Goal: Information Seeking & Learning: Learn about a topic

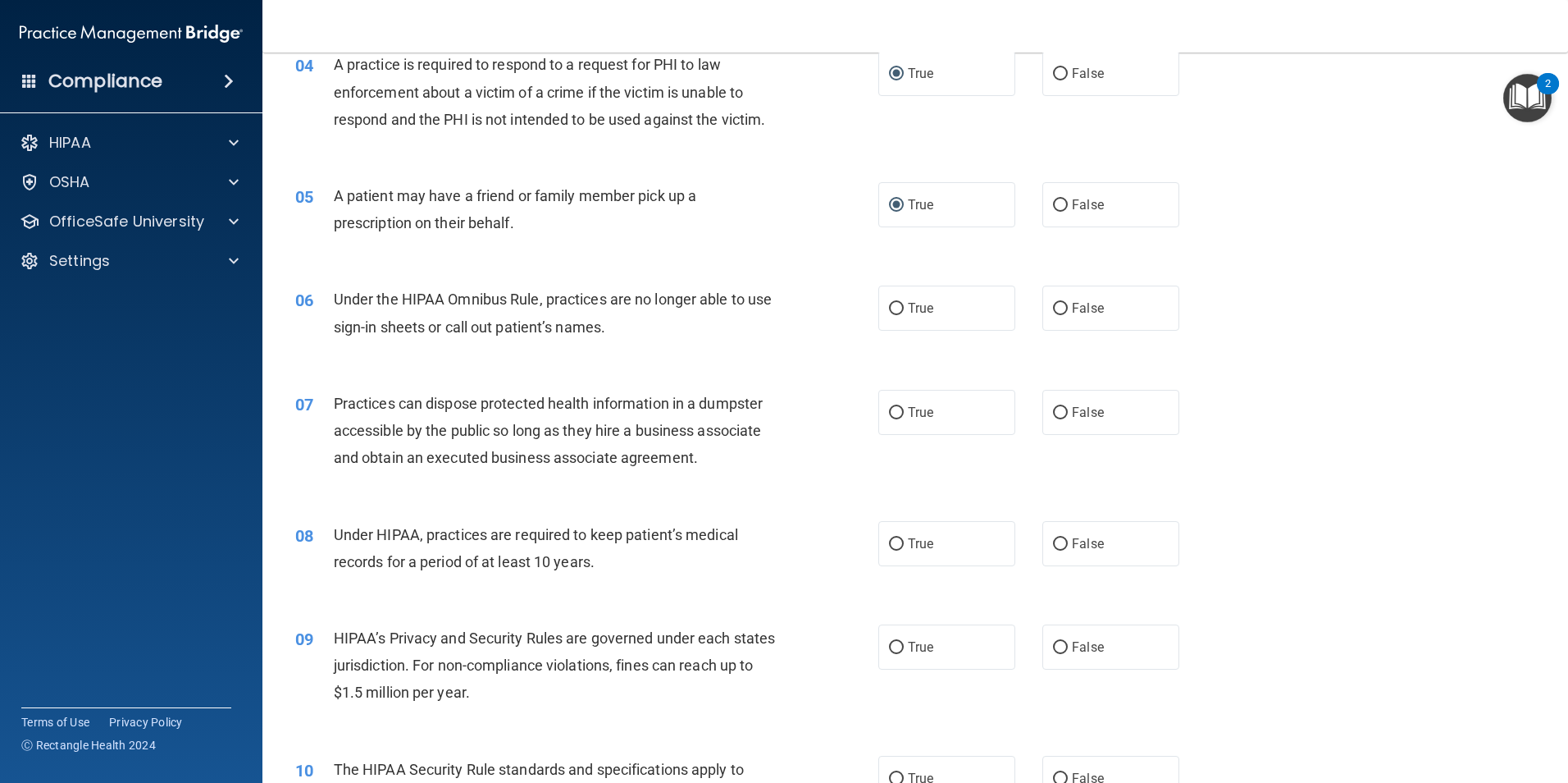
scroll to position [492, 0]
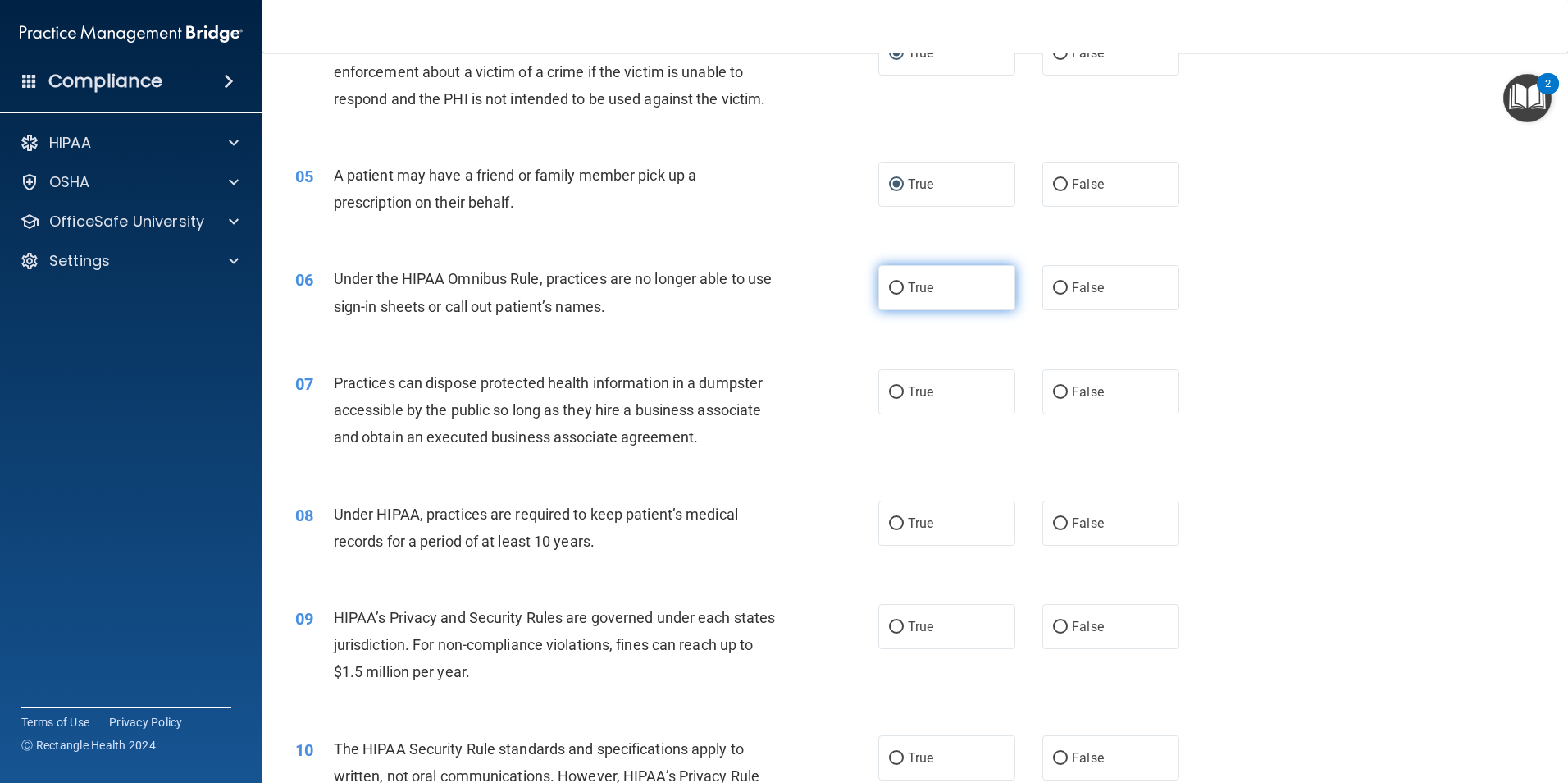
click at [889, 287] on input "True" at bounding box center [896, 288] width 14 height 13
radio input "true"
click at [1053, 290] on input "False" at bounding box center [1060, 288] width 14 height 13
radio input "true"
radio input "false"
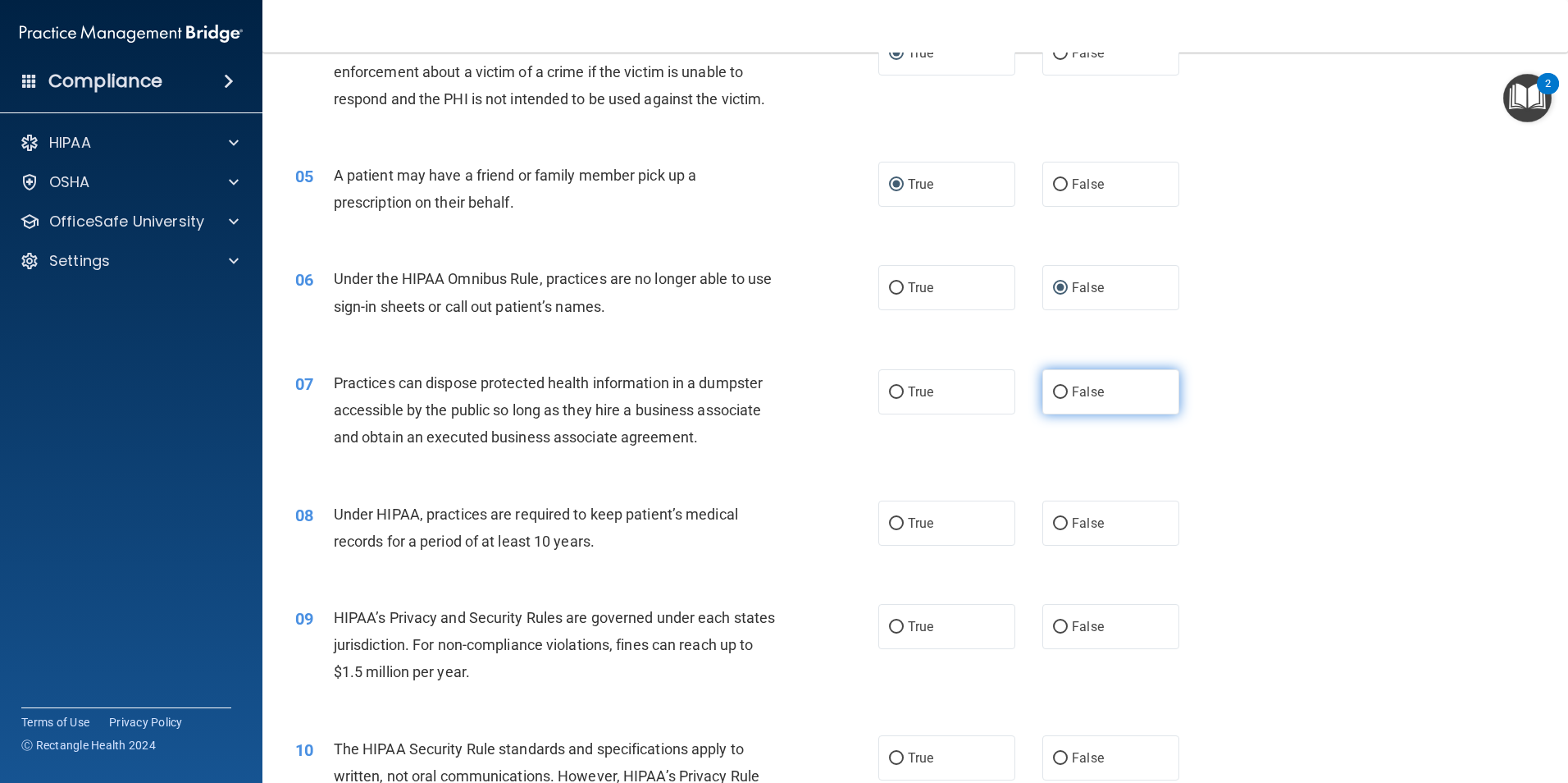
click at [1049, 402] on label "False" at bounding box center [1111, 392] width 137 height 45
click at [1053, 399] on input "False" at bounding box center [1060, 392] width 14 height 13
radio input "true"
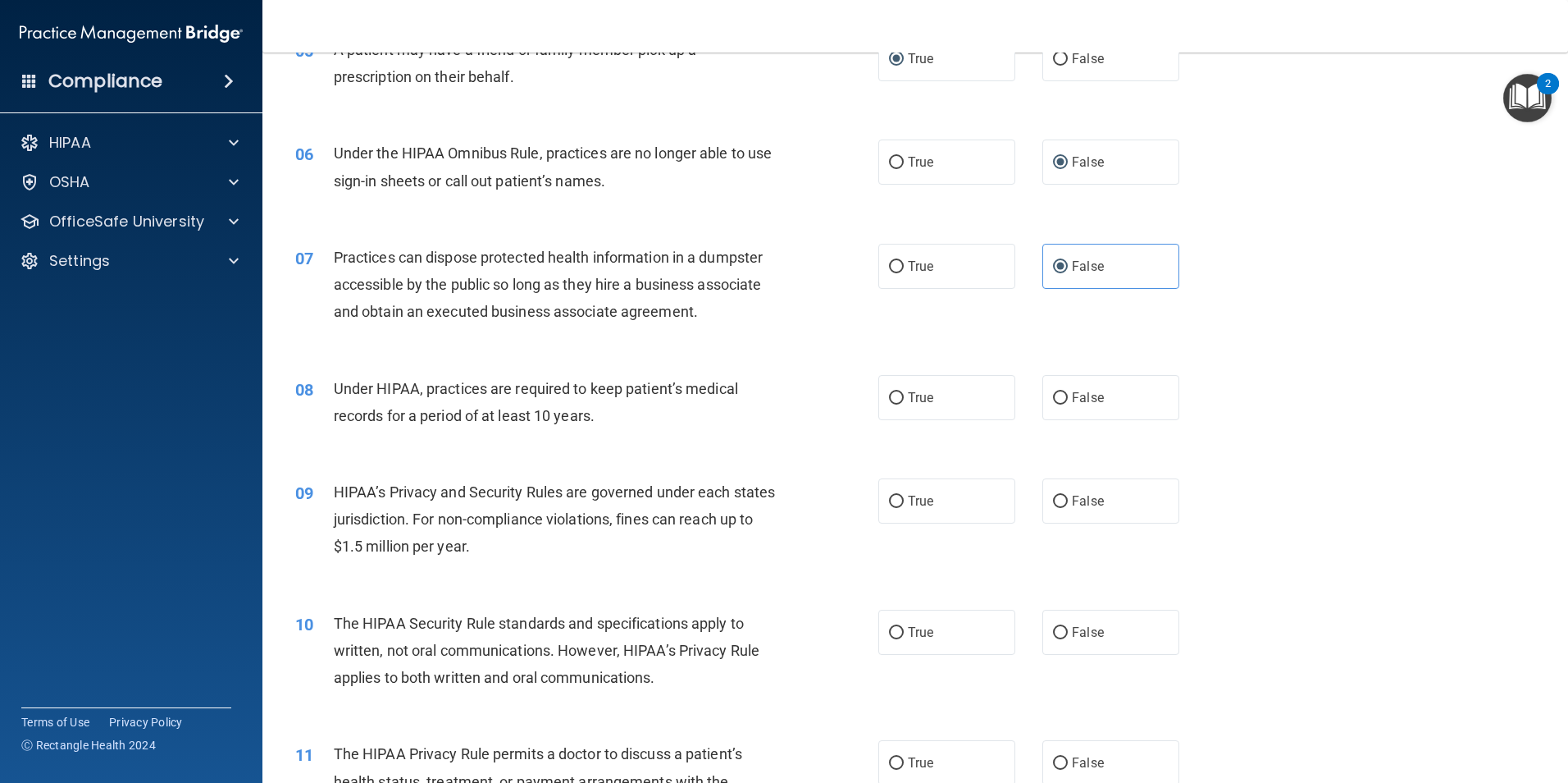
scroll to position [657, 0]
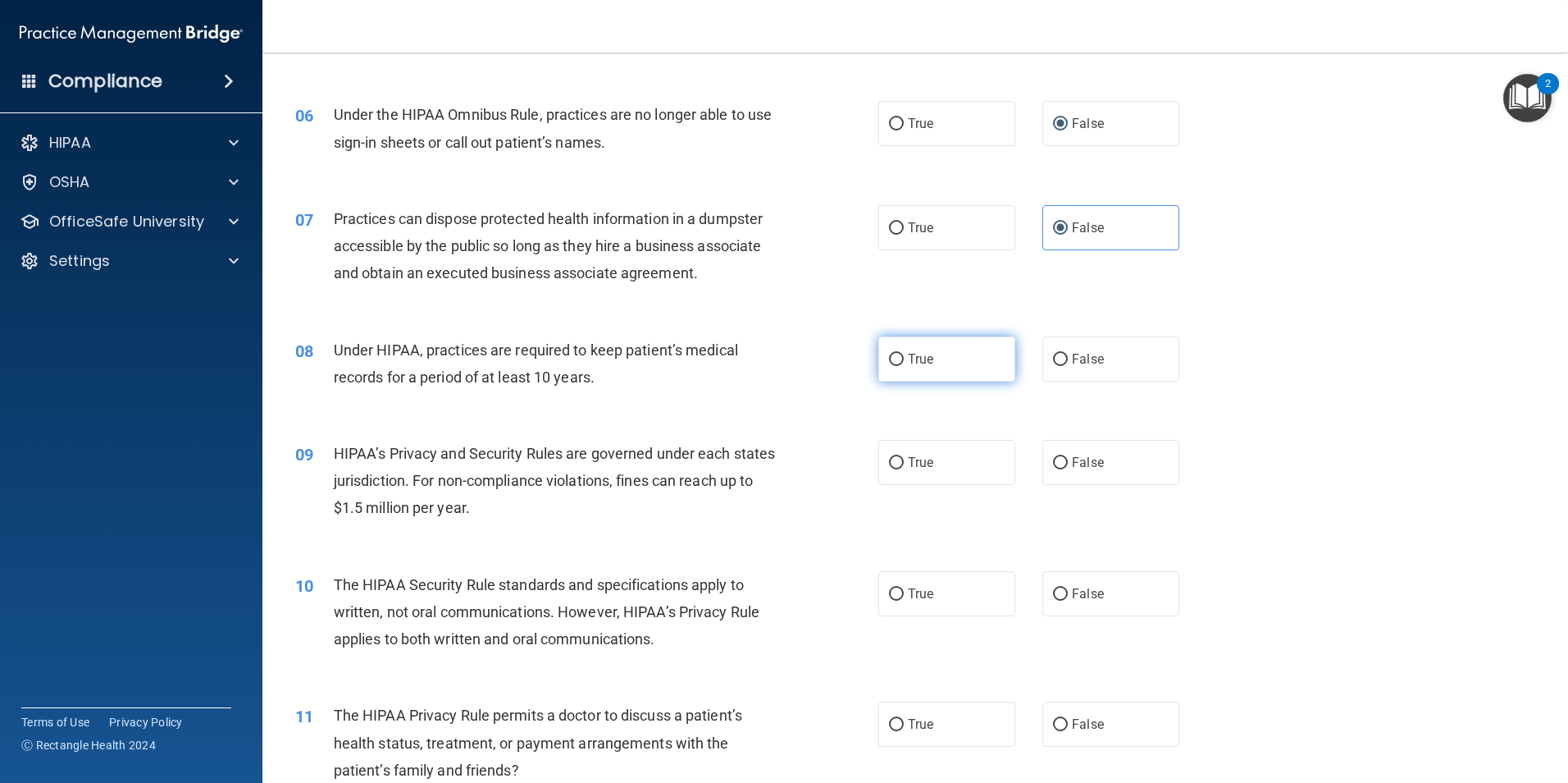
click at [896, 367] on label "True" at bounding box center [947, 358] width 137 height 45
click at [896, 366] on input "True" at bounding box center [896, 359] width 14 height 13
radio input "true"
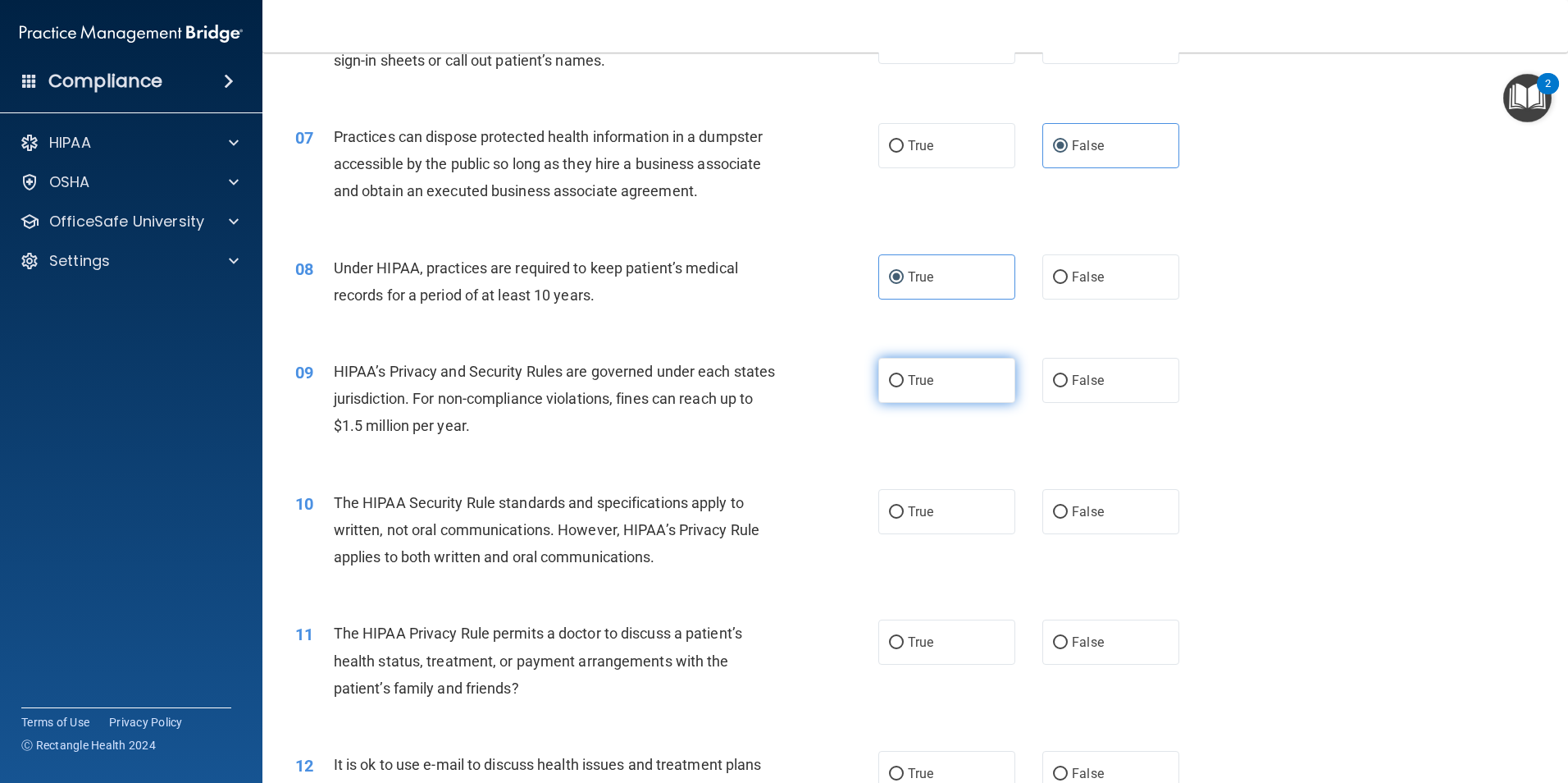
click at [893, 392] on label "True" at bounding box center [947, 380] width 137 height 45
click at [893, 387] on input "True" at bounding box center [896, 381] width 14 height 13
radio input "true"
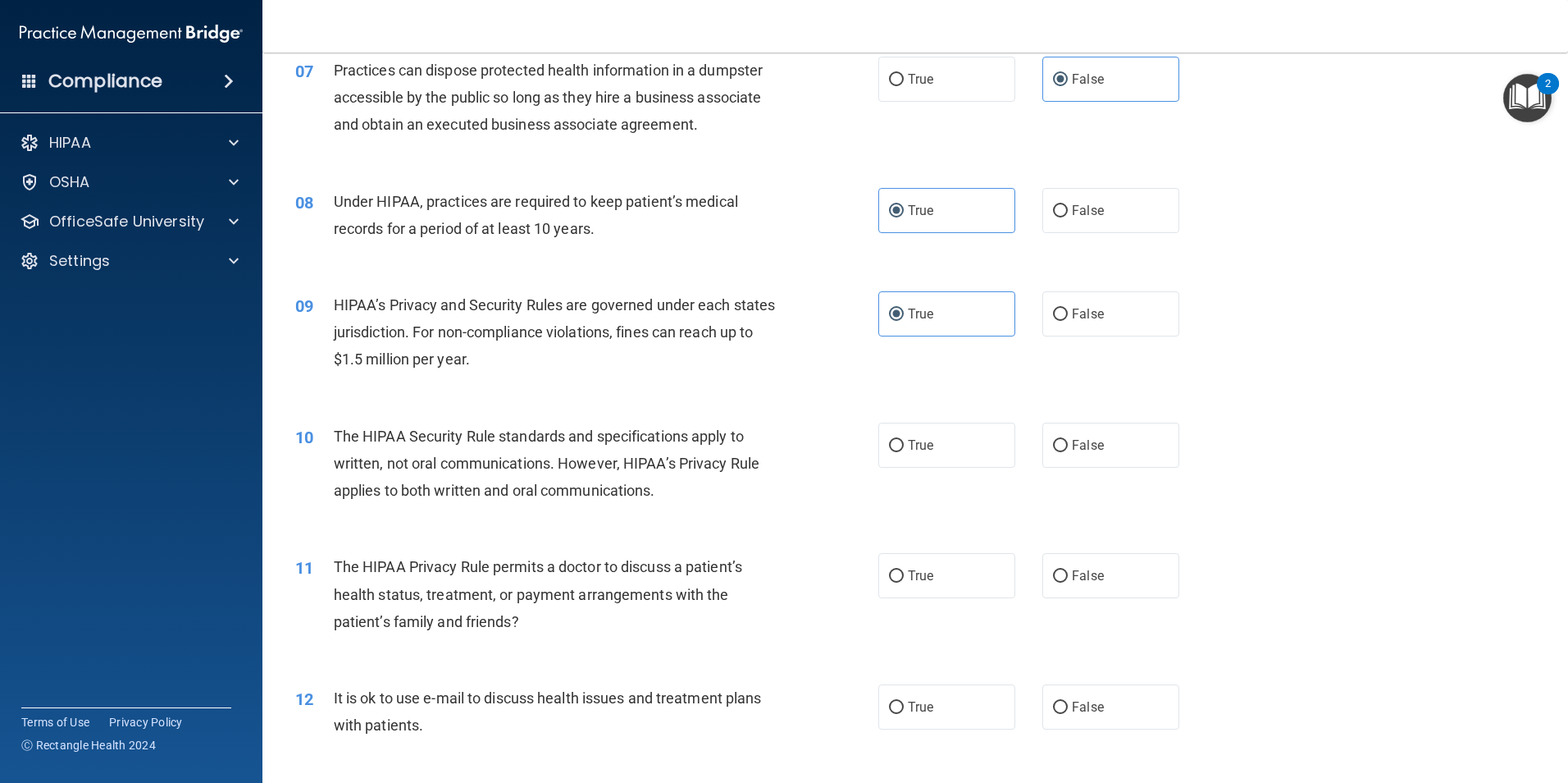
scroll to position [902, 0]
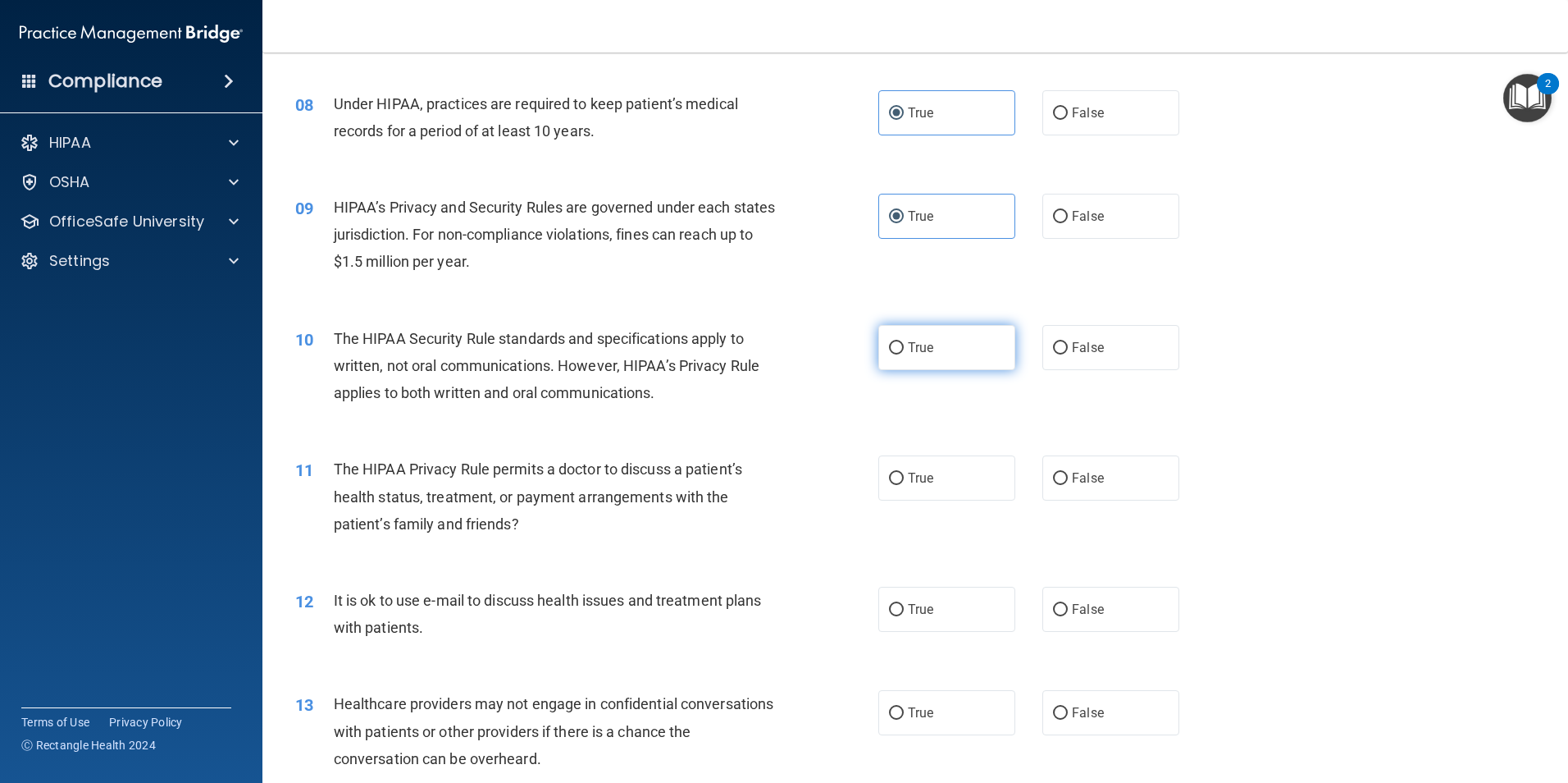
click at [889, 343] on input "True" at bounding box center [896, 348] width 14 height 13
radio input "true"
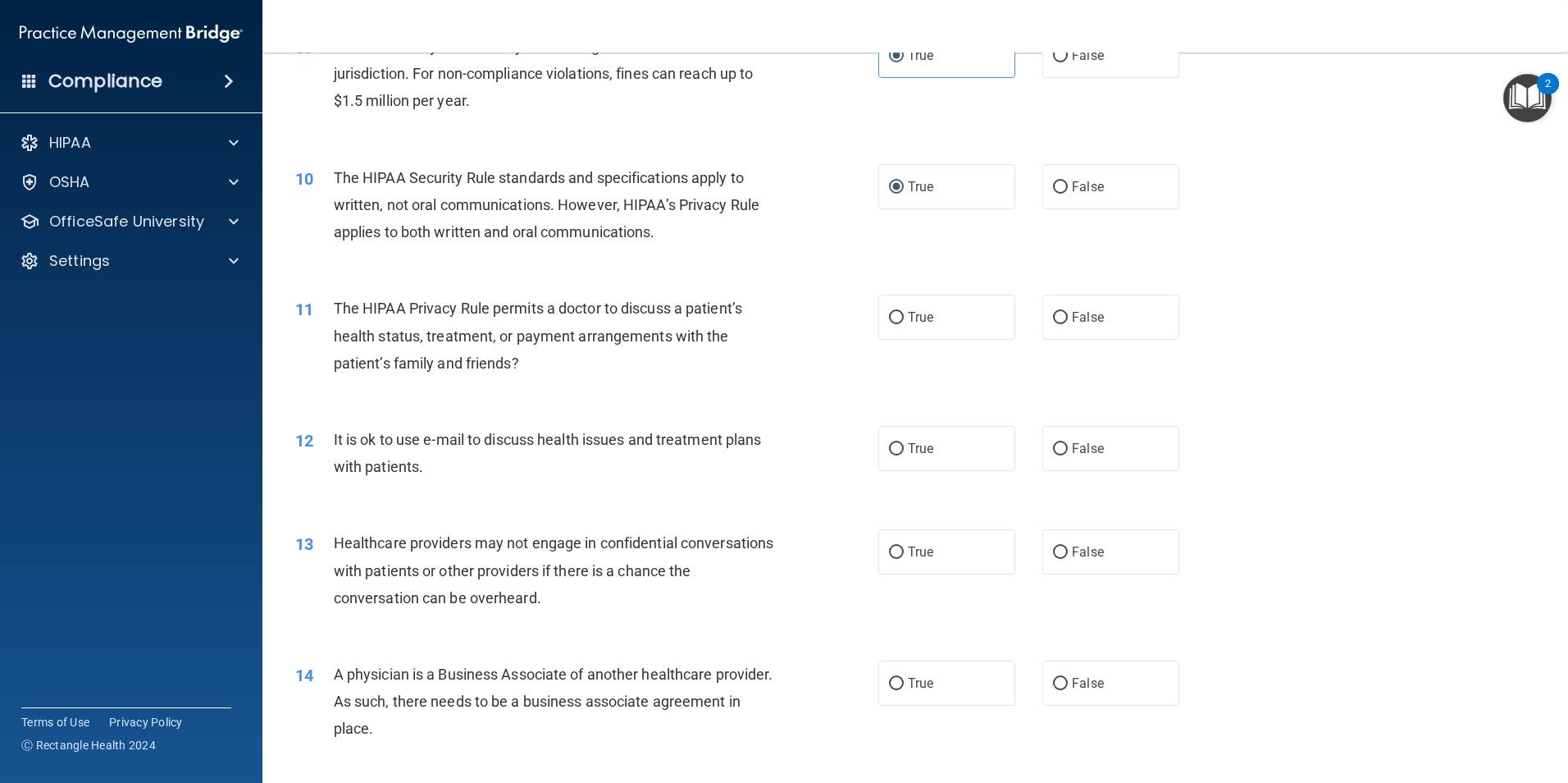
scroll to position [1067, 0]
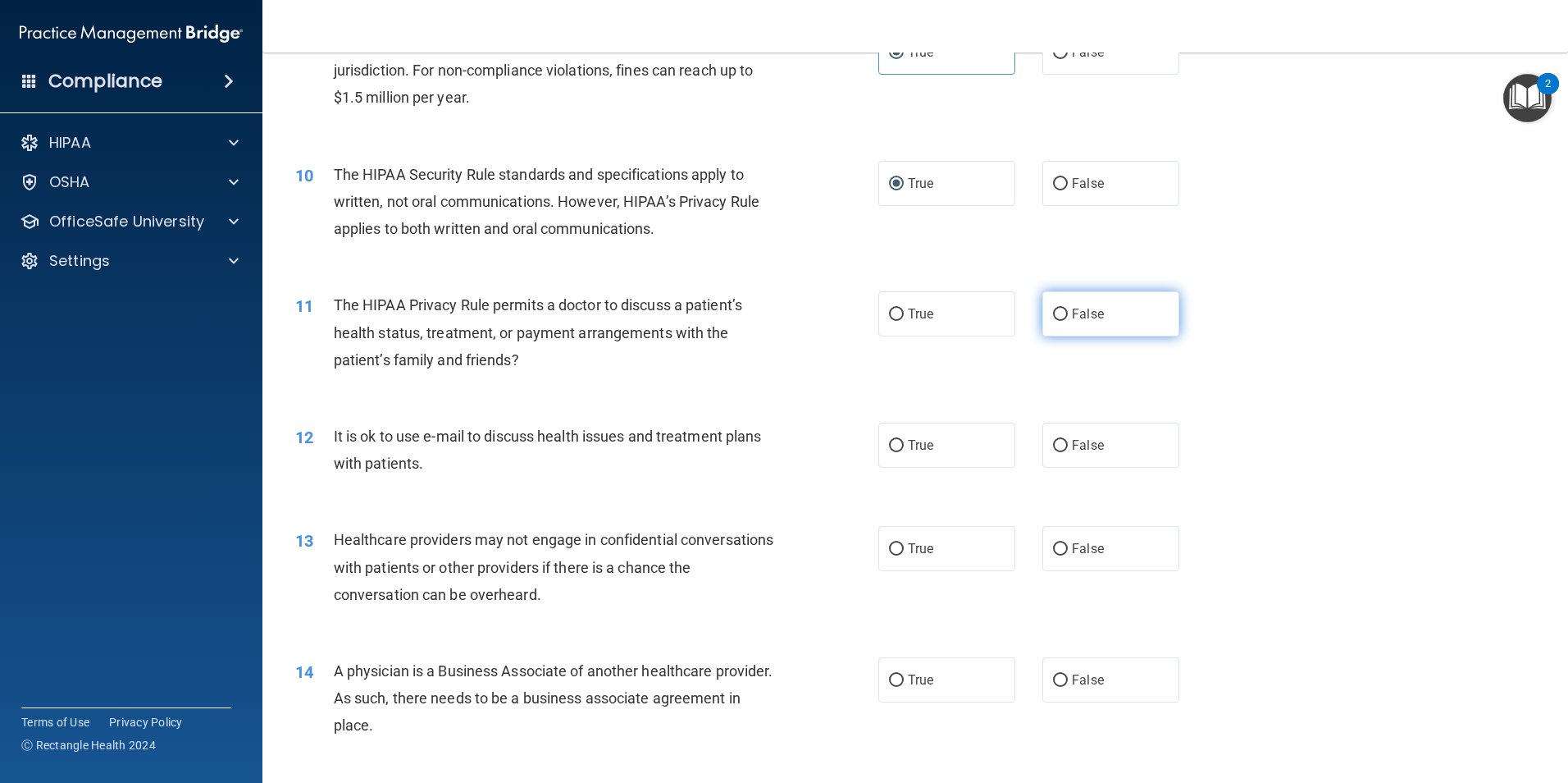
click at [1055, 313] on input "False" at bounding box center [1060, 314] width 14 height 13
radio input "true"
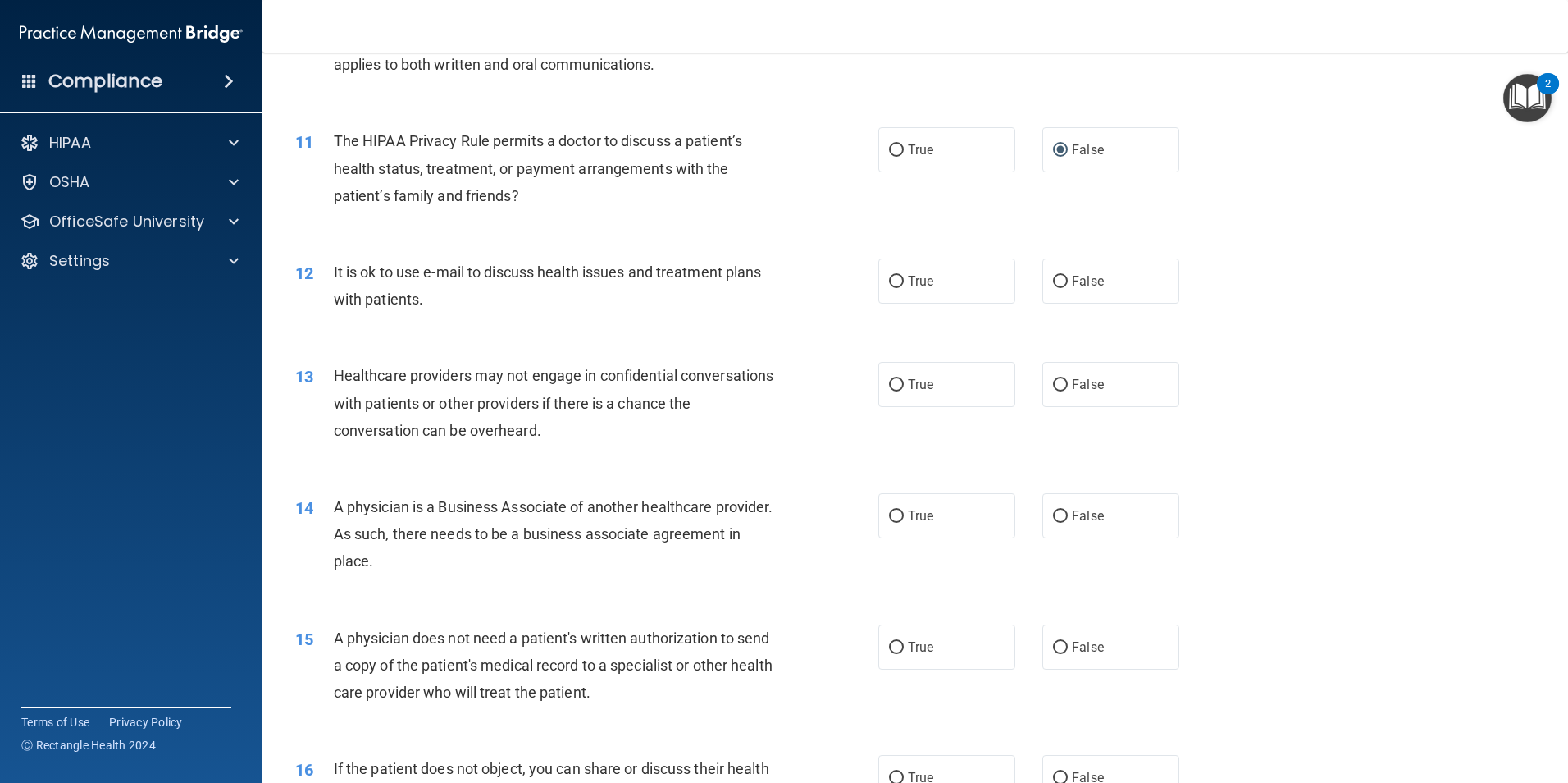
scroll to position [1149, 0]
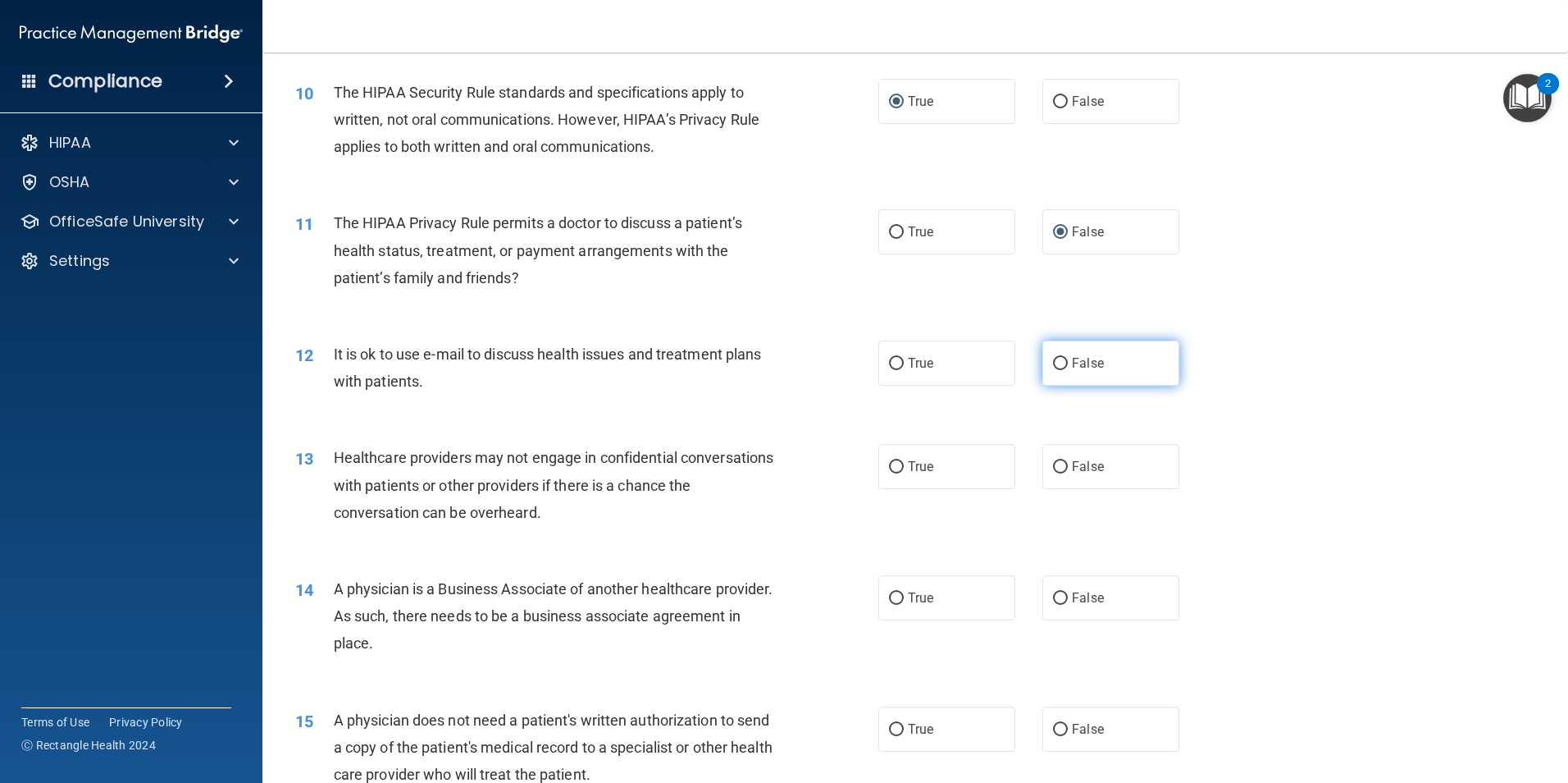
click at [1053, 362] on input "False" at bounding box center [1060, 364] width 14 height 13
radio input "true"
click at [889, 463] on input "True" at bounding box center [896, 467] width 14 height 13
radio input "true"
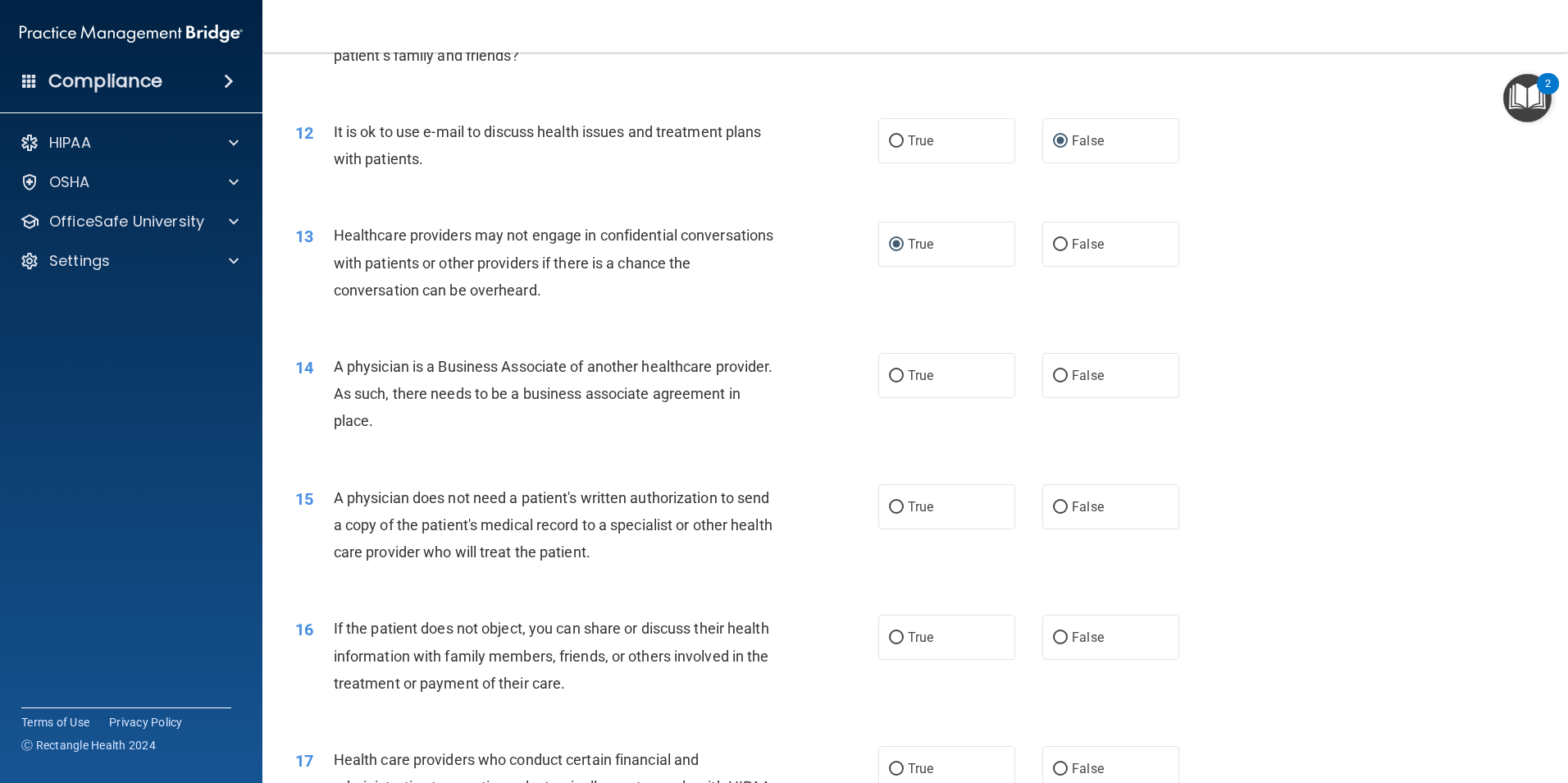
scroll to position [1395, 0]
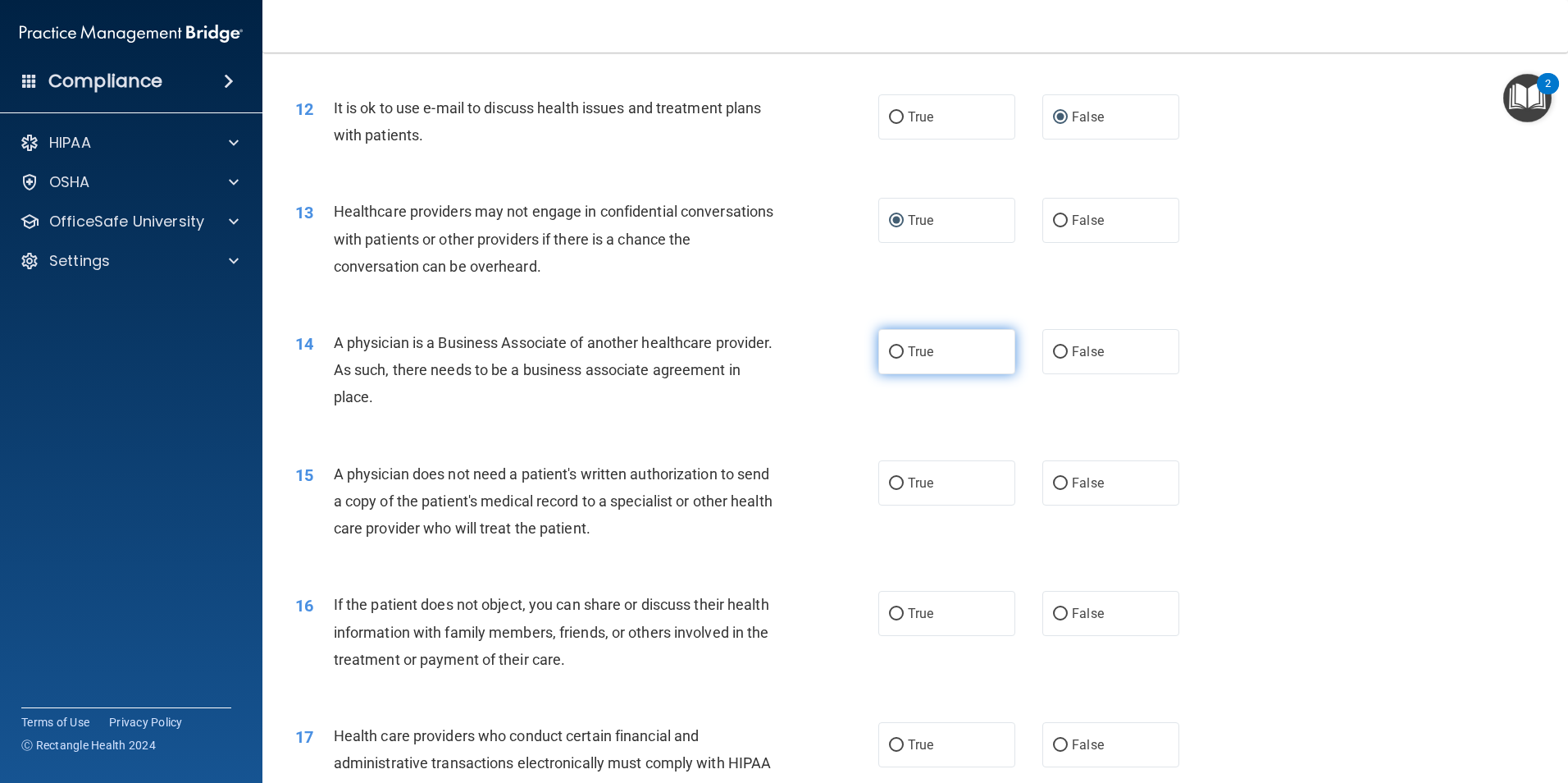
click at [889, 357] on input "True" at bounding box center [896, 353] width 14 height 13
radio input "true"
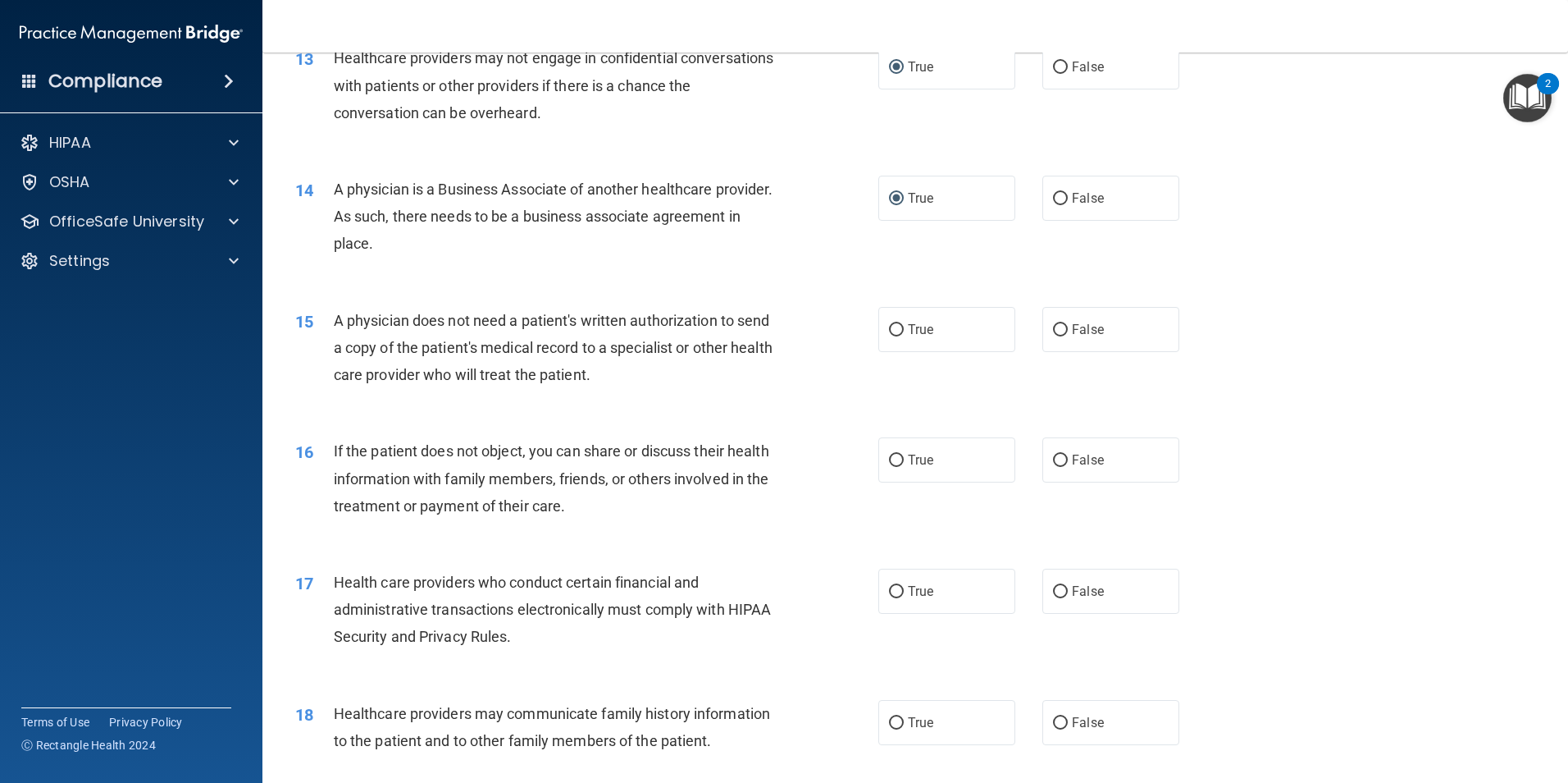
scroll to position [1559, 0]
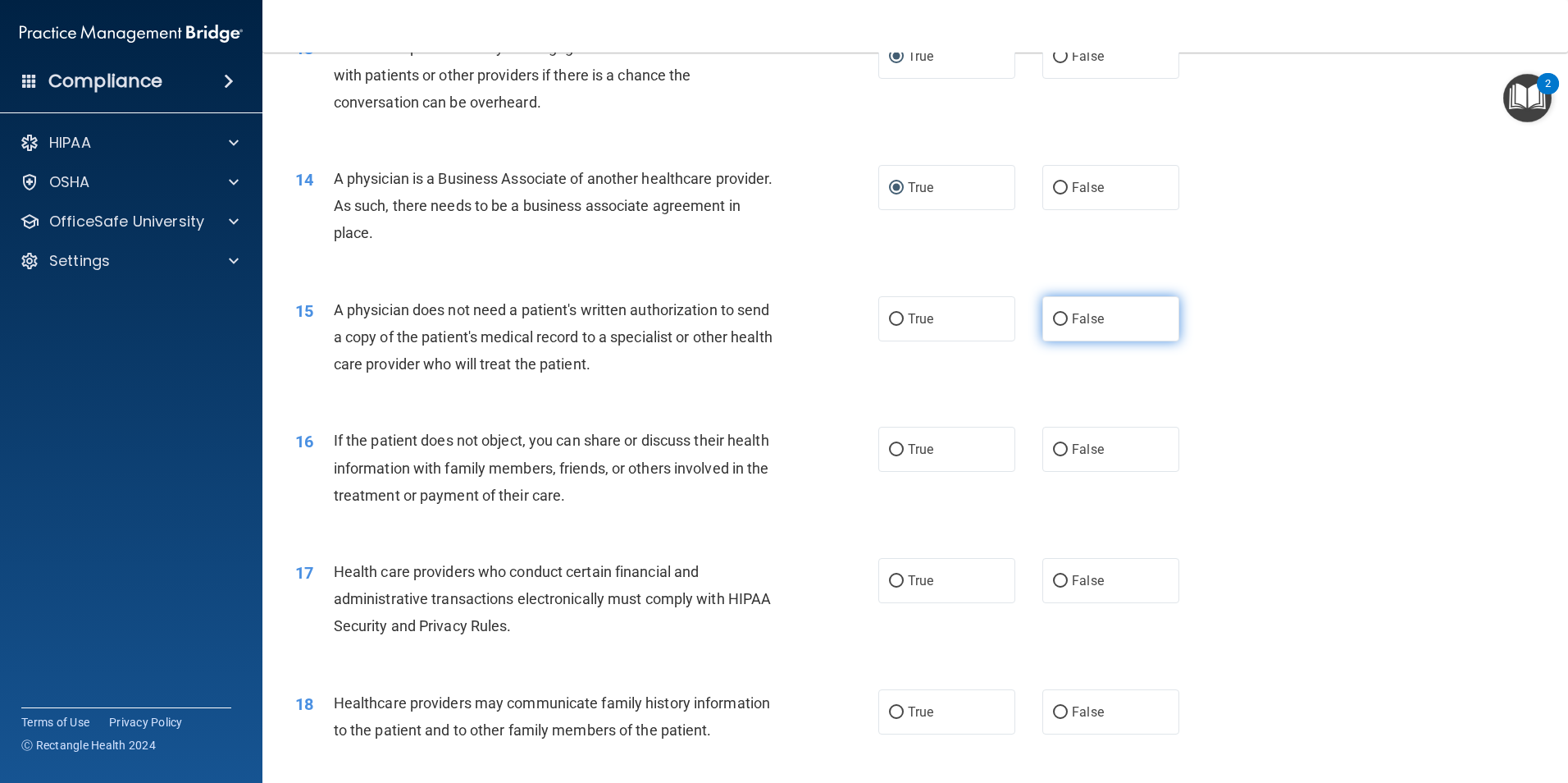
click at [1053, 317] on input "False" at bounding box center [1060, 319] width 14 height 13
radio input "true"
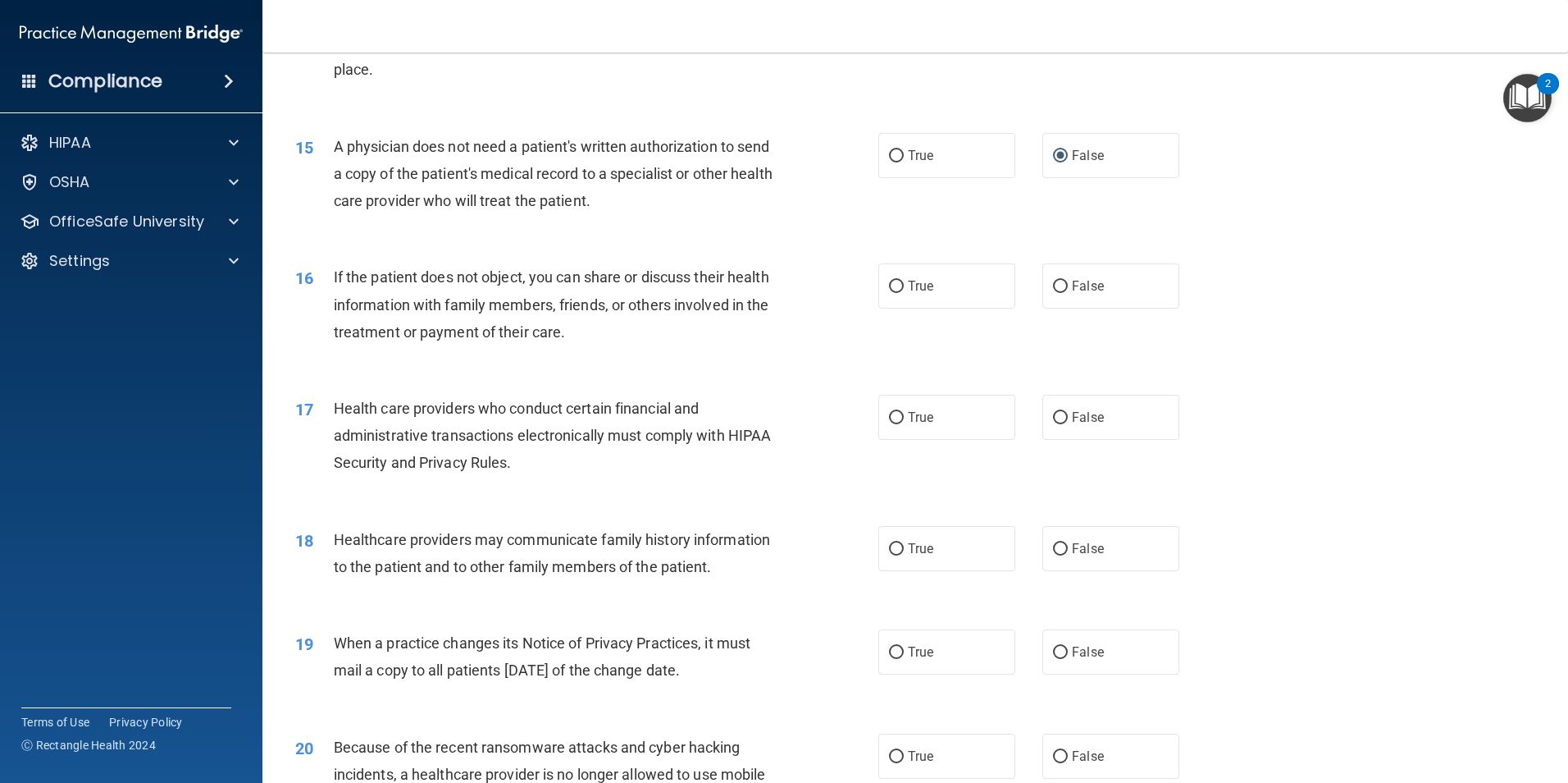
scroll to position [1723, 0]
click at [882, 284] on label "True" at bounding box center [947, 285] width 137 height 45
click at [889, 284] on input "True" at bounding box center [896, 286] width 14 height 13
radio input "true"
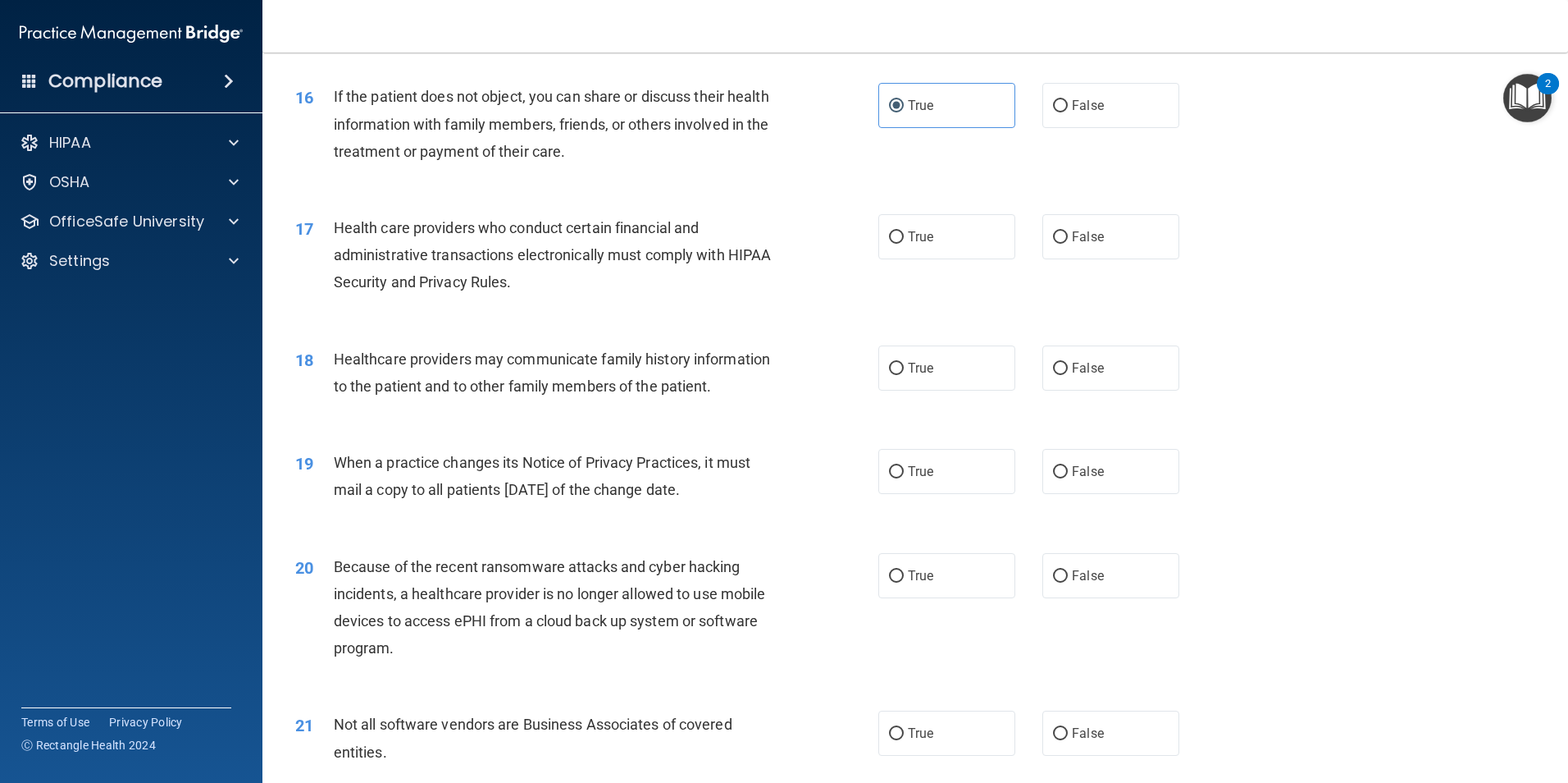
scroll to position [1888, 0]
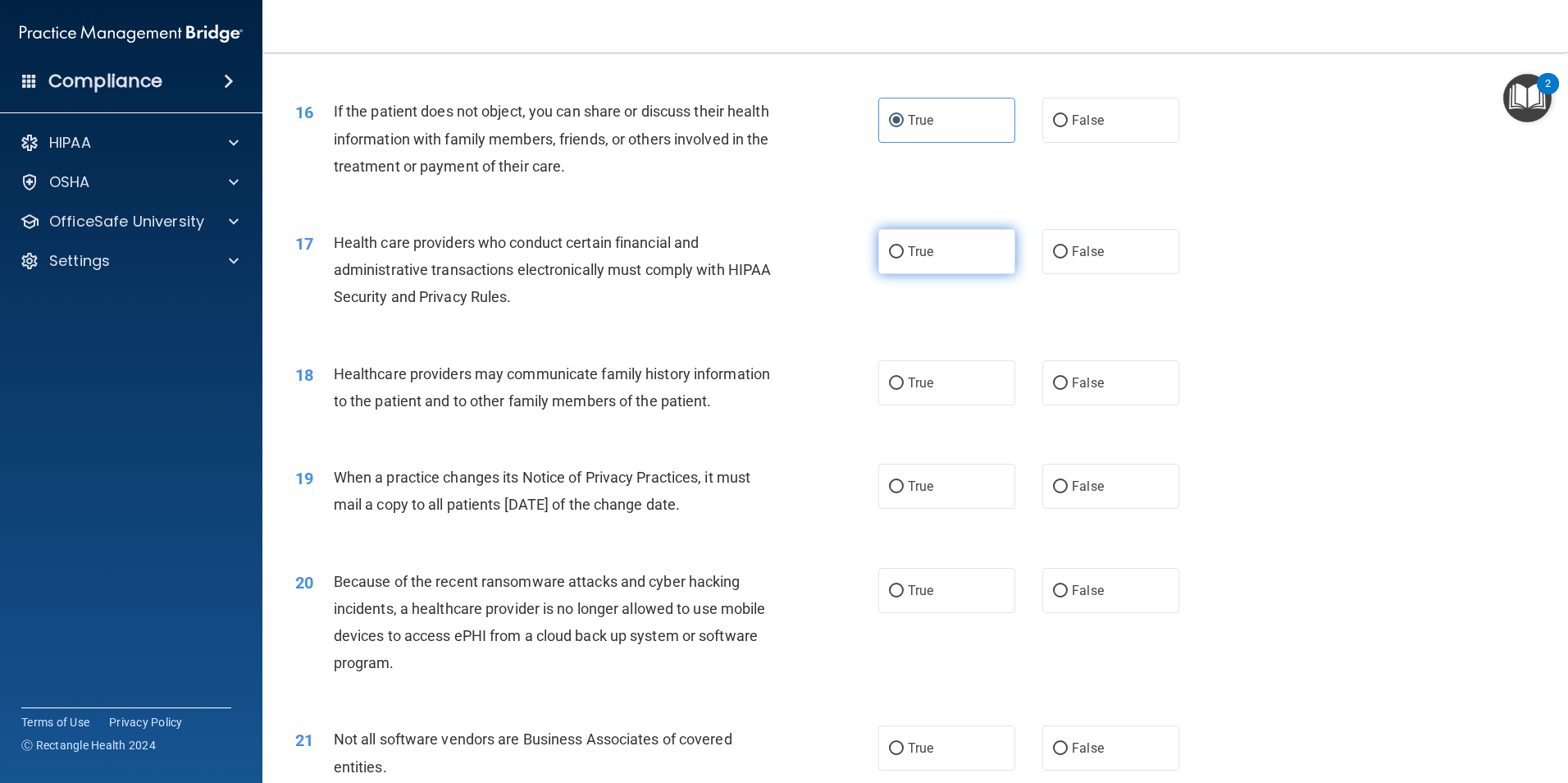
click at [889, 253] on input "True" at bounding box center [896, 252] width 14 height 13
radio input "true"
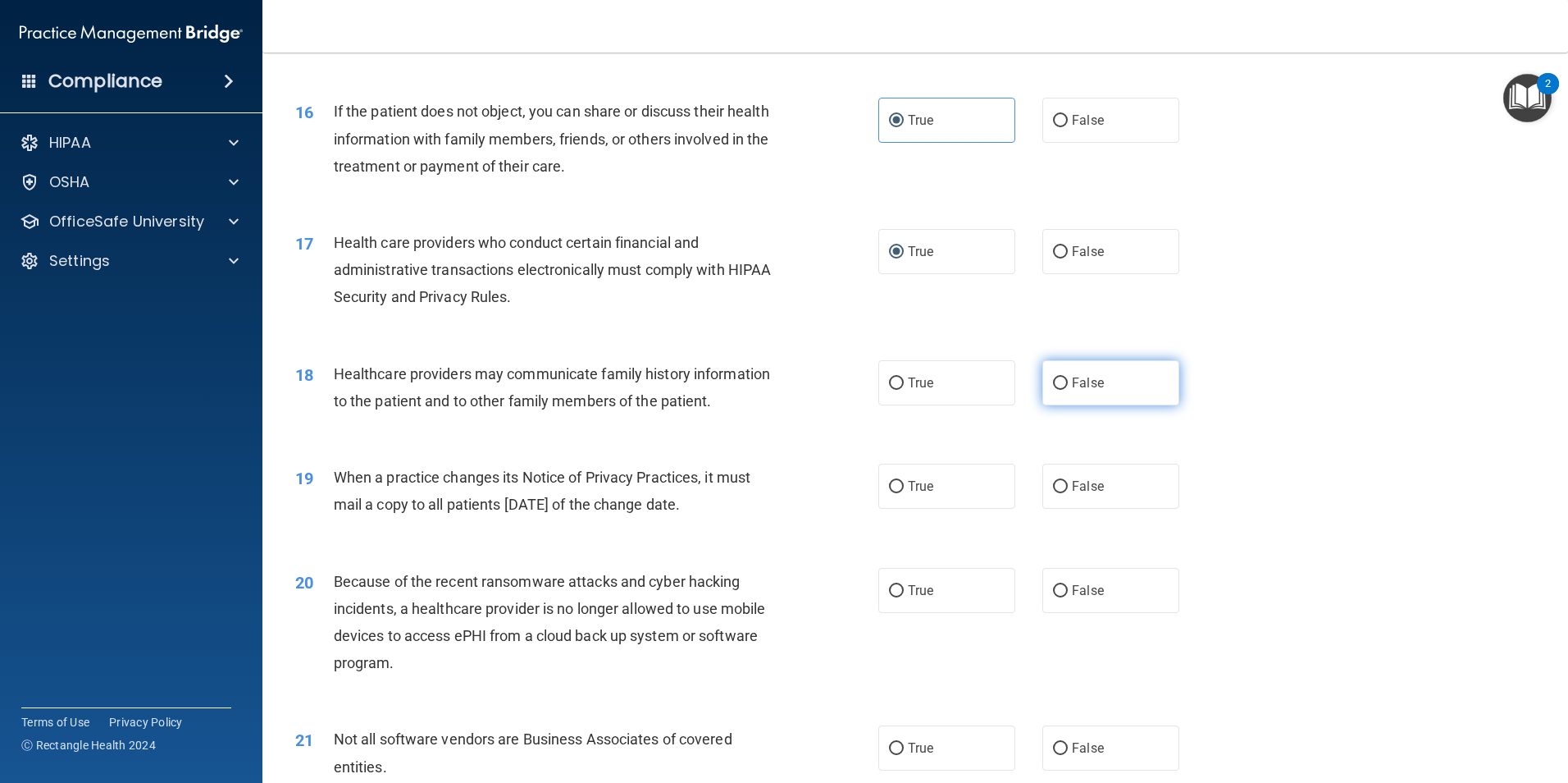
click at [1053, 378] on input "False" at bounding box center [1060, 383] width 14 height 13
radio input "true"
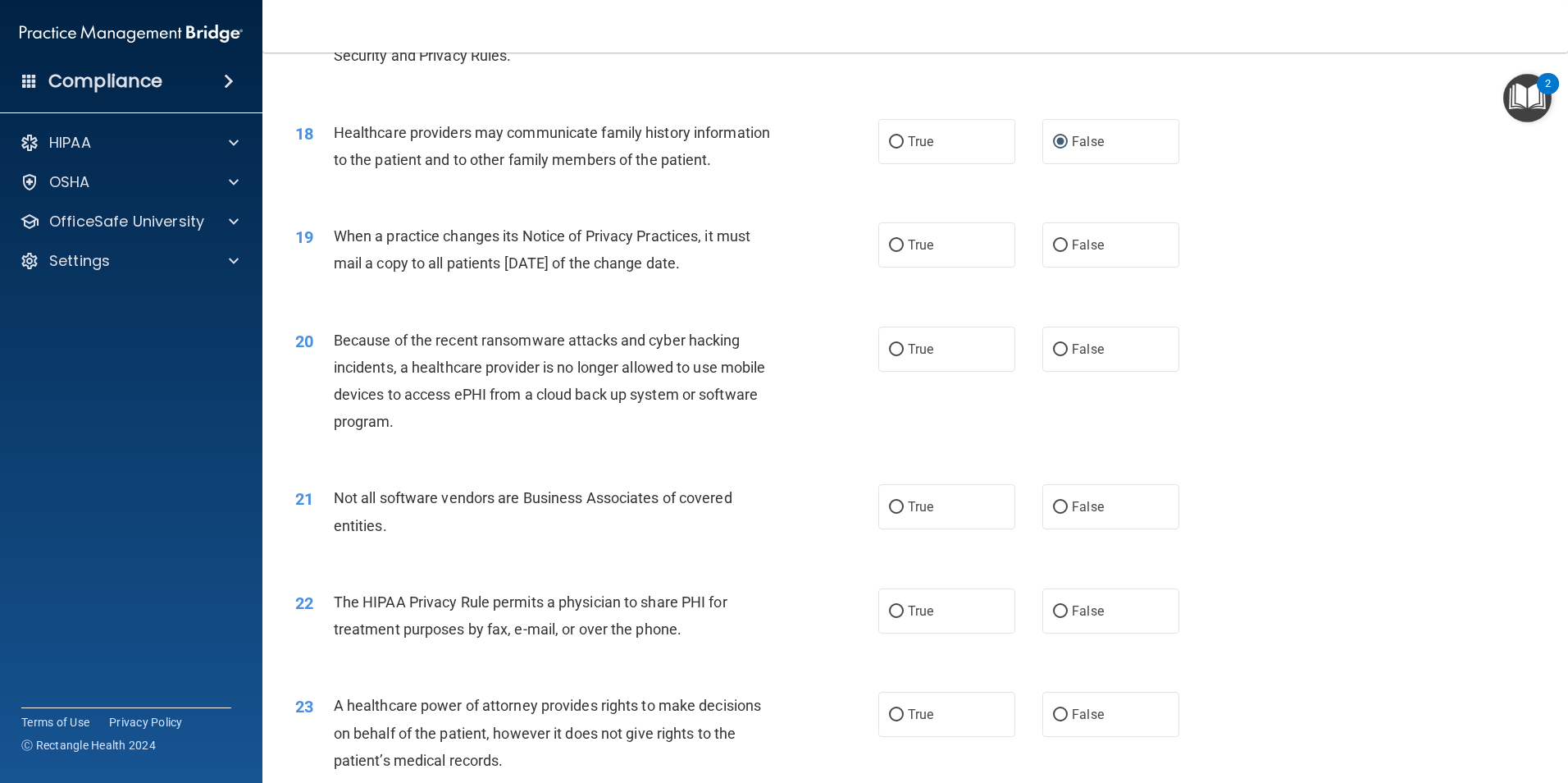
scroll to position [2135, 0]
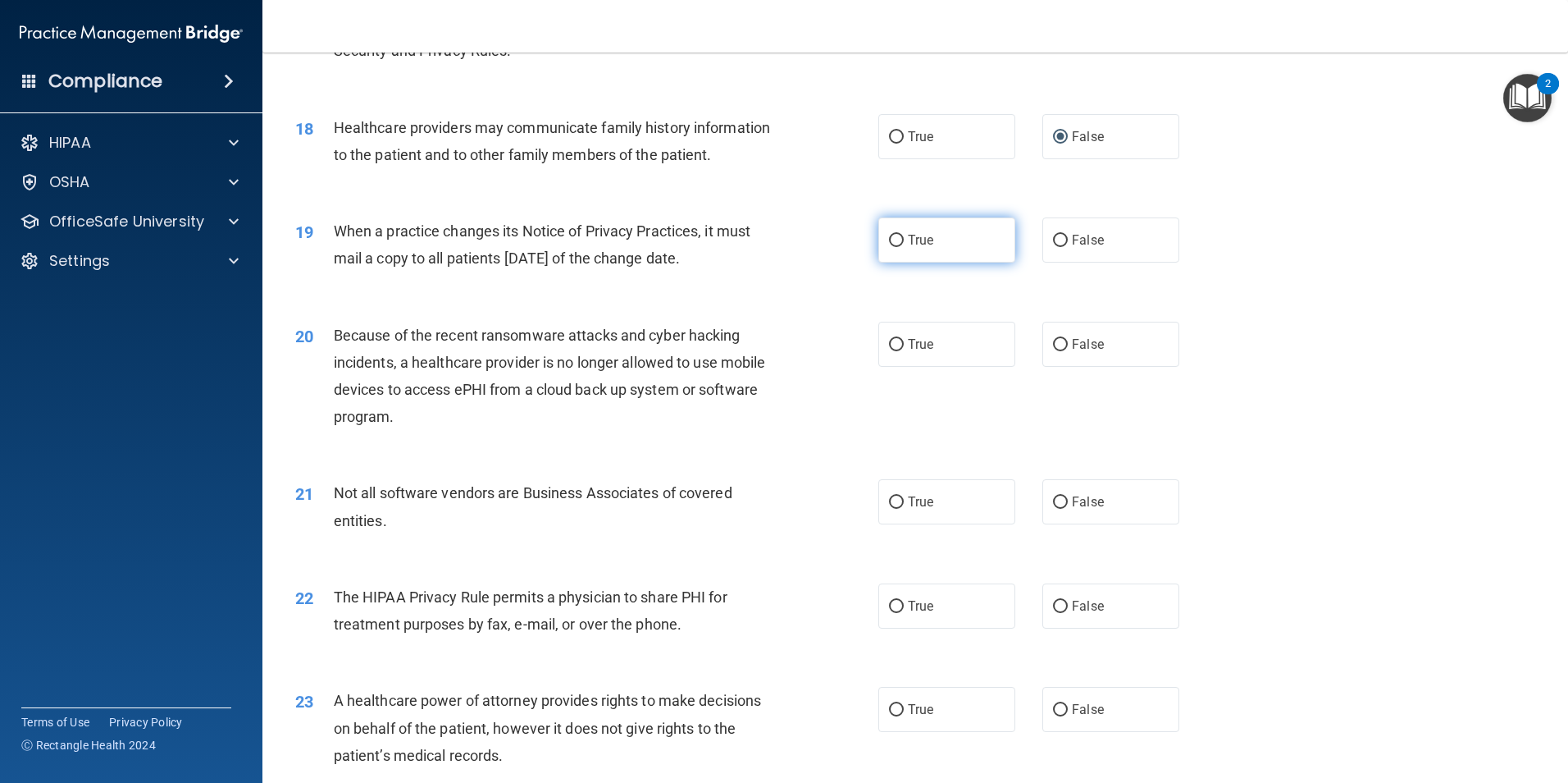
click at [898, 240] on label "True" at bounding box center [947, 240] width 137 height 45
click at [898, 240] on input "True" at bounding box center [896, 241] width 14 height 13
radio input "true"
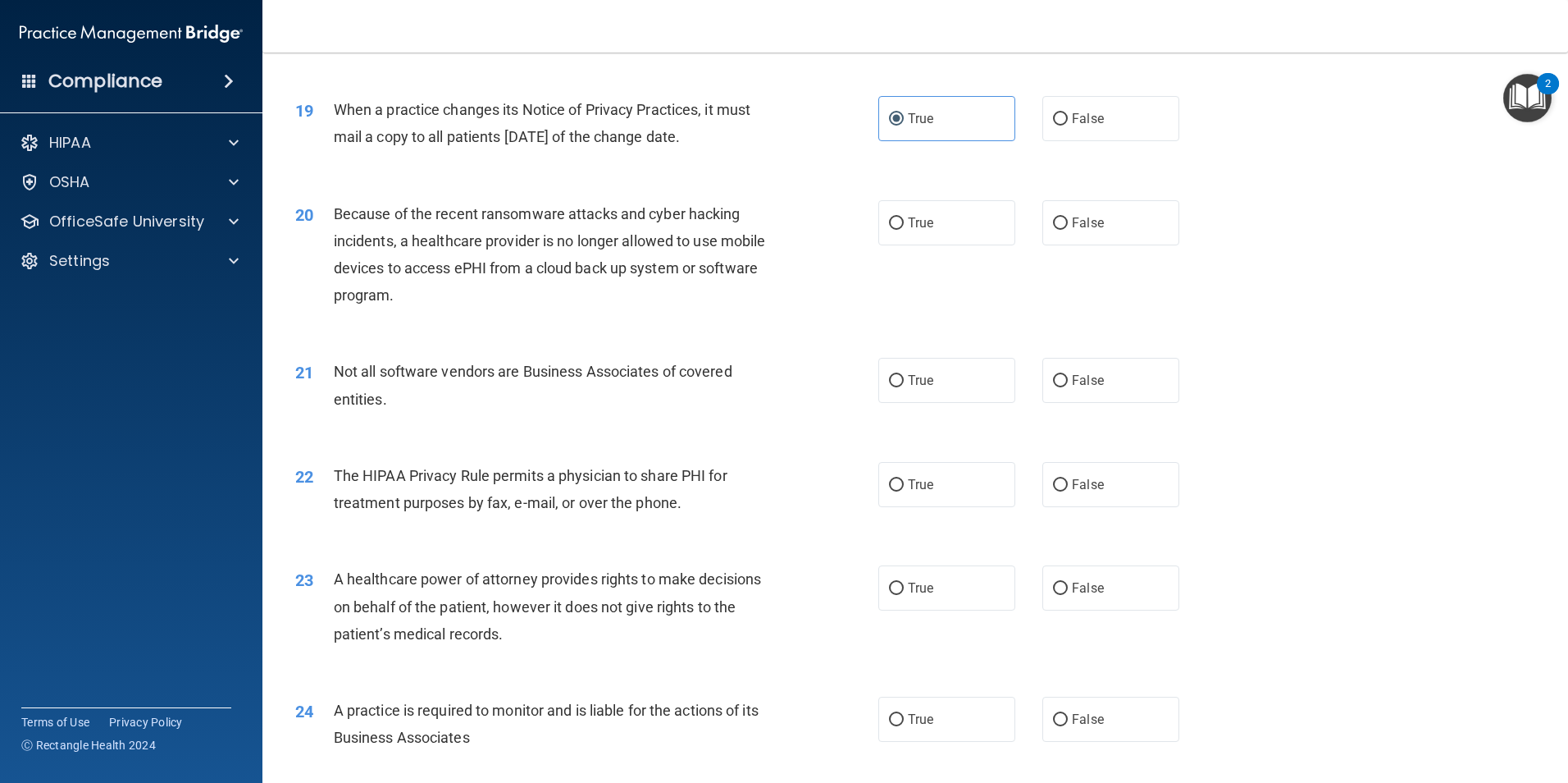
scroll to position [2298, 0]
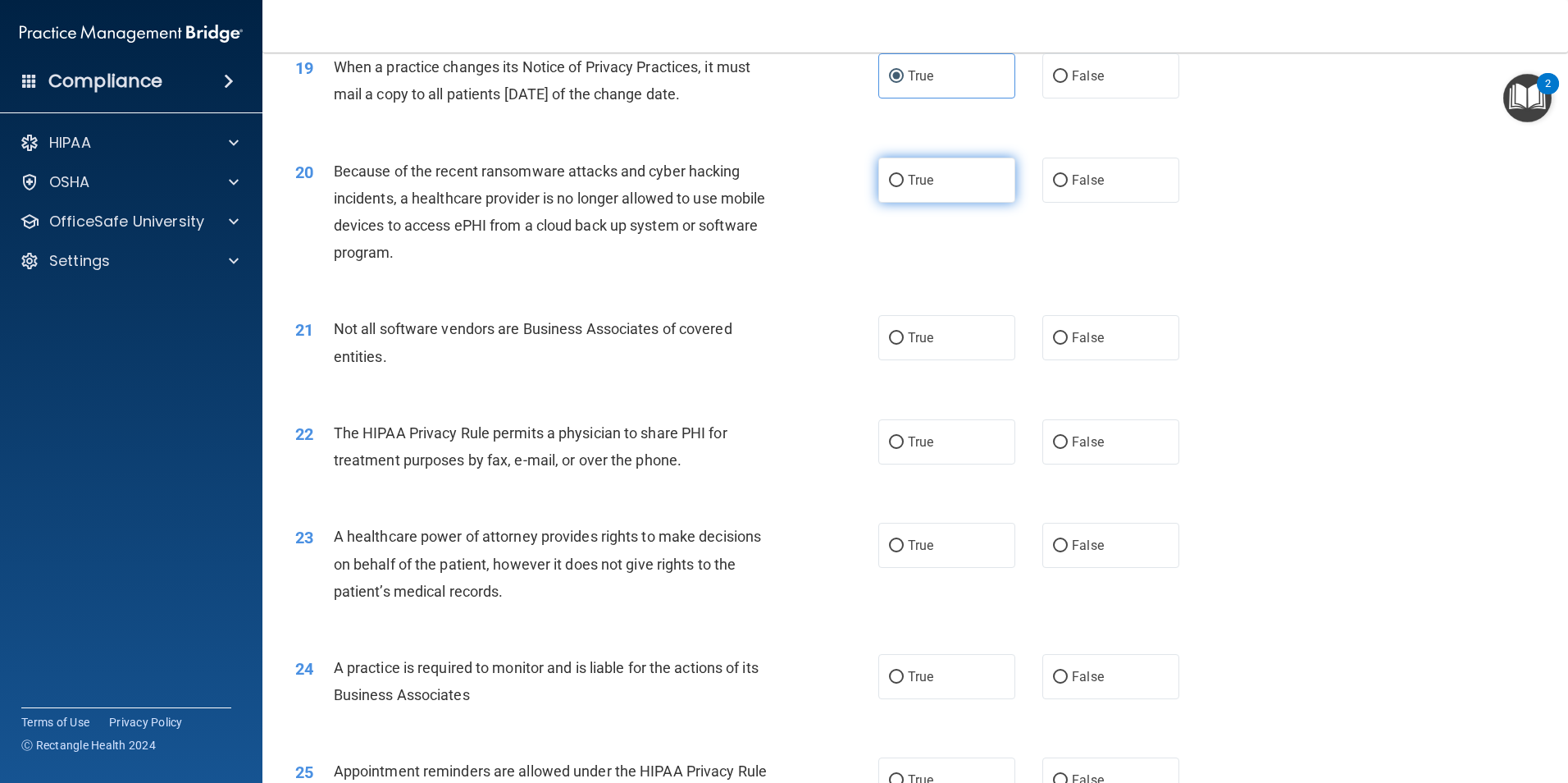
click at [889, 178] on input "True" at bounding box center [896, 180] width 14 height 13
radio input "true"
click at [893, 332] on input "True" at bounding box center [896, 338] width 14 height 13
radio input "true"
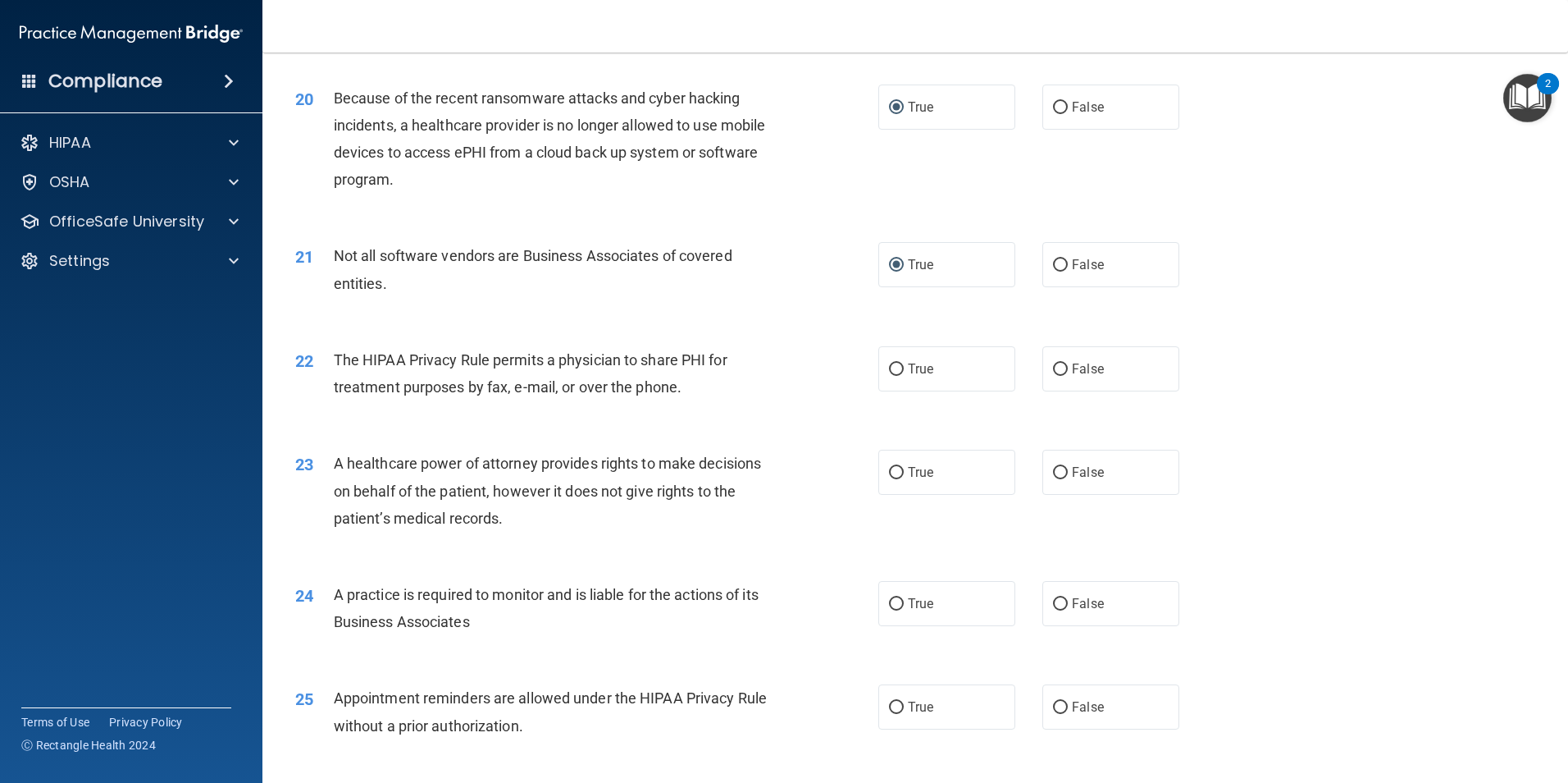
scroll to position [2463, 0]
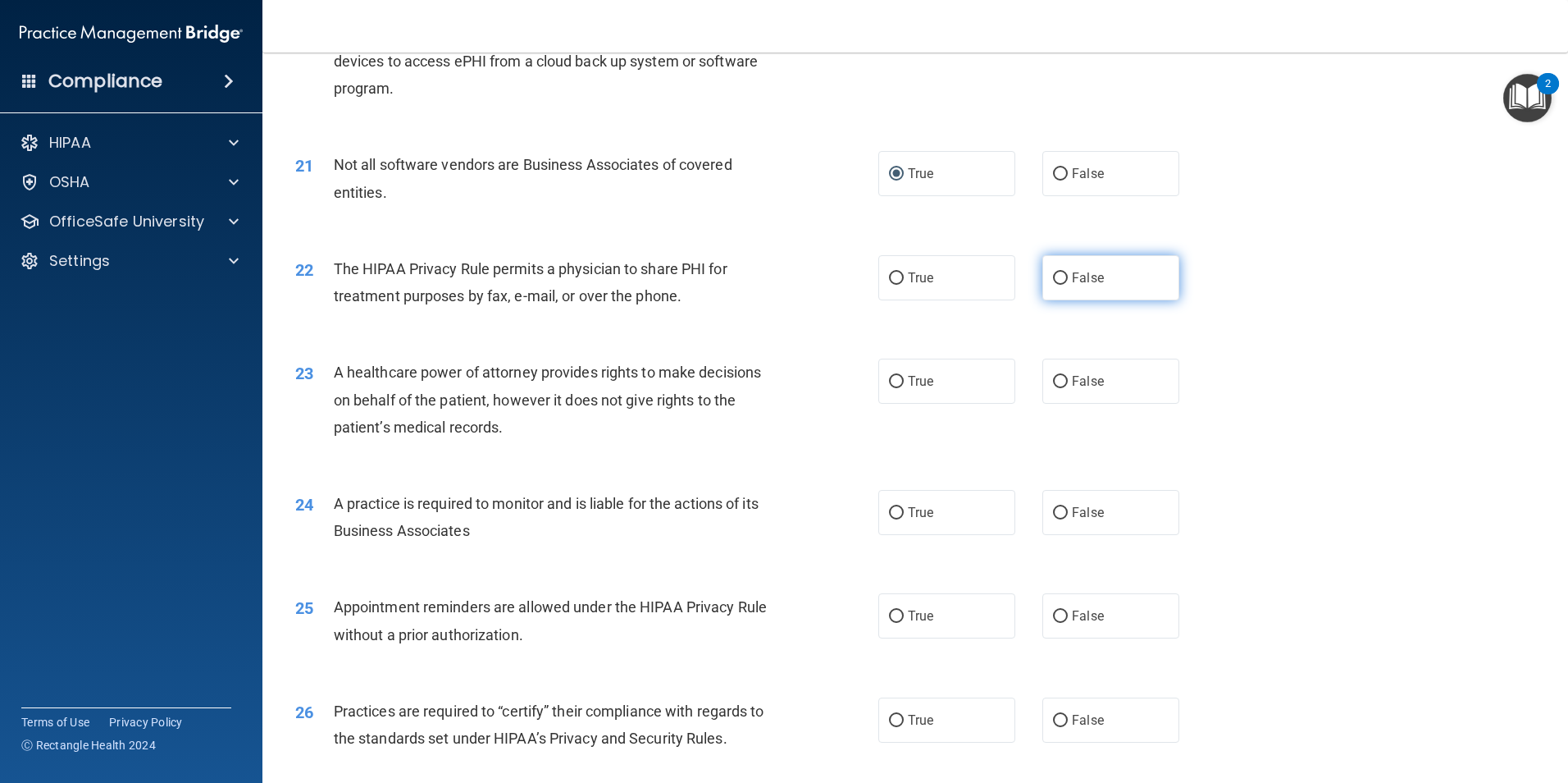
click at [1061, 280] on label "False" at bounding box center [1111, 277] width 137 height 45
click at [1061, 280] on input "False" at bounding box center [1060, 278] width 14 height 13
radio input "true"
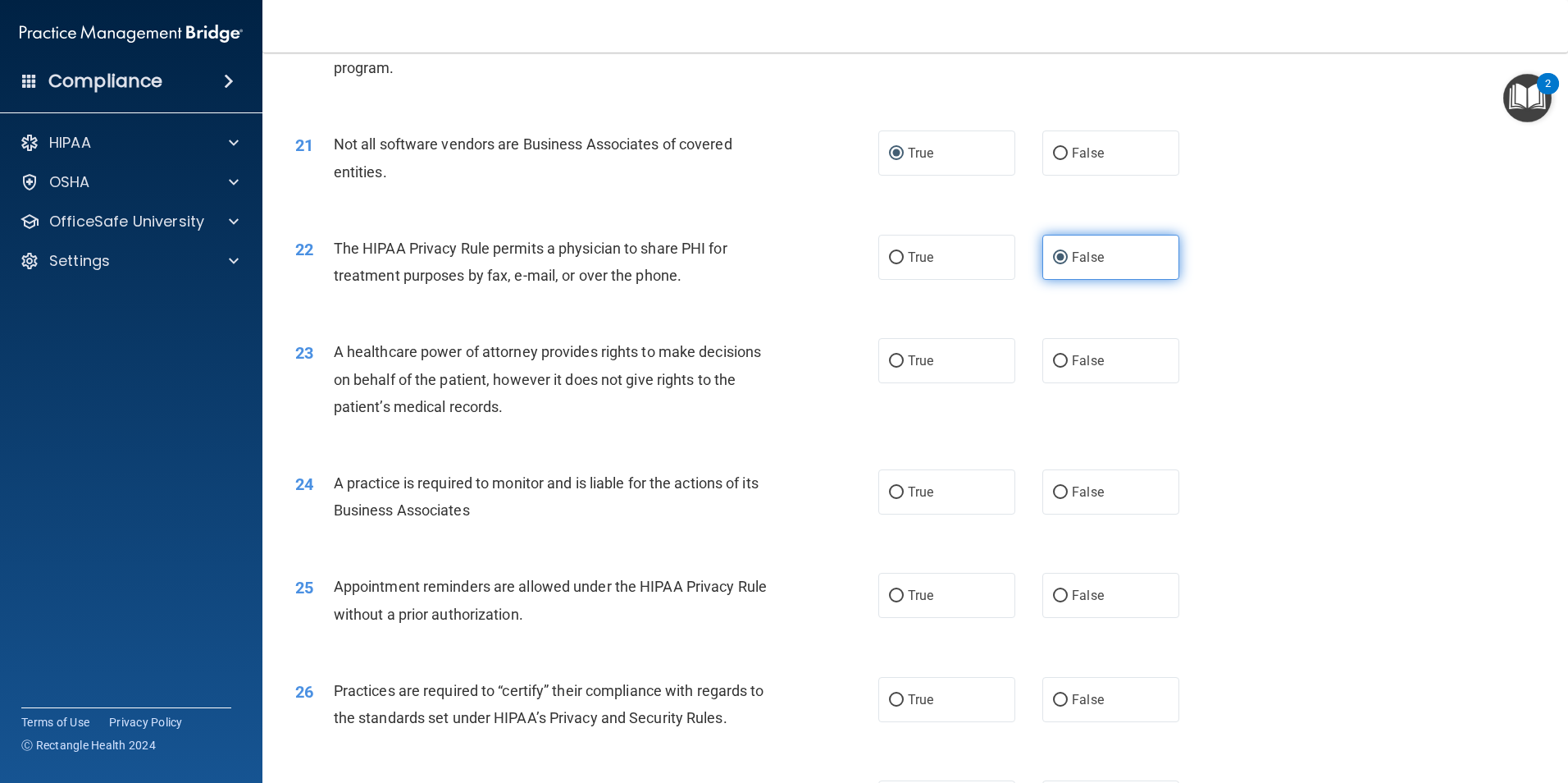
scroll to position [2545, 0]
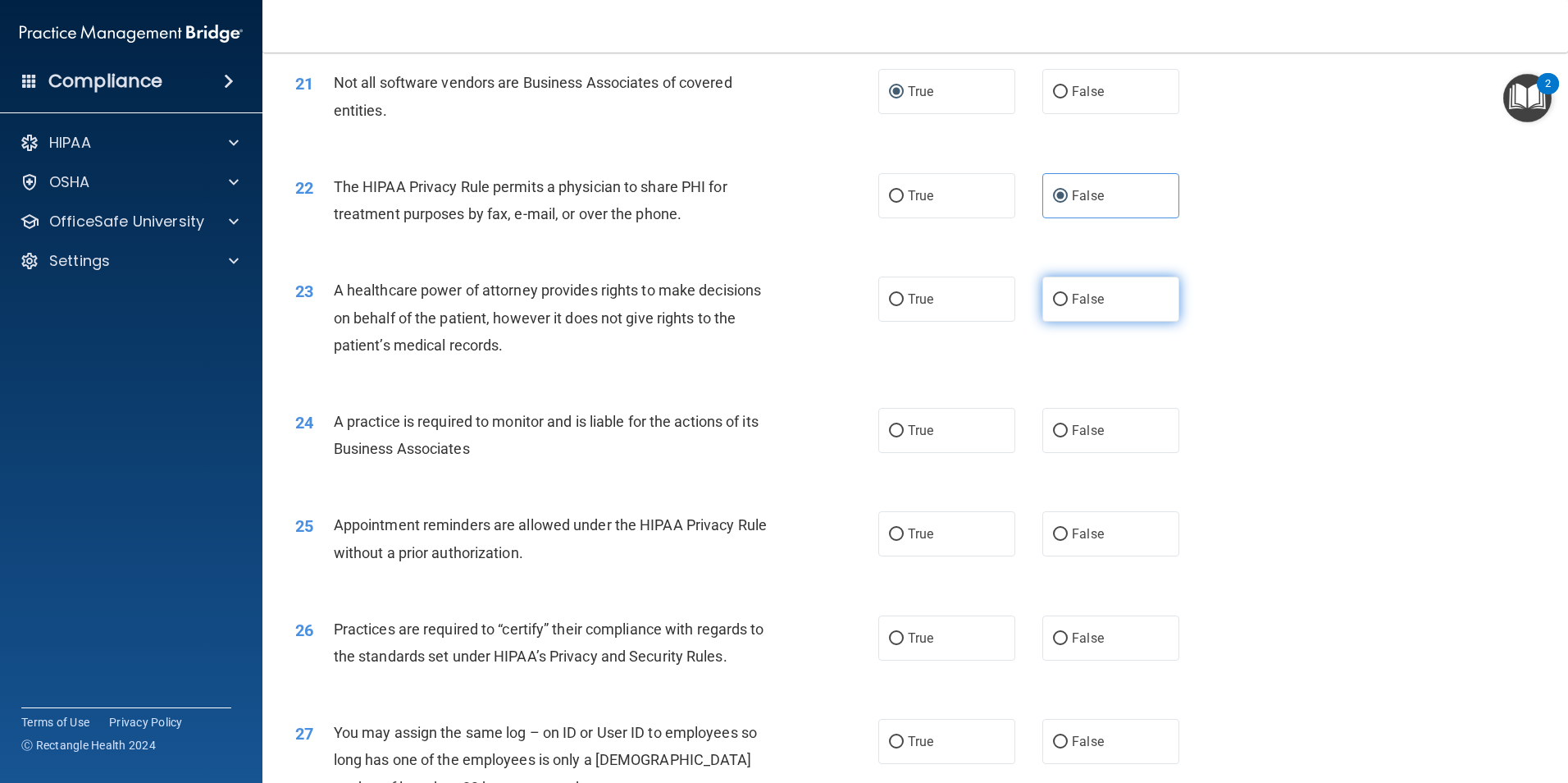
click at [1053, 305] on input "False" at bounding box center [1060, 300] width 14 height 13
radio input "true"
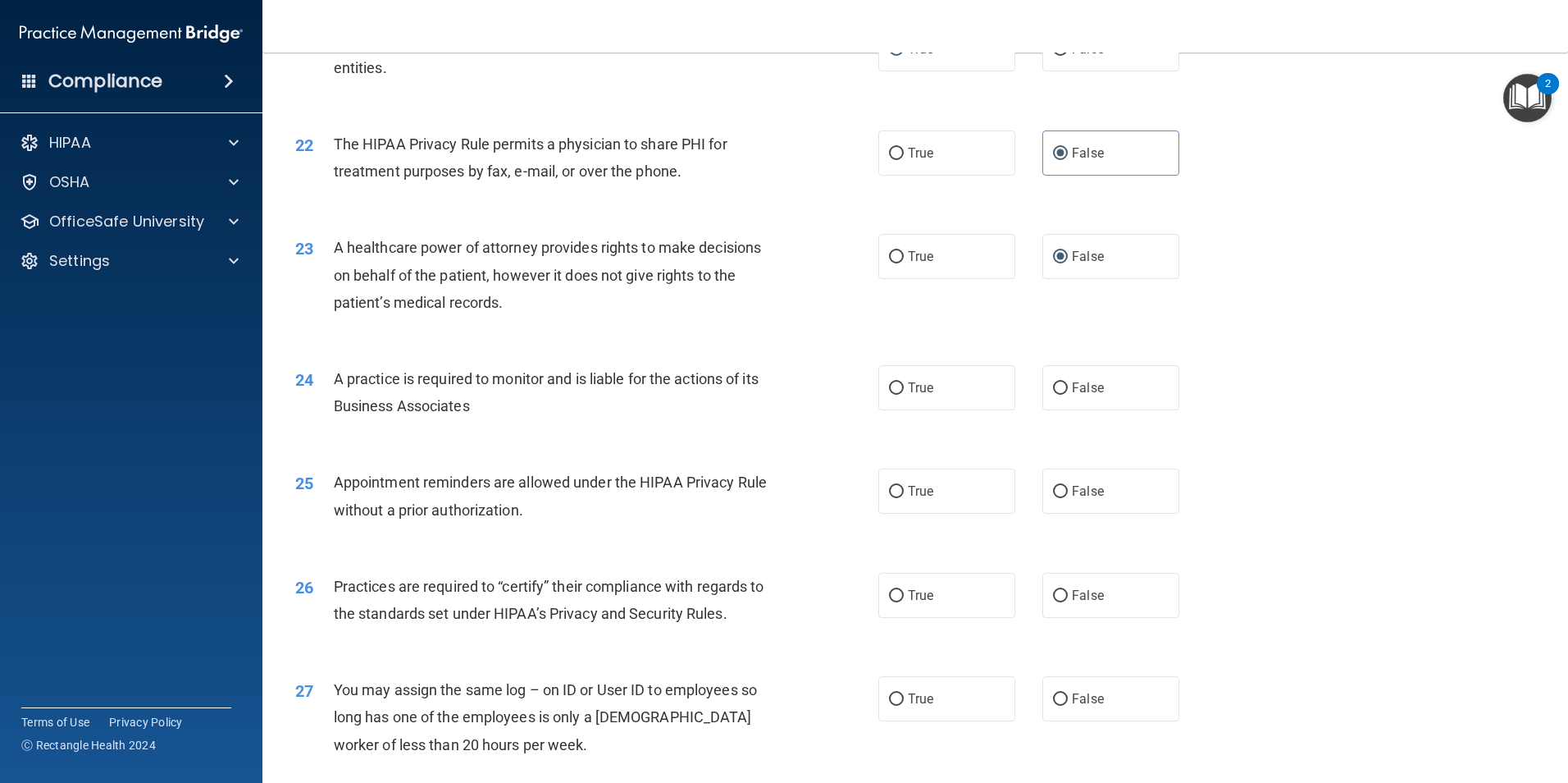
scroll to position [2627, 0]
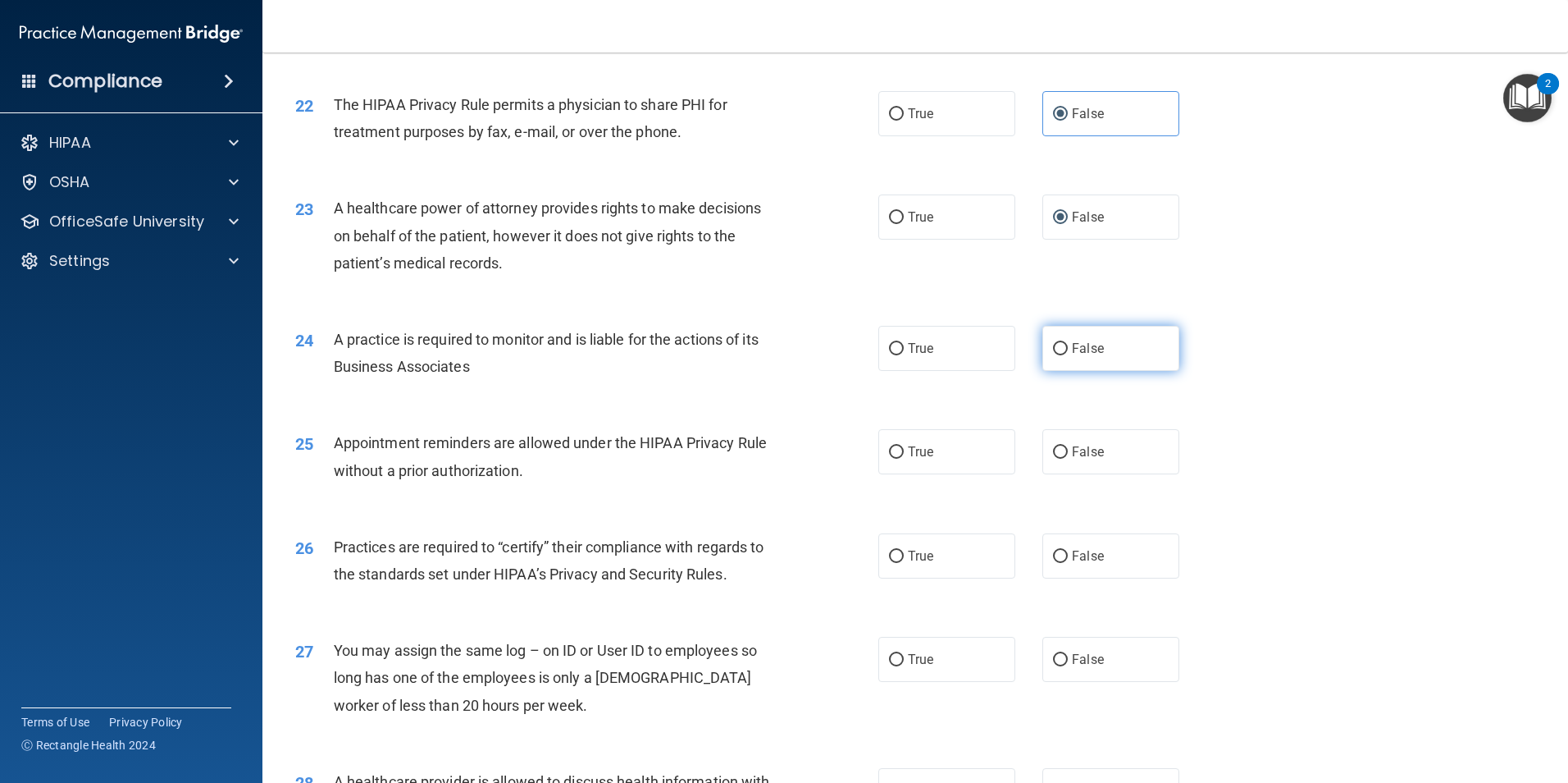
click at [1053, 348] on input "False" at bounding box center [1060, 349] width 14 height 13
radio input "true"
click at [1049, 460] on label "False" at bounding box center [1111, 451] width 137 height 45
click at [1053, 458] on input "False" at bounding box center [1060, 453] width 14 height 13
radio input "true"
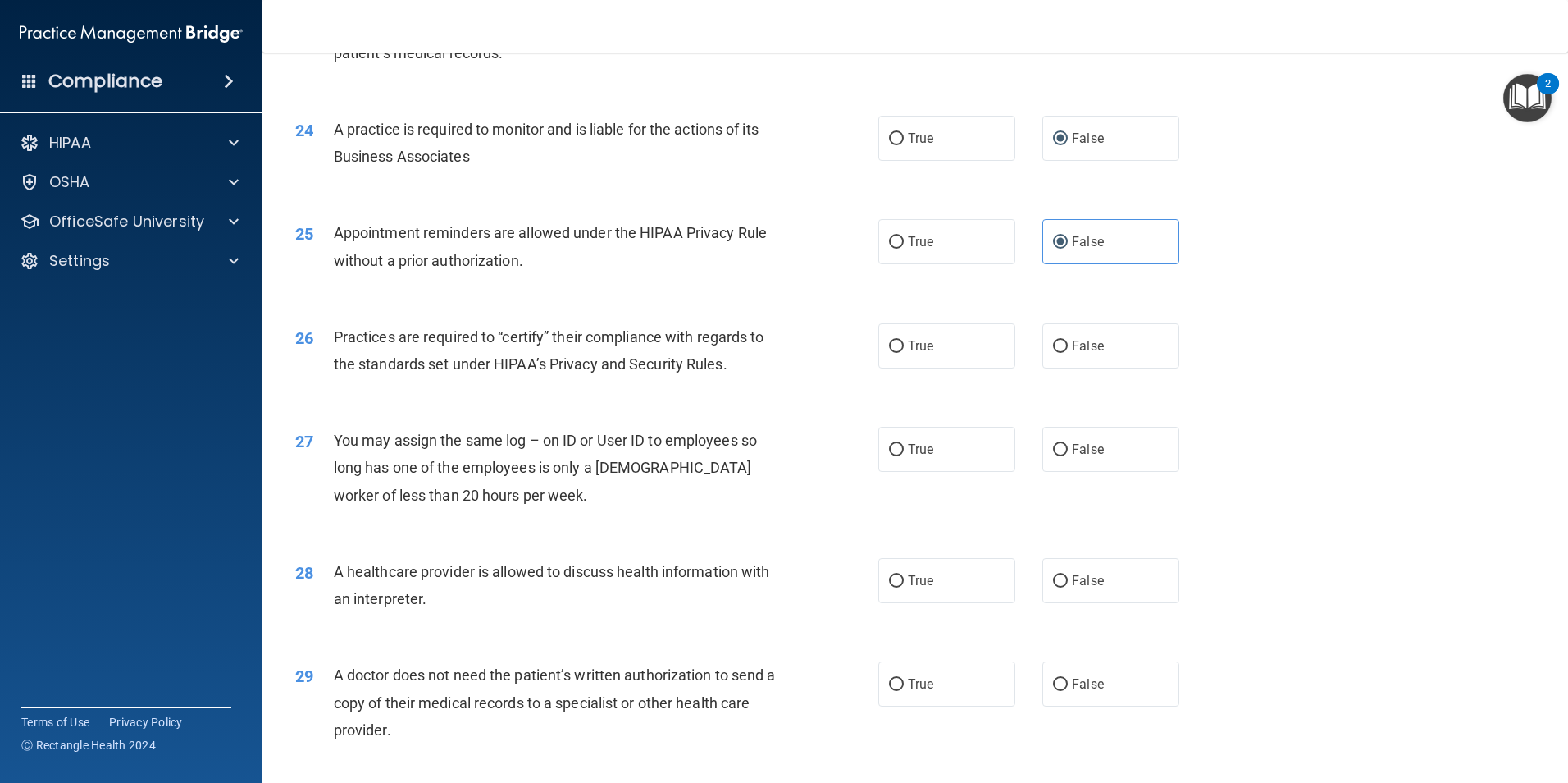
scroll to position [2873, 0]
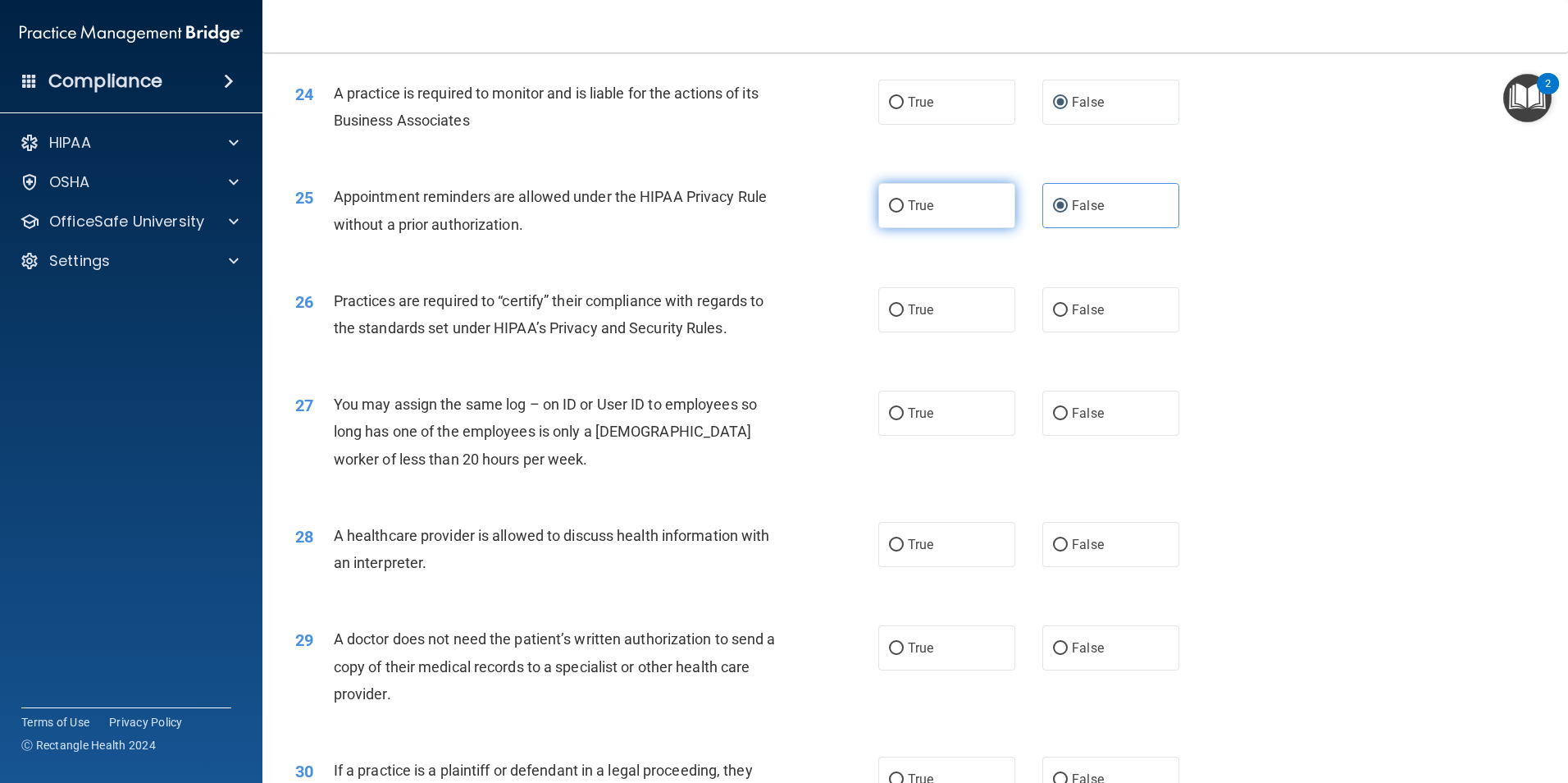
click at [893, 206] on input "True" at bounding box center [896, 206] width 14 height 13
radio input "true"
radio input "false"
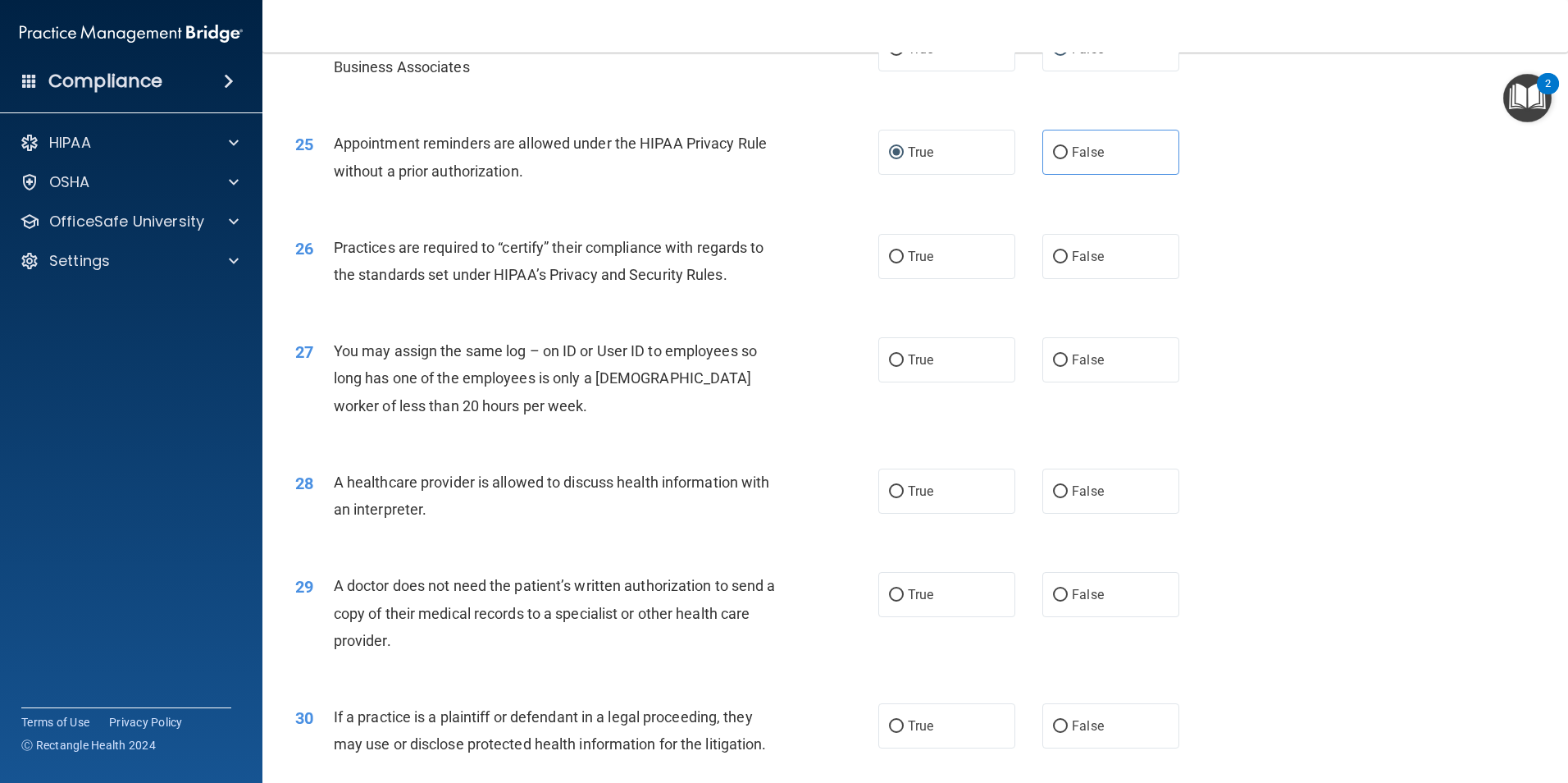
scroll to position [2955, 0]
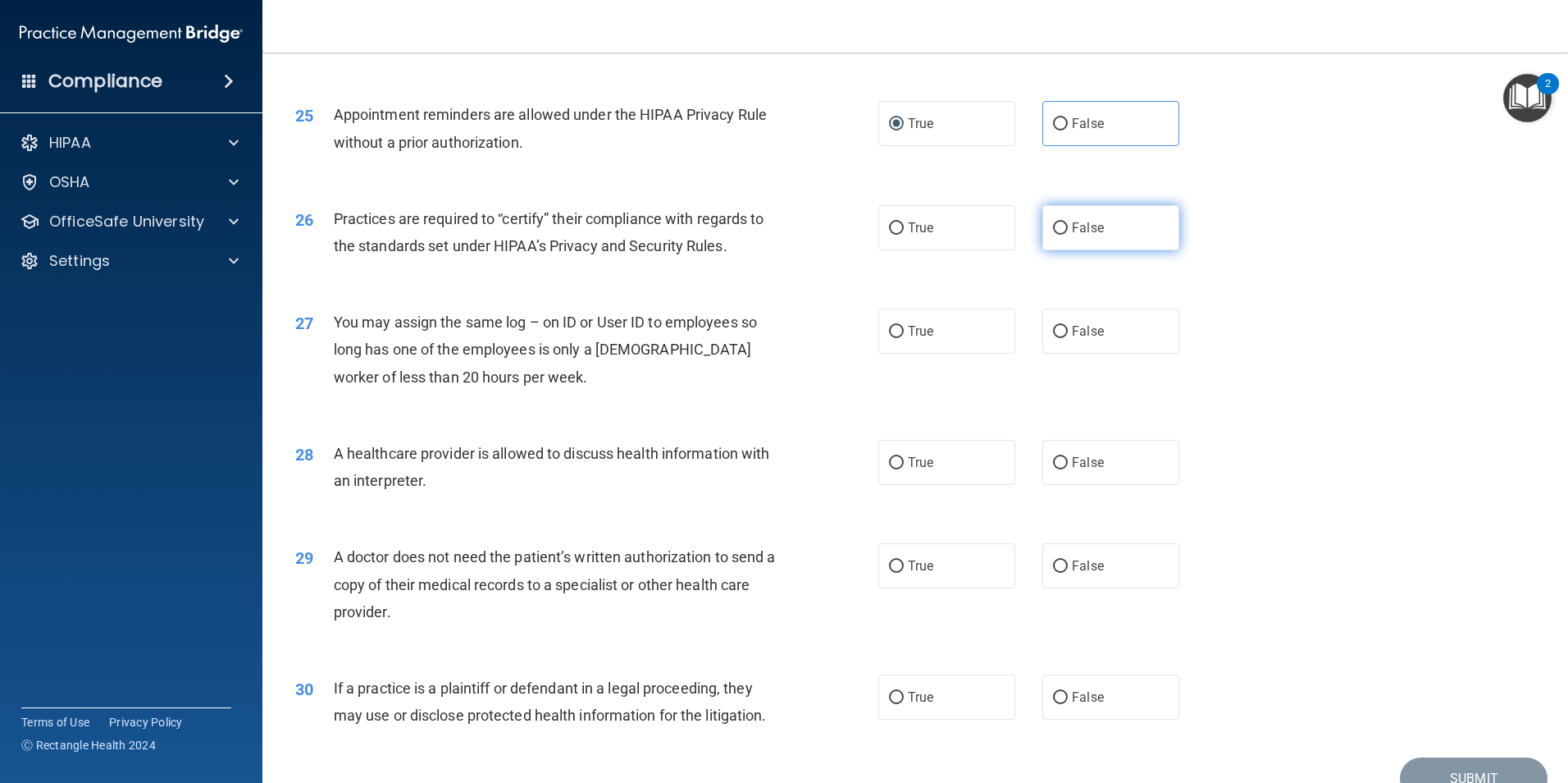
click at [1049, 235] on label "False" at bounding box center [1111, 227] width 137 height 45
click at [1053, 235] on input "False" at bounding box center [1060, 228] width 14 height 13
radio input "true"
click at [1062, 336] on label "False" at bounding box center [1111, 330] width 137 height 45
click at [1062, 336] on input "False" at bounding box center [1060, 331] width 14 height 13
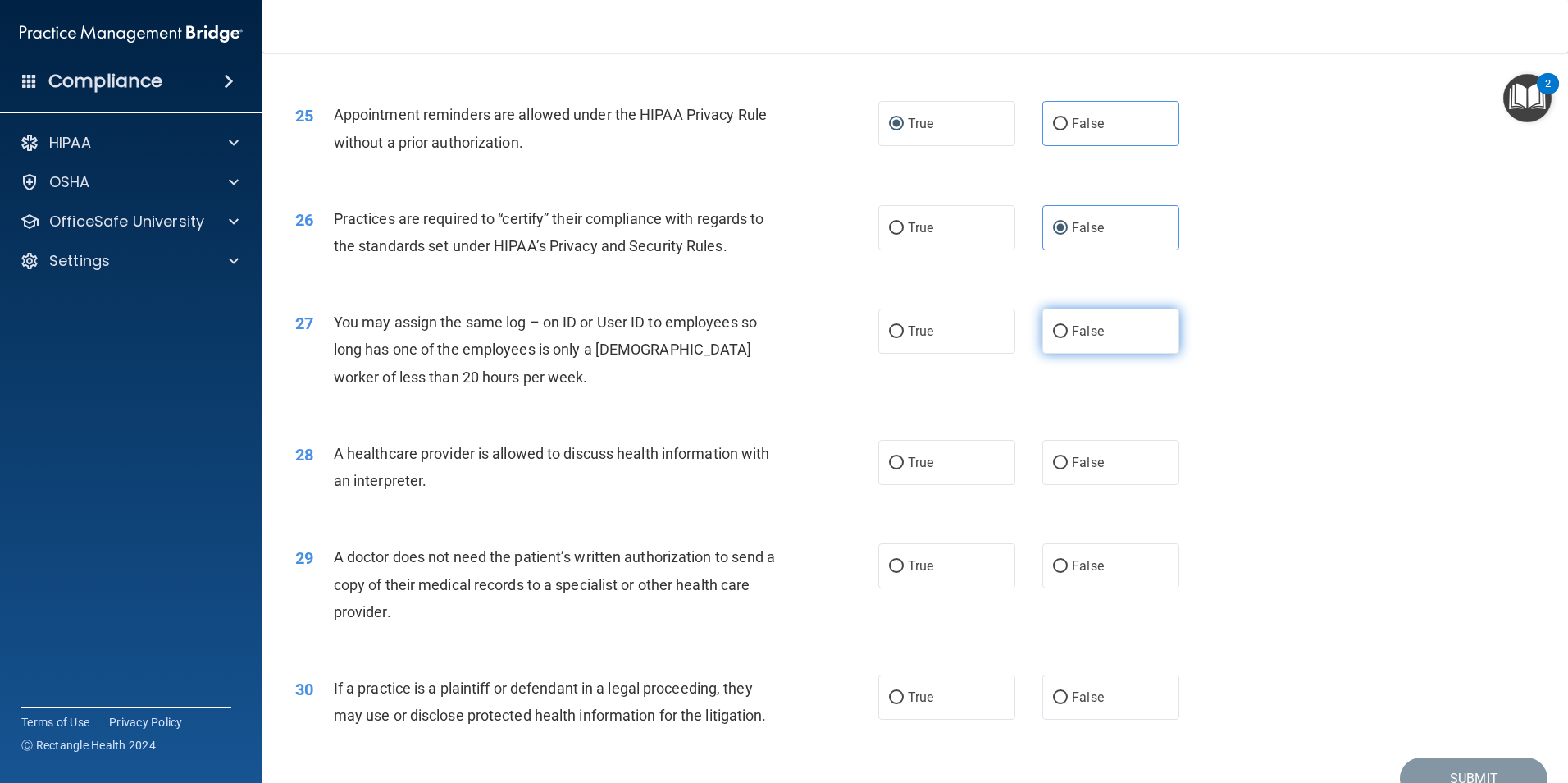
radio input "true"
click at [1053, 457] on input "False" at bounding box center [1060, 463] width 14 height 13
radio input "true"
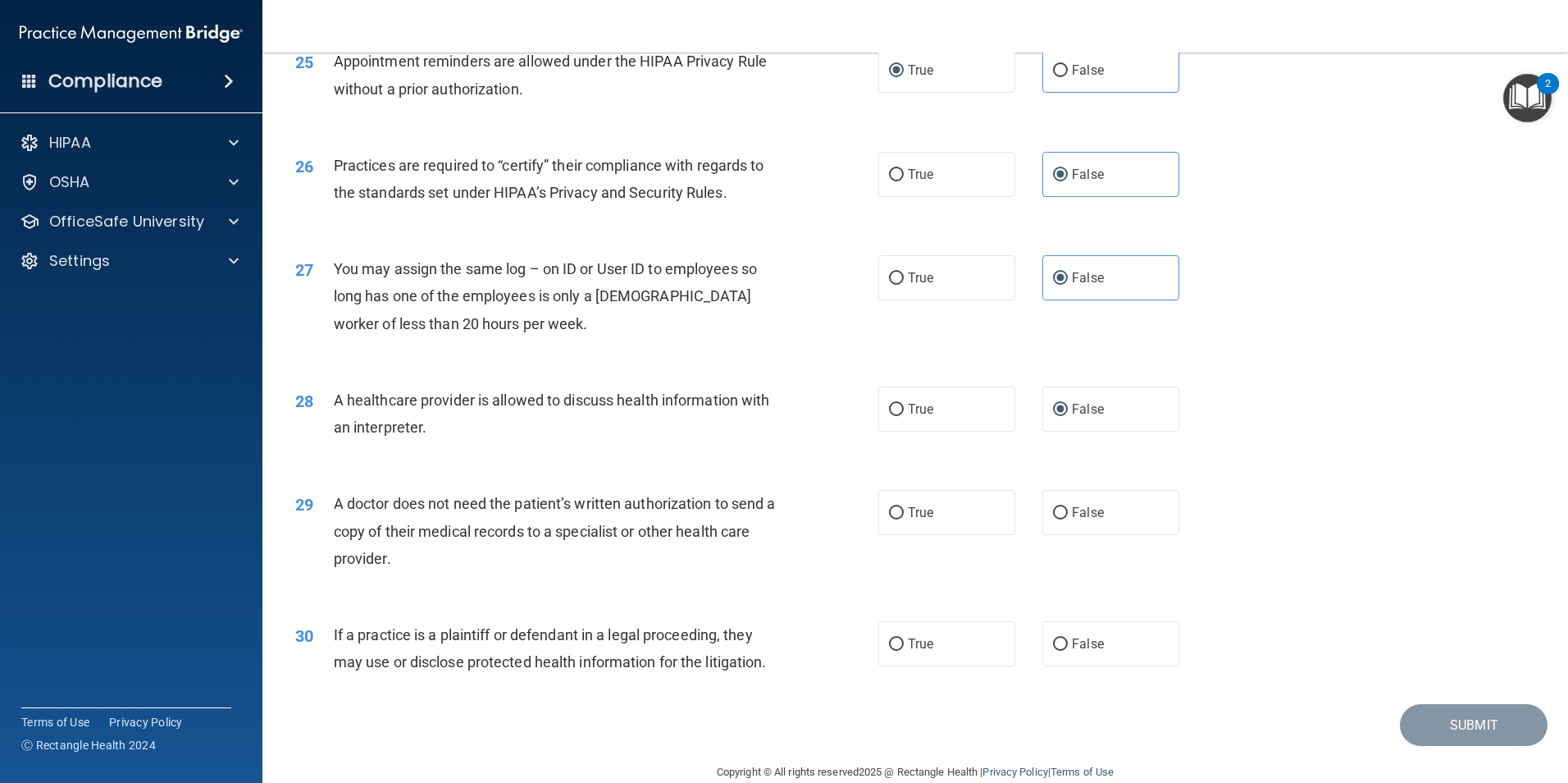
scroll to position [3037, 0]
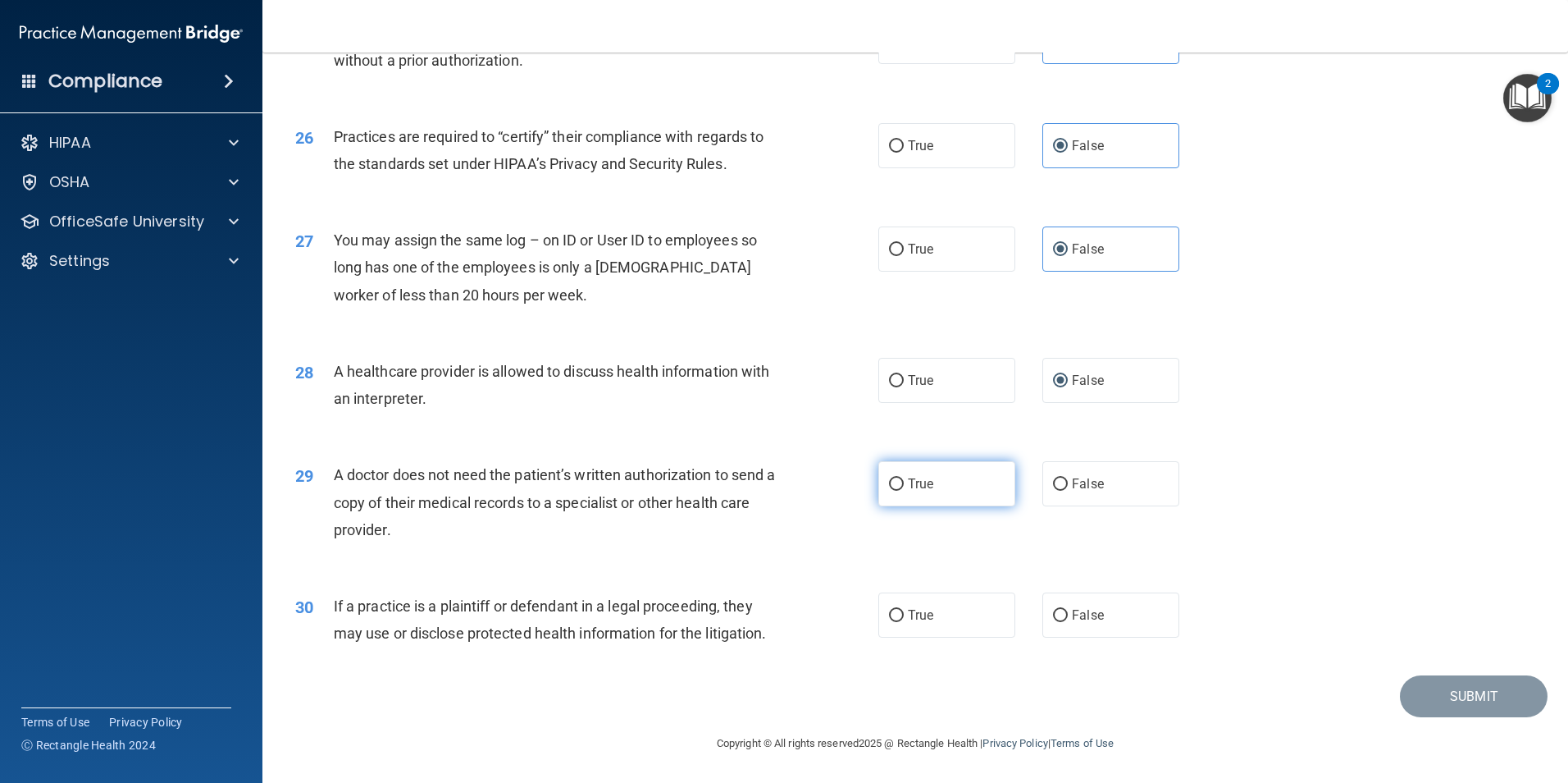
click at [895, 491] on input "True" at bounding box center [896, 485] width 14 height 13
radio input "true"
click at [901, 615] on label "True" at bounding box center [947, 614] width 137 height 45
click at [901, 615] on input "True" at bounding box center [896, 615] width 14 height 13
radio input "true"
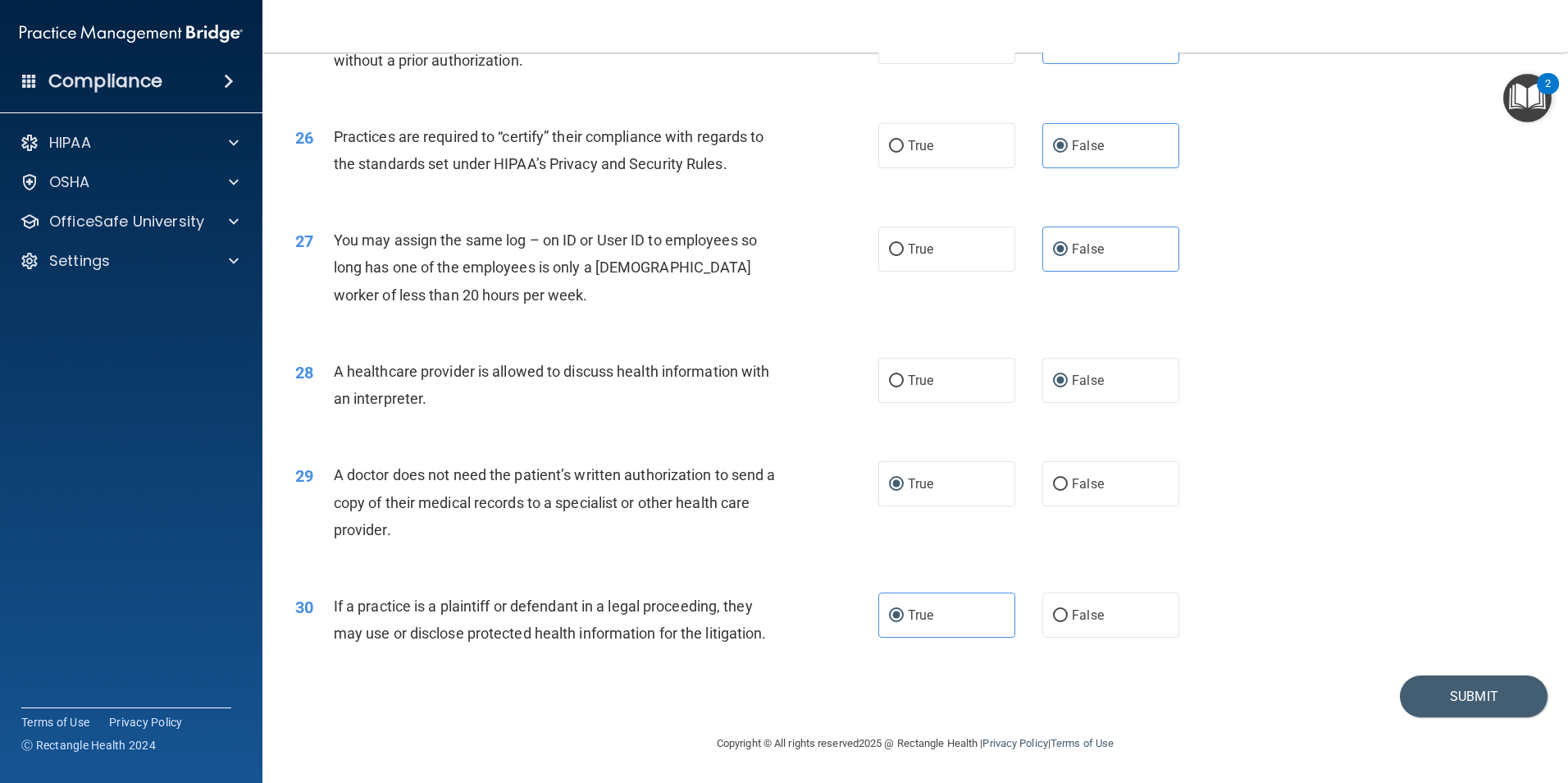
click at [1155, 689] on div "Submit" at bounding box center [915, 696] width 1265 height 42
click at [645, 701] on div "Submit" at bounding box center [915, 696] width 1265 height 42
click at [645, 696] on div "Submit" at bounding box center [915, 696] width 1265 height 42
click at [648, 688] on div "Submit" at bounding box center [915, 696] width 1265 height 42
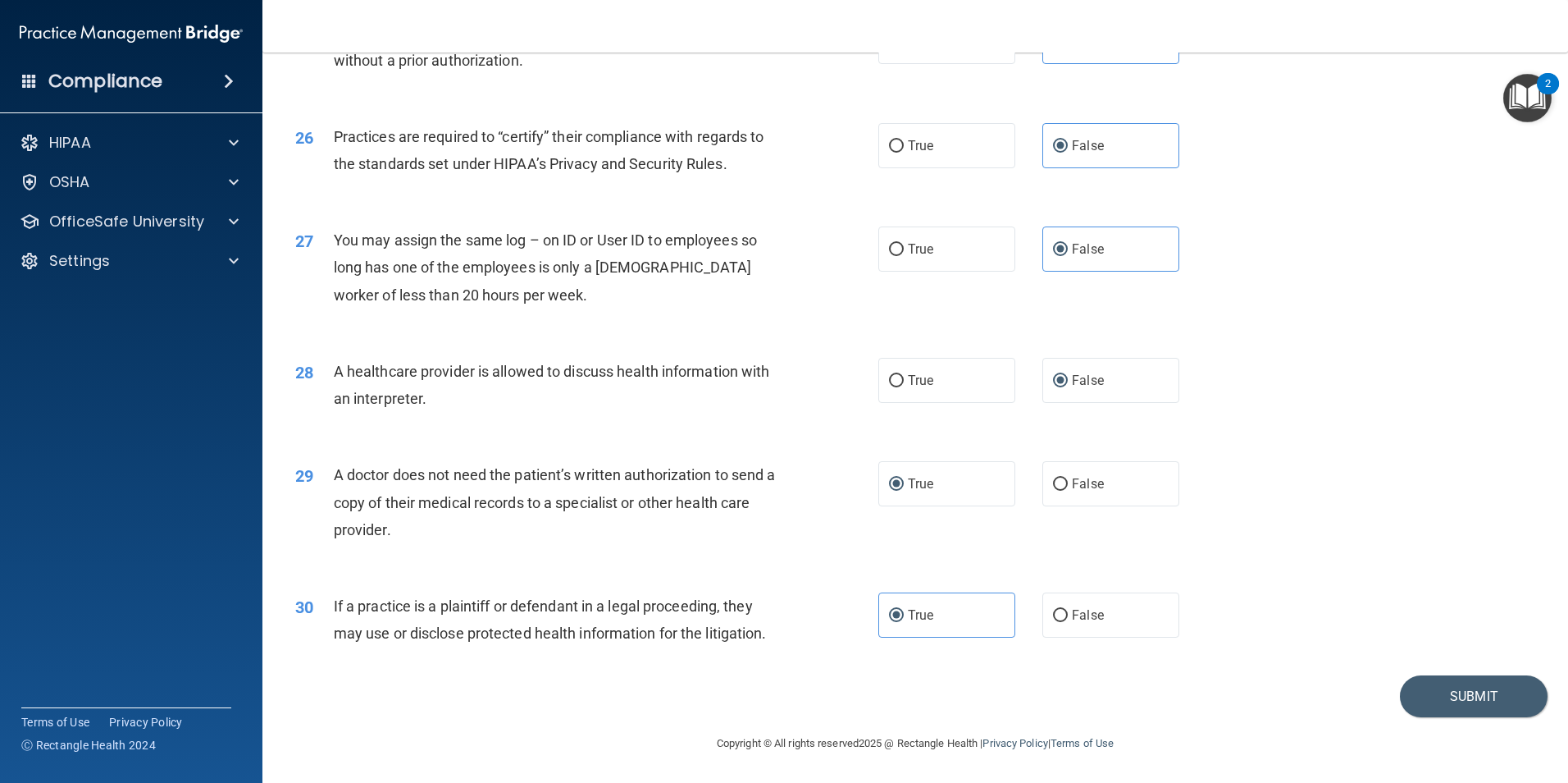
click at [649, 686] on div "Submit" at bounding box center [915, 696] width 1265 height 42
click at [1216, 658] on div "30 If a practice is a plaintiff or defendant in a legal proceeding, they may us…" at bounding box center [915, 624] width 1265 height 103
click at [608, 698] on div "Submit" at bounding box center [915, 696] width 1265 height 42
click at [1339, 361] on div "28 A healthcare provider is allowed to discuss health information with an inter…" at bounding box center [915, 389] width 1265 height 103
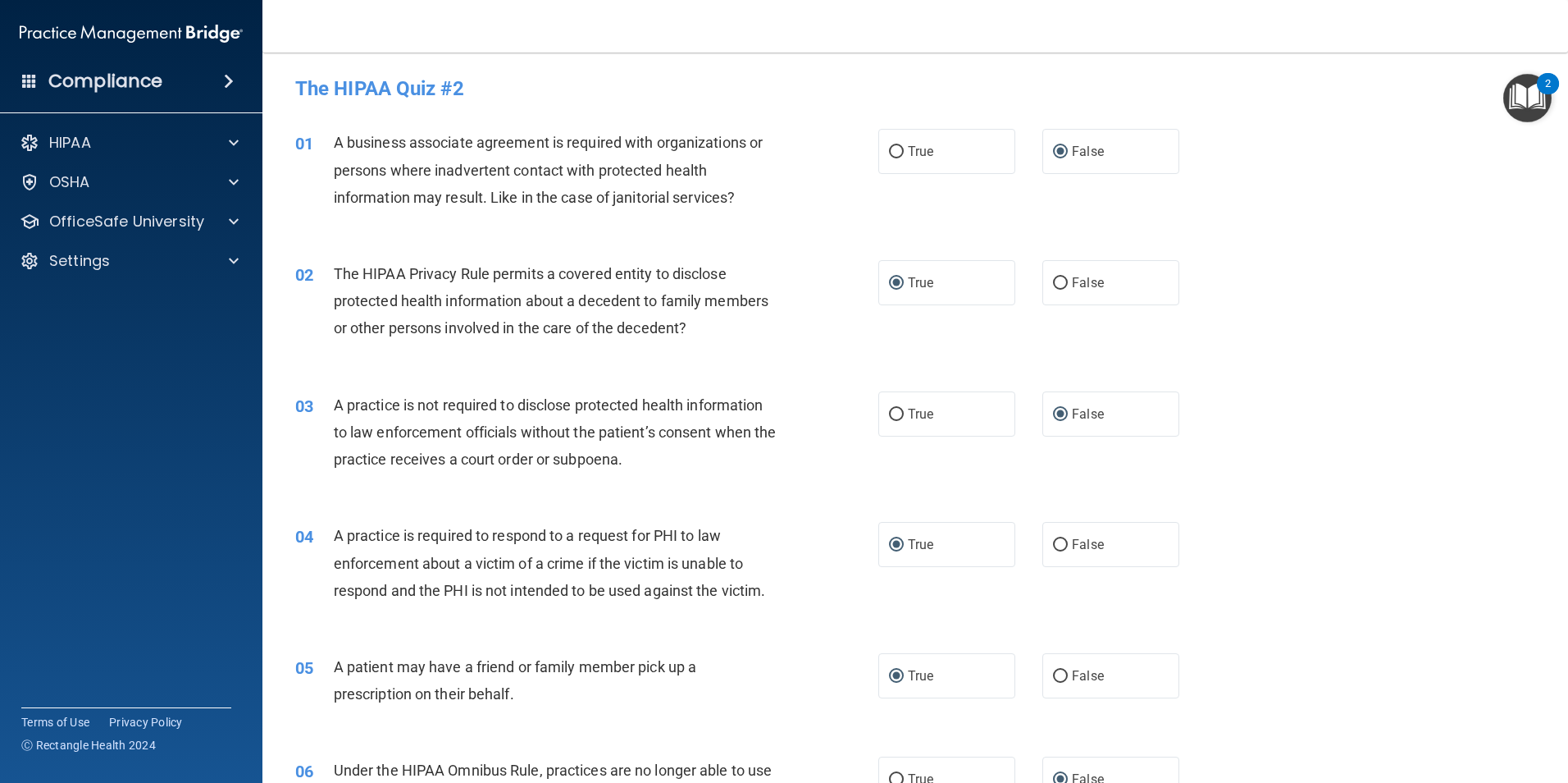
scroll to position [0, 0]
click at [1053, 149] on input "False" at bounding box center [1060, 153] width 14 height 13
click at [928, 289] on label "True" at bounding box center [947, 283] width 137 height 45
click at [904, 289] on input "True" at bounding box center [896, 284] width 14 height 13
click at [1076, 417] on span "False" at bounding box center [1089, 414] width 32 height 15
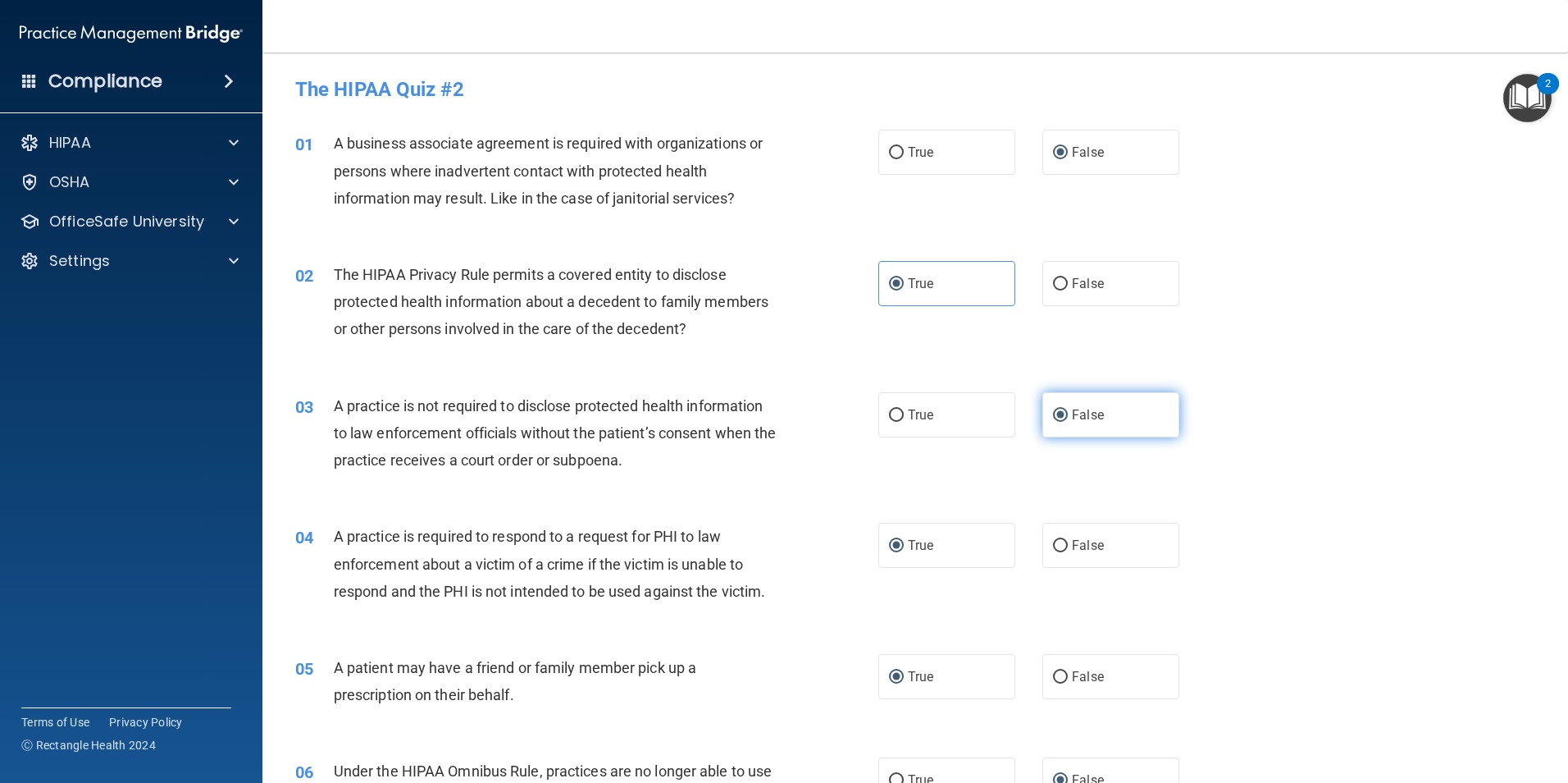
click at [1068, 417] on input "False" at bounding box center [1060, 415] width 14 height 13
click at [923, 541] on span "True" at bounding box center [921, 545] width 25 height 15
click at [904, 541] on input "True" at bounding box center [896, 546] width 14 height 13
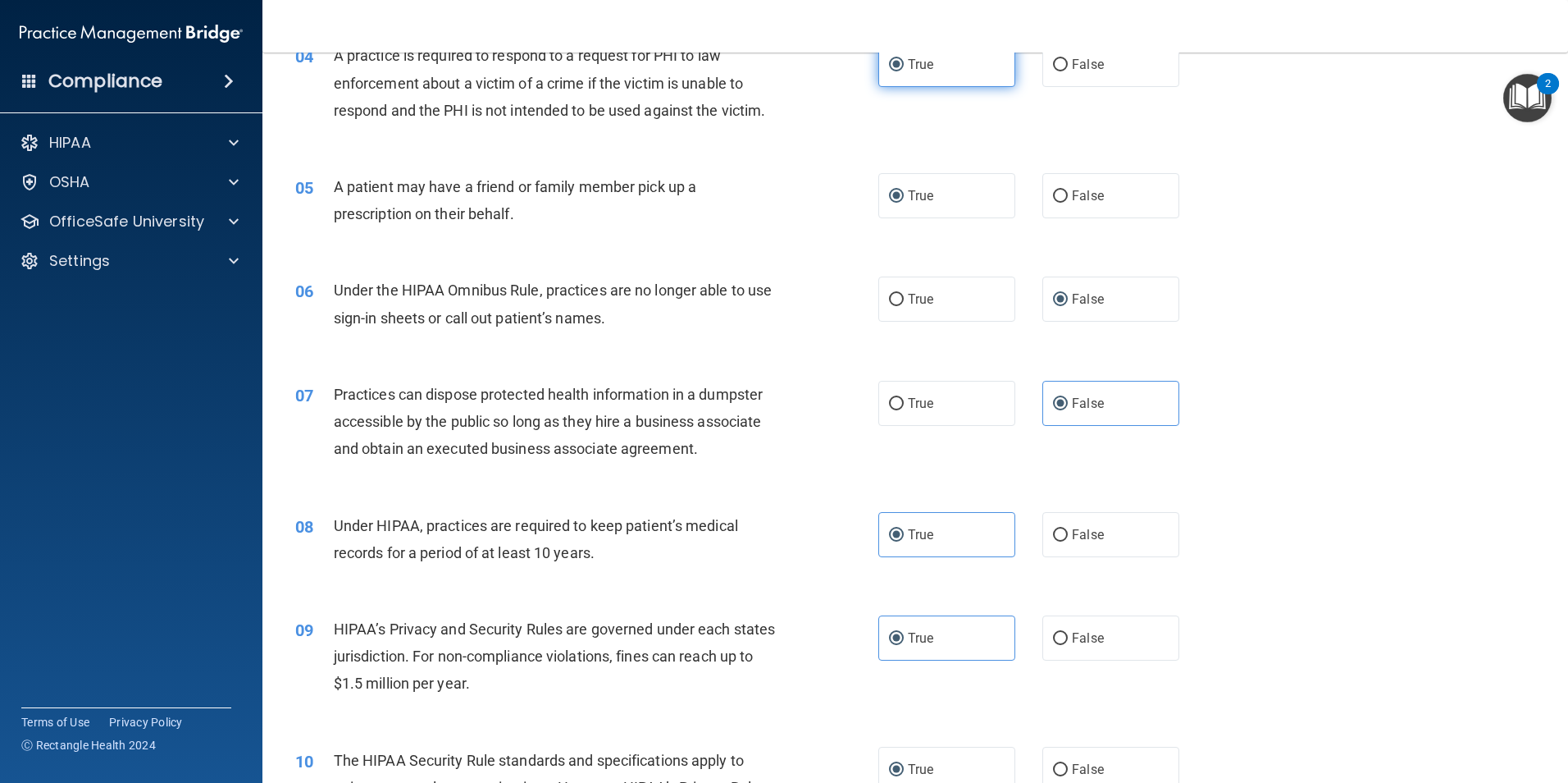
scroll to position [492, 0]
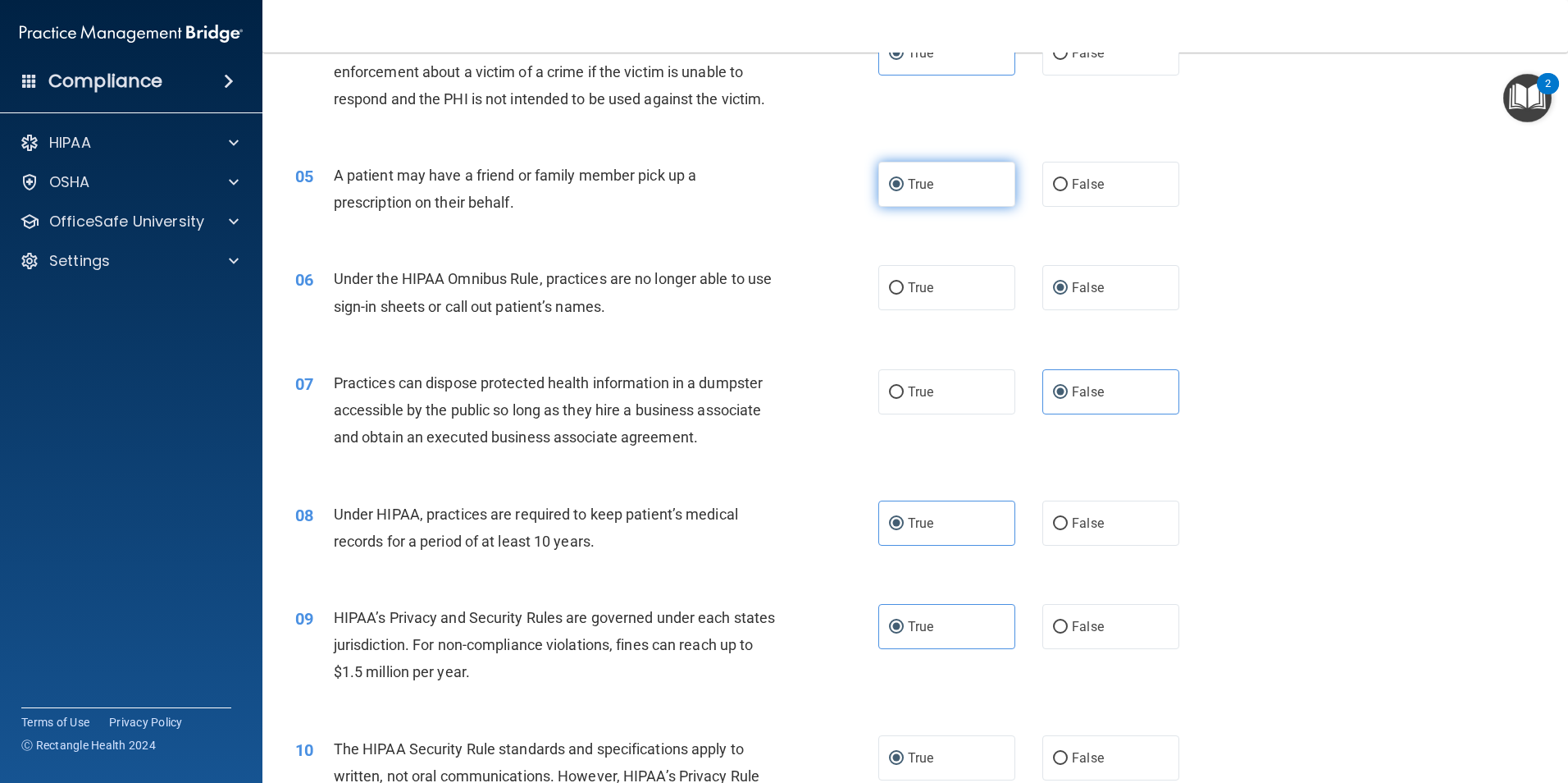
click at [932, 197] on label "True" at bounding box center [947, 184] width 137 height 45
click at [904, 192] on input "True" at bounding box center [896, 185] width 14 height 13
click at [1053, 288] on input "False" at bounding box center [1060, 288] width 14 height 13
click at [1076, 392] on span "False" at bounding box center [1089, 392] width 32 height 15
click at [1068, 392] on input "False" at bounding box center [1060, 392] width 14 height 13
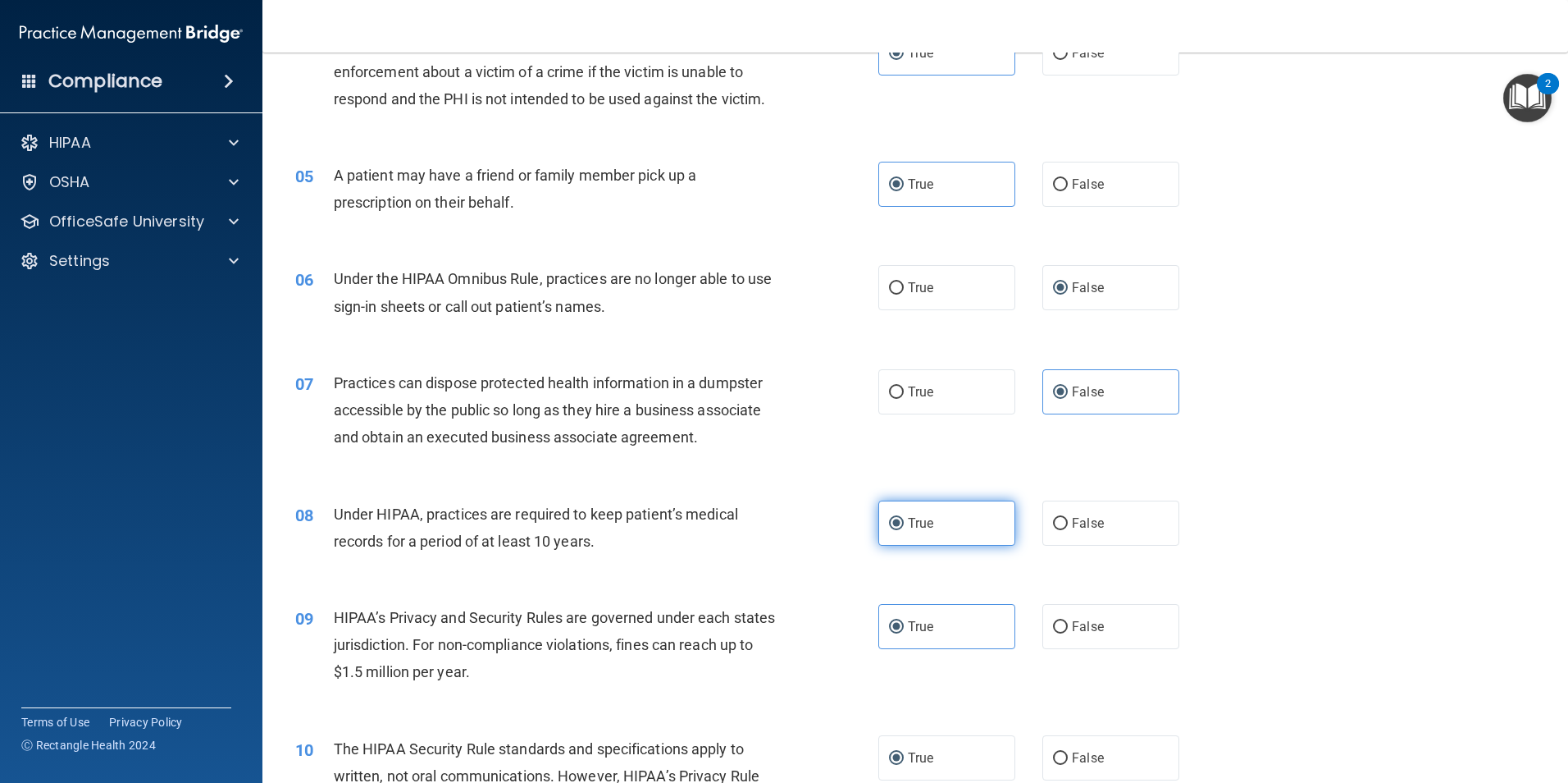
click at [949, 526] on label "True" at bounding box center [947, 523] width 137 height 45
click at [904, 526] on input "True" at bounding box center [896, 524] width 14 height 13
click at [961, 631] on label "True" at bounding box center [947, 626] width 137 height 45
click at [904, 631] on input "True" at bounding box center [896, 627] width 14 height 13
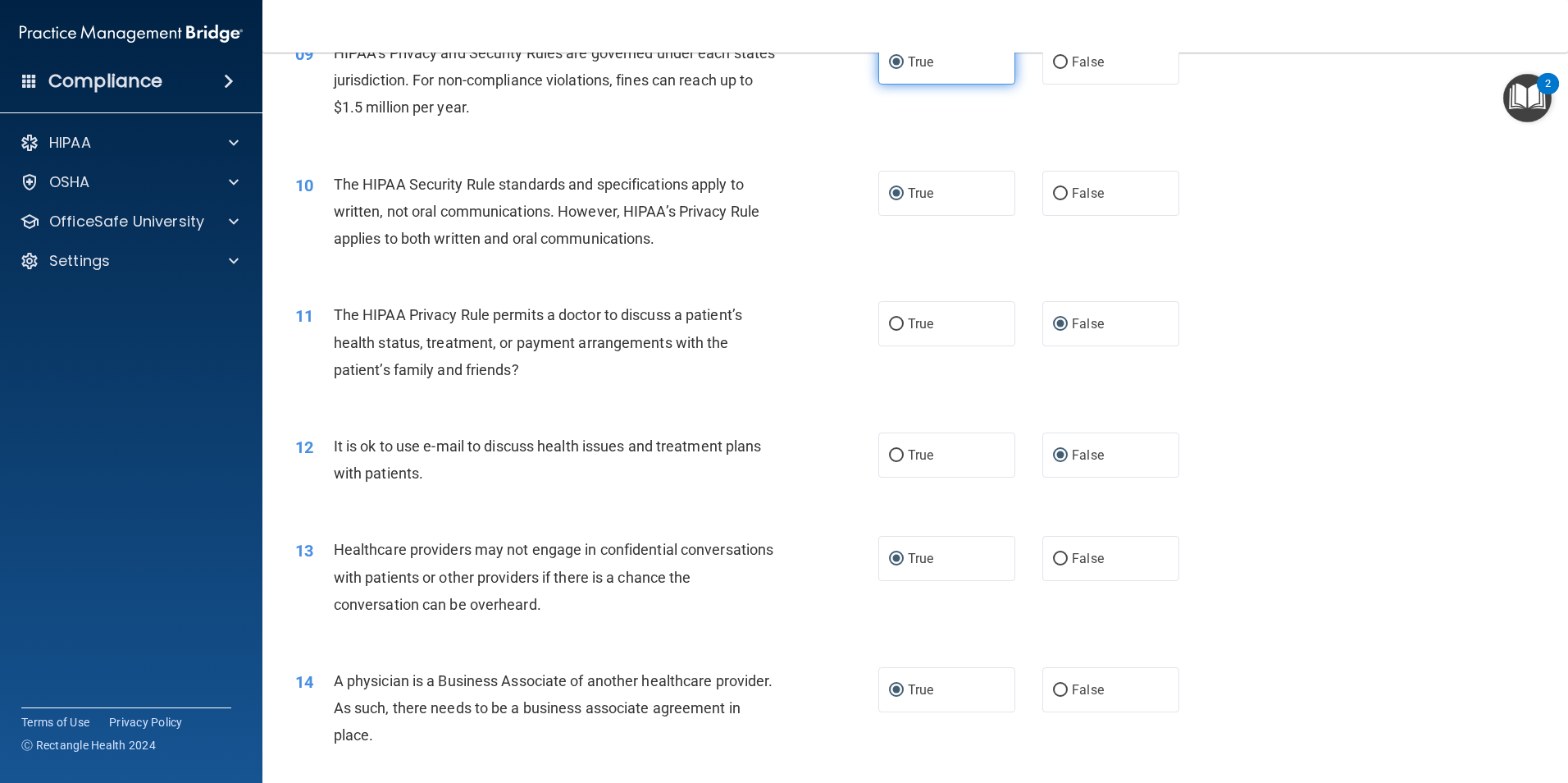
scroll to position [1067, 0]
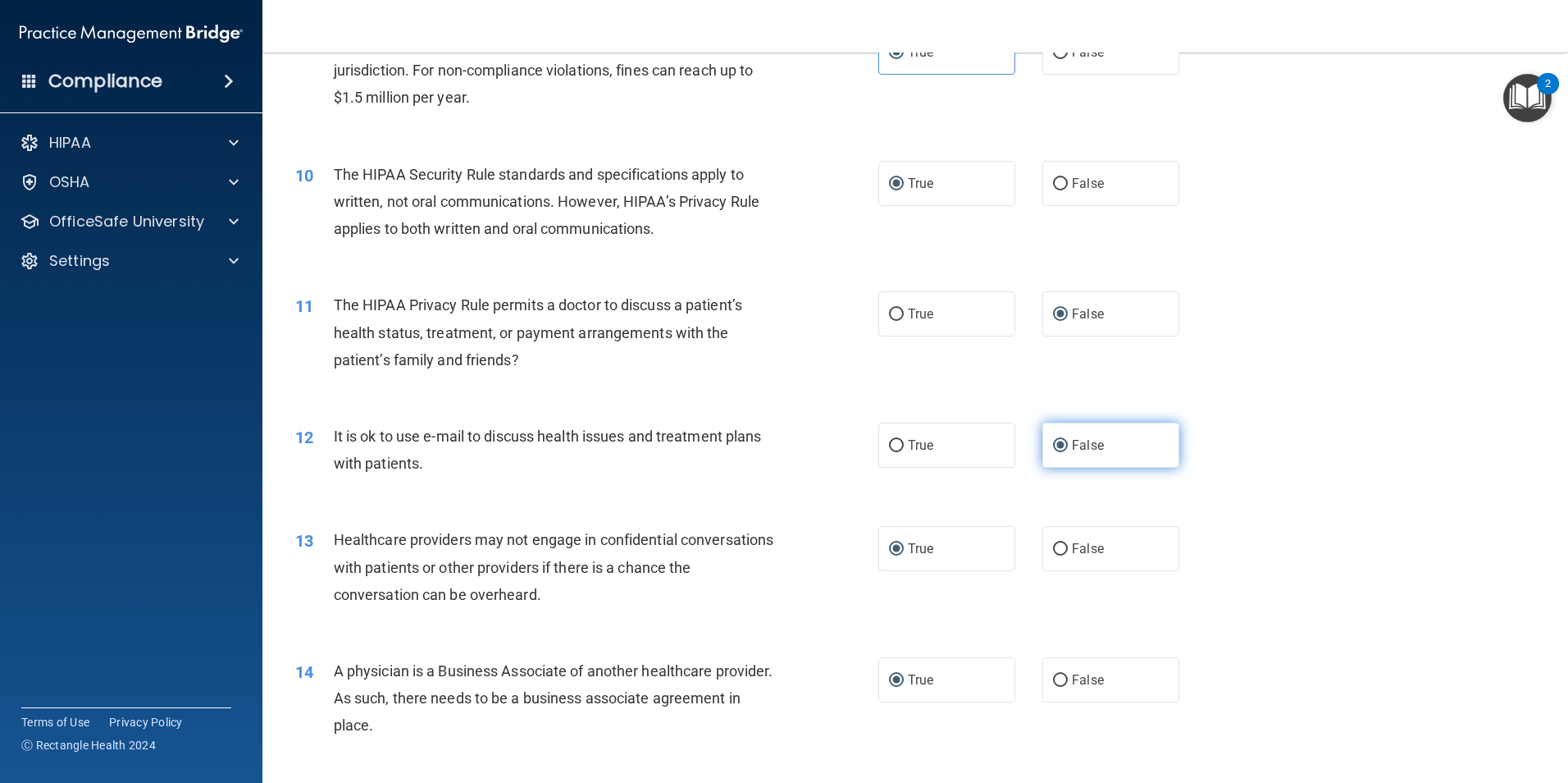
click at [1079, 447] on span "False" at bounding box center [1089, 445] width 32 height 15
click at [1068, 447] on input "False" at bounding box center [1060, 446] width 14 height 13
click at [966, 531] on label "True" at bounding box center [947, 548] width 137 height 45
click at [904, 543] on input "True" at bounding box center [896, 549] width 14 height 13
click at [989, 684] on label "True" at bounding box center [947, 680] width 137 height 45
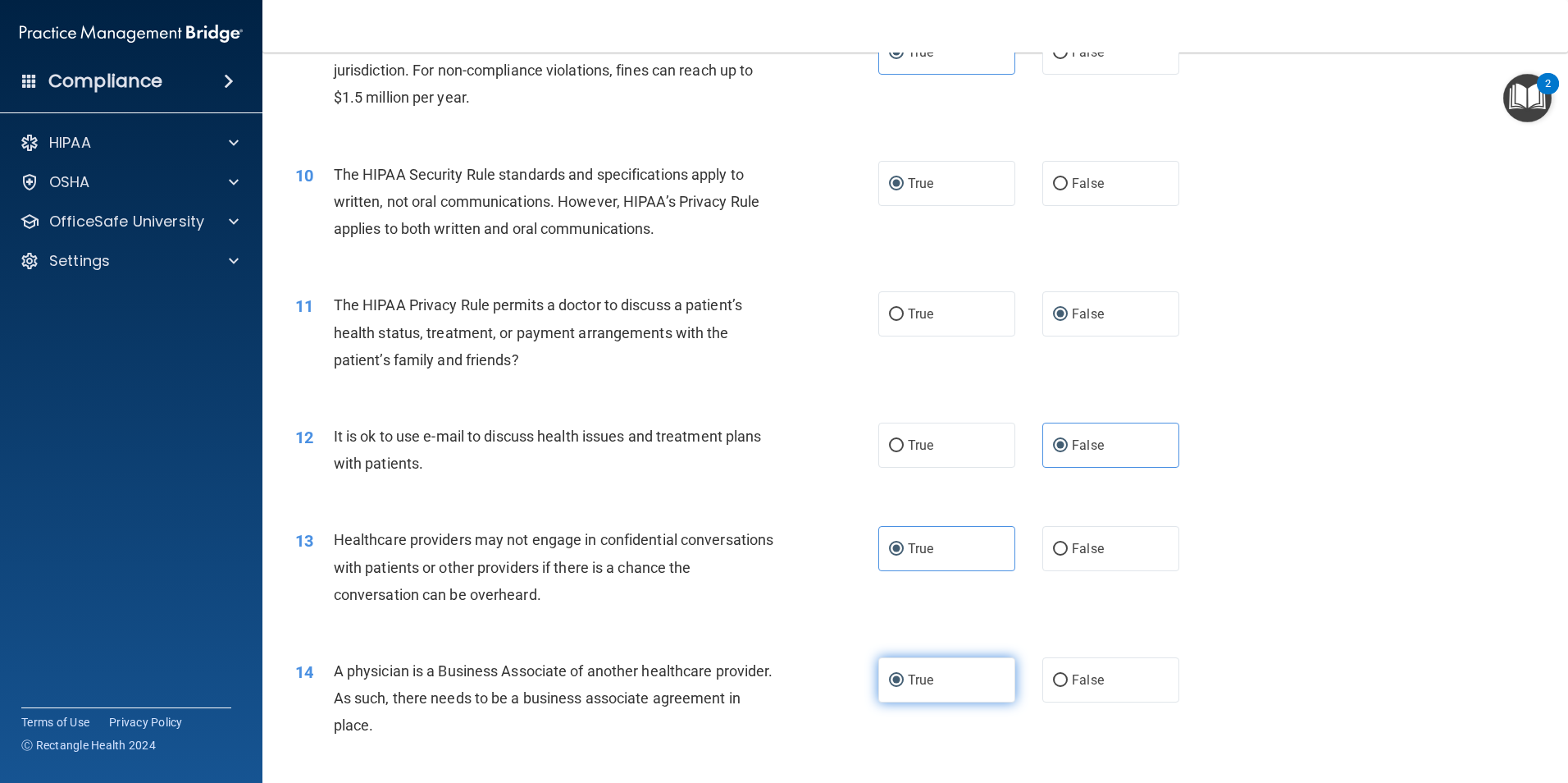
click at [904, 684] on input "True" at bounding box center [896, 680] width 14 height 13
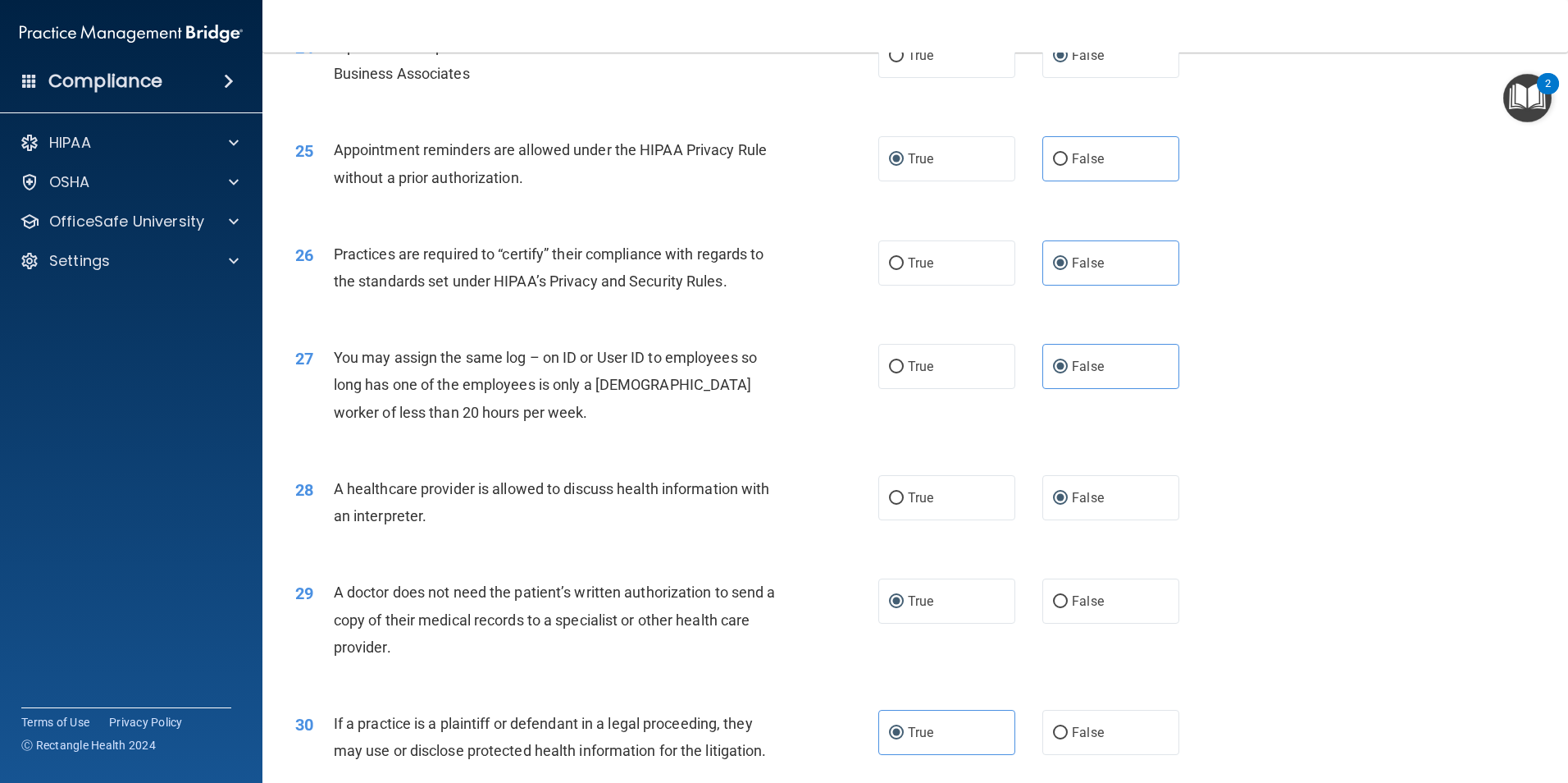
scroll to position [3037, 0]
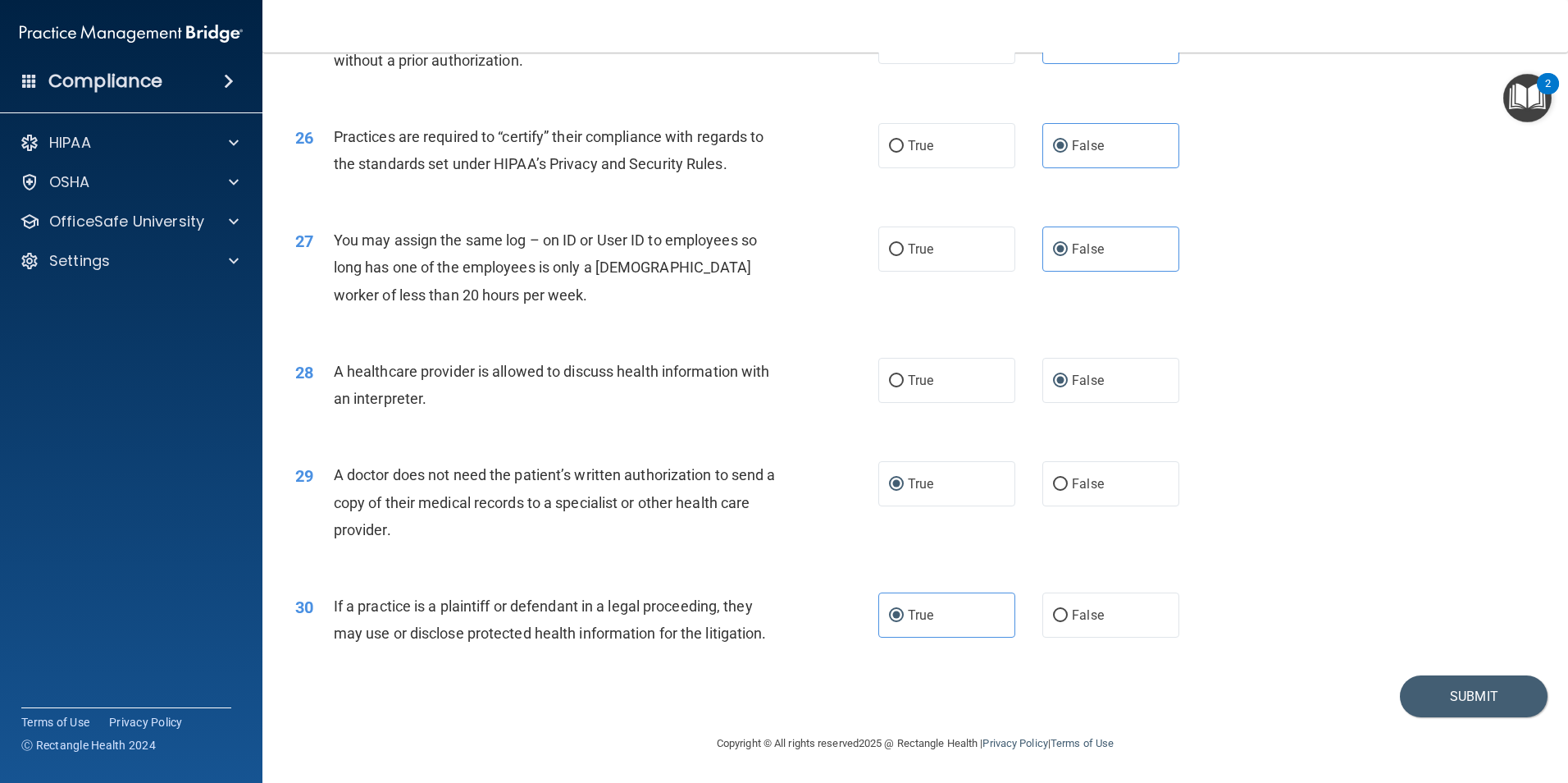
click at [1179, 658] on div "30 If a practice is a plaintiff or defendant in a legal proceeding, they may us…" at bounding box center [915, 624] width 1265 height 103
click at [991, 693] on div "Submit" at bounding box center [915, 696] width 1265 height 42
click at [1182, 411] on div "28 A healthcare provider is allowed to discuss health information with an inter…" at bounding box center [915, 389] width 1265 height 103
click at [1211, 358] on div "28 A healthcare provider is allowed to discuss health information with an inter…" at bounding box center [915, 389] width 1265 height 103
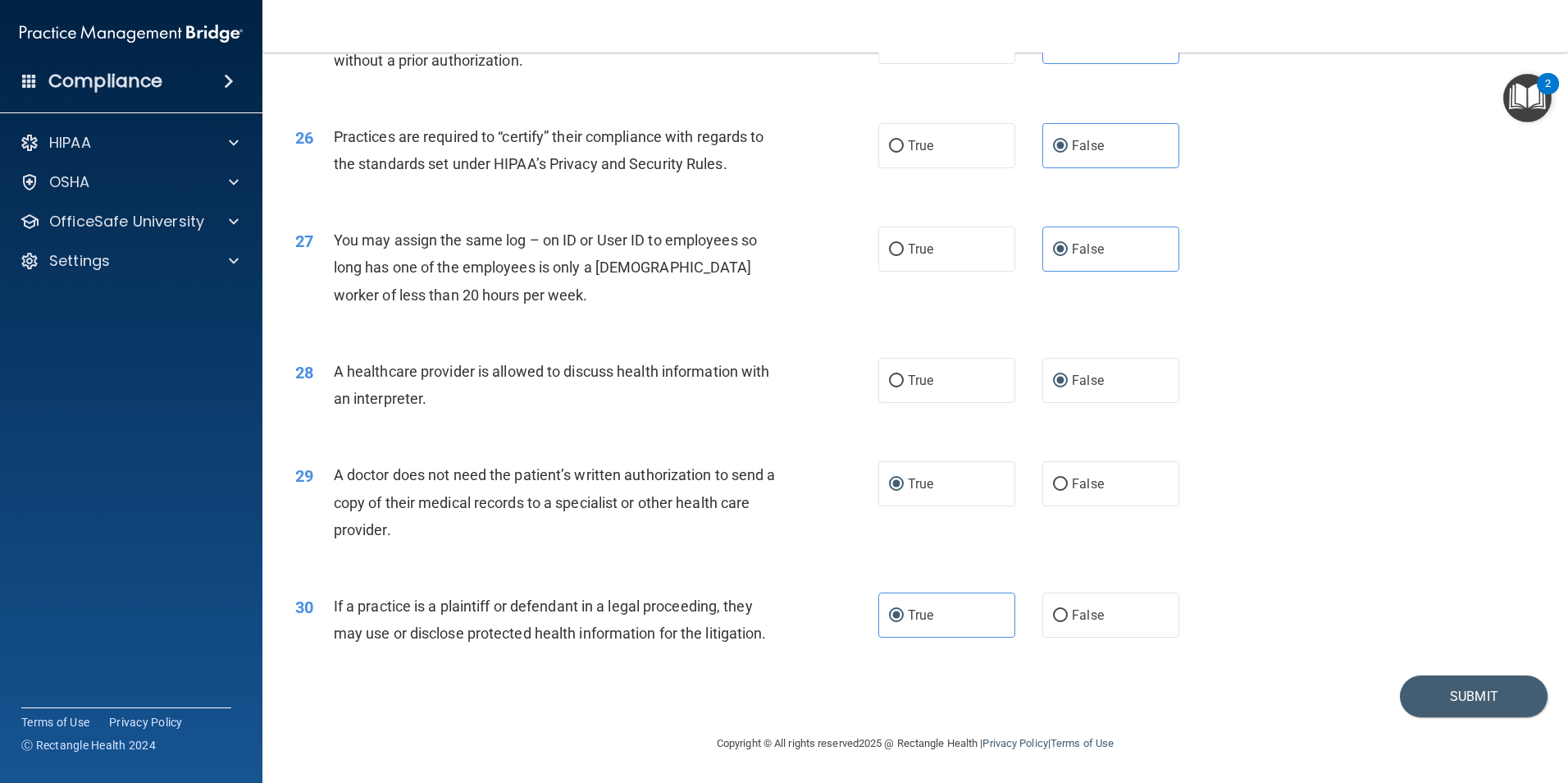
drag, startPoint x: 1211, startPoint y: 358, endPoint x: 1385, endPoint y: 282, distance: 189.9
click at [1385, 282] on div "27 You may assign the same log – on ID or User ID to employees so long has one …" at bounding box center [915, 271] width 1265 height 131
click at [1385, 280] on div "27 You may assign the same log – on ID or User ID to employees so long has one …" at bounding box center [915, 271] width 1265 height 131
drag, startPoint x: 1385, startPoint y: 280, endPoint x: 1385, endPoint y: 292, distance: 12.0
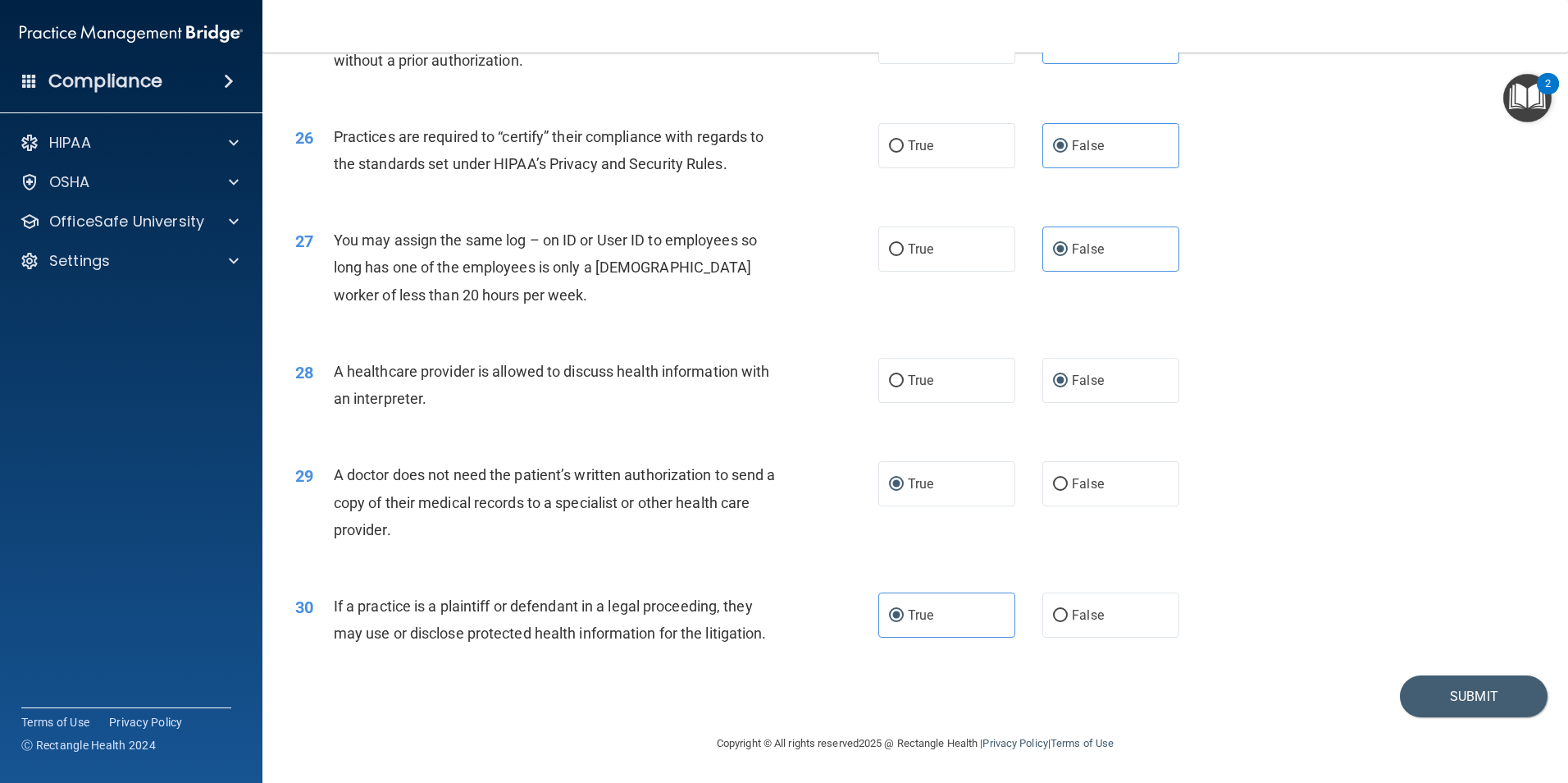
click at [1385, 292] on div "27 You may assign the same log – on ID or User ID to employees so long has one …" at bounding box center [915, 271] width 1265 height 131
click at [1525, 103] on img "Open Resource Center, 2 new notifications" at bounding box center [1527, 97] width 48 height 48
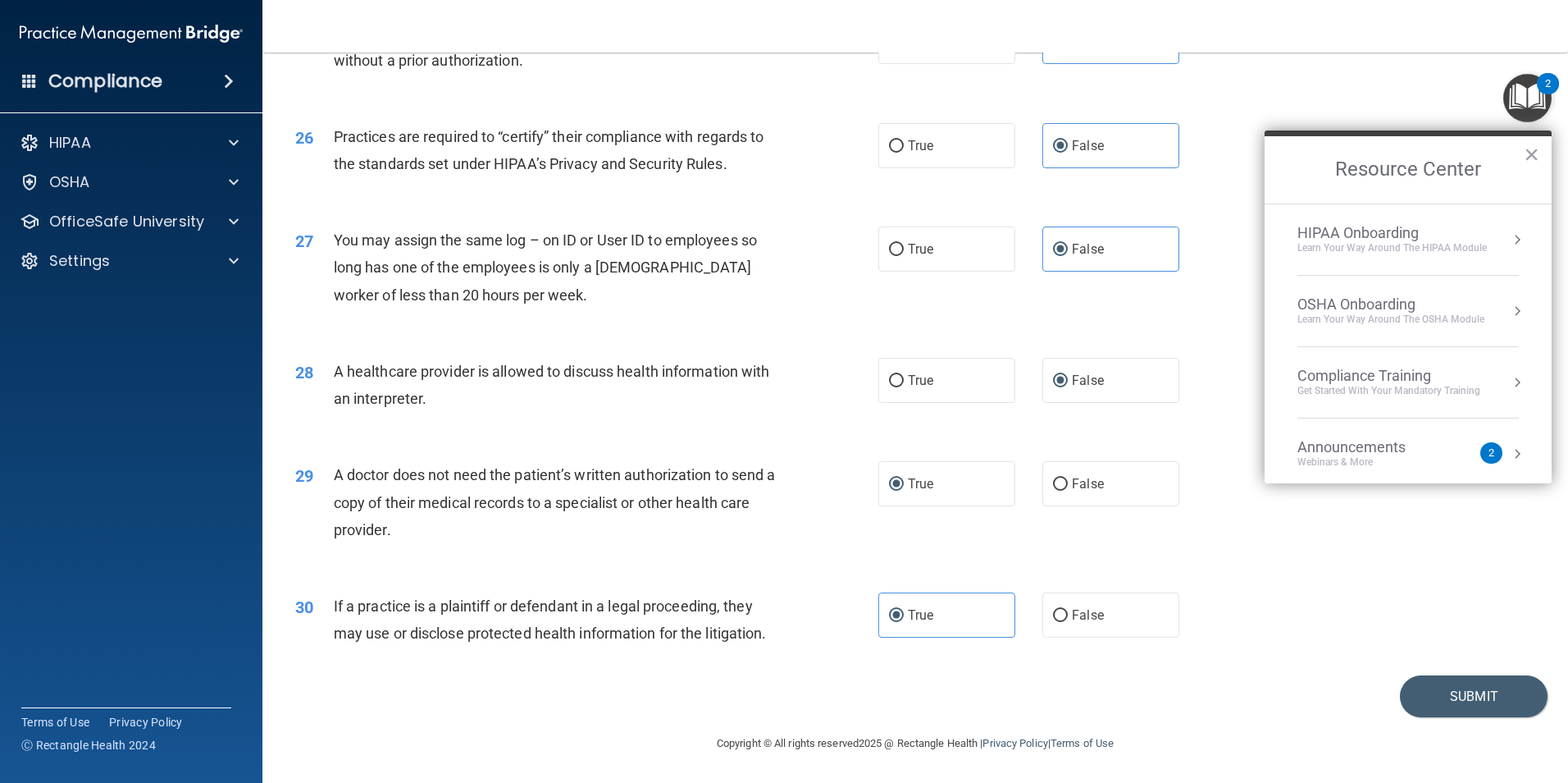
click at [1482, 450] on div "2" at bounding box center [1492, 453] width 22 height 21
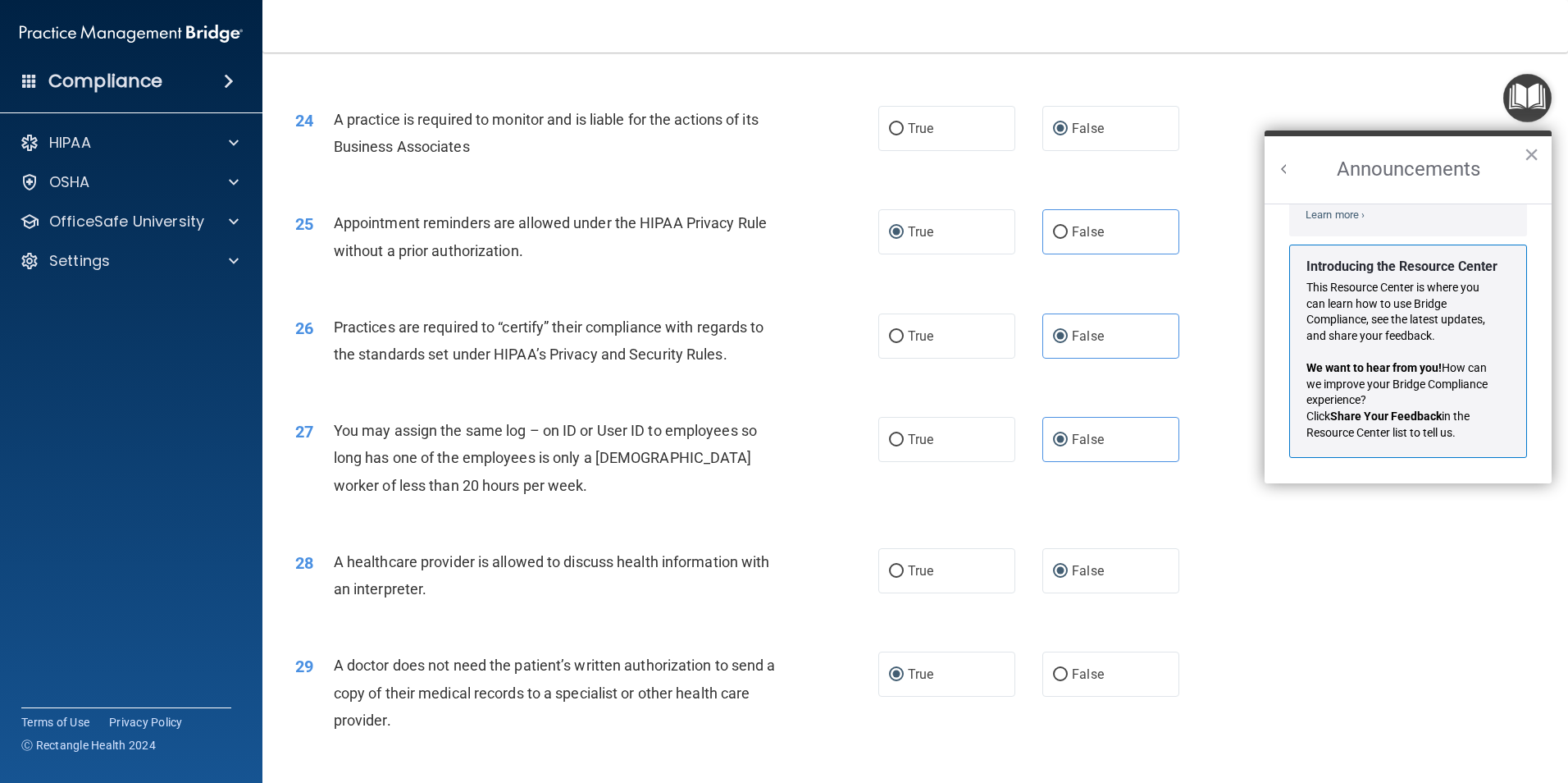
scroll to position [2708, 0]
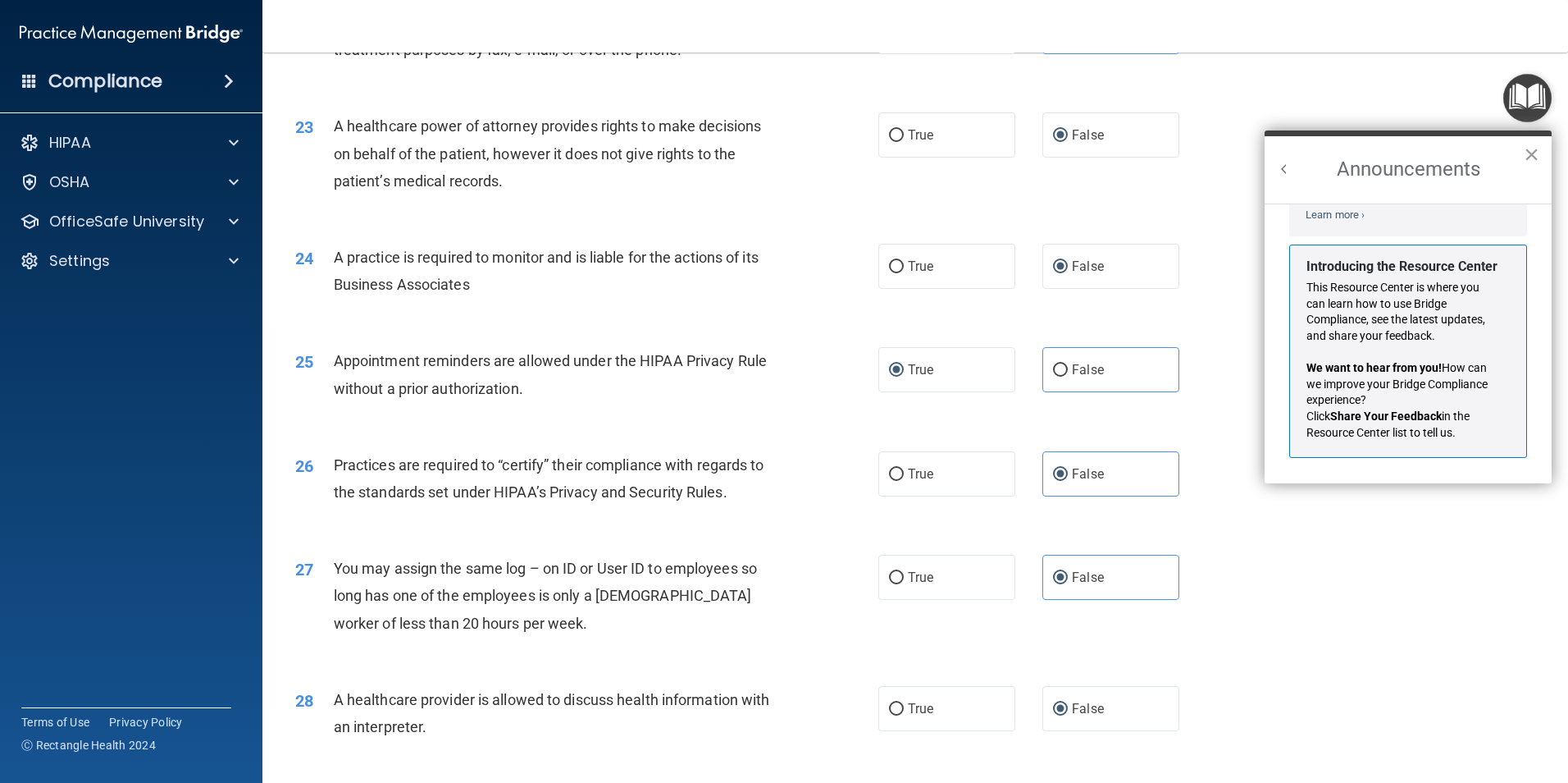
click at [1526, 148] on button "×" at bounding box center [1532, 154] width 15 height 26
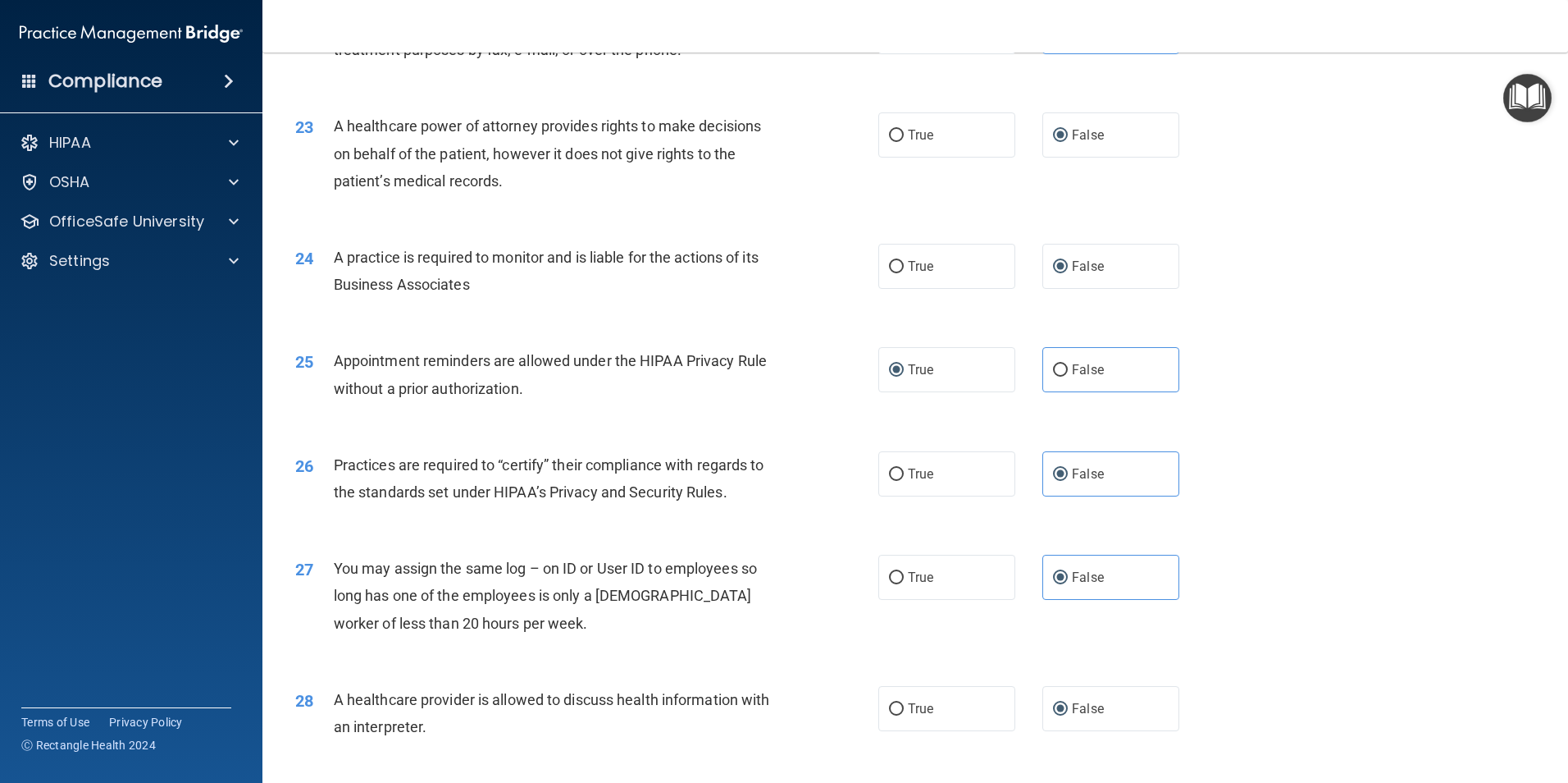
scroll to position [3037, 0]
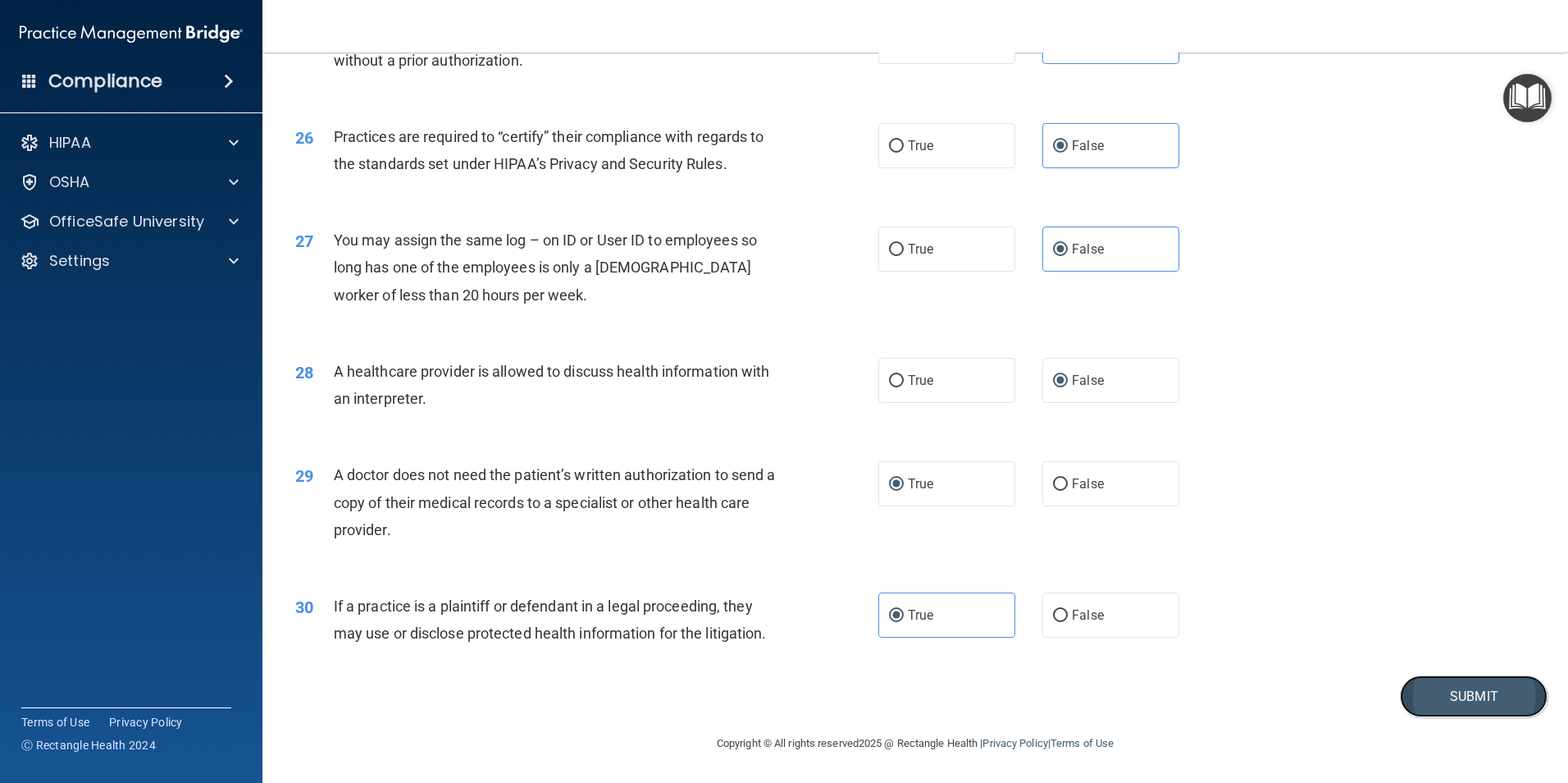
click at [1454, 697] on button "Submit" at bounding box center [1474, 696] width 147 height 42
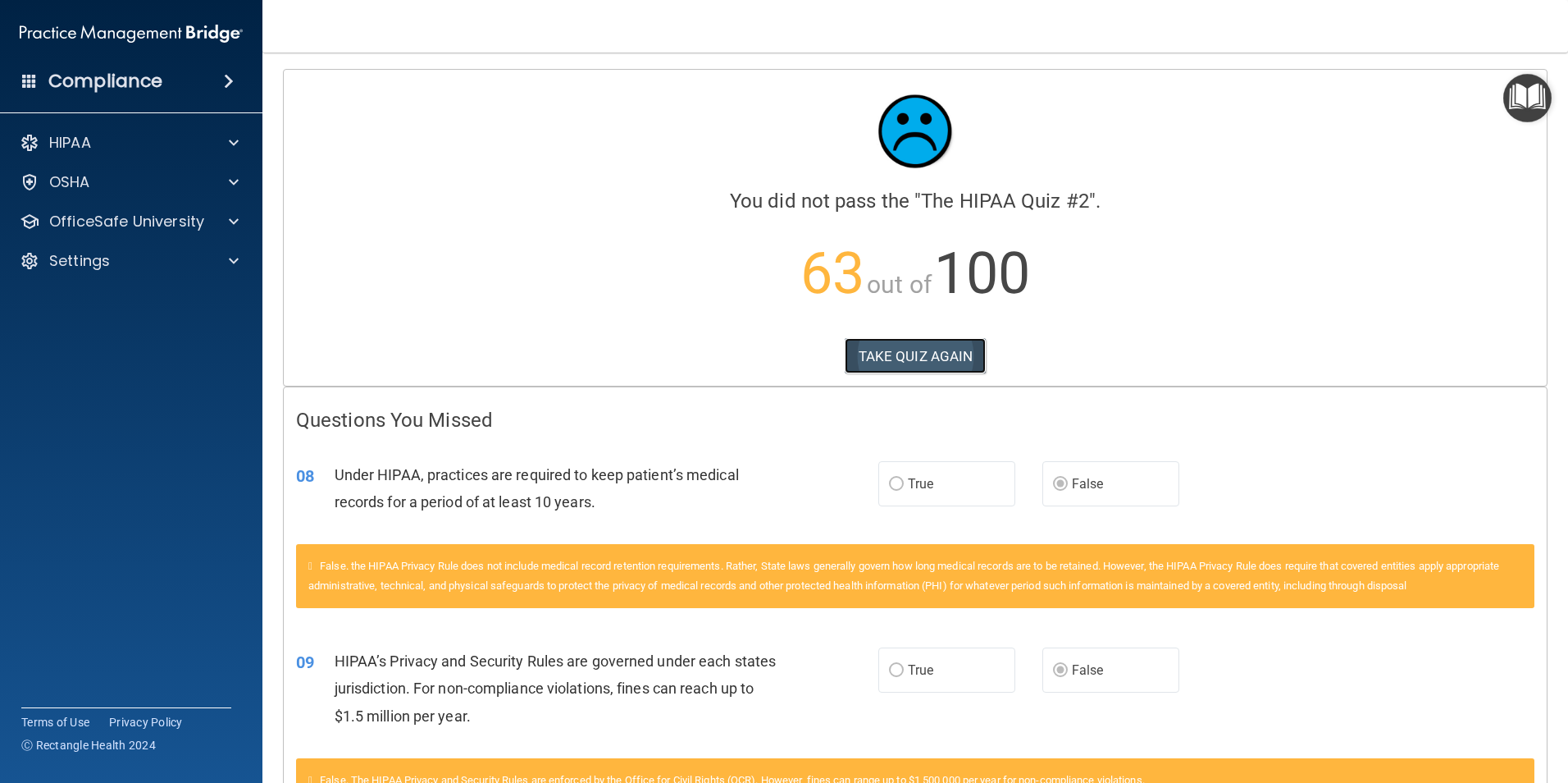
click at [873, 359] on button "TAKE QUIZ AGAIN" at bounding box center [916, 356] width 142 height 36
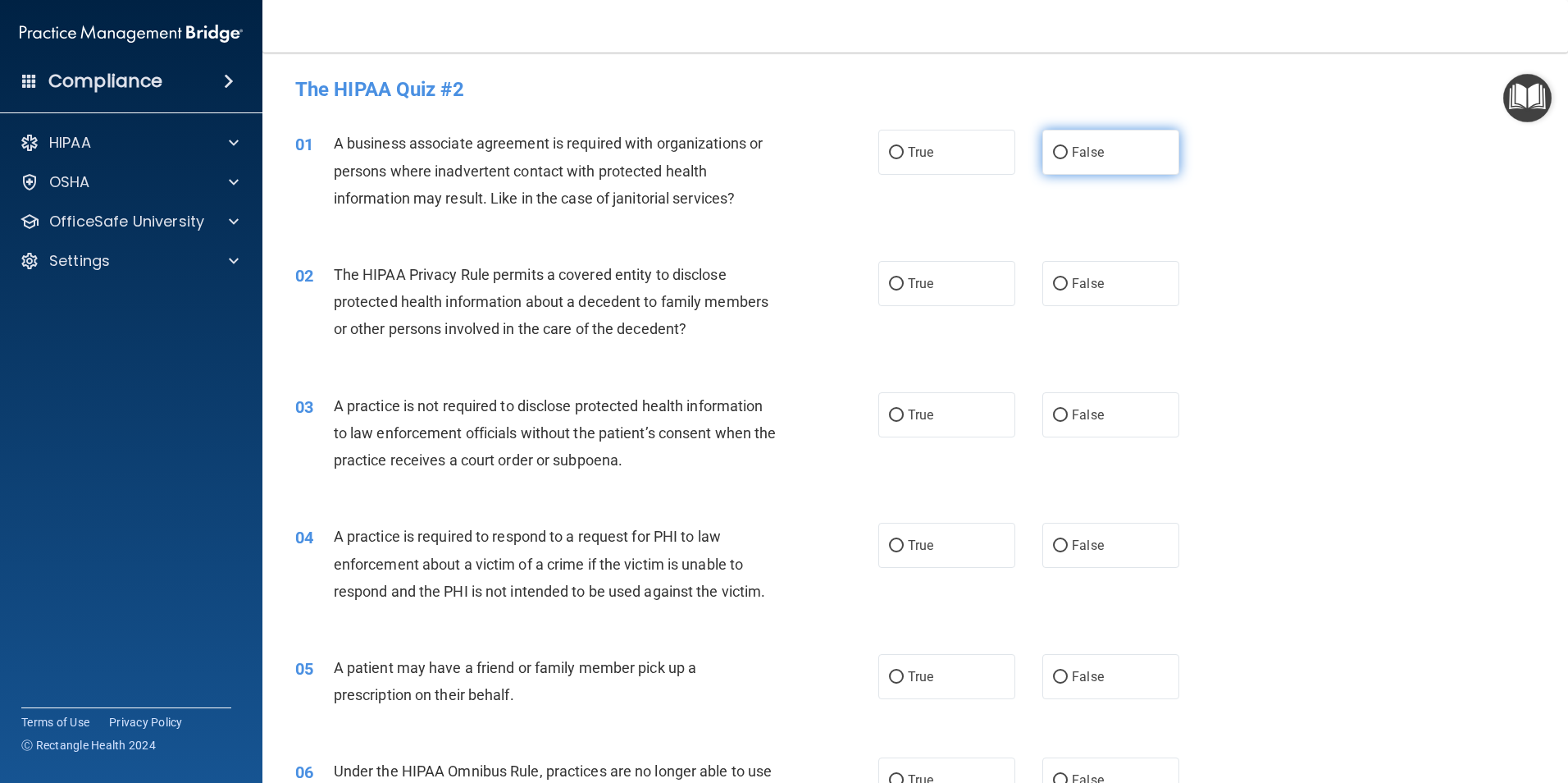
click at [1053, 148] on input "False" at bounding box center [1060, 153] width 14 height 13
radio input "true"
click at [909, 280] on span "True" at bounding box center [921, 283] width 25 height 15
click at [904, 280] on input "True" at bounding box center [896, 284] width 14 height 13
radio input "true"
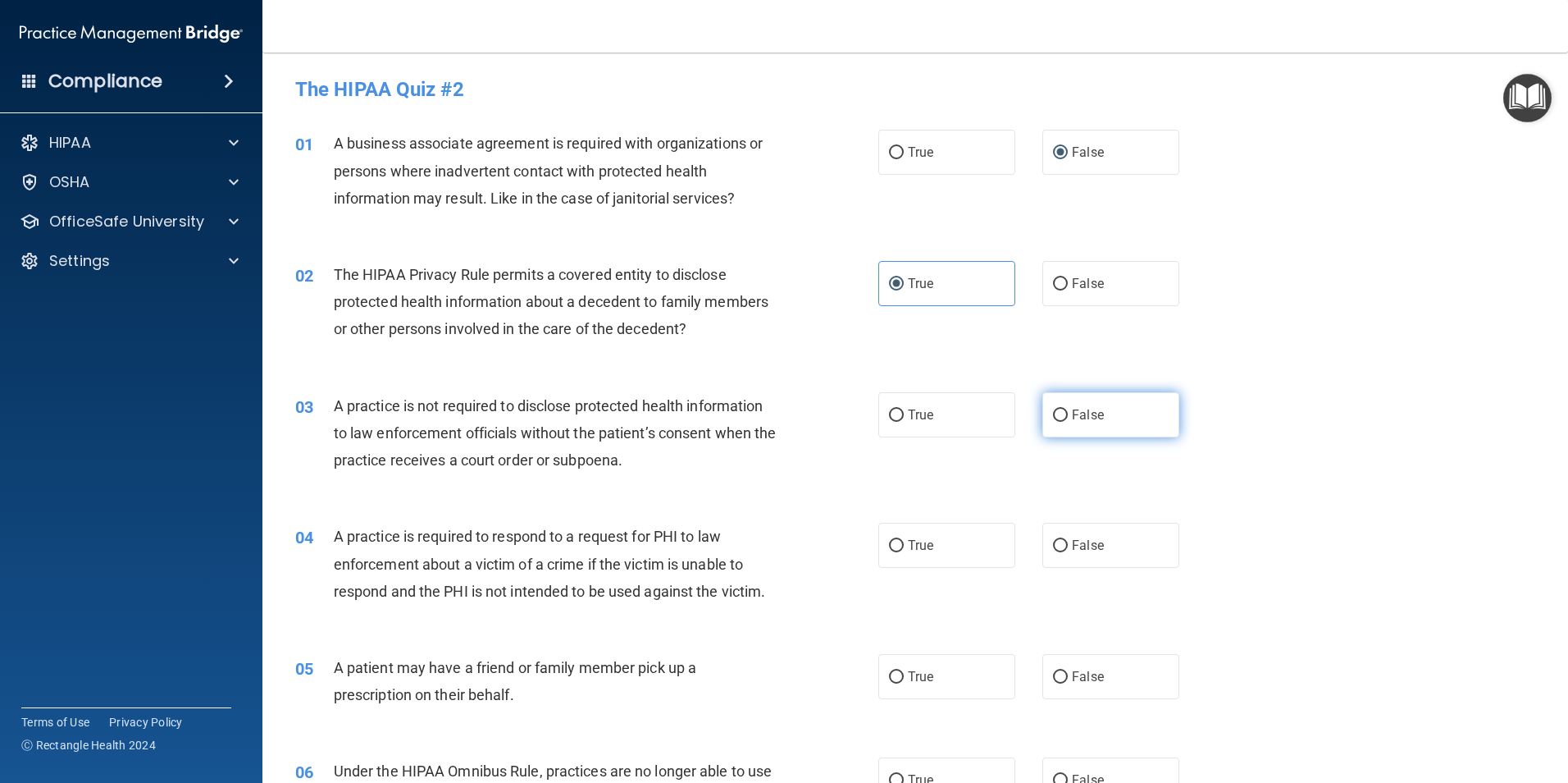
click at [1072, 415] on span "False" at bounding box center [1089, 414] width 32 height 15
click at [1066, 415] on input "False" at bounding box center [1060, 415] width 14 height 13
radio input "true"
click at [911, 547] on span "True" at bounding box center [921, 545] width 25 height 15
click at [904, 547] on input "True" at bounding box center [896, 546] width 14 height 13
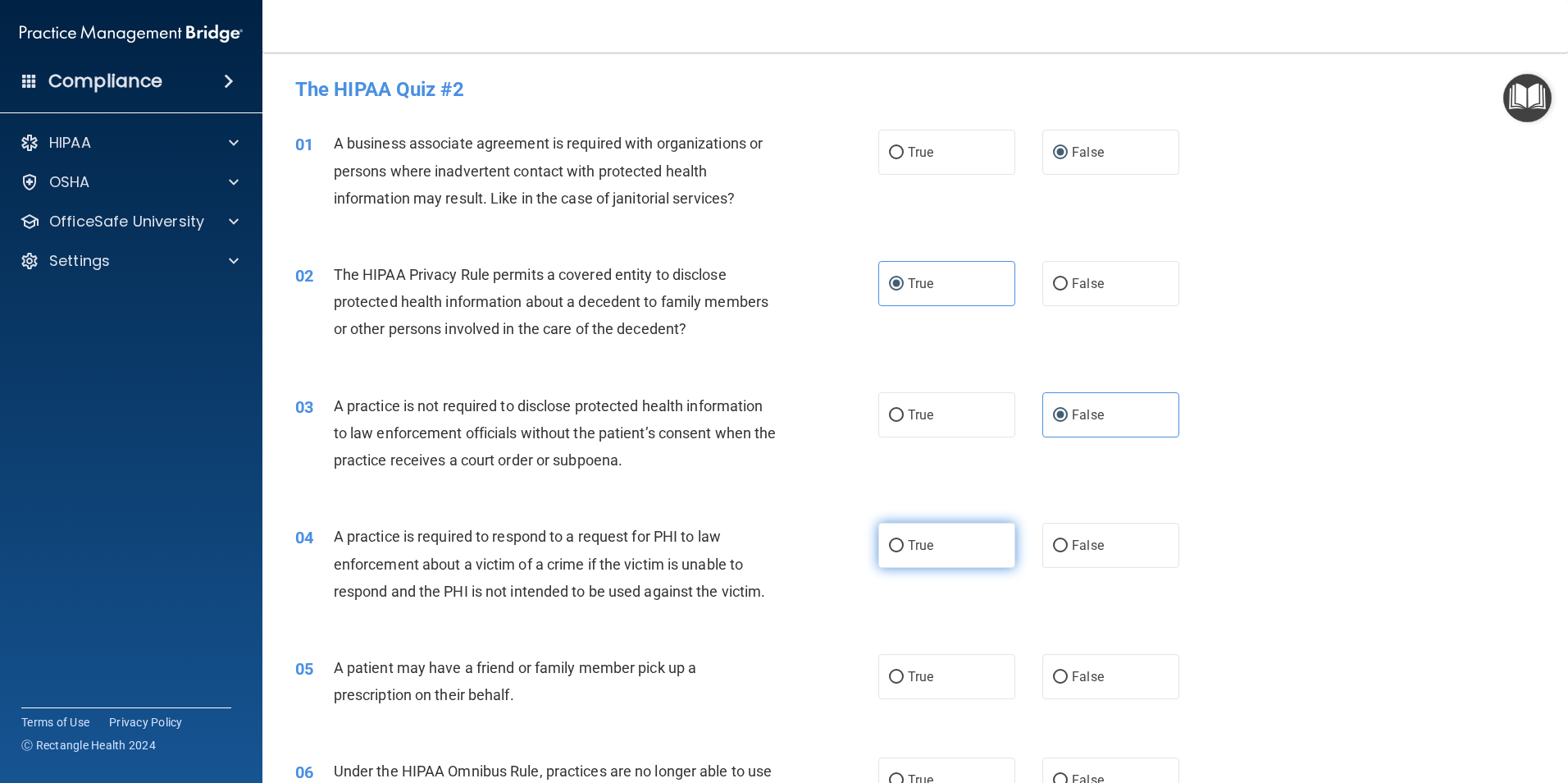
radio input "true"
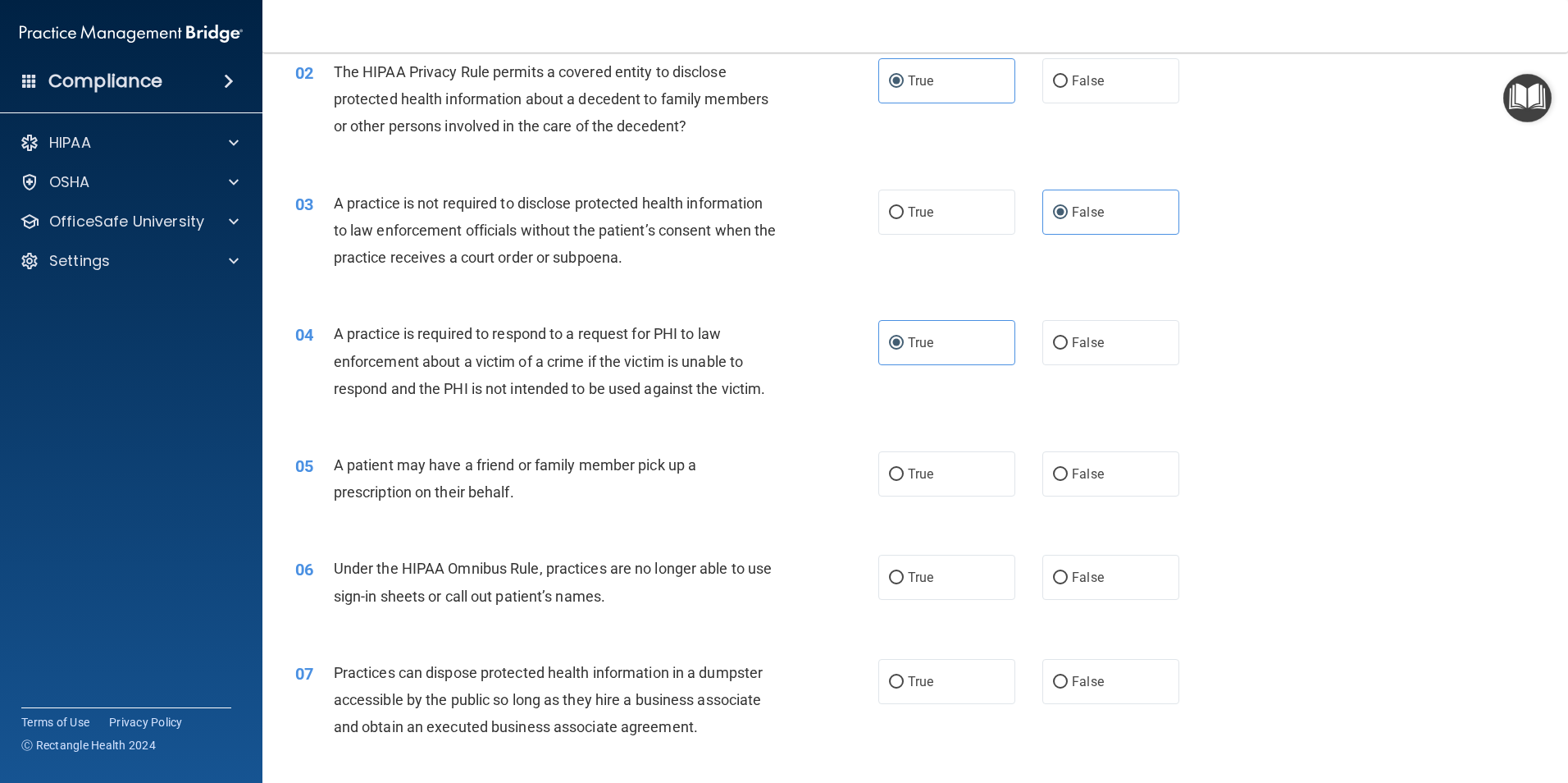
scroll to position [246, 0]
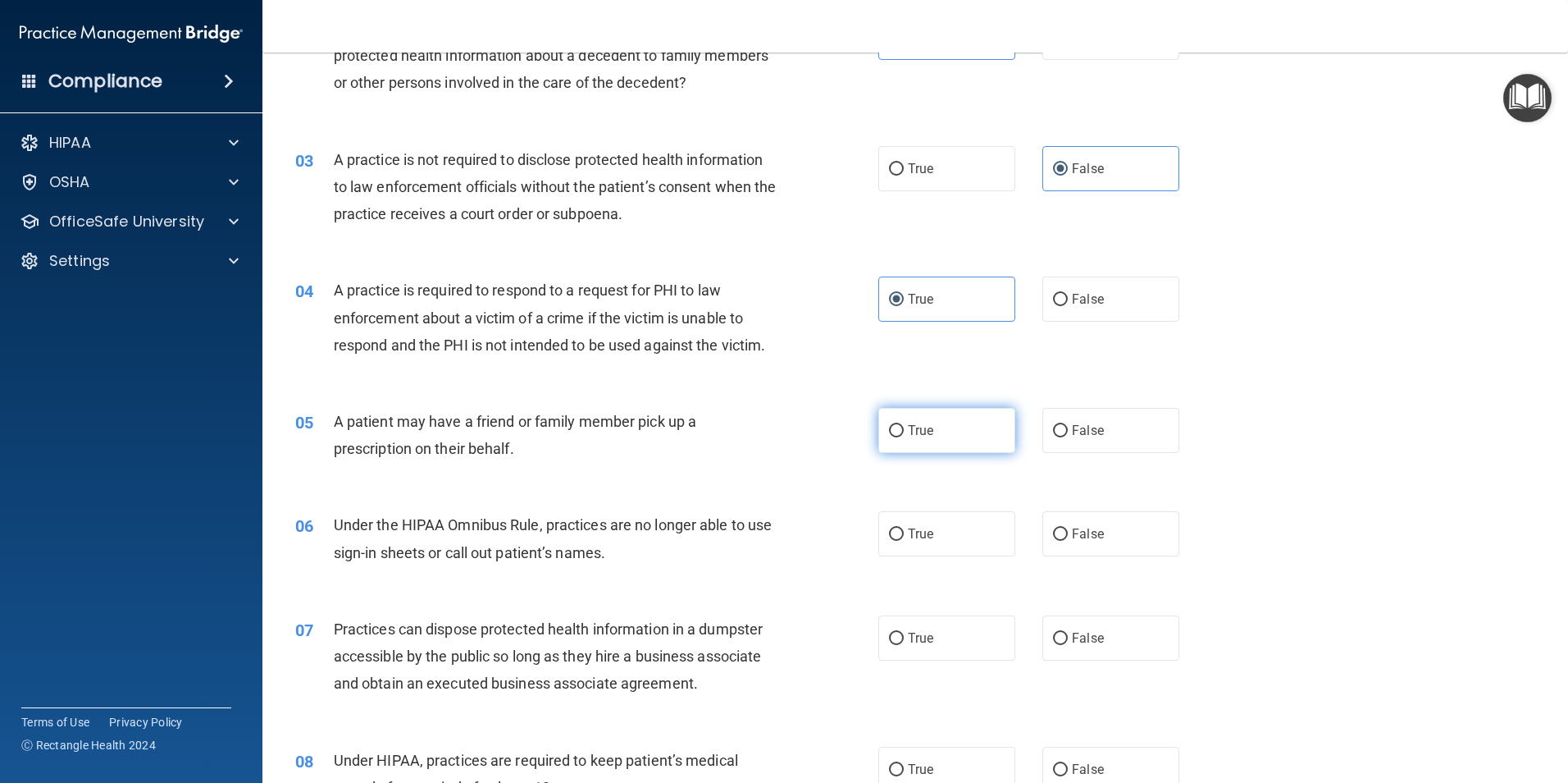
click at [911, 437] on span "True" at bounding box center [921, 430] width 25 height 15
click at [904, 437] on input "True" at bounding box center [896, 431] width 14 height 13
radio input "true"
click at [1045, 520] on label "False" at bounding box center [1111, 533] width 137 height 45
click at [1053, 529] on input "False" at bounding box center [1060, 535] width 14 height 13
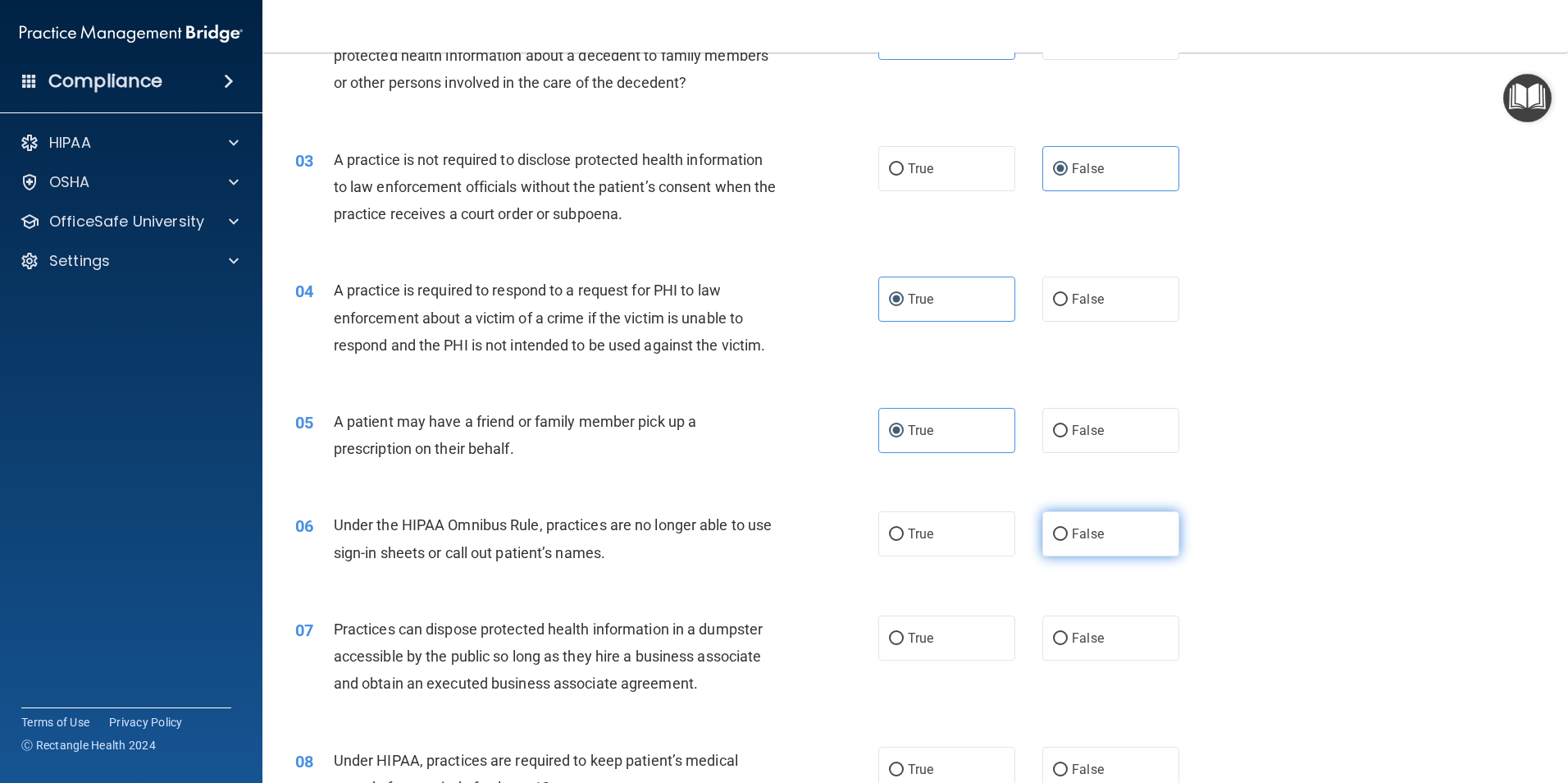
radio input "true"
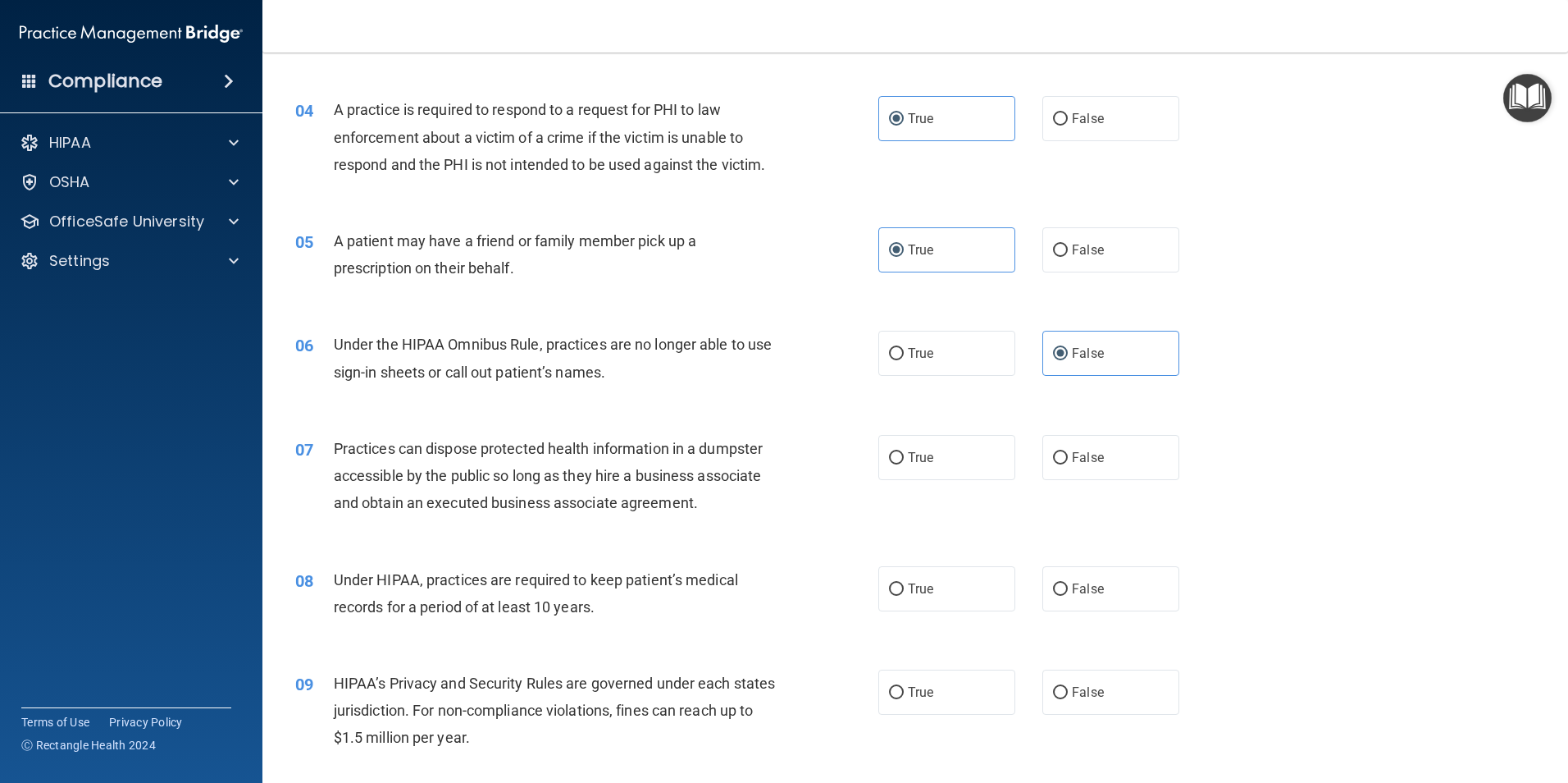
scroll to position [492, 0]
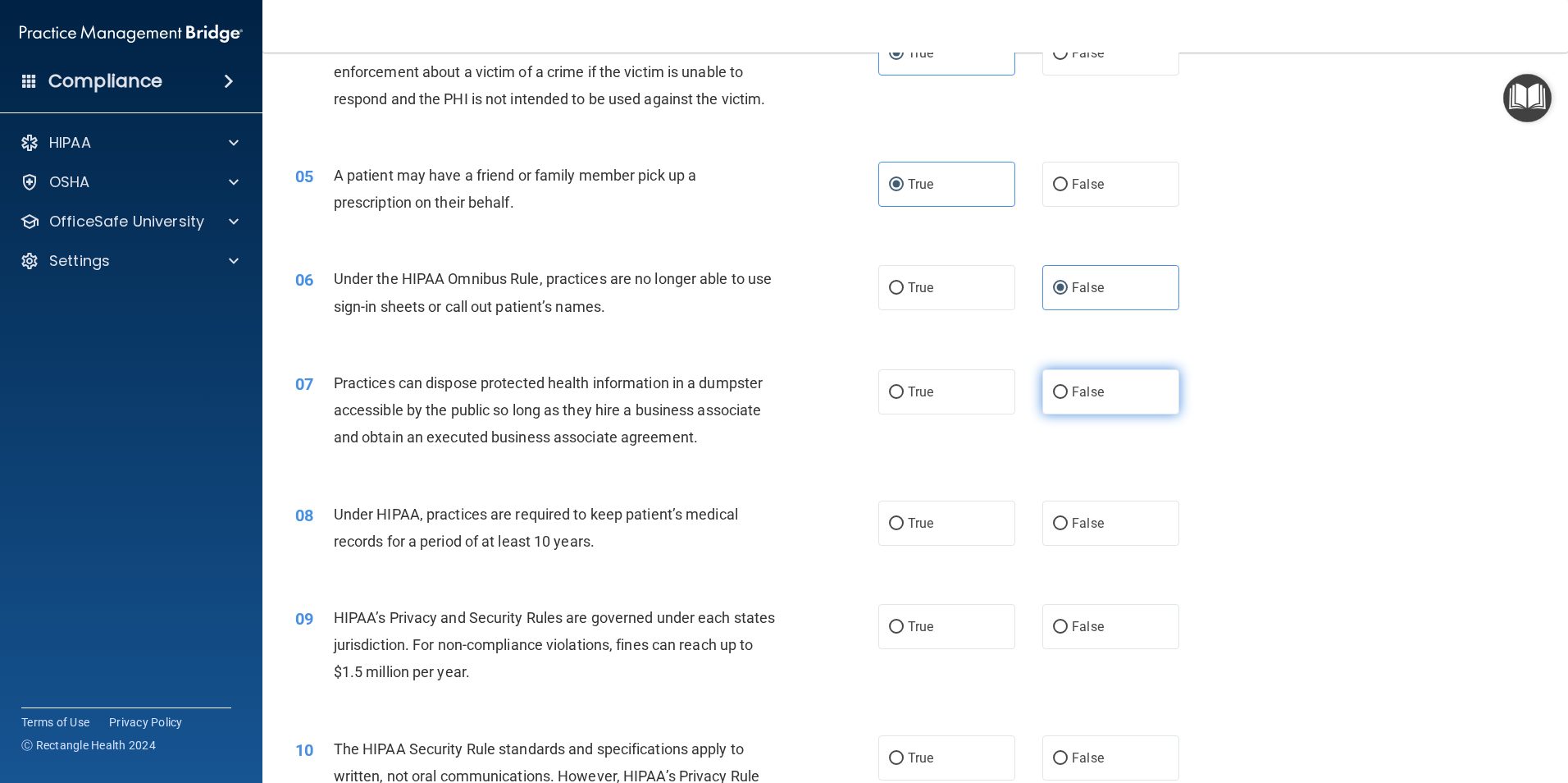
click at [1053, 391] on input "False" at bounding box center [1060, 392] width 14 height 13
radio input "true"
click at [1055, 522] on input "False" at bounding box center [1060, 524] width 14 height 13
radio input "true"
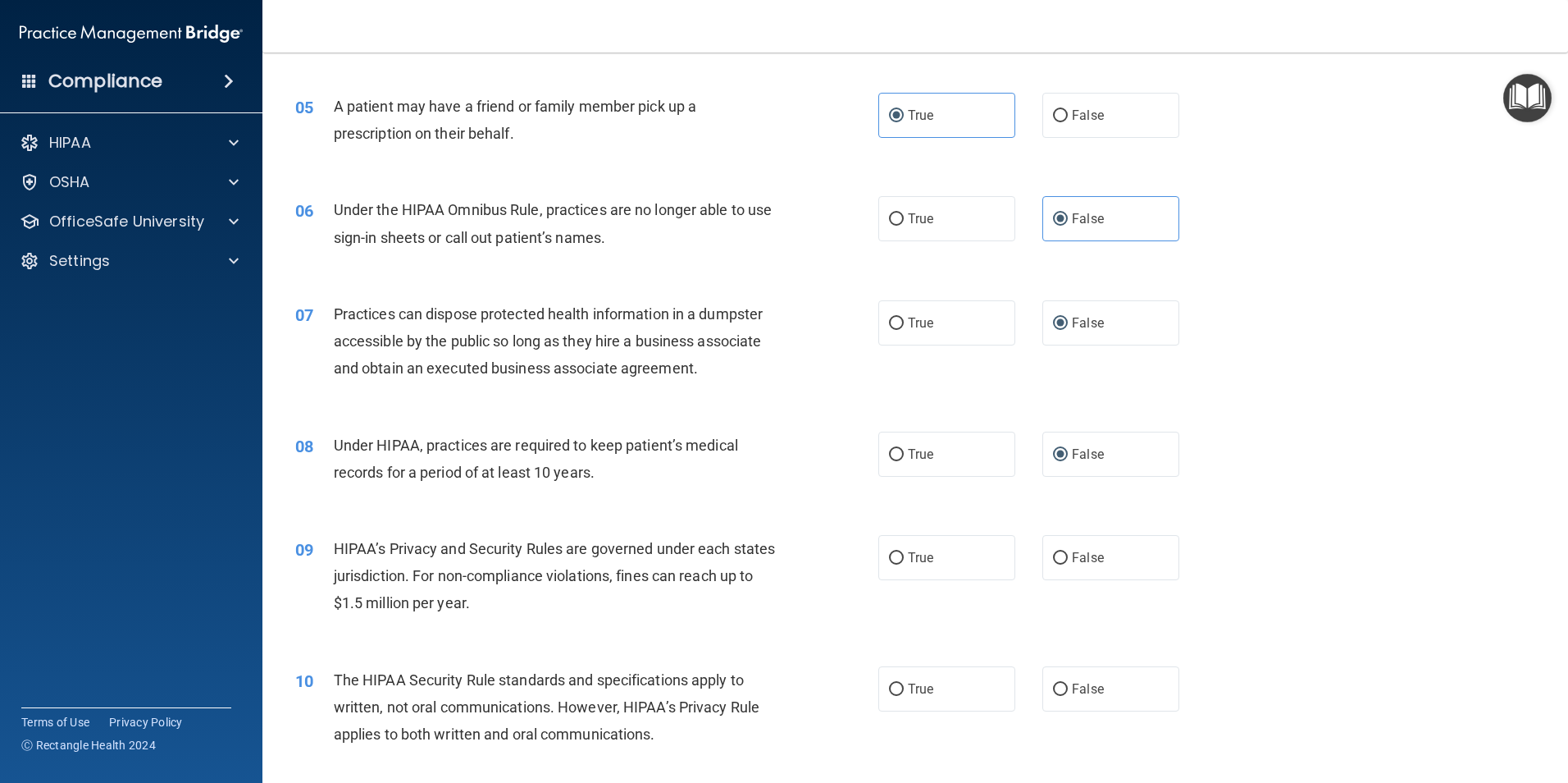
scroll to position [657, 0]
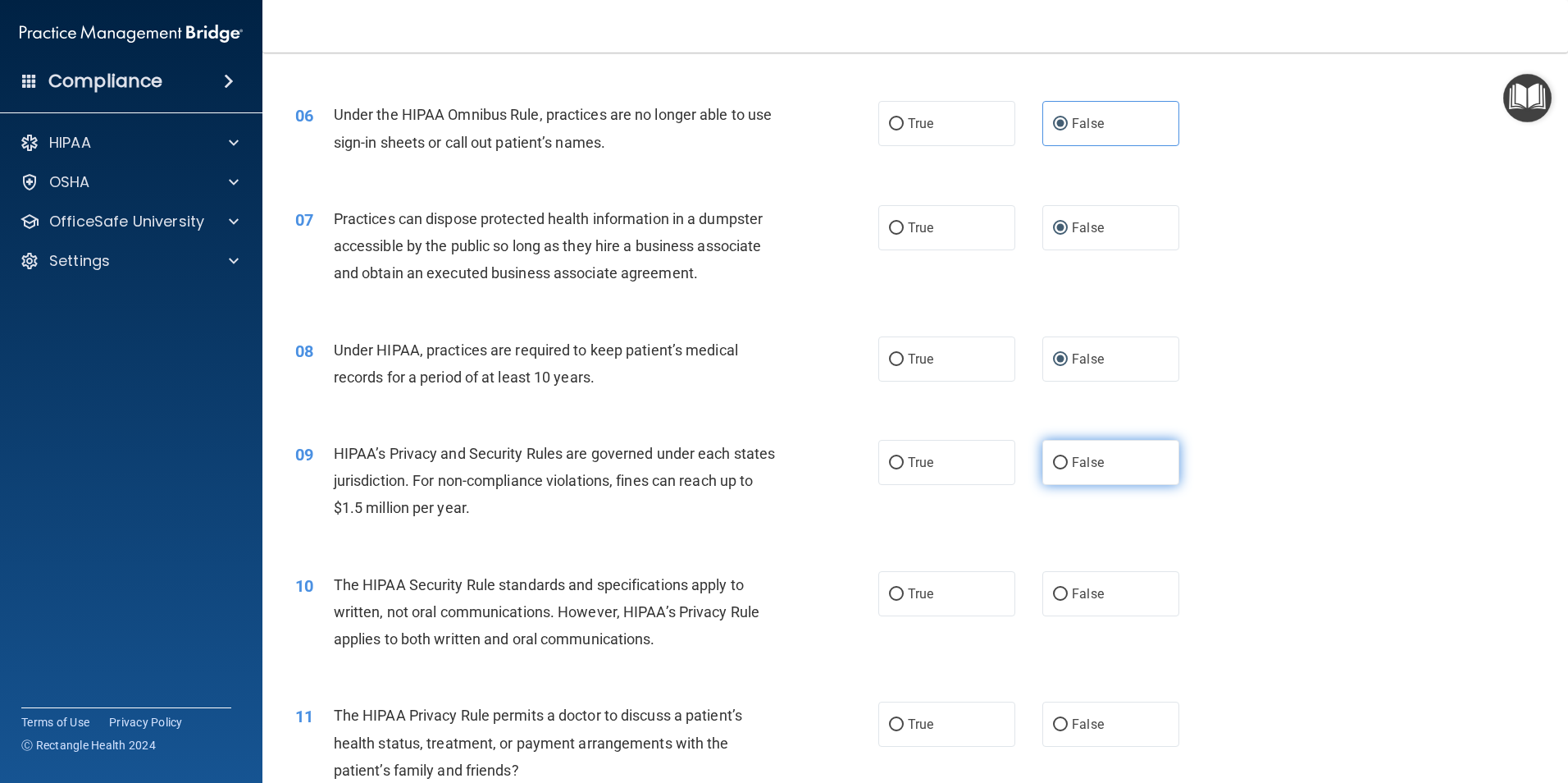
click at [1051, 453] on label "False" at bounding box center [1111, 462] width 137 height 45
click at [1053, 457] on input "False" at bounding box center [1060, 463] width 14 height 13
radio input "true"
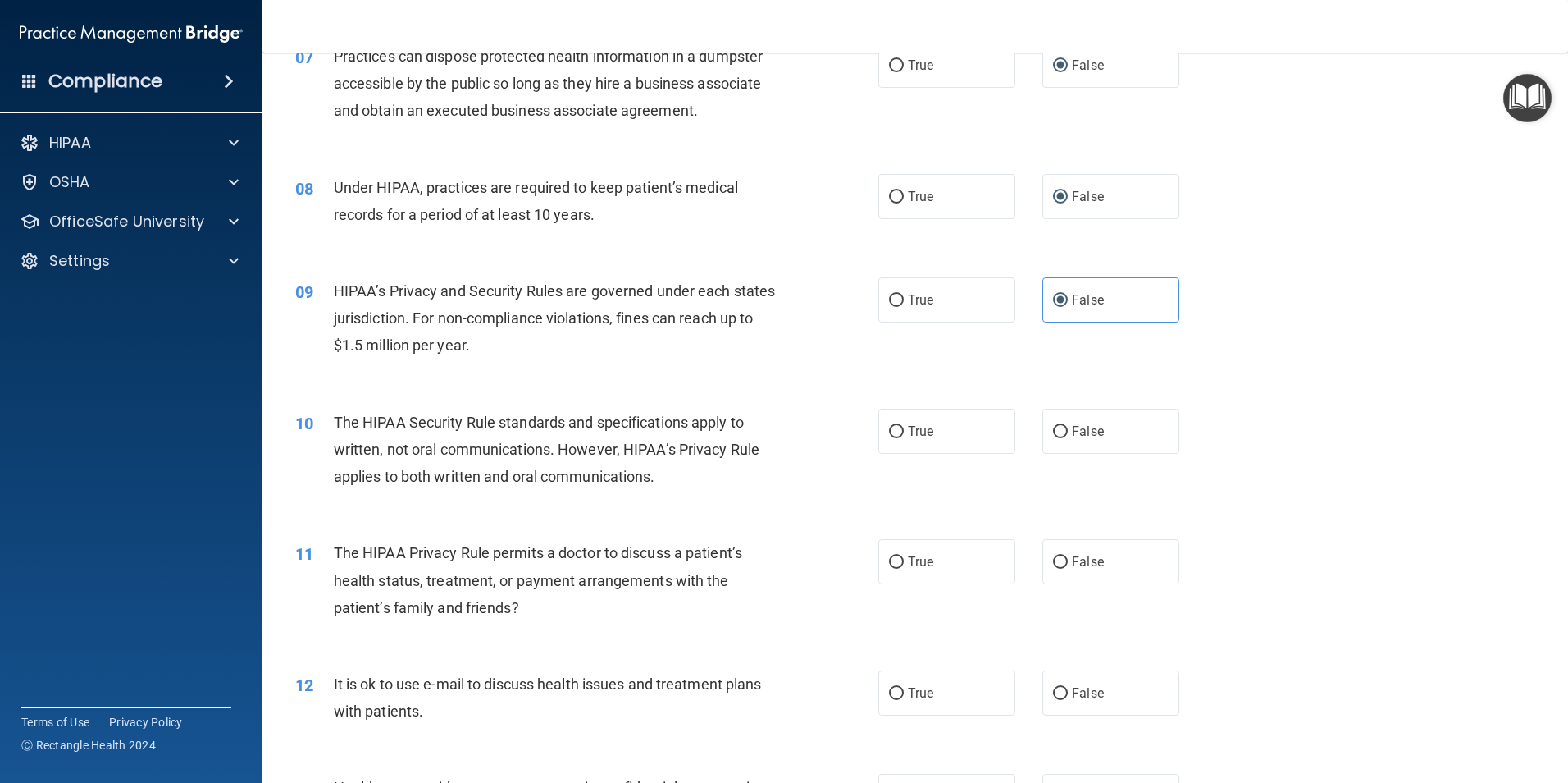
scroll to position [820, 0]
click at [900, 436] on label "True" at bounding box center [947, 429] width 137 height 45
click at [900, 436] on input "True" at bounding box center [896, 430] width 14 height 13
radio input "true"
click at [945, 559] on label "True" at bounding box center [947, 559] width 137 height 45
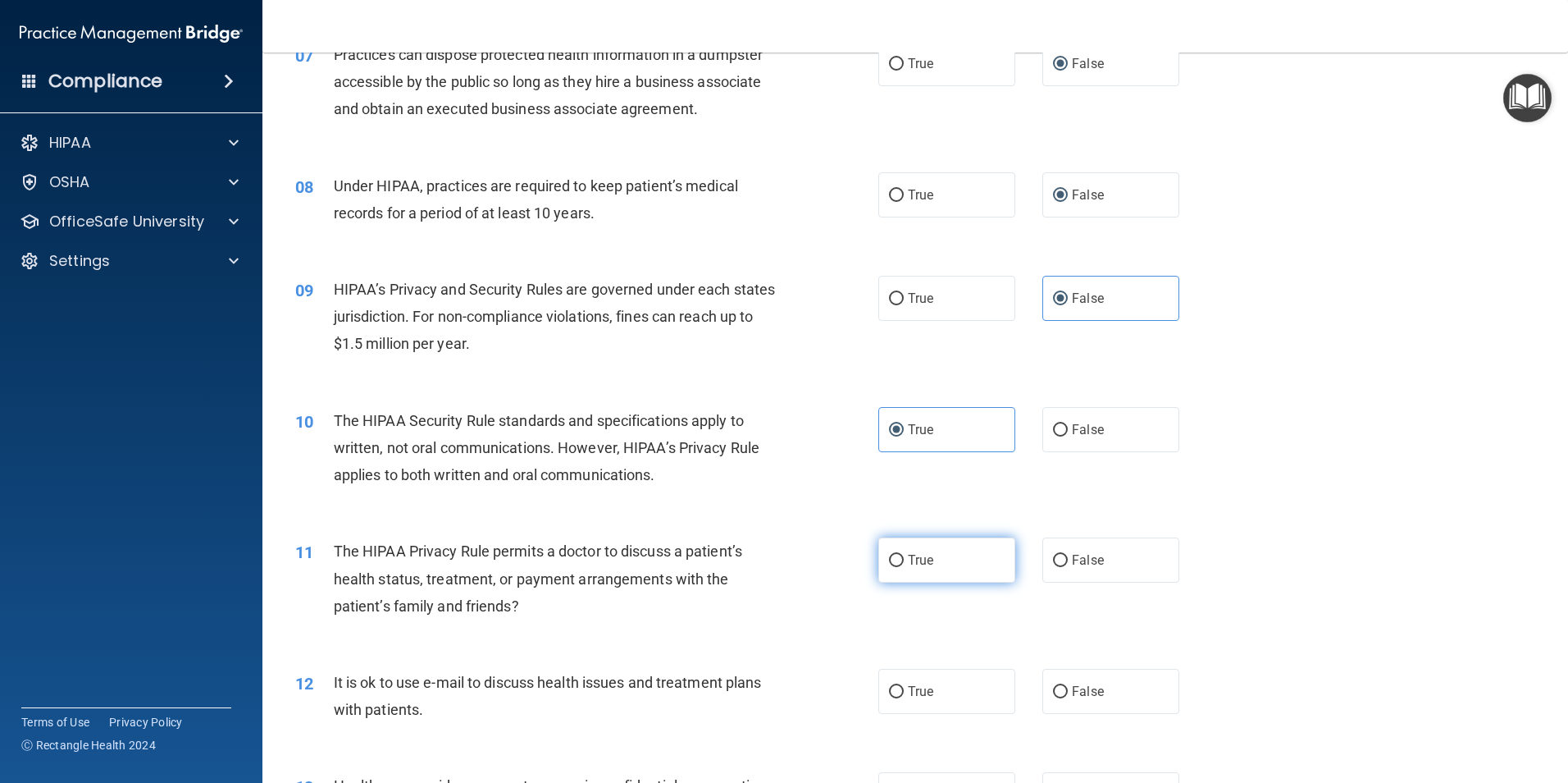
click at [904, 559] on input "True" at bounding box center [896, 561] width 14 height 13
radio input "true"
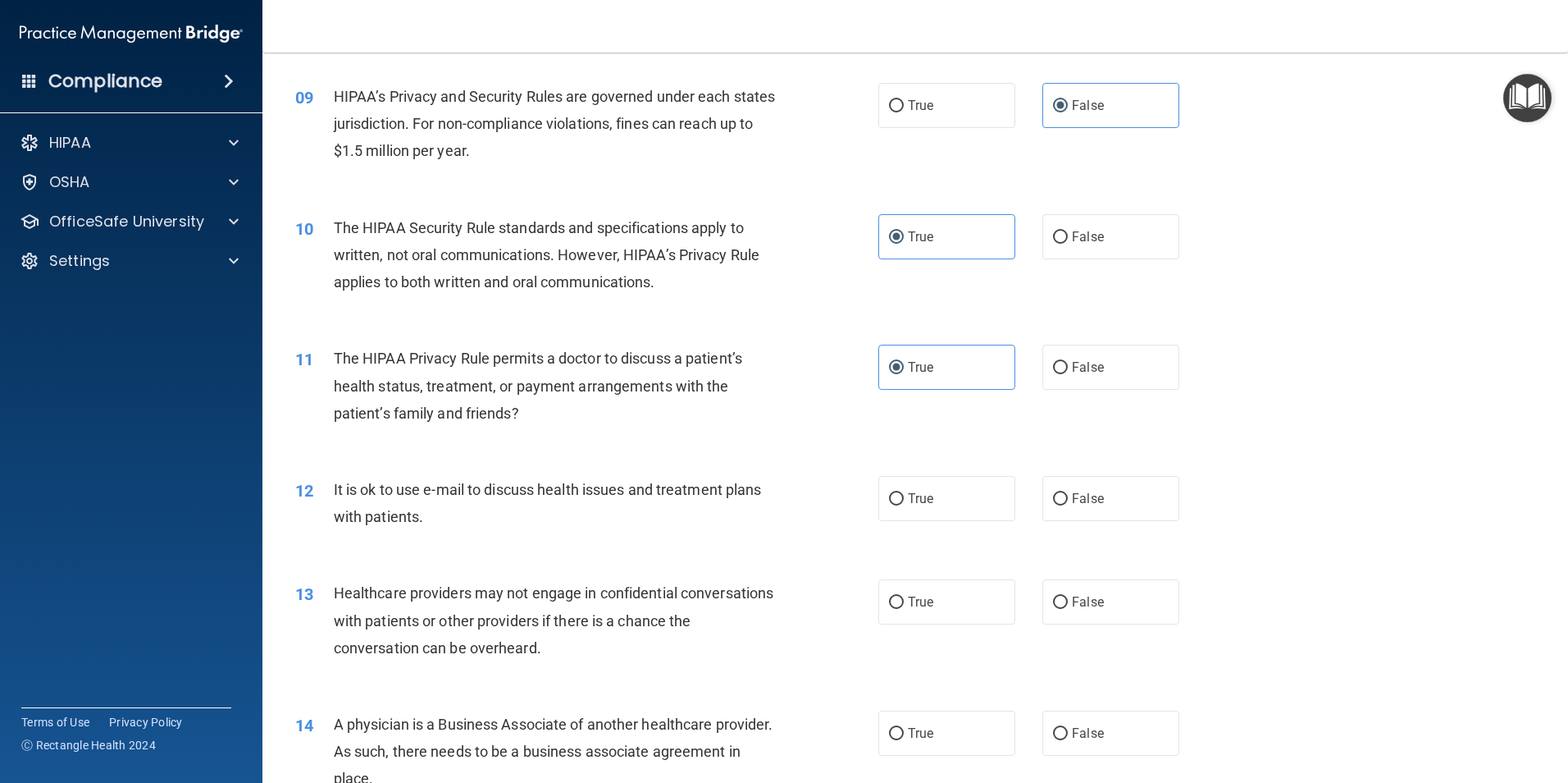
scroll to position [1067, 0]
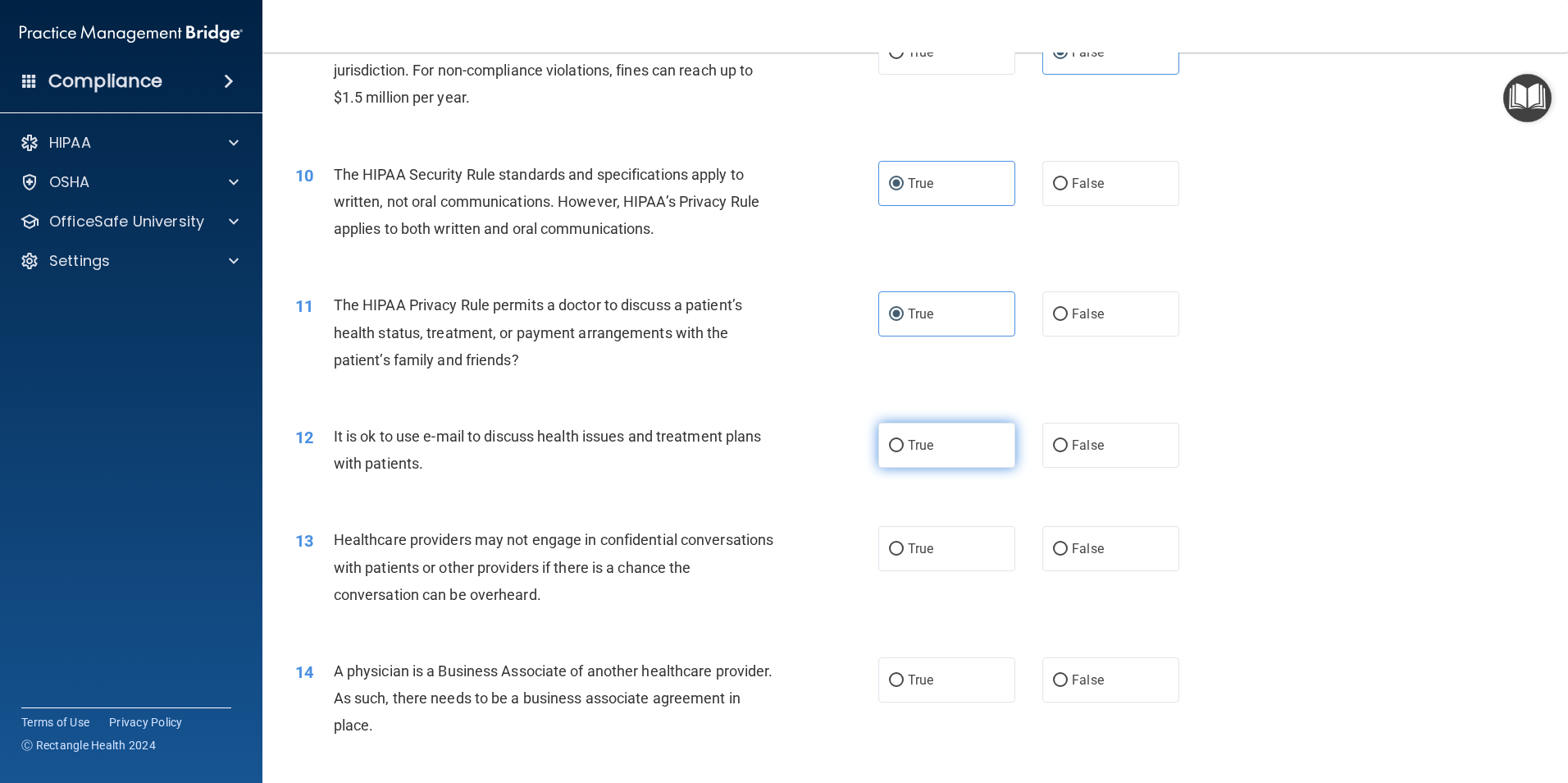
click at [900, 453] on label "True" at bounding box center [947, 445] width 137 height 45
click at [900, 453] on input "True" at bounding box center [896, 446] width 14 height 13
radio input "true"
click at [1094, 560] on label "False" at bounding box center [1111, 548] width 137 height 45
click at [1068, 556] on input "False" at bounding box center [1060, 549] width 14 height 13
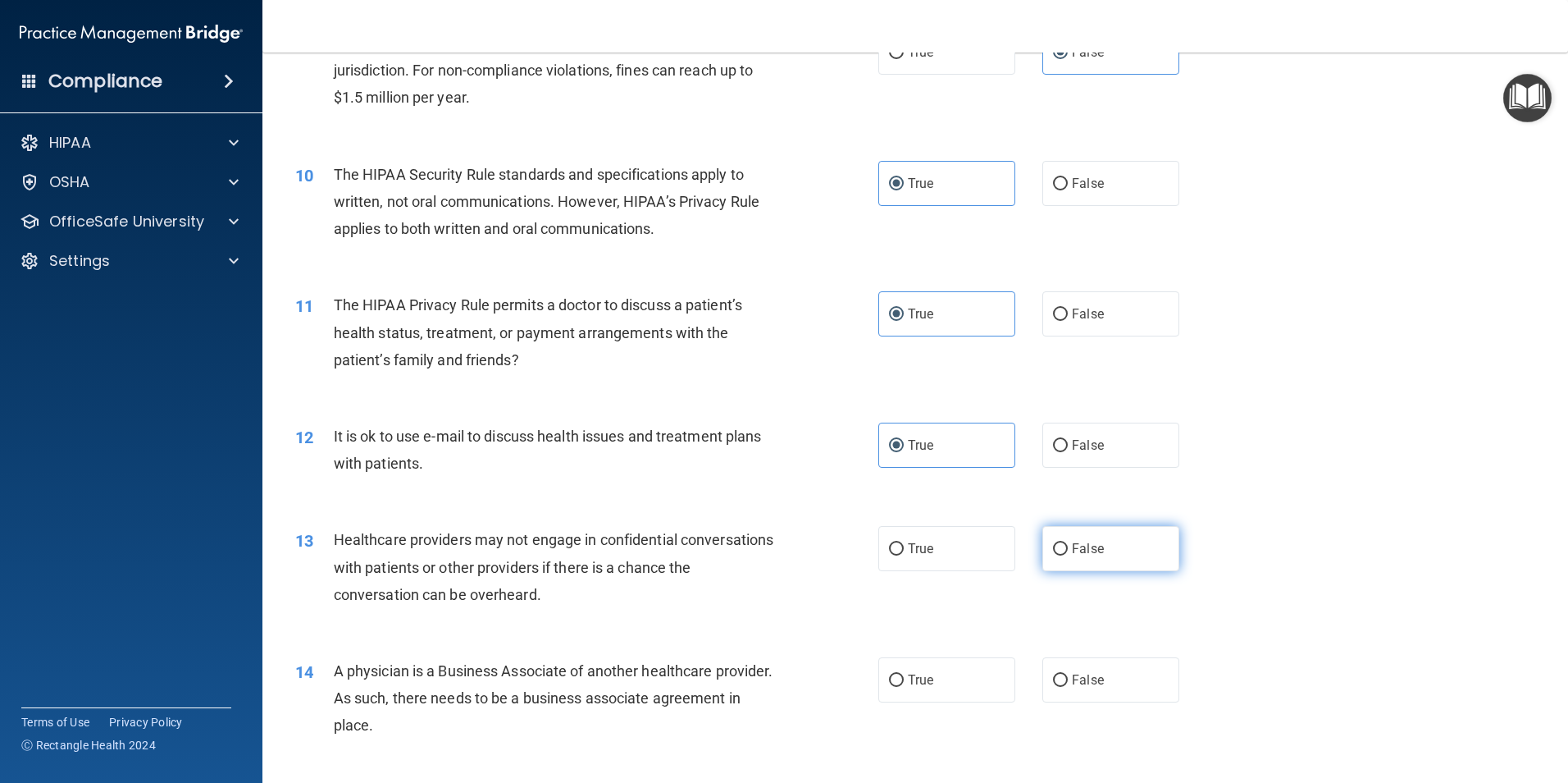
radio input "true"
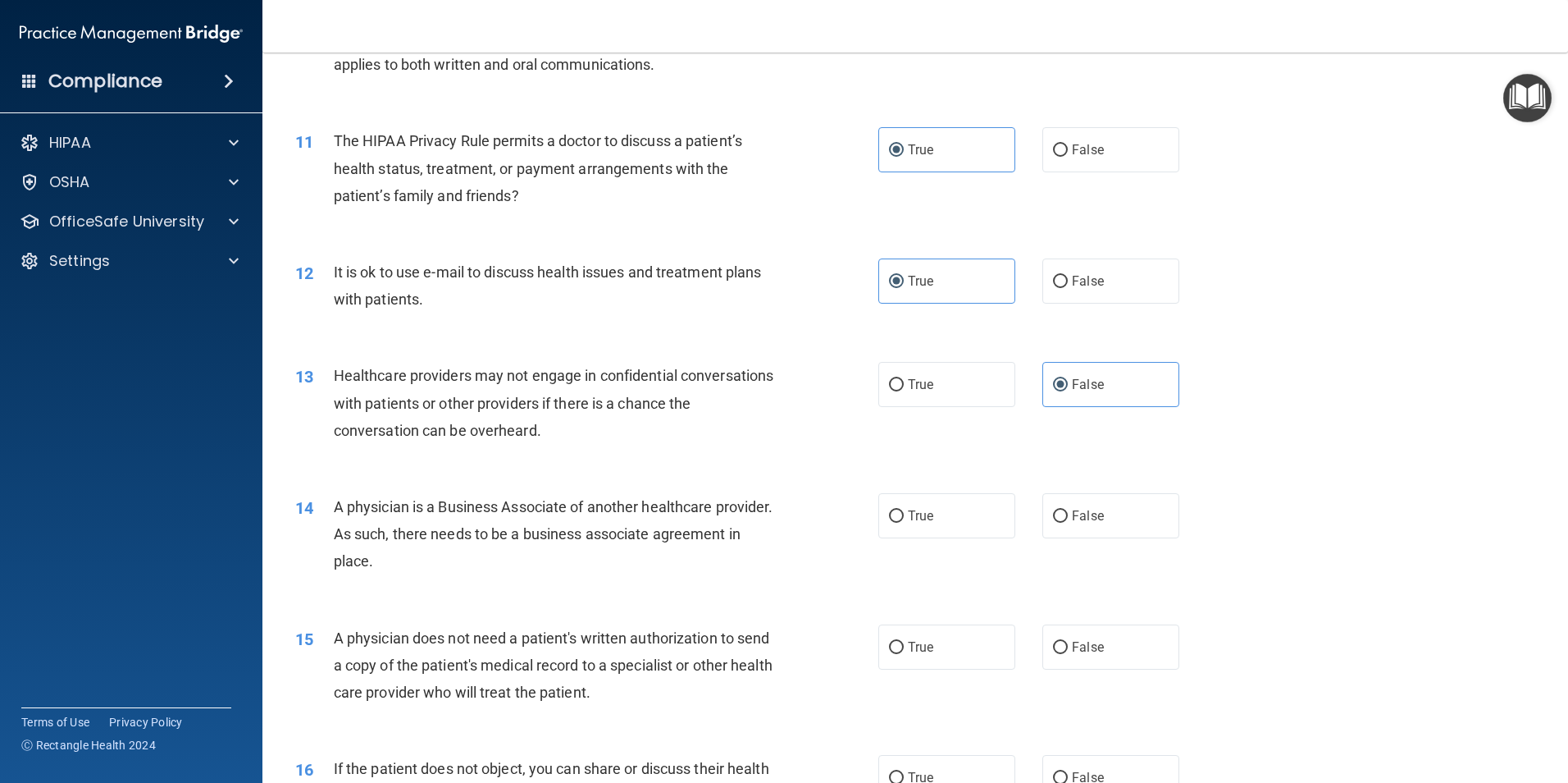
scroll to position [1313, 0]
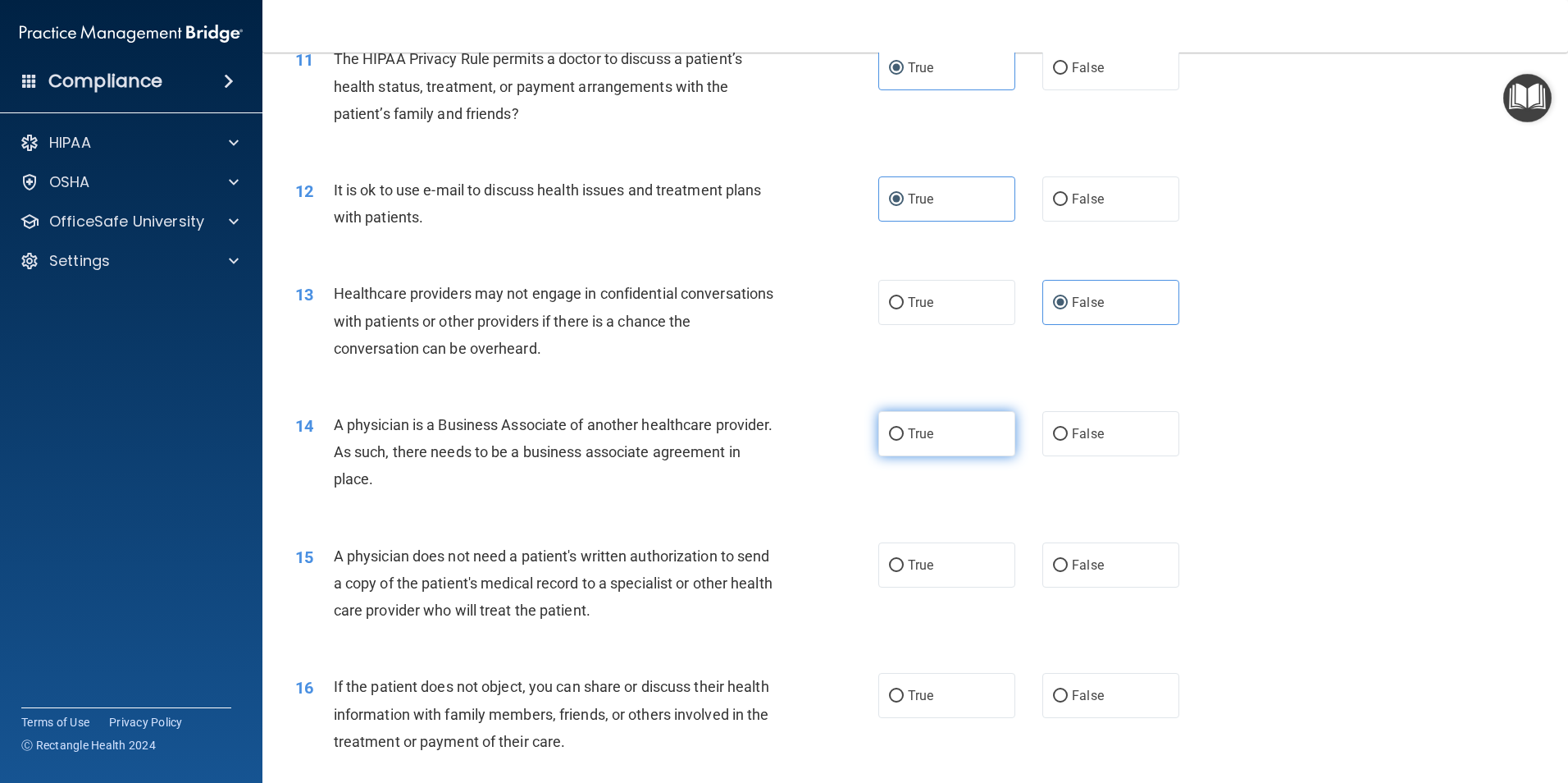
click at [903, 446] on label "True" at bounding box center [947, 433] width 137 height 45
click at [903, 441] on input "True" at bounding box center [896, 434] width 14 height 13
radio input "true"
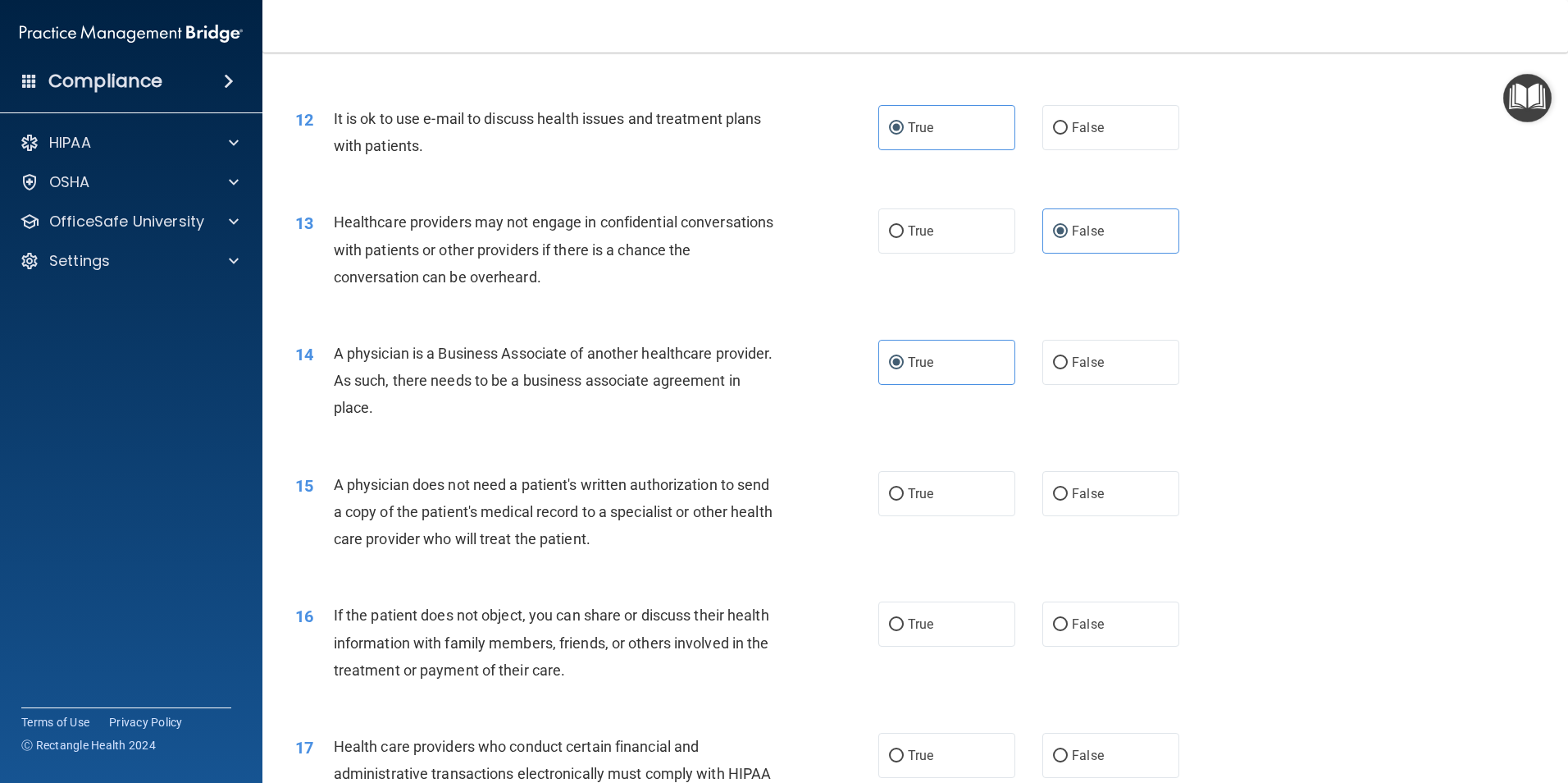
scroll to position [1477, 0]
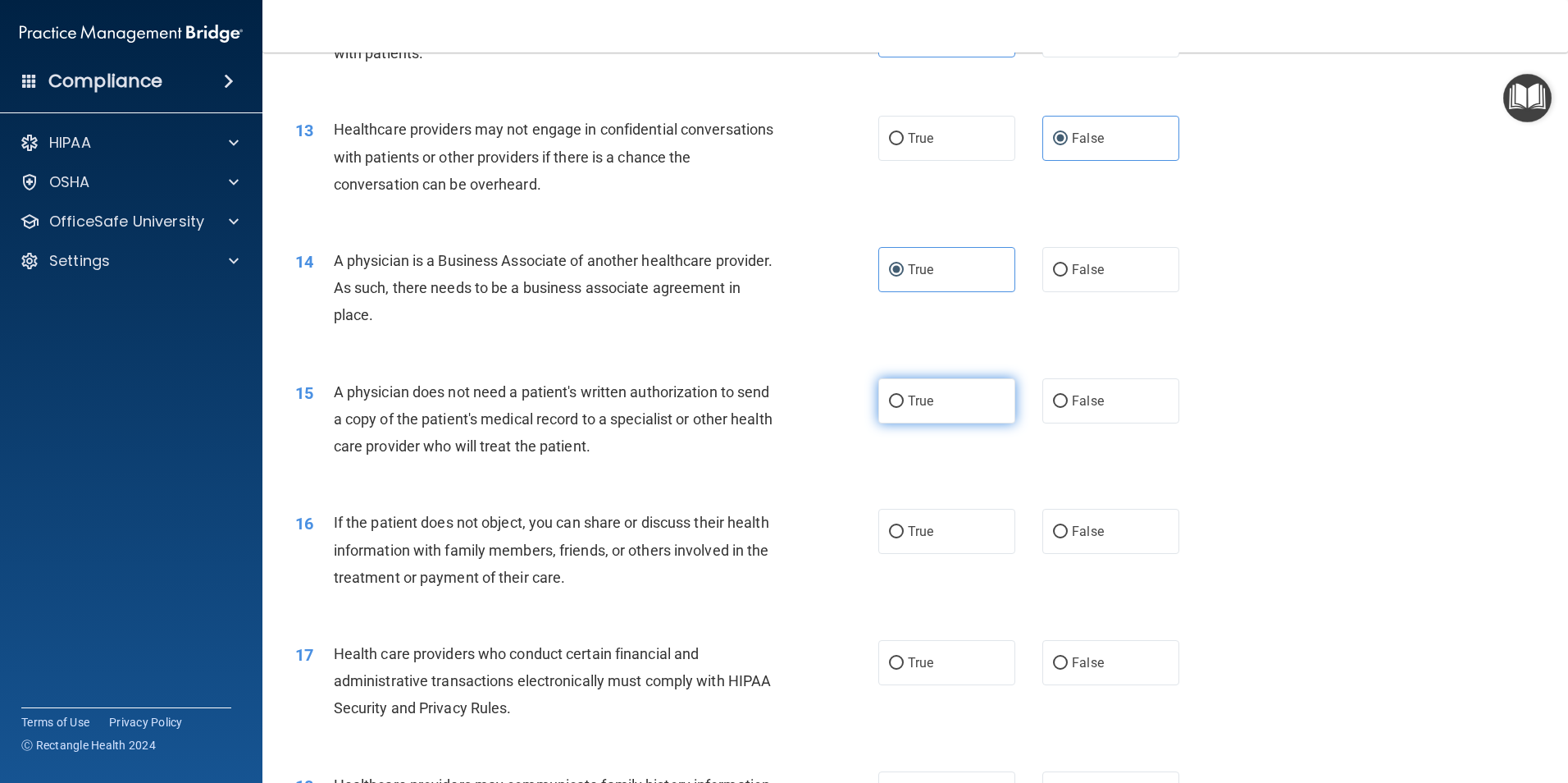
click at [912, 410] on label "True" at bounding box center [947, 400] width 137 height 45
click at [904, 408] on input "True" at bounding box center [896, 402] width 14 height 13
radio input "true"
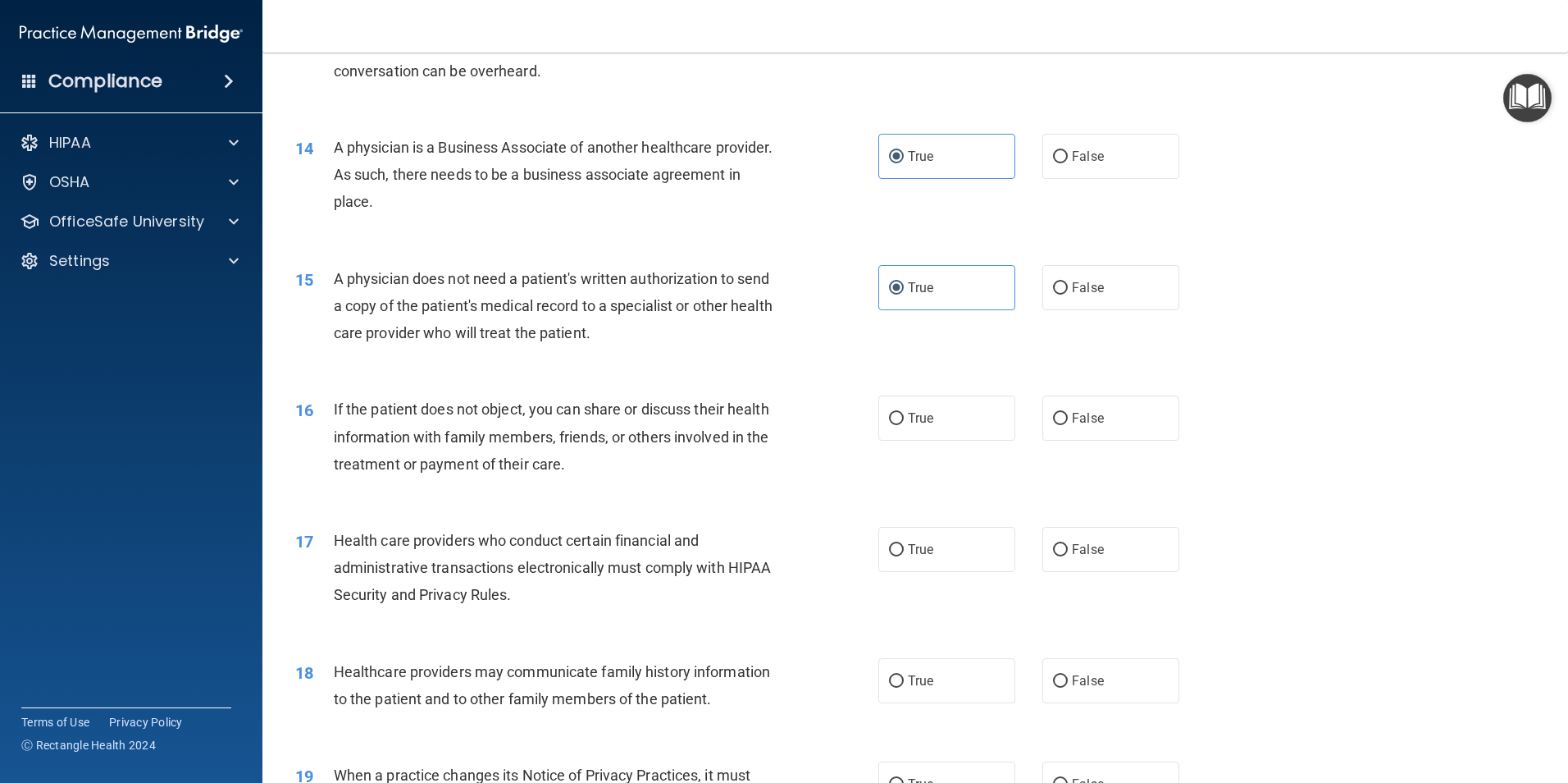
scroll to position [1641, 0]
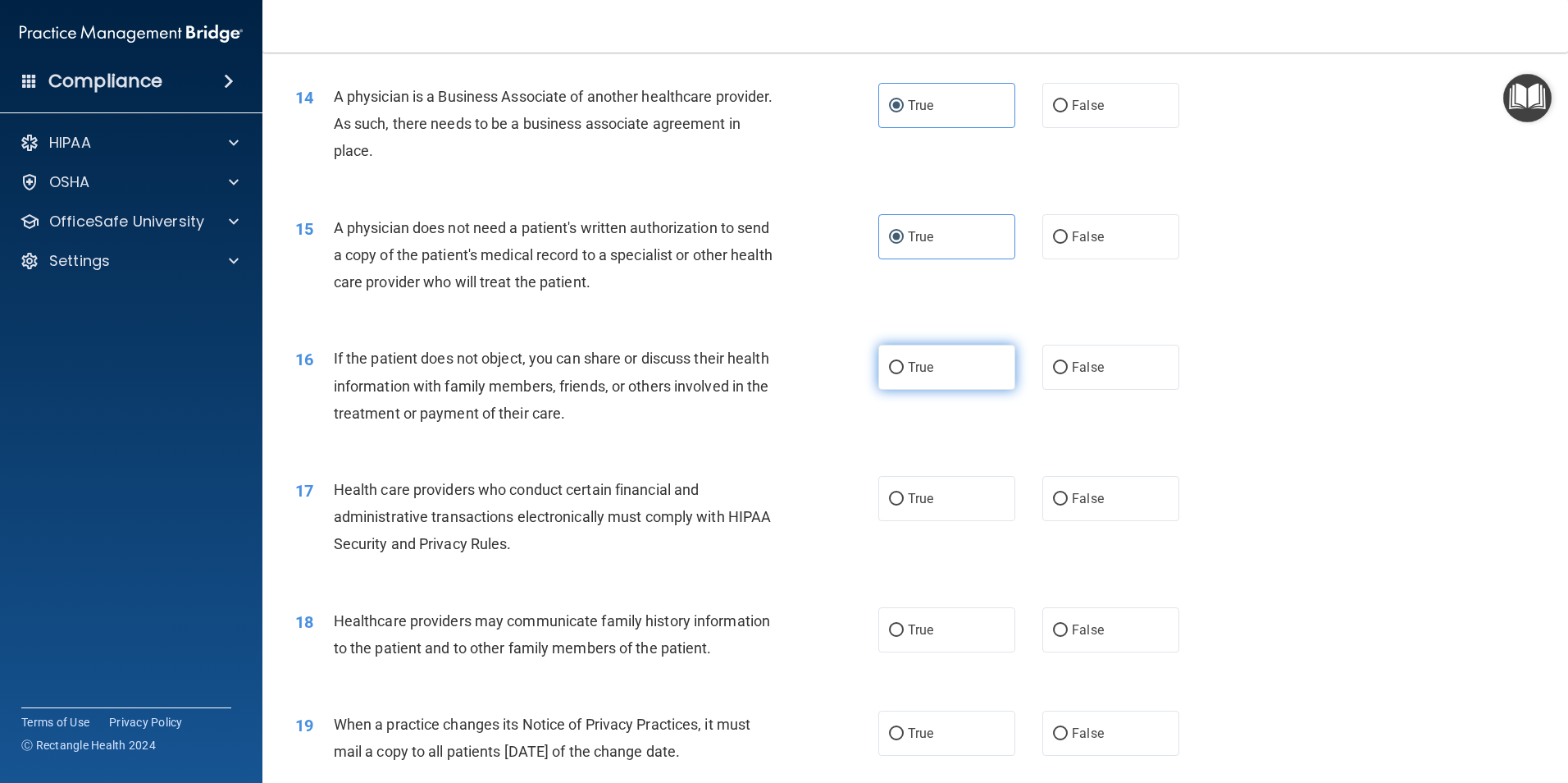
click at [909, 371] on span "True" at bounding box center [921, 367] width 25 height 15
click at [904, 371] on input "True" at bounding box center [896, 368] width 14 height 13
radio input "true"
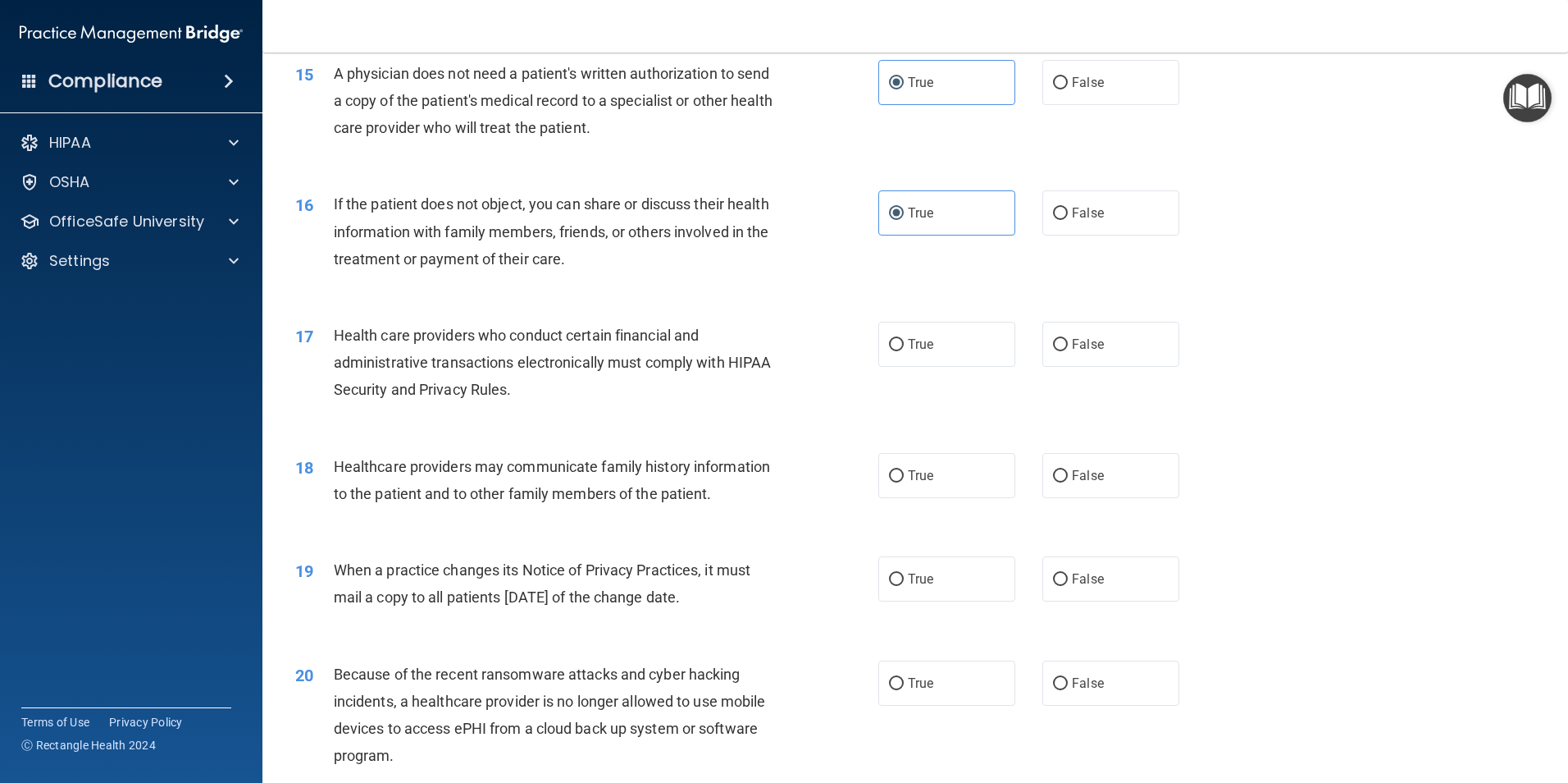
scroll to position [1805, 0]
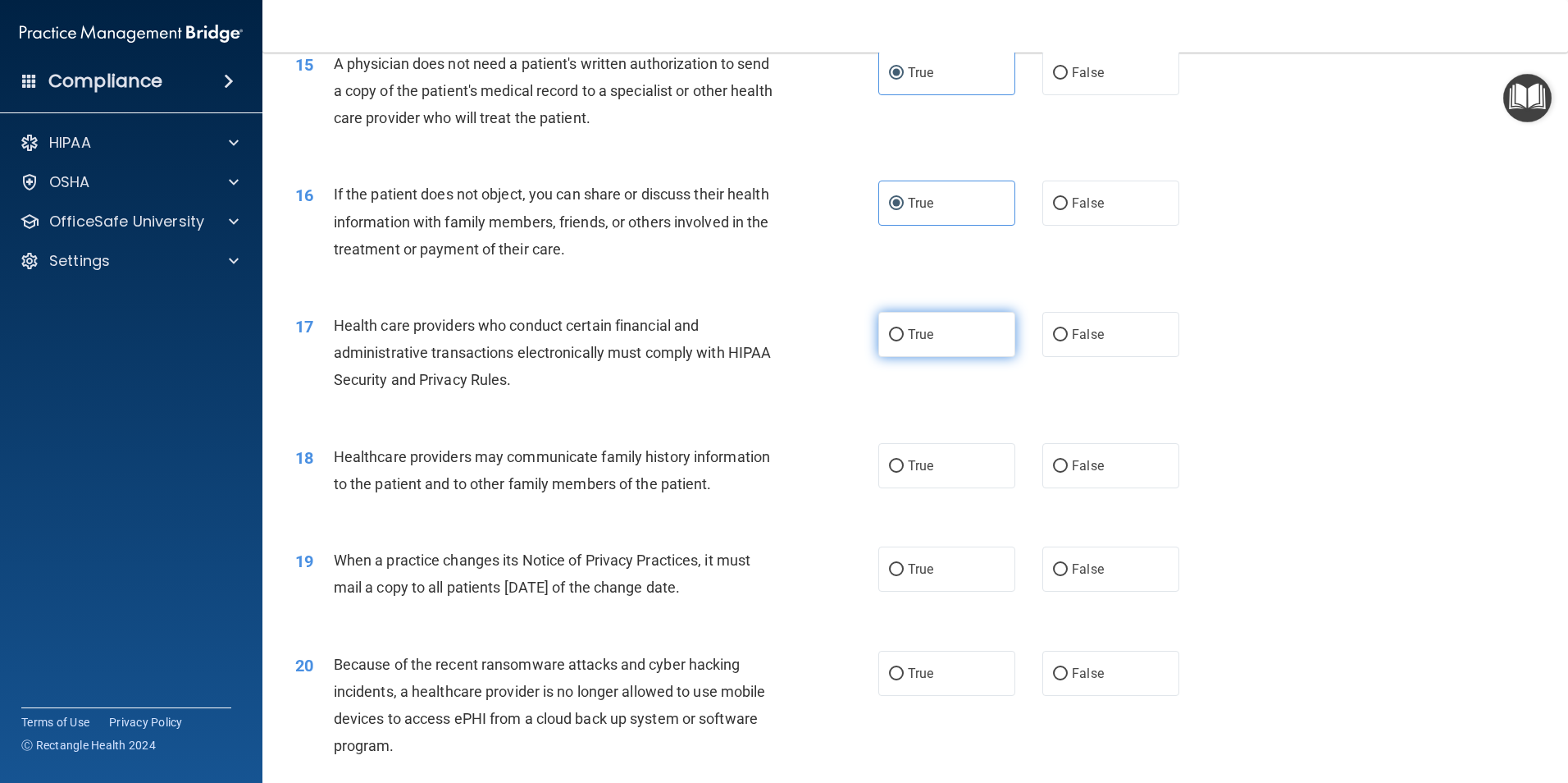
click at [892, 350] on label "True" at bounding box center [947, 334] width 137 height 45
click at [892, 342] on input "True" at bounding box center [896, 335] width 14 height 13
radio input "true"
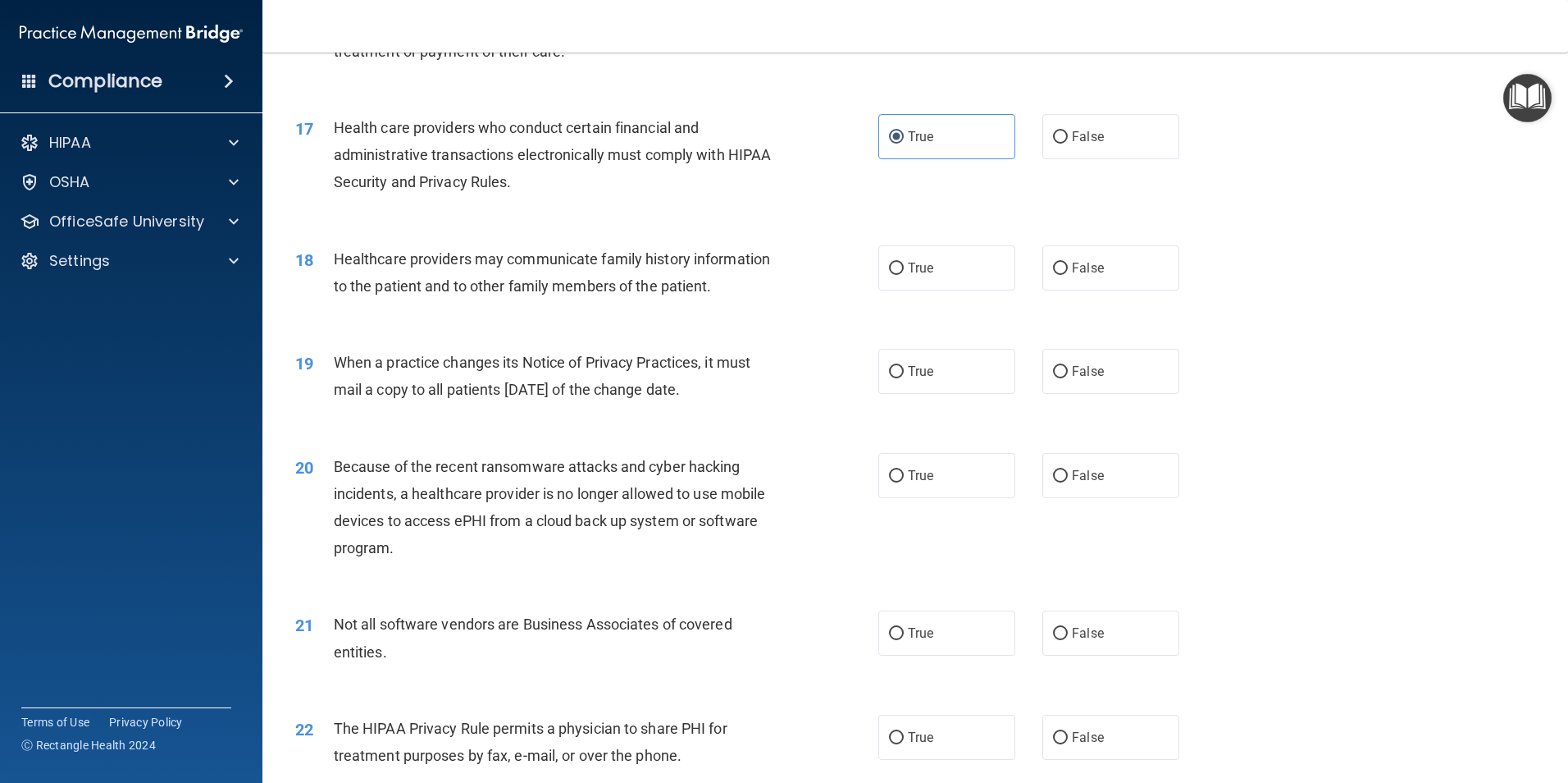
scroll to position [2052, 0]
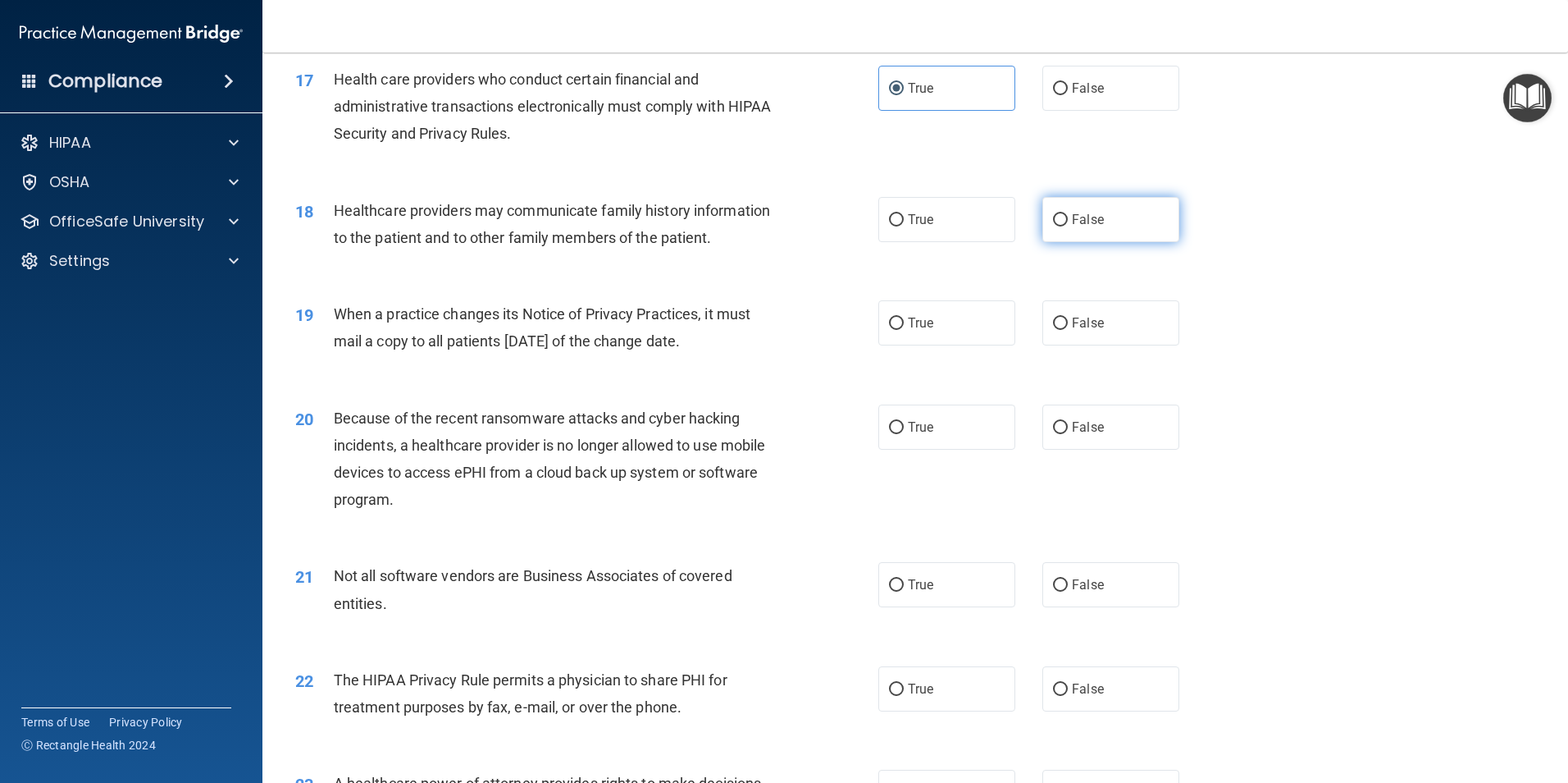
click at [1047, 228] on label "False" at bounding box center [1111, 219] width 137 height 45
click at [1053, 226] on input "False" at bounding box center [1060, 220] width 14 height 13
radio input "true"
click at [1072, 331] on label "False" at bounding box center [1111, 322] width 137 height 45
click at [1068, 330] on input "False" at bounding box center [1060, 324] width 14 height 13
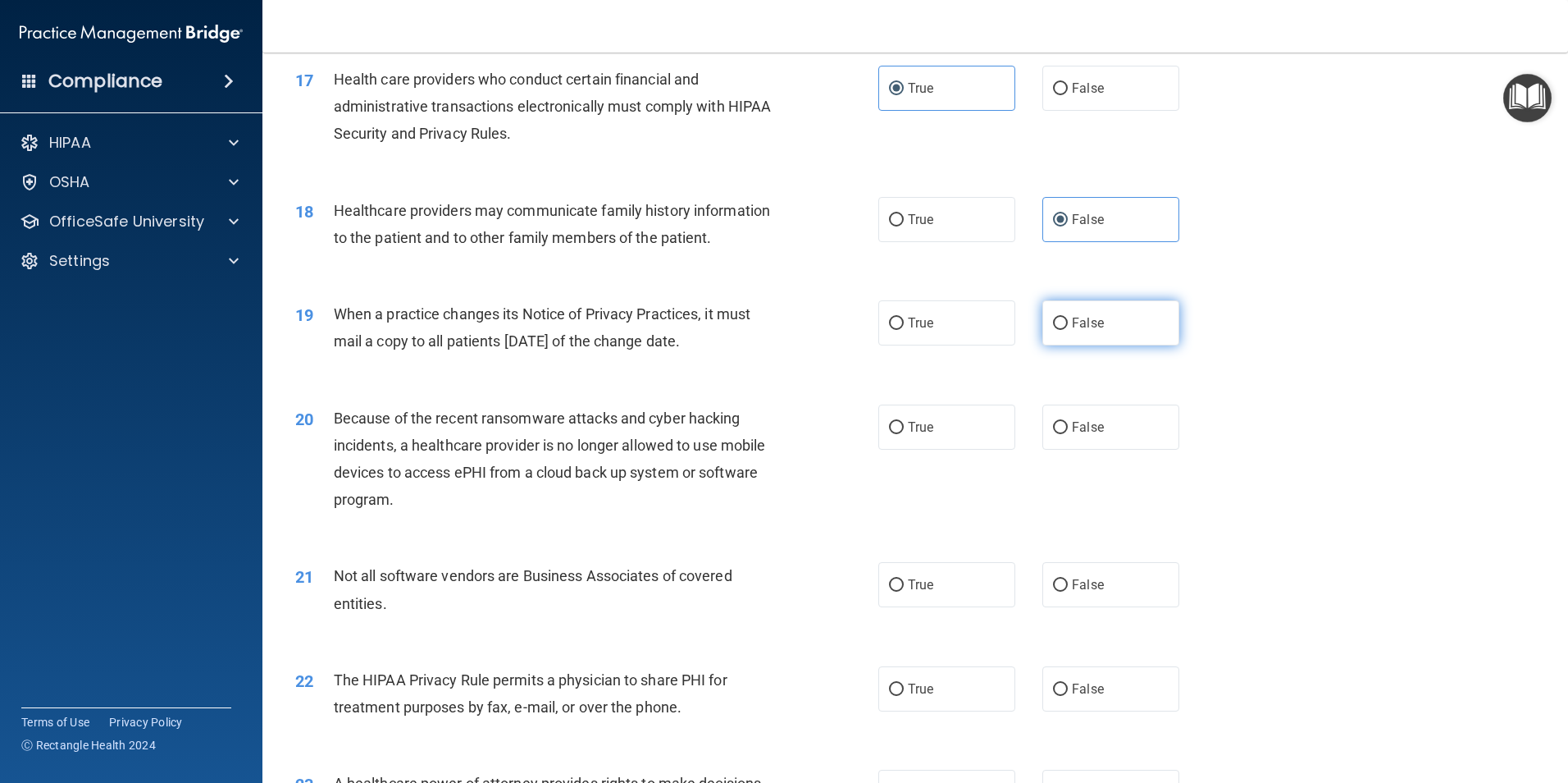
radio input "true"
click at [1063, 429] on label "False" at bounding box center [1111, 426] width 137 height 45
click at [1063, 429] on input "False" at bounding box center [1060, 428] width 14 height 13
radio input "true"
click at [956, 586] on label "True" at bounding box center [947, 584] width 137 height 45
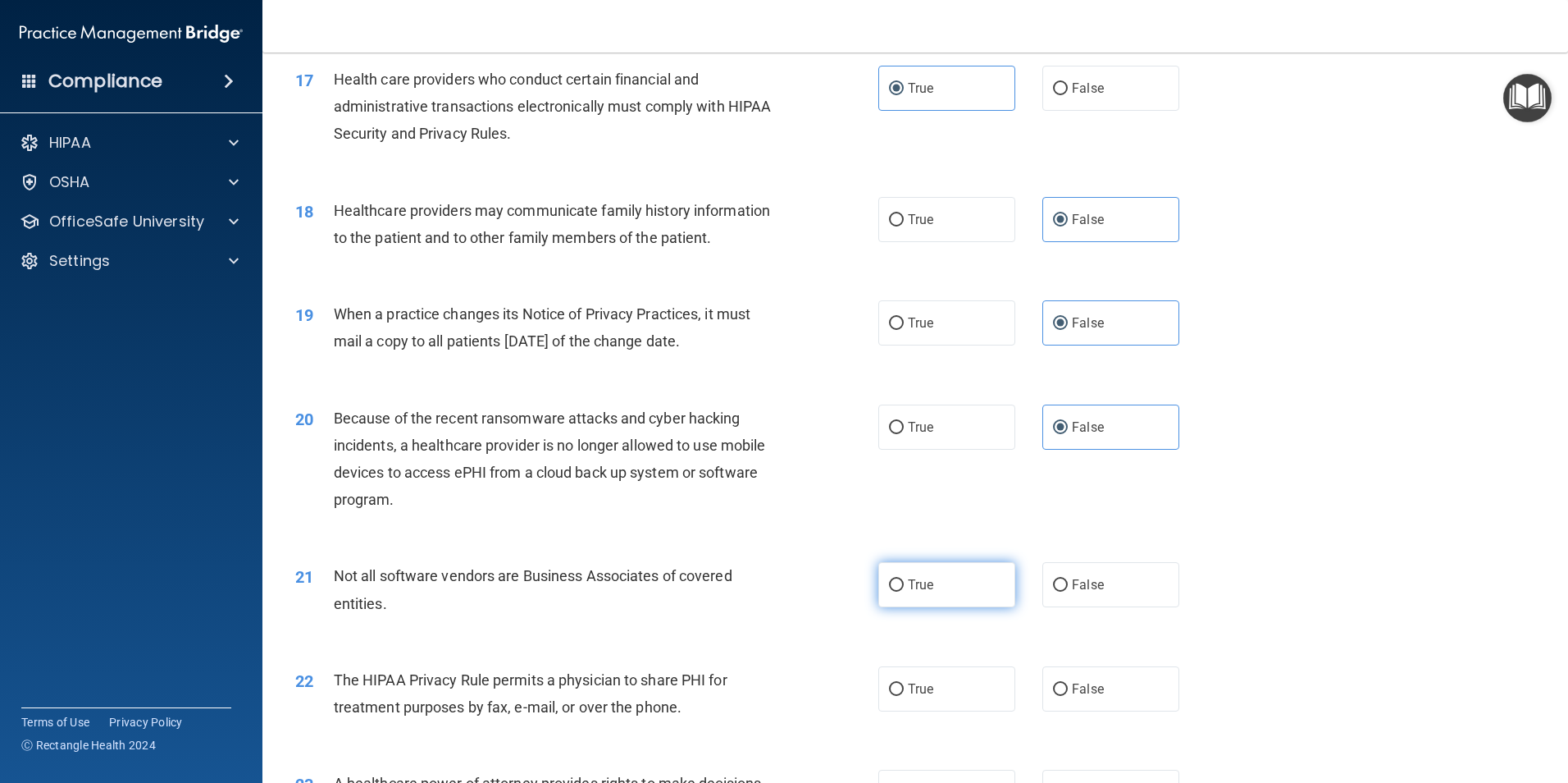
click at [904, 586] on input "True" at bounding box center [896, 586] width 14 height 13
radio input "true"
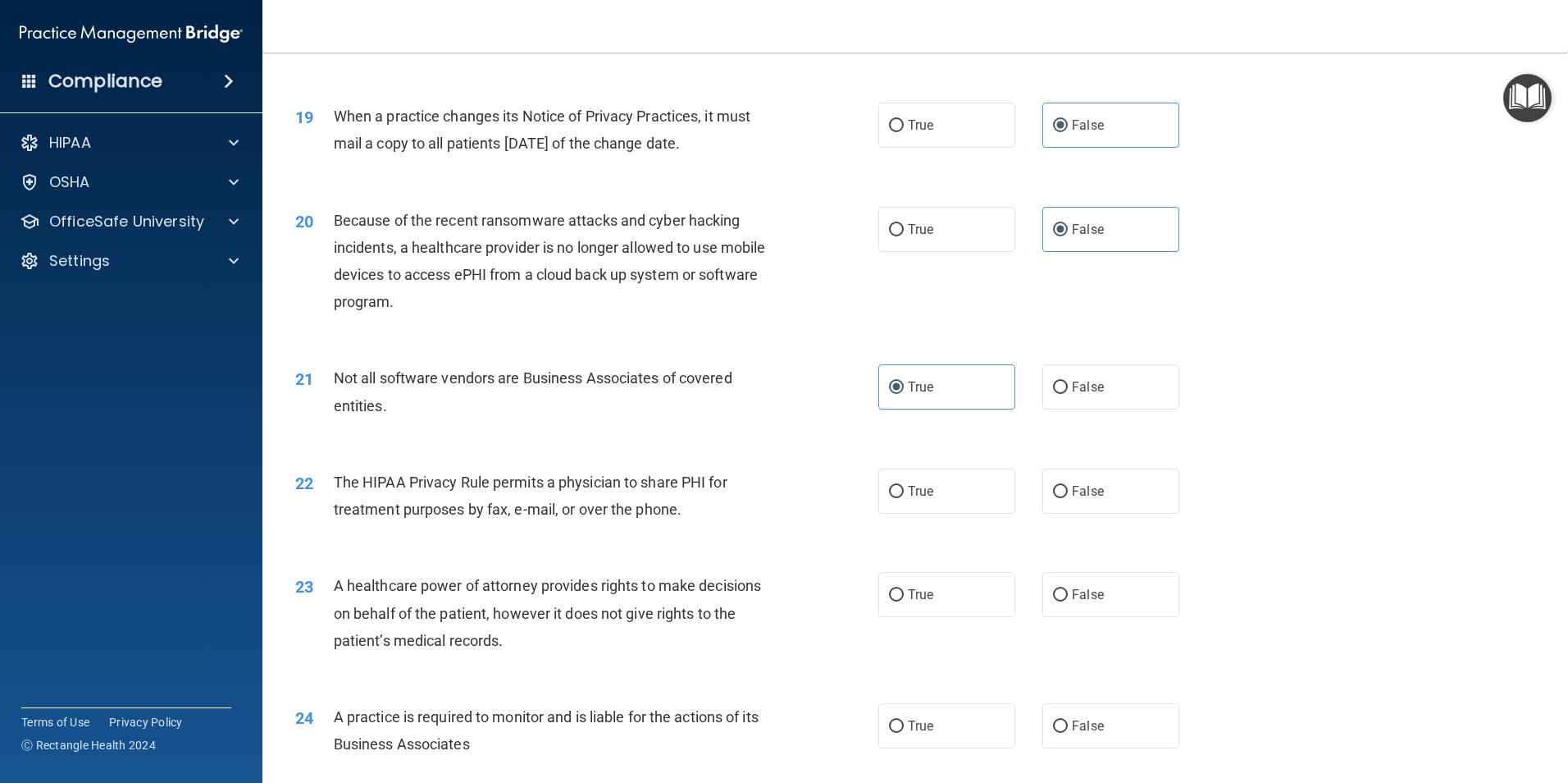
scroll to position [2297, 0]
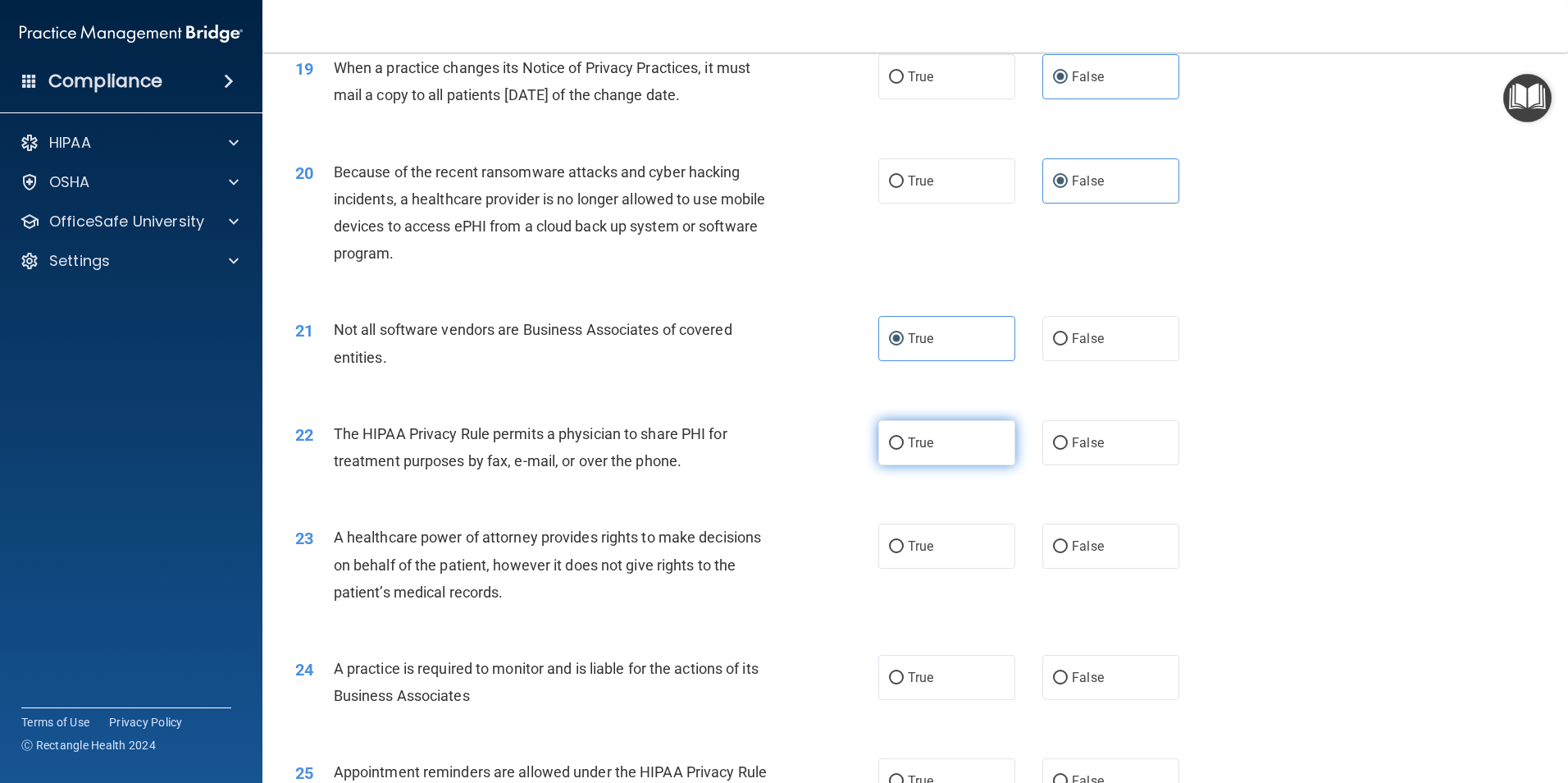
click at [922, 447] on span "True" at bounding box center [921, 442] width 25 height 15
click at [904, 447] on input "True" at bounding box center [896, 443] width 14 height 13
radio input "true"
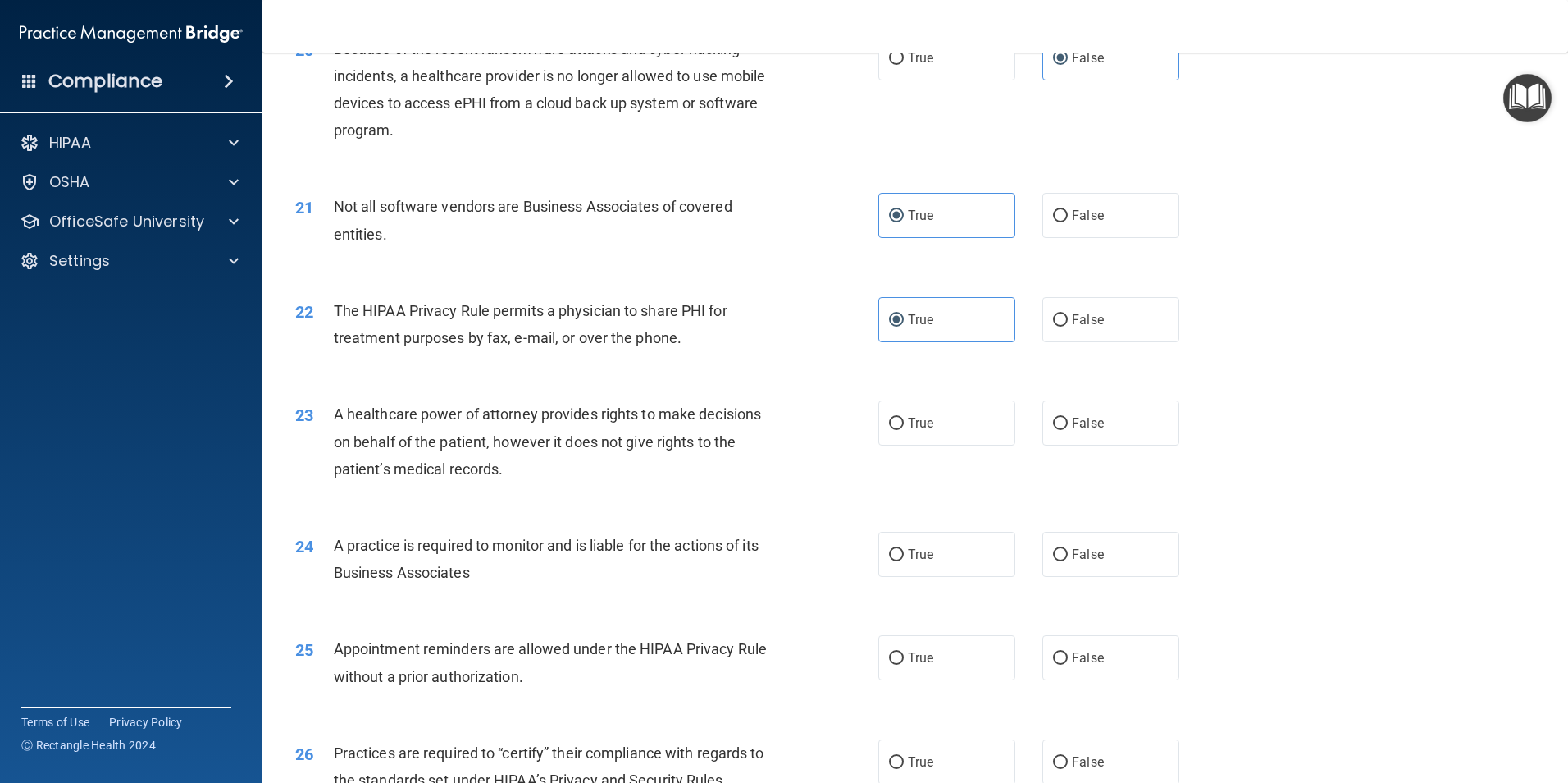
scroll to position [2462, 0]
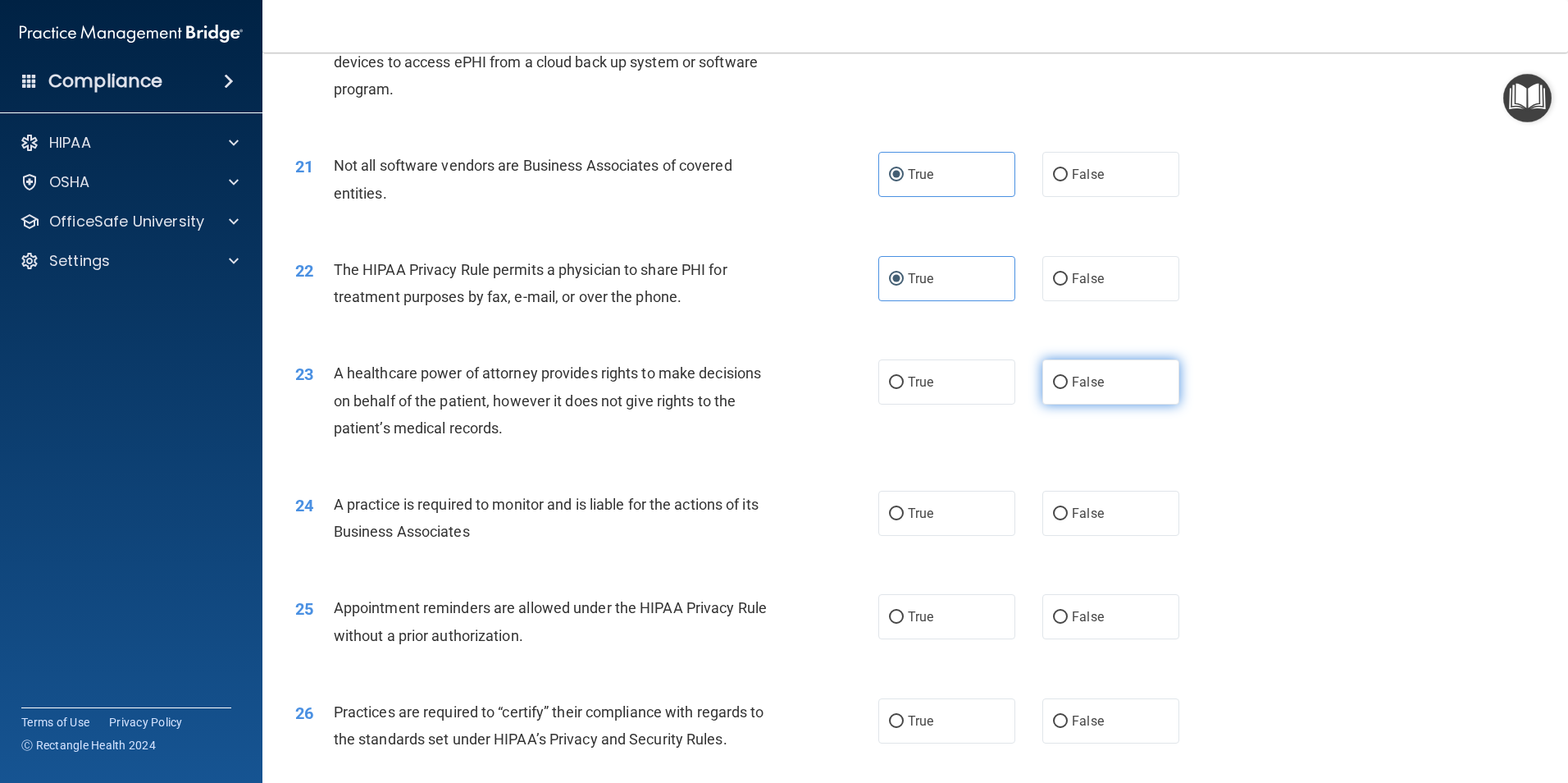
click at [1056, 397] on label "False" at bounding box center [1111, 381] width 137 height 45
click at [1056, 389] on input "False" at bounding box center [1060, 382] width 14 height 13
radio input "true"
click at [1032, 525] on div "True False" at bounding box center [1043, 513] width 329 height 45
click at [1050, 524] on label "False" at bounding box center [1111, 513] width 137 height 45
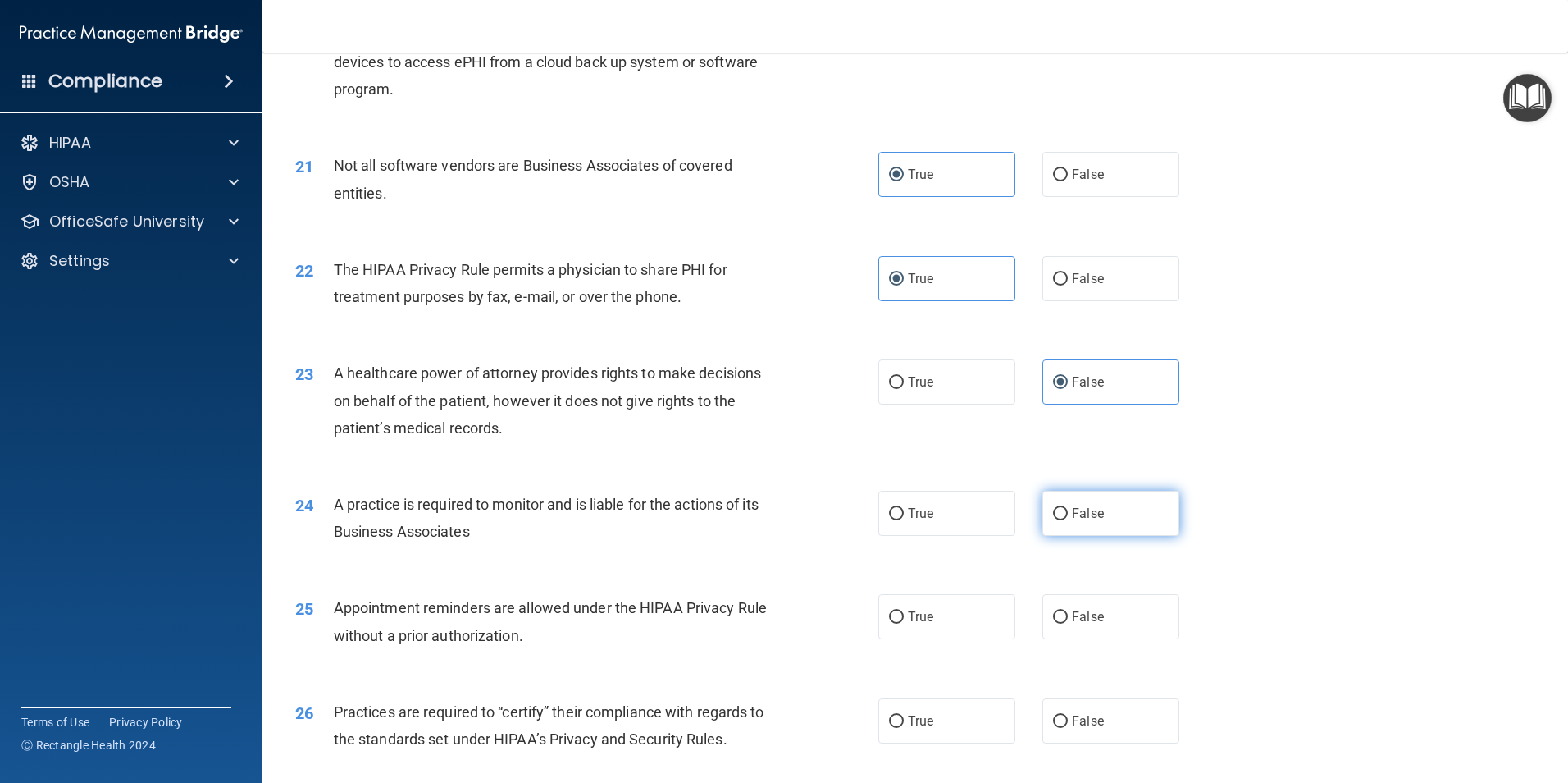
click at [1053, 520] on input "False" at bounding box center [1060, 514] width 14 height 13
radio input "true"
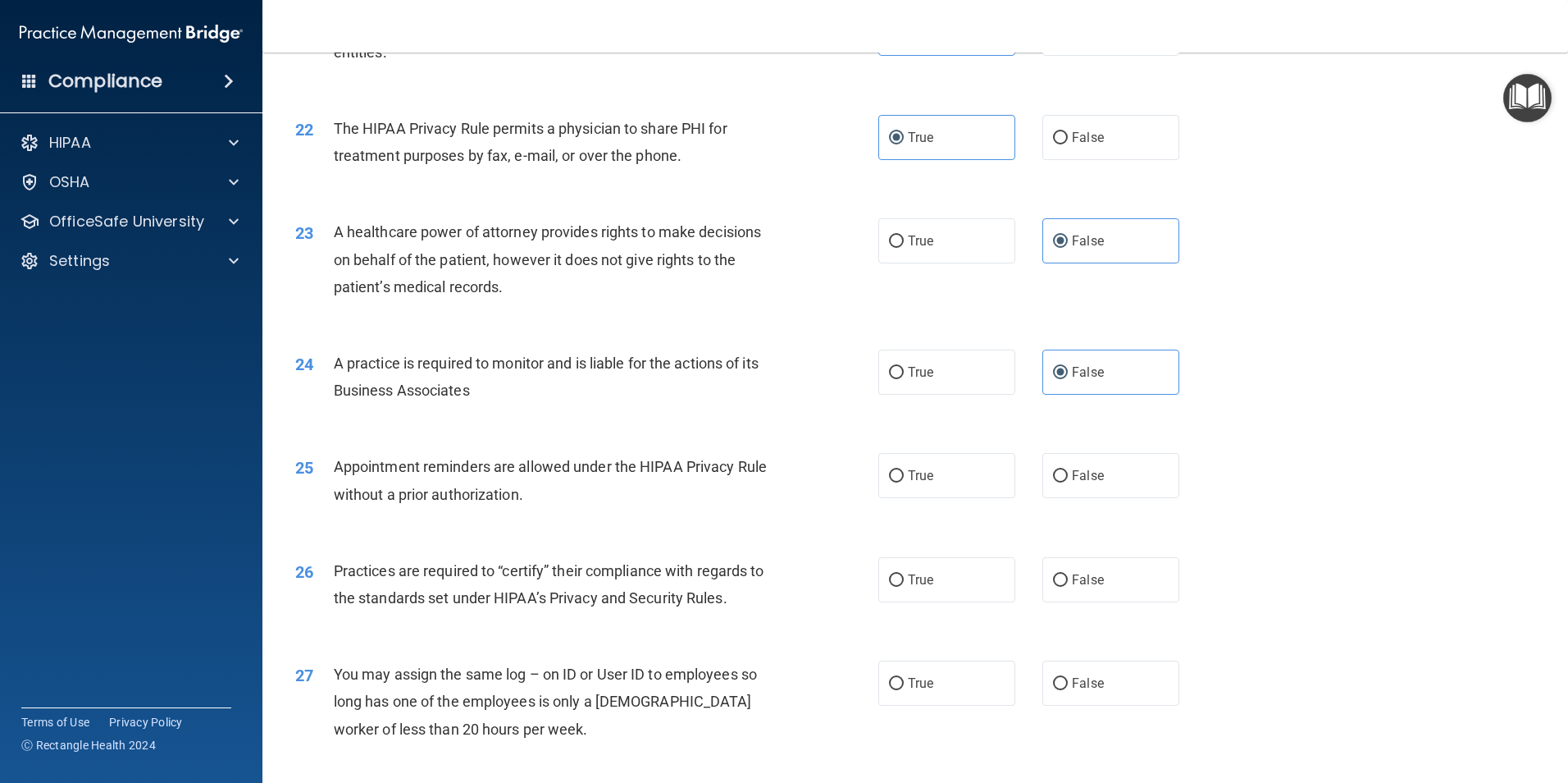
scroll to position [2626, 0]
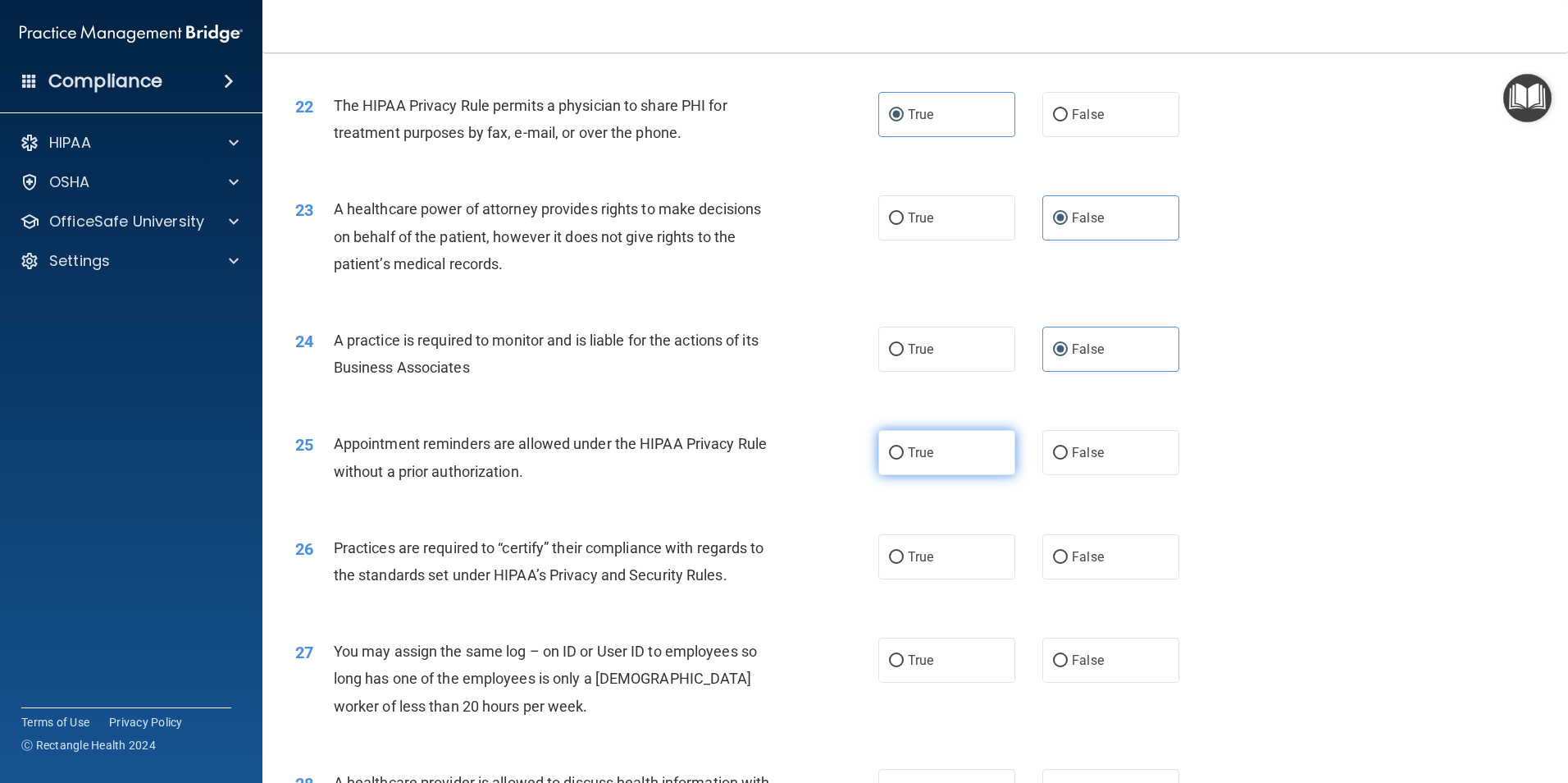
click at [917, 465] on label "True" at bounding box center [947, 452] width 137 height 45
click at [904, 459] on input "True" at bounding box center [896, 453] width 14 height 13
radio input "true"
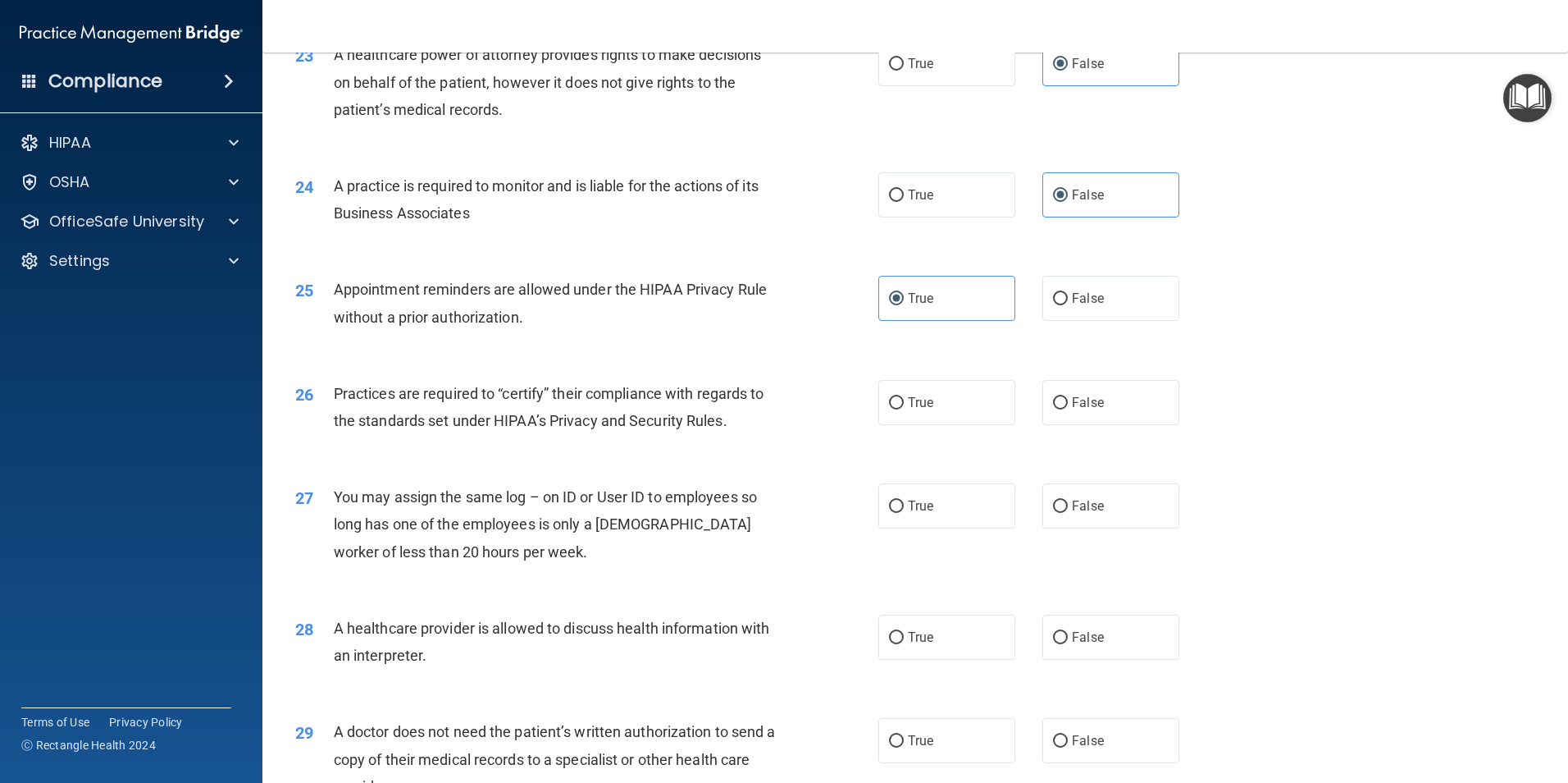
scroll to position [2790, 0]
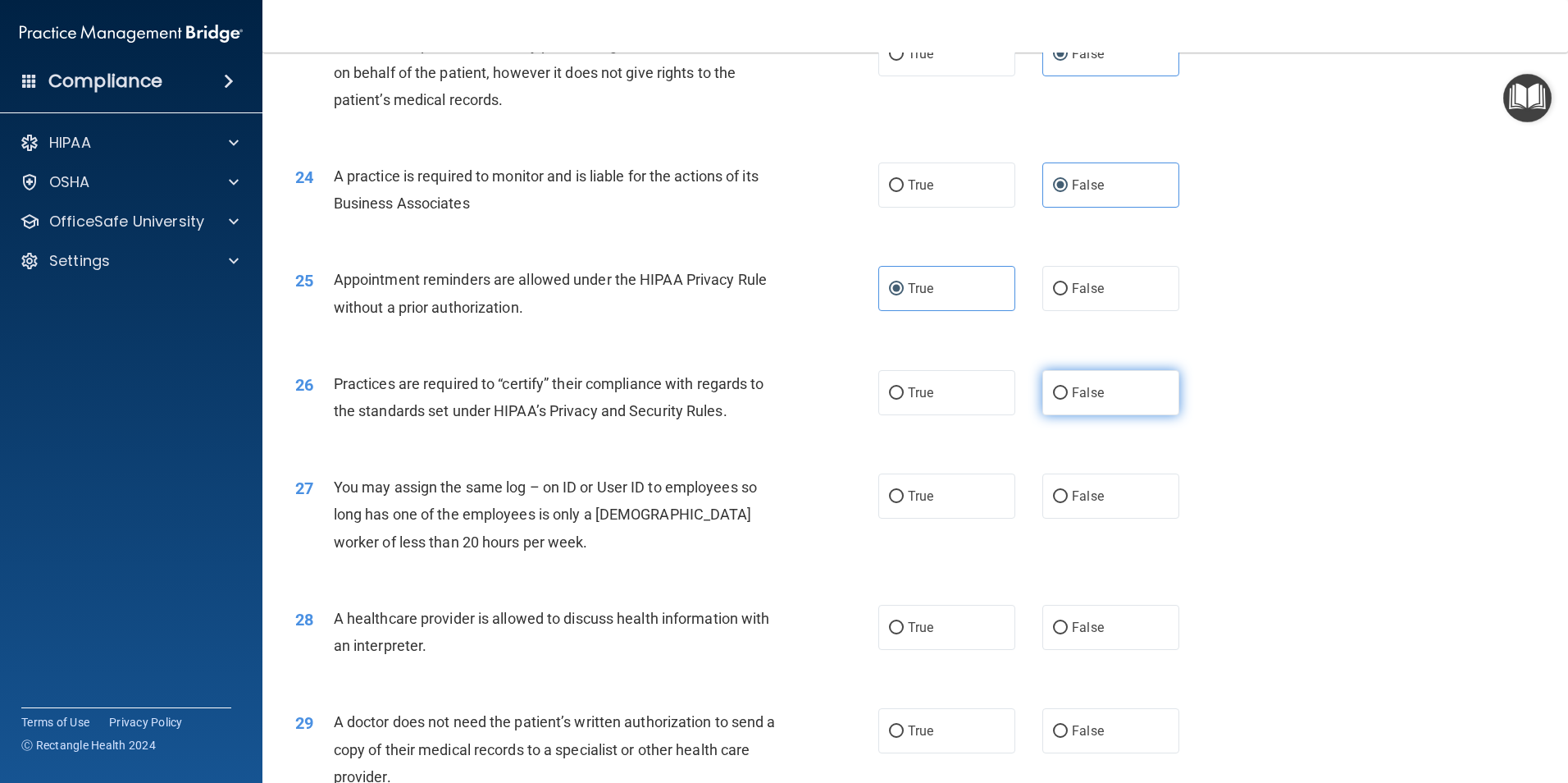
click at [1075, 403] on label "False" at bounding box center [1111, 392] width 137 height 45
click at [1068, 400] on input "False" at bounding box center [1060, 393] width 14 height 13
radio input "true"
click at [1083, 513] on label "False" at bounding box center [1111, 496] width 137 height 45
click at [1068, 503] on input "False" at bounding box center [1060, 497] width 14 height 13
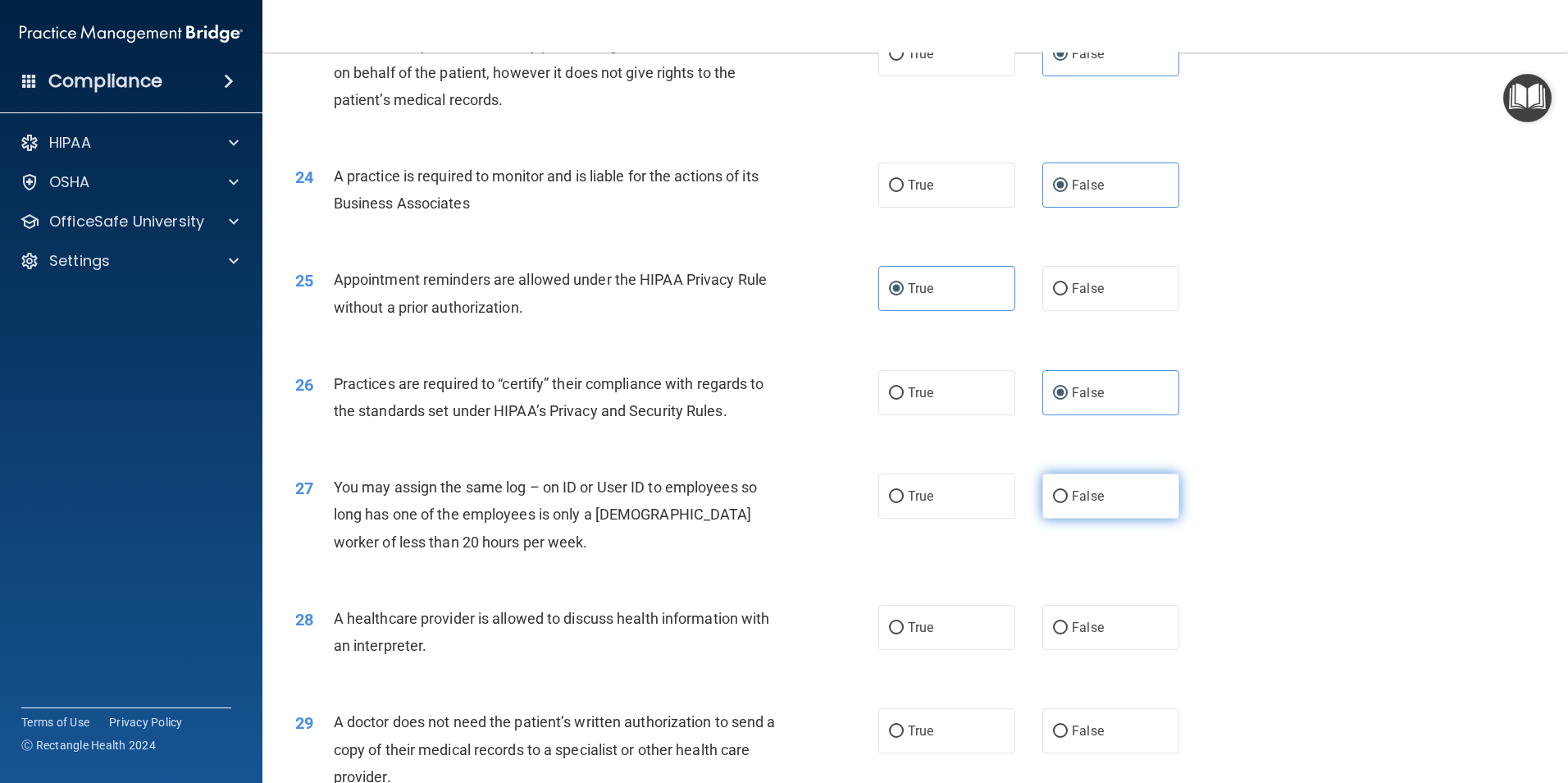
radio input "true"
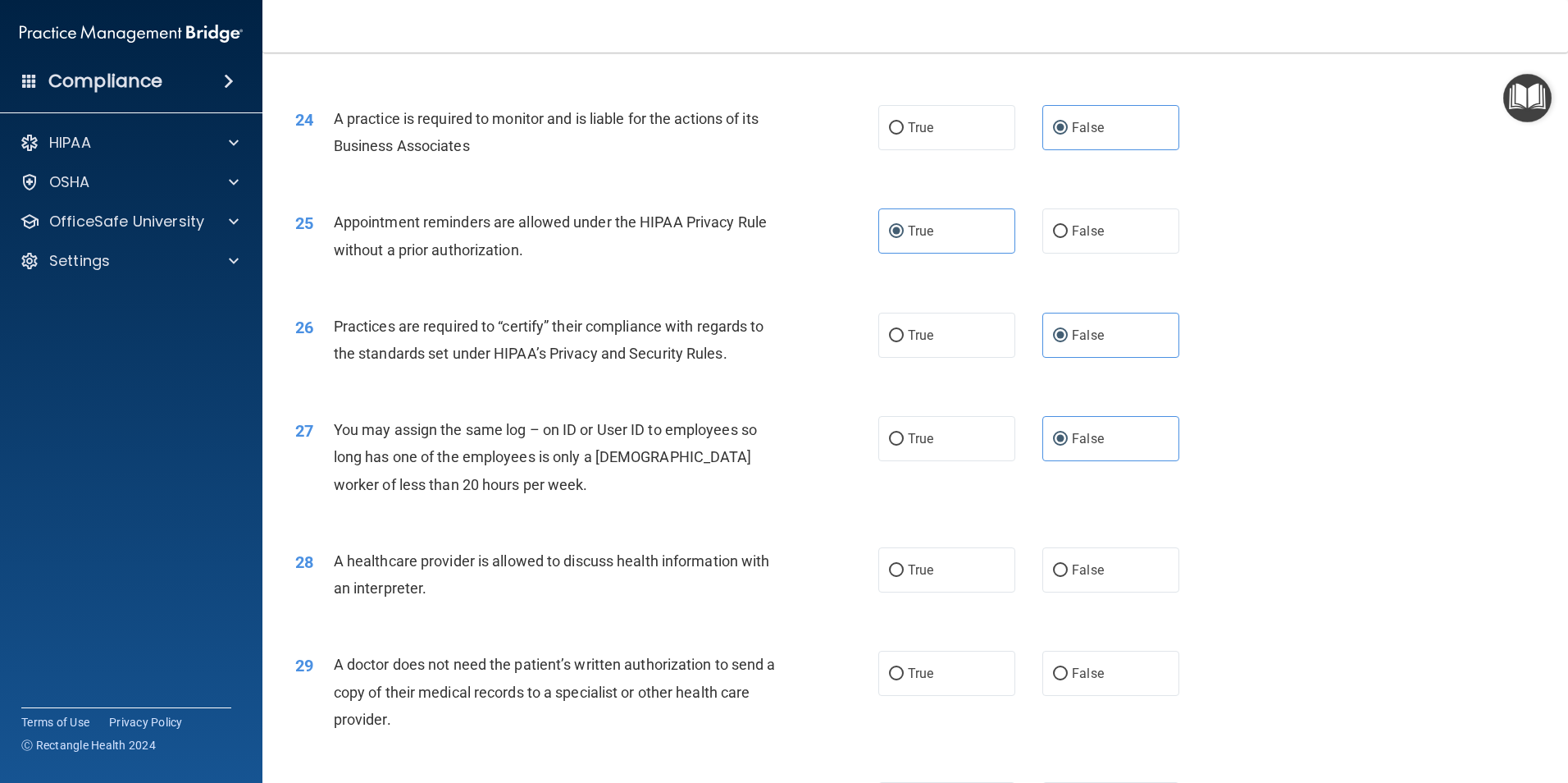
scroll to position [2954, 0]
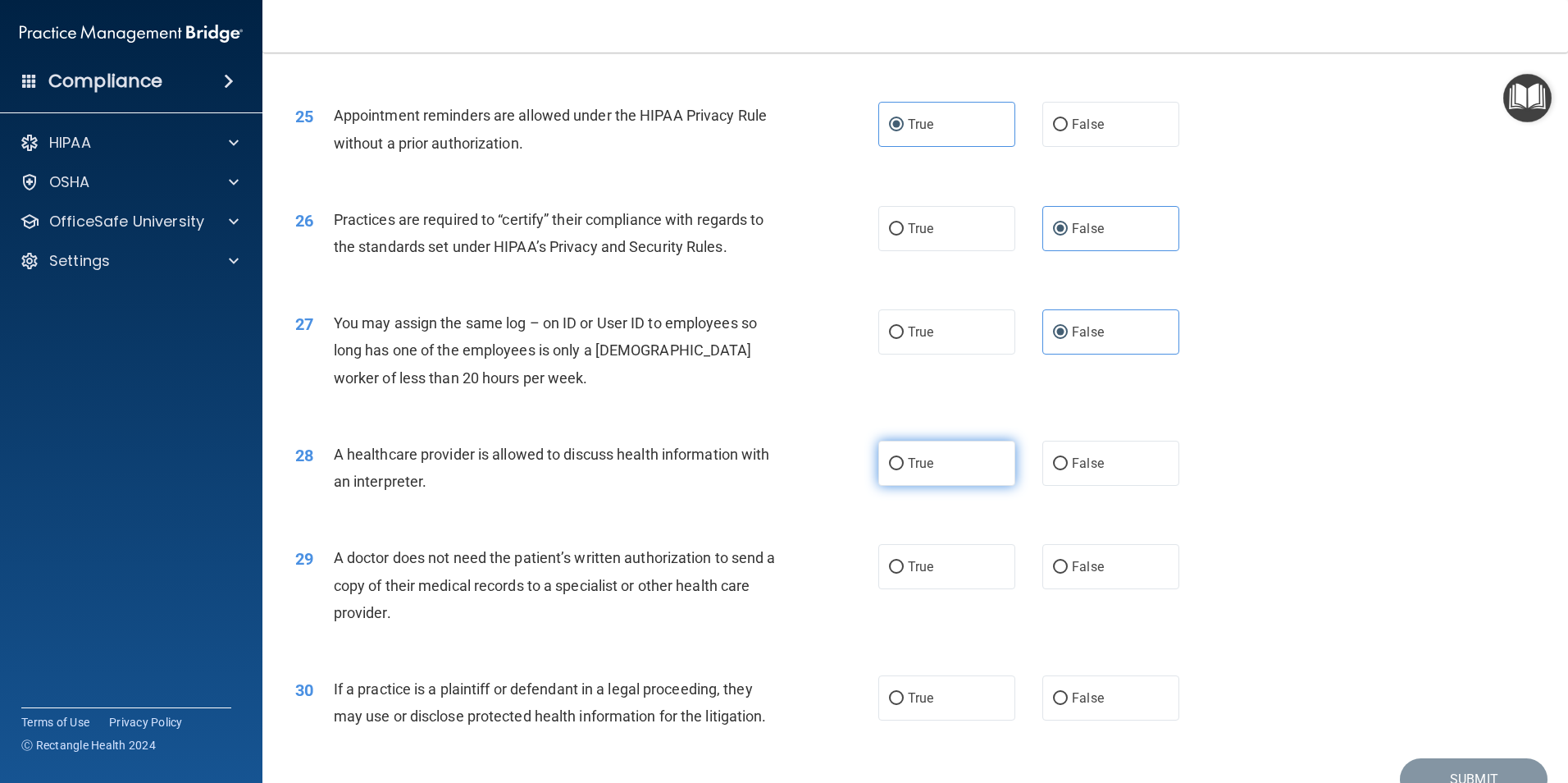
click at [908, 462] on span "True" at bounding box center [921, 463] width 25 height 15
click at [902, 462] on input "True" at bounding box center [896, 464] width 14 height 13
radio input "true"
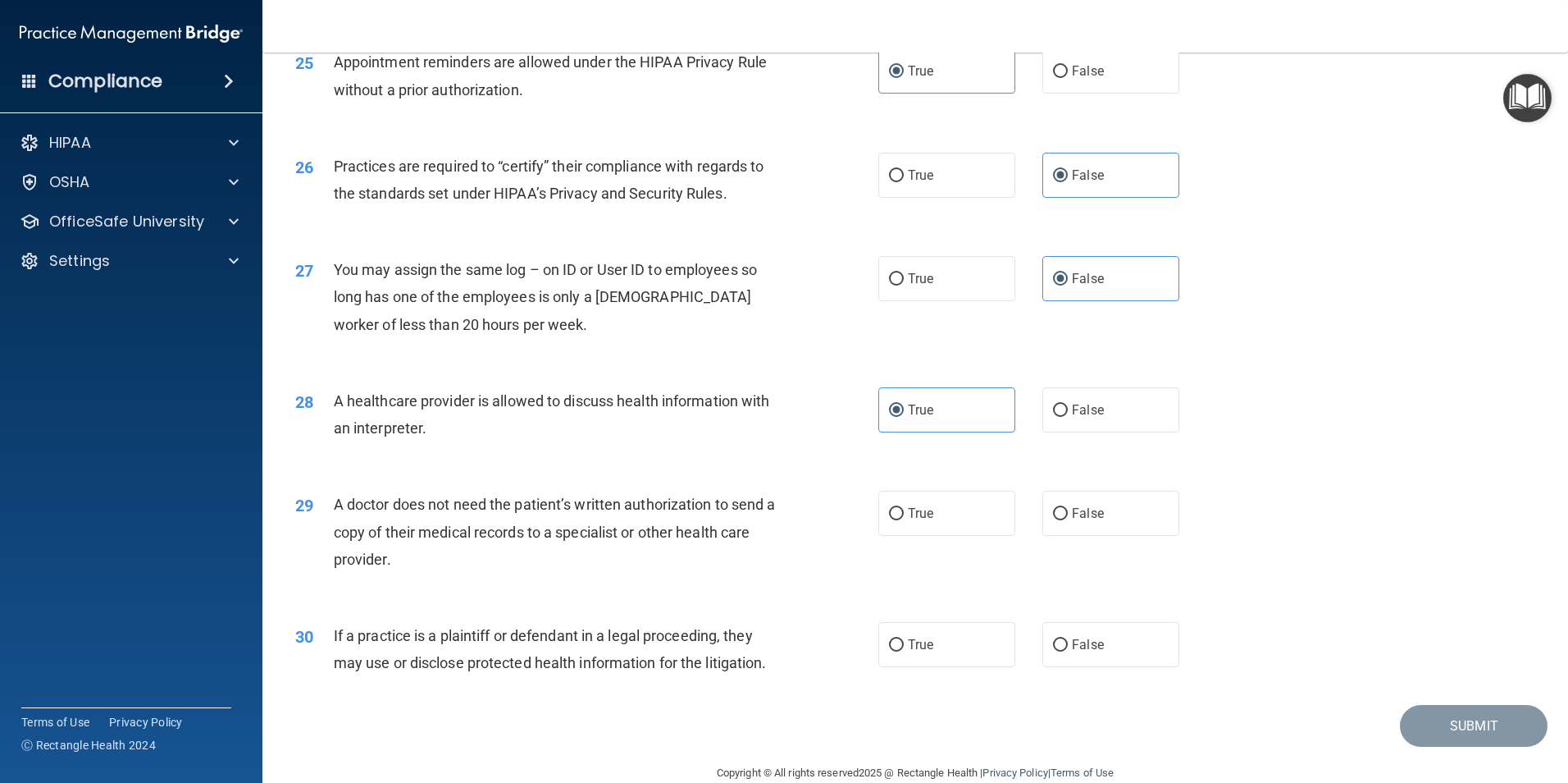
scroll to position [3037, 0]
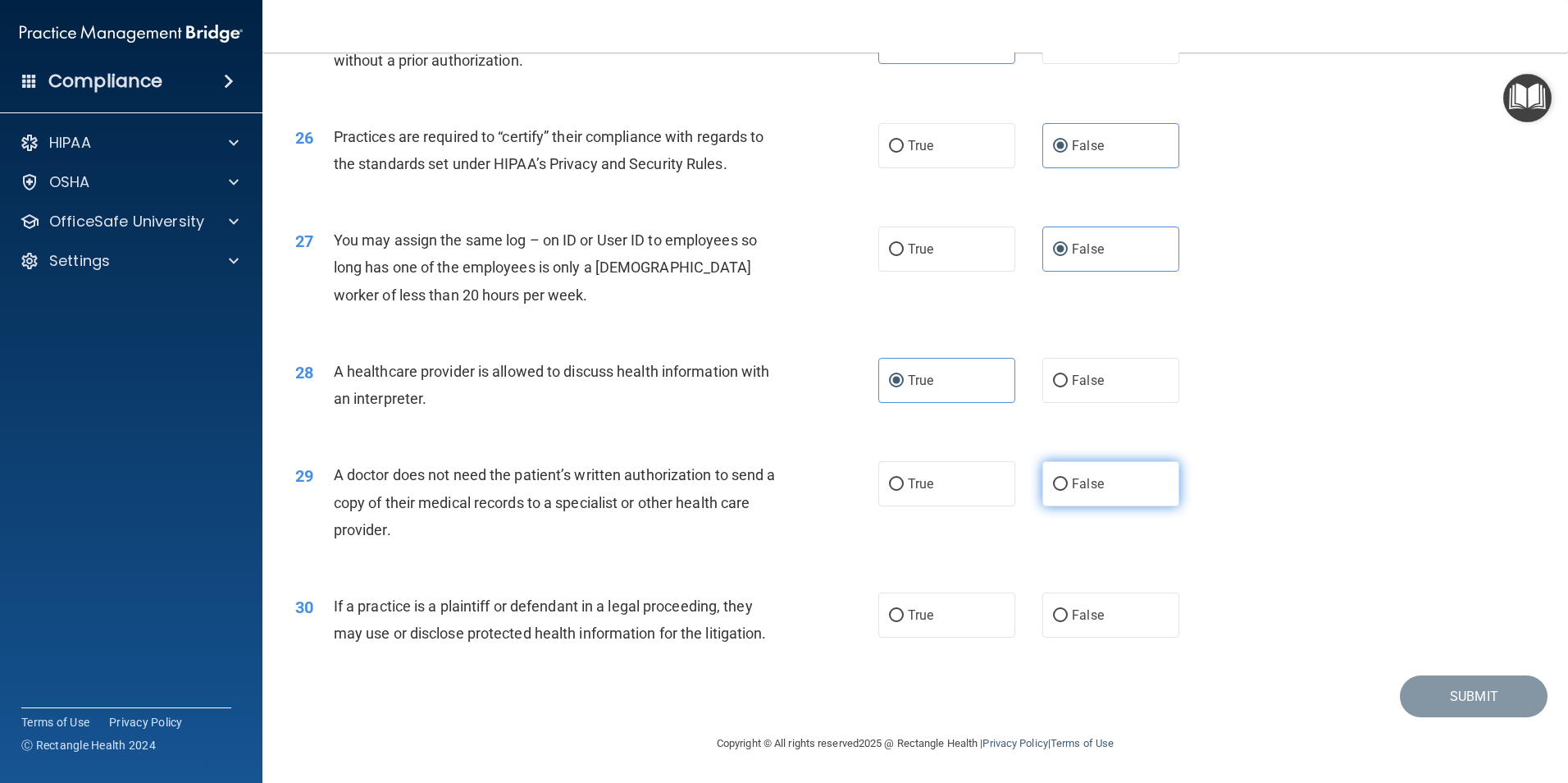
click at [1043, 486] on label "False" at bounding box center [1111, 483] width 137 height 45
click at [1053, 486] on input "False" at bounding box center [1060, 485] width 14 height 13
radio input "true"
click at [908, 632] on label "True" at bounding box center [947, 614] width 137 height 45
click at [904, 622] on input "True" at bounding box center [896, 615] width 14 height 13
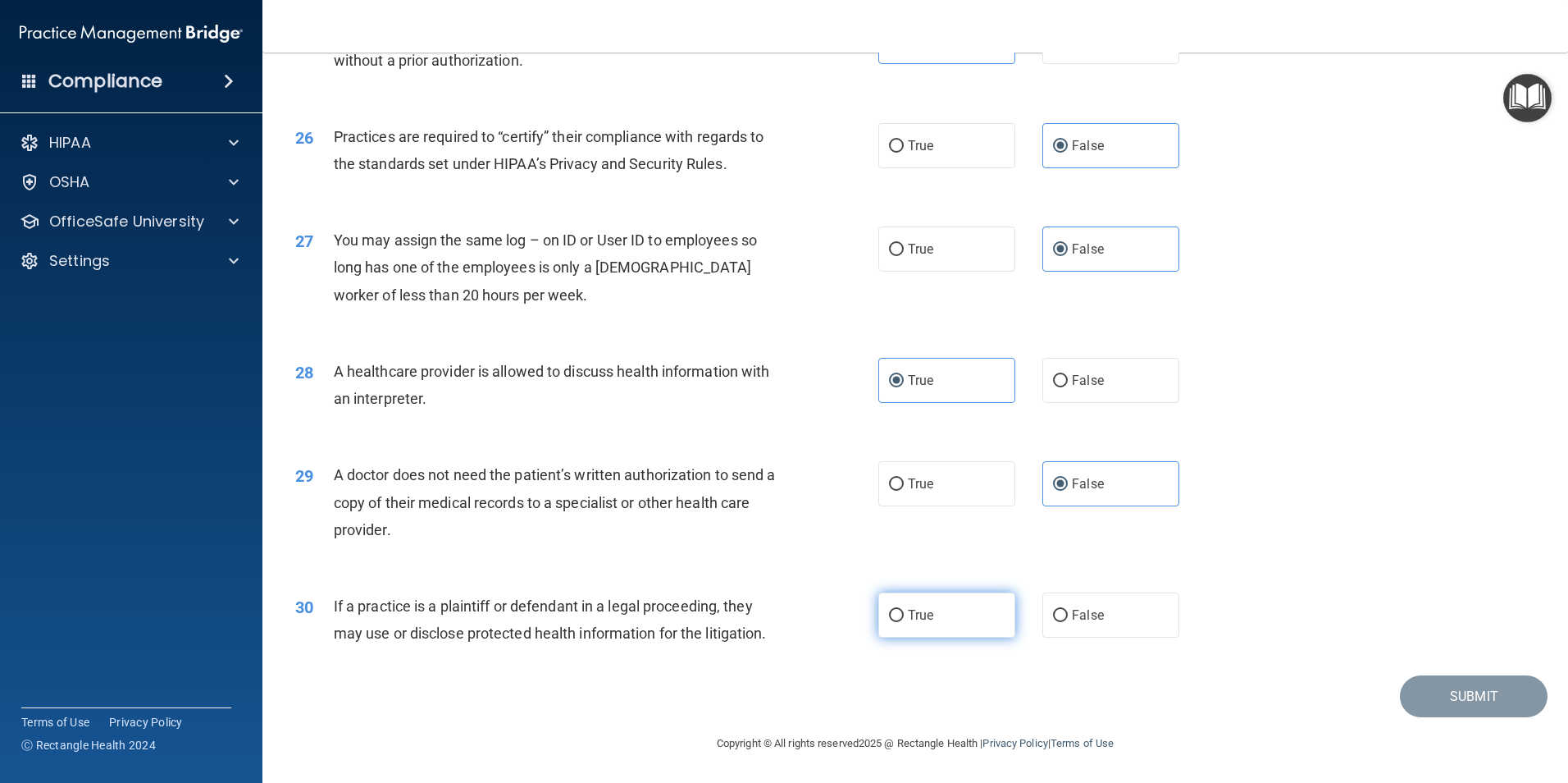
radio input "true"
click at [1437, 700] on button "Submit" at bounding box center [1474, 696] width 147 height 42
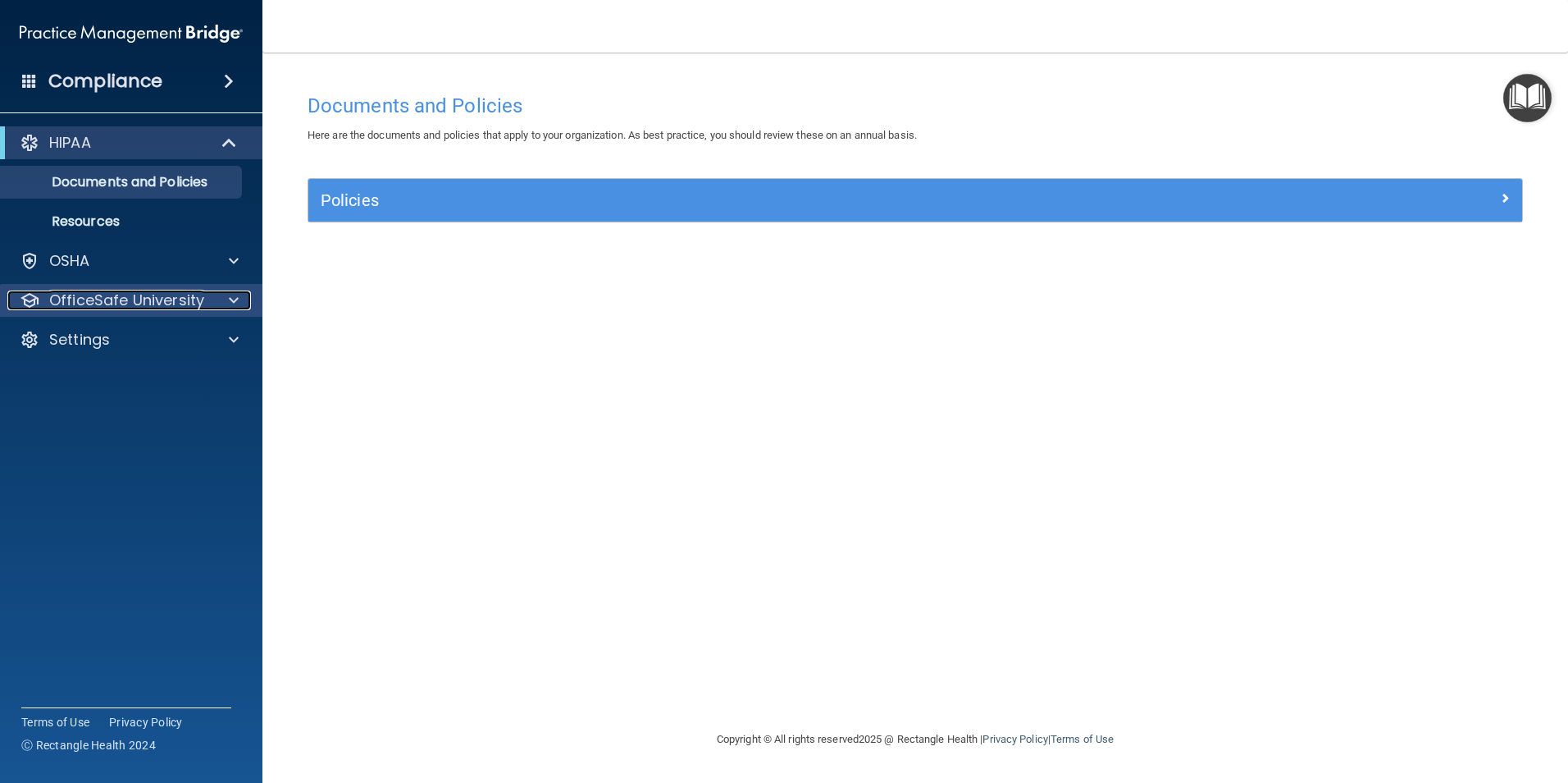
click at [130, 304] on p "OfficeSafe University" at bounding box center [126, 300] width 155 height 19
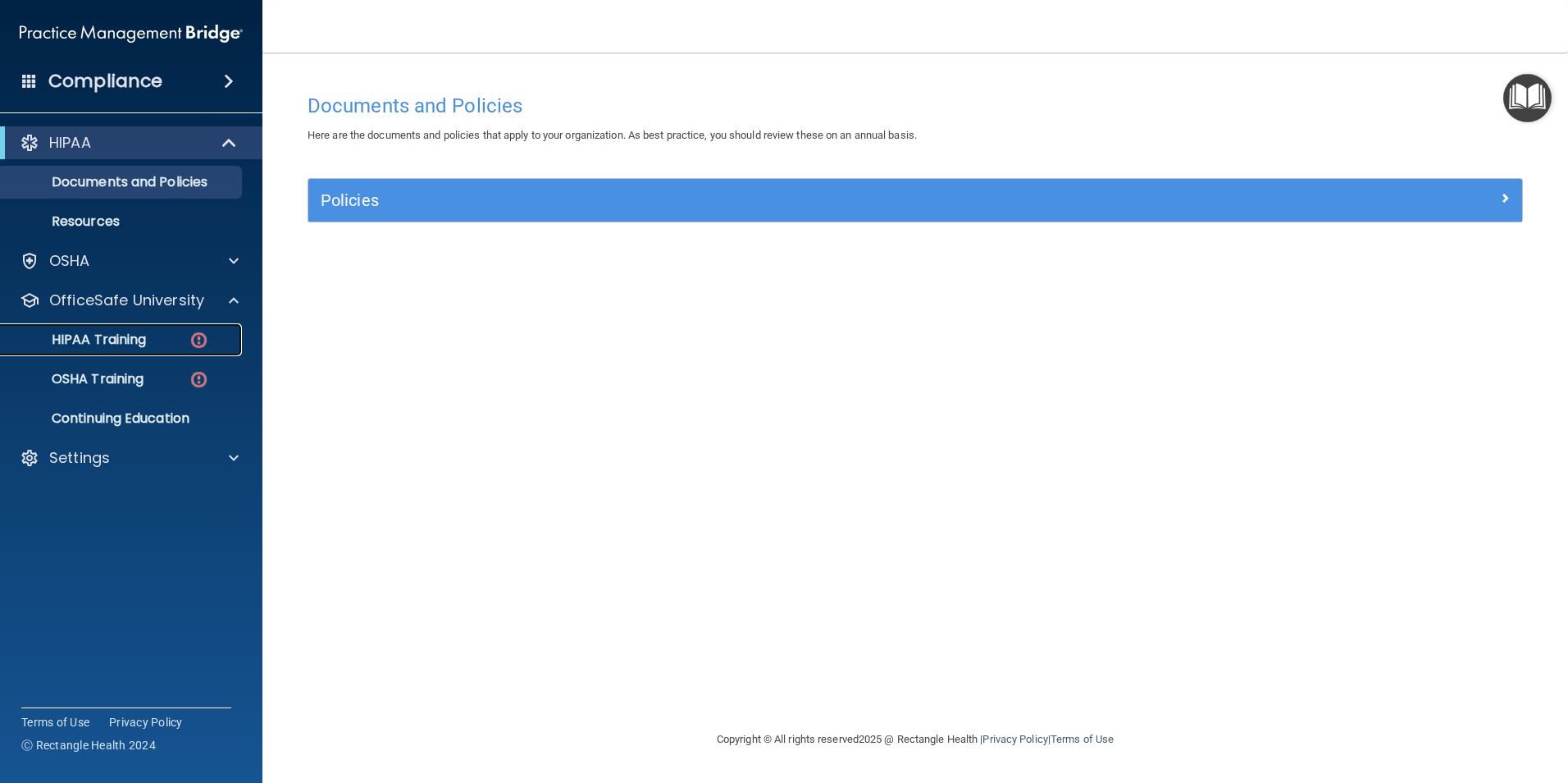
click at [132, 336] on p "HIPAA Training" at bounding box center [79, 339] width 136 height 16
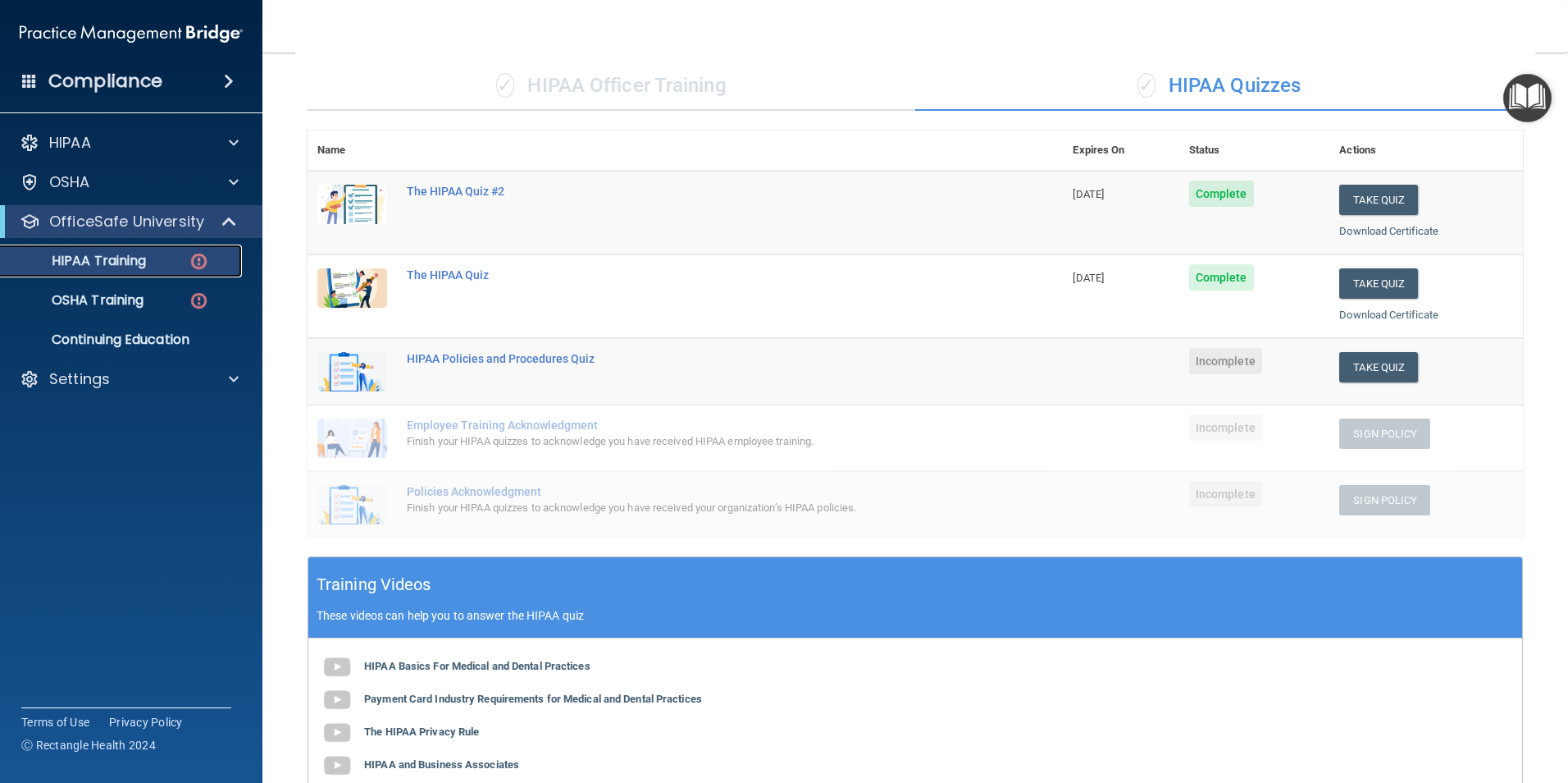
scroll to position [82, 0]
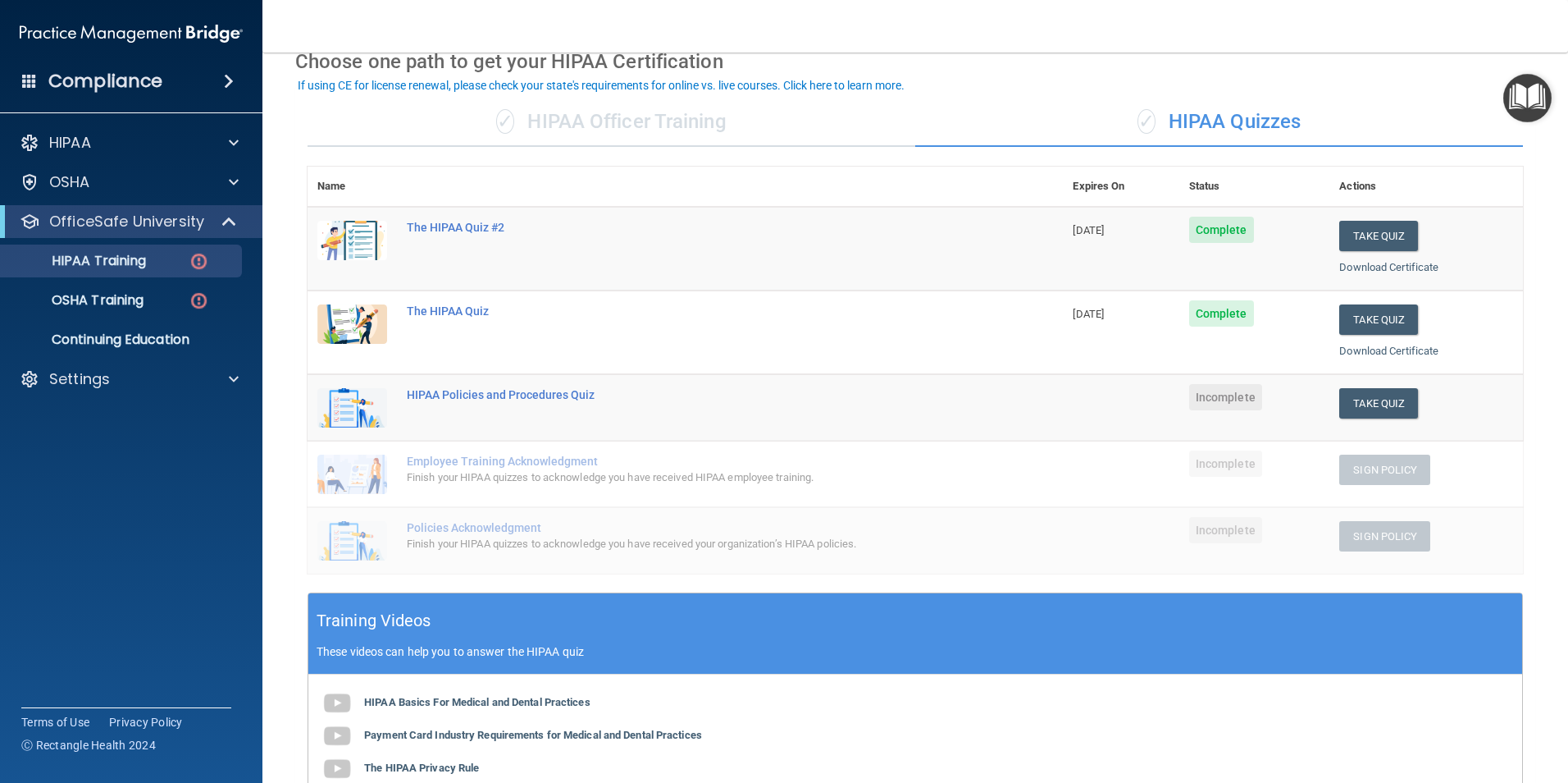
click at [507, 392] on div "HIPAA Policies and Procedures Quiz" at bounding box center [694, 394] width 574 height 13
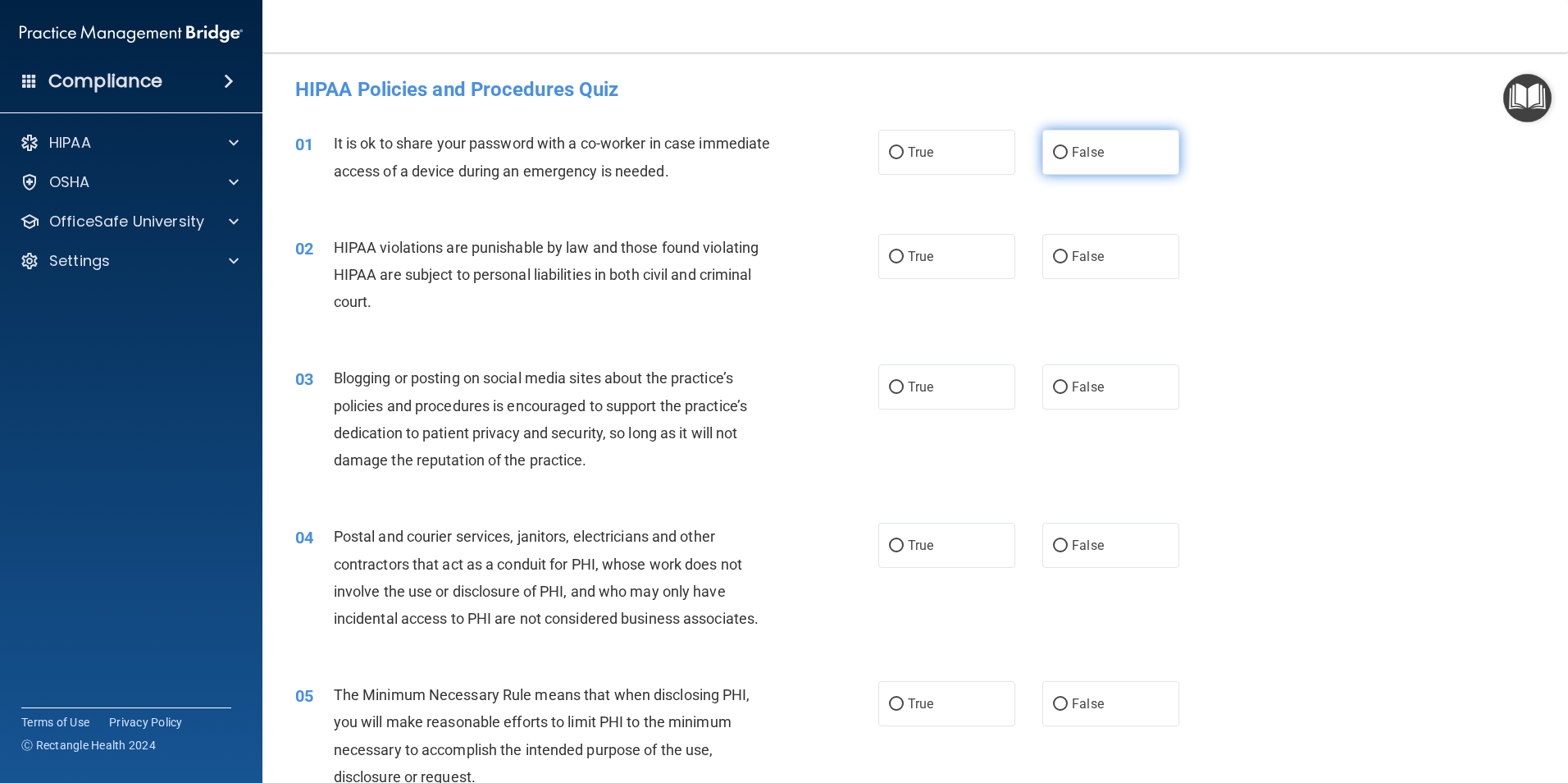
click at [1053, 153] on input "False" at bounding box center [1060, 153] width 14 height 13
radio input "true"
click at [908, 257] on span "True" at bounding box center [921, 256] width 25 height 15
click at [904, 257] on input "True" at bounding box center [896, 257] width 14 height 13
radio input "true"
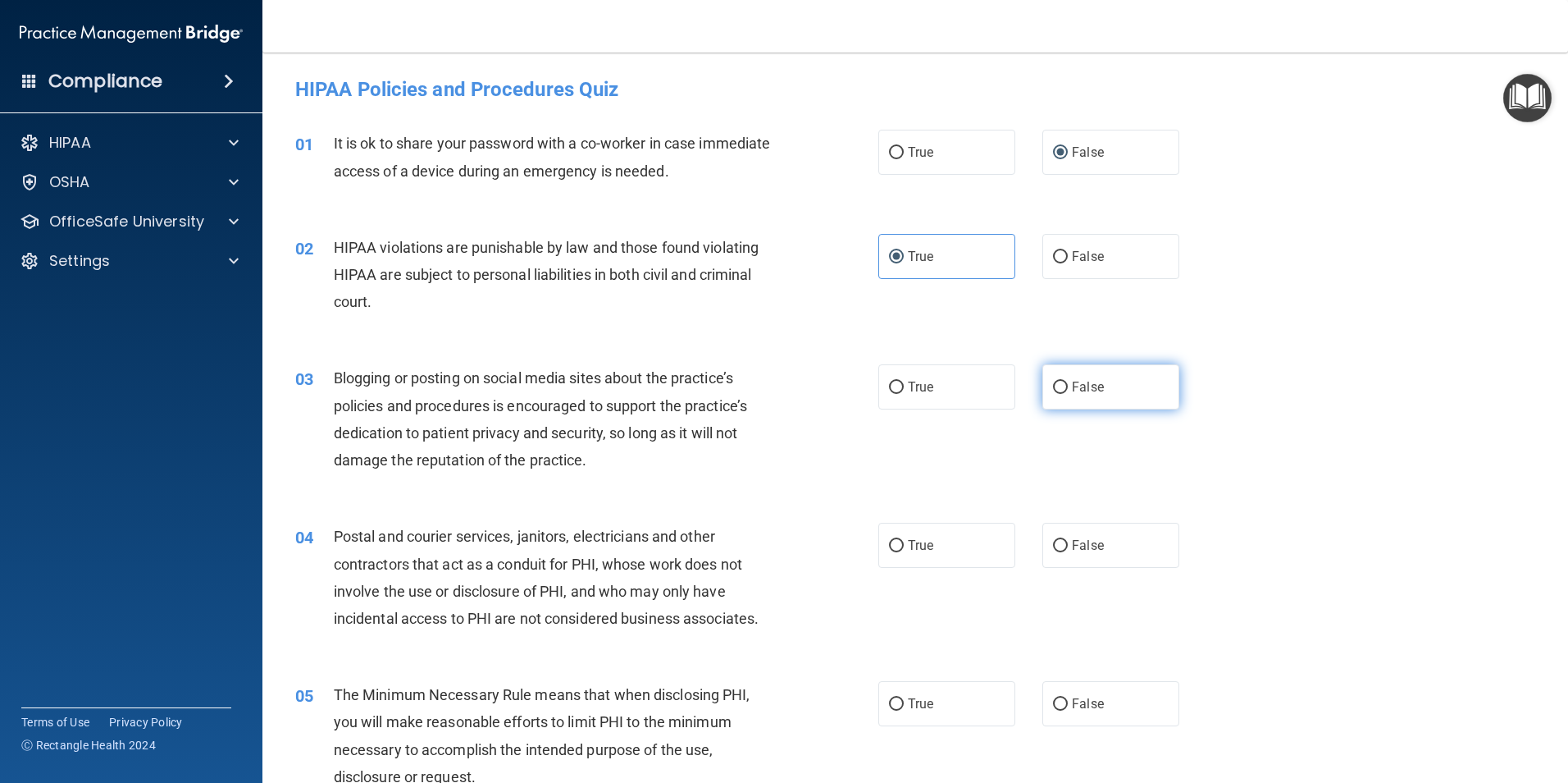
click at [1053, 381] on input "False" at bounding box center [1060, 387] width 14 height 13
radio input "true"
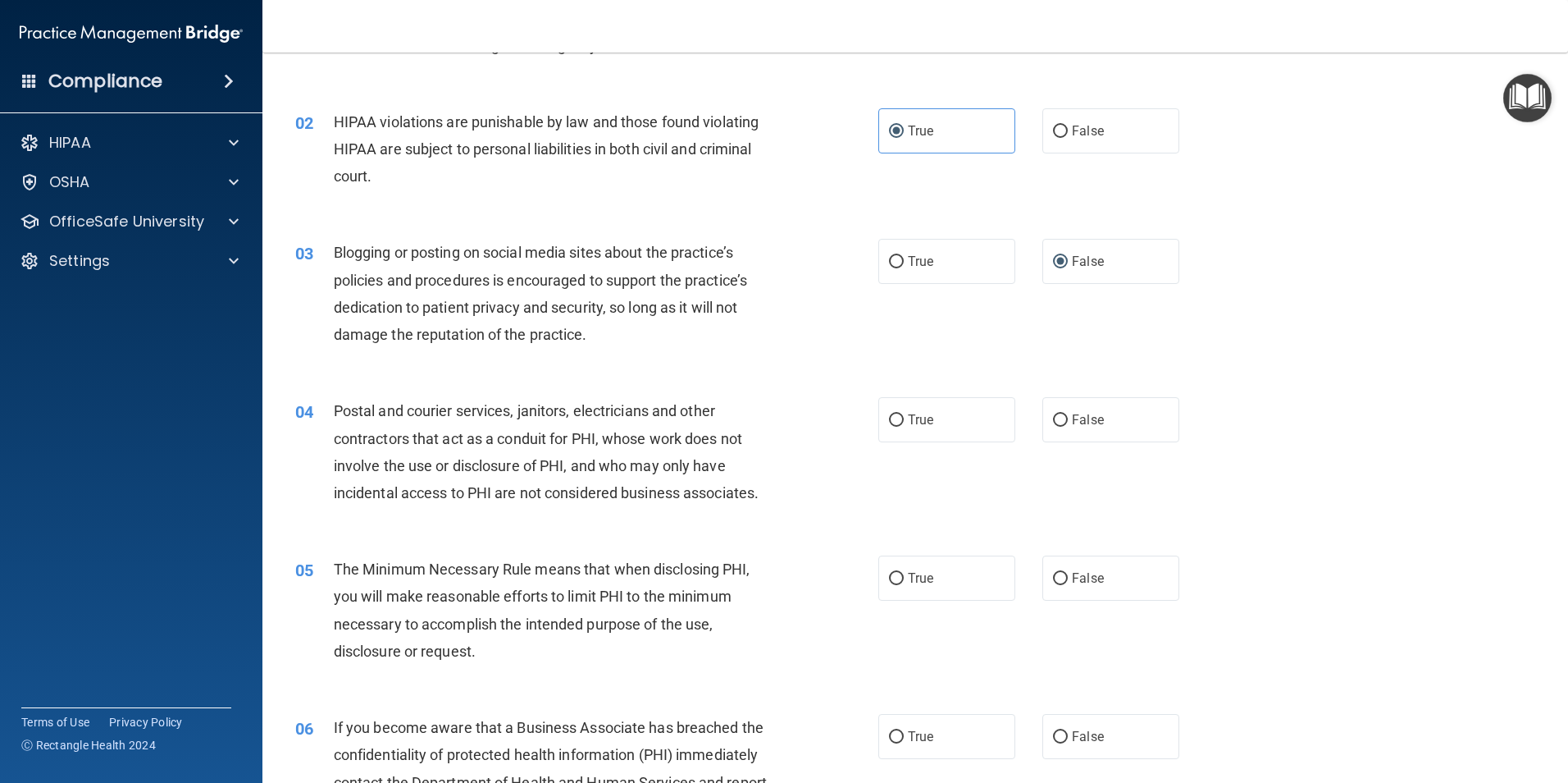
scroll to position [164, 0]
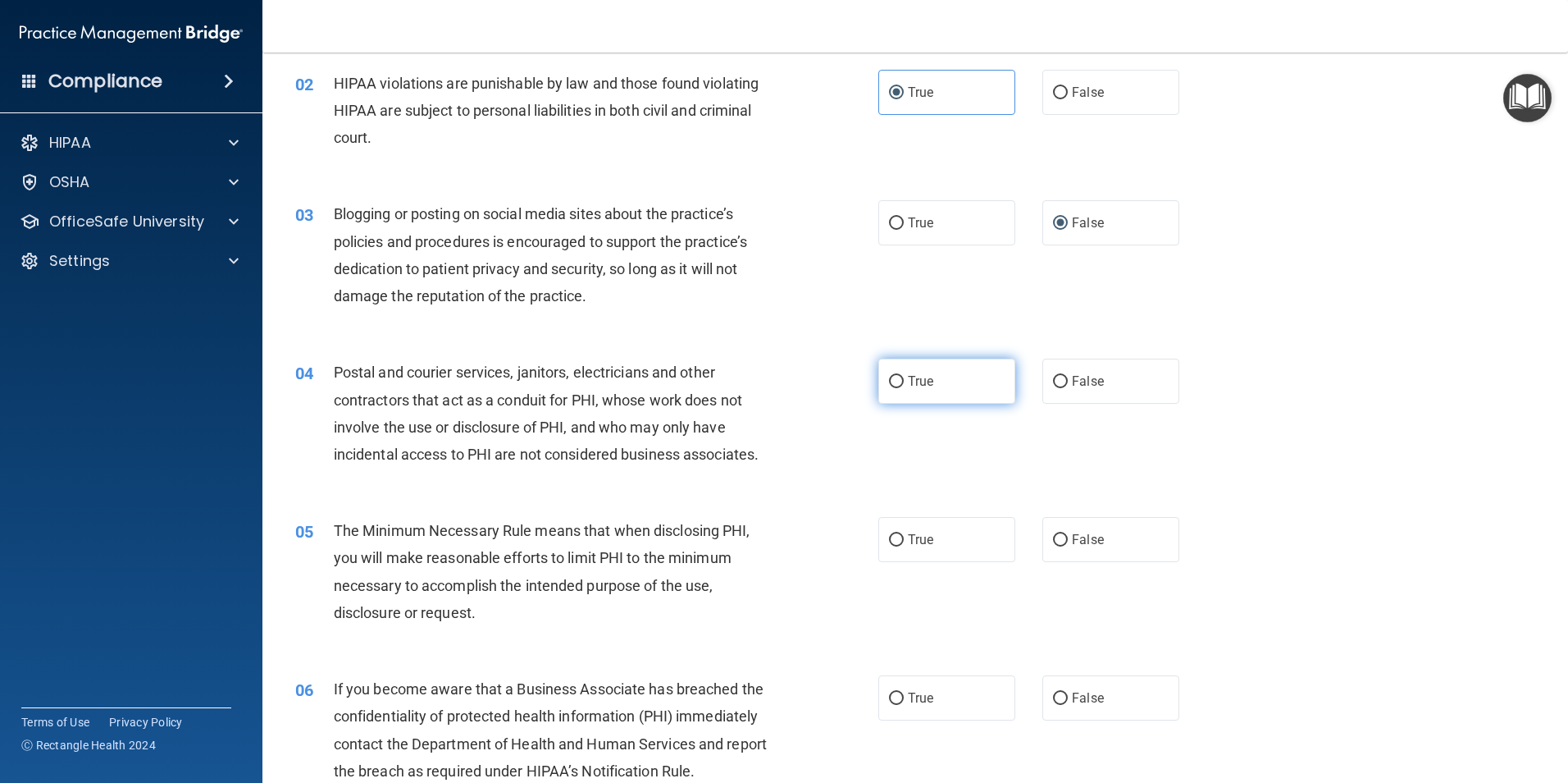
click at [931, 392] on label "True" at bounding box center [947, 380] width 137 height 45
click at [904, 388] on input "True" at bounding box center [896, 381] width 14 height 13
radio input "true"
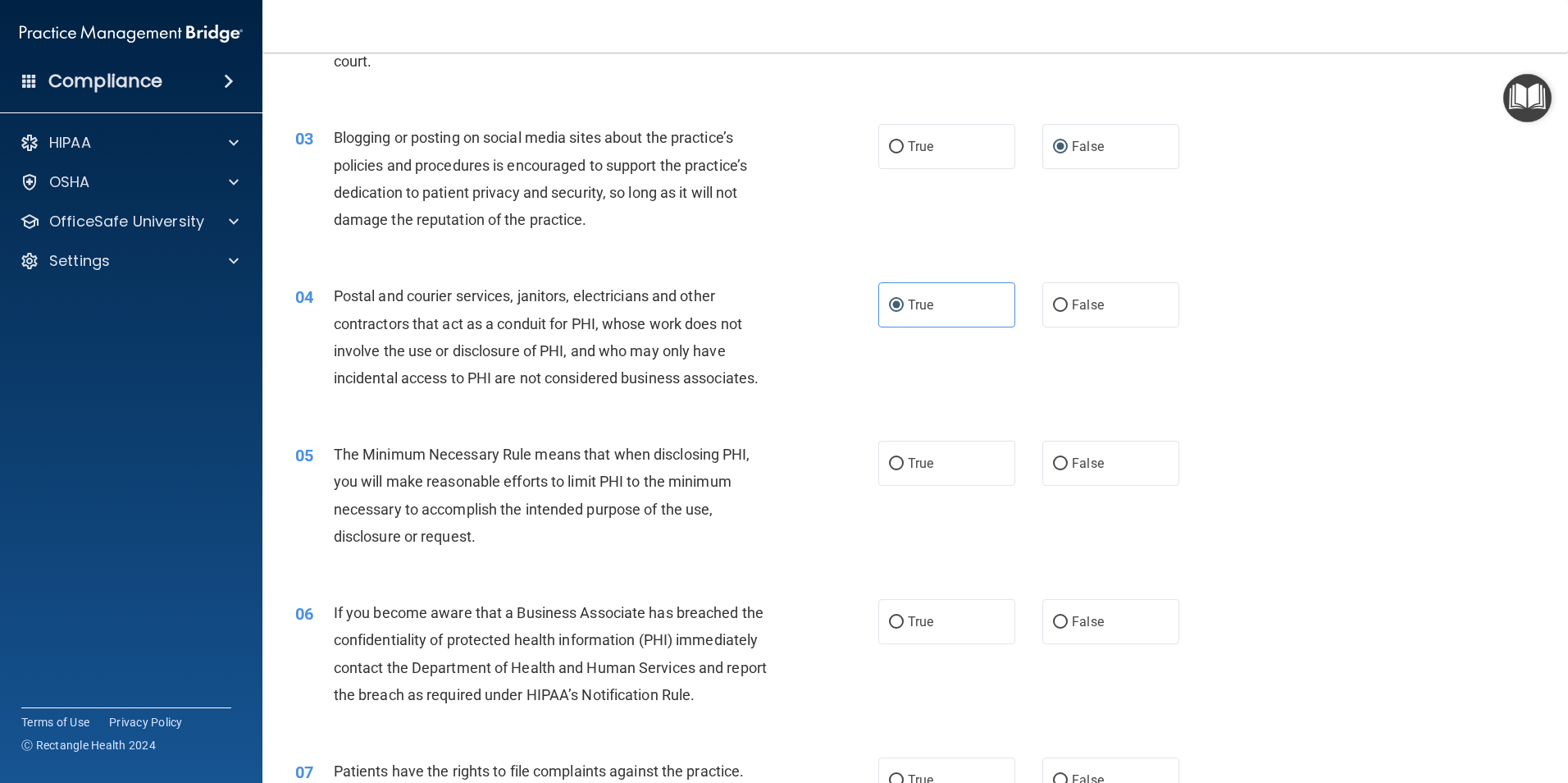
scroll to position [328, 0]
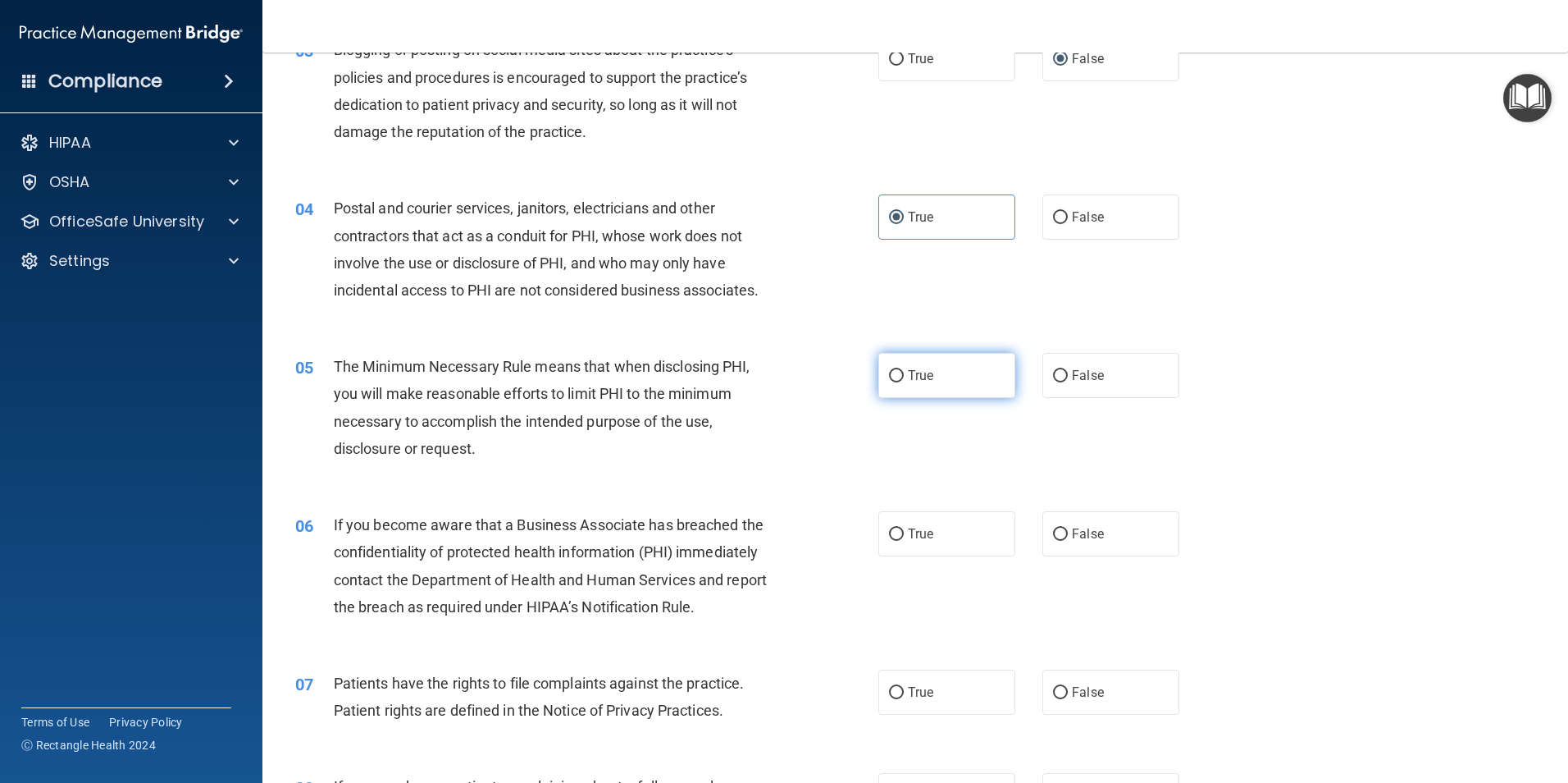
click at [926, 386] on label "True" at bounding box center [947, 375] width 137 height 45
click at [904, 382] on input "True" at bounding box center [896, 376] width 14 height 13
radio input "true"
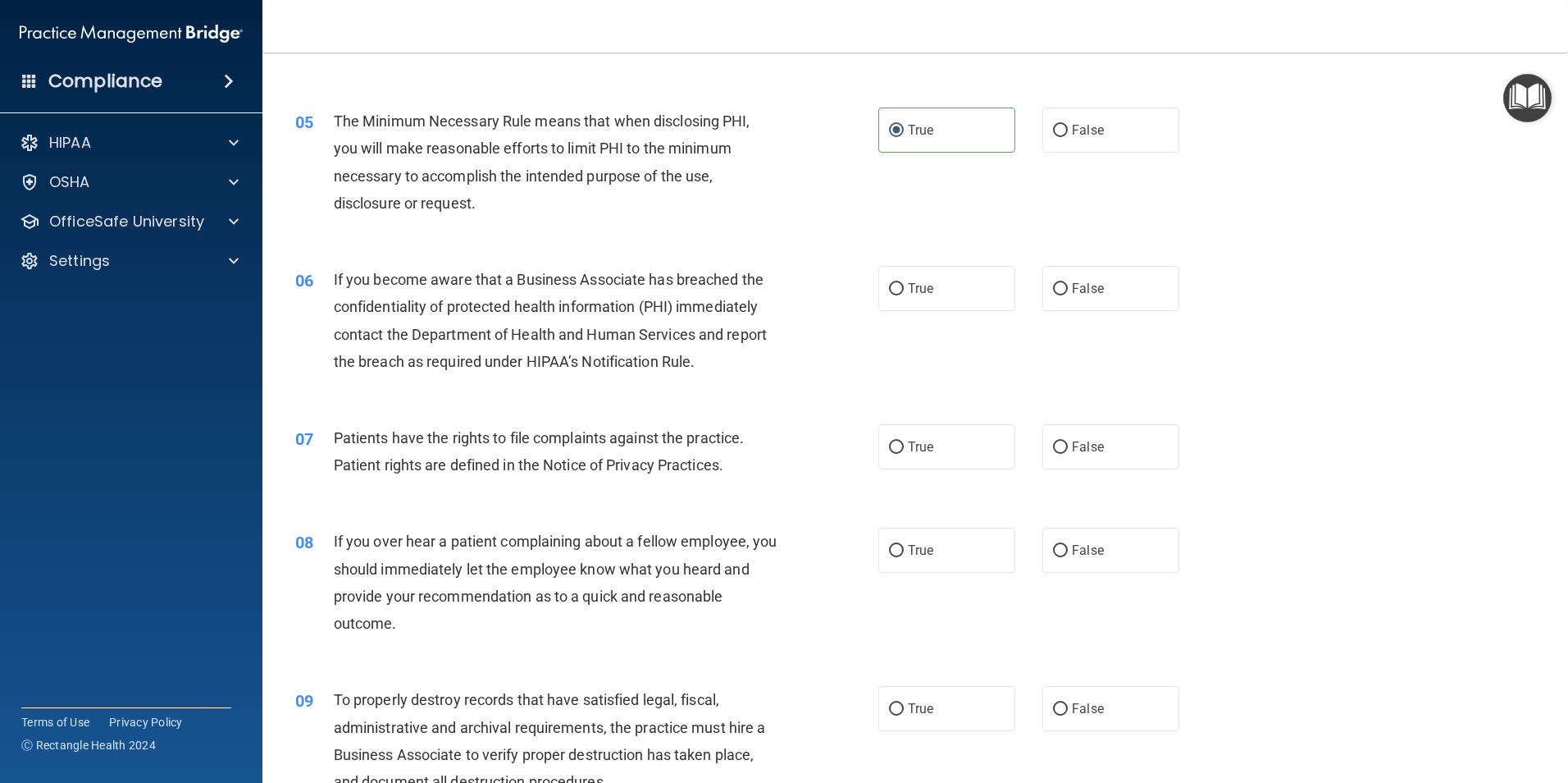
scroll to position [575, 0]
click at [900, 294] on label "True" at bounding box center [947, 287] width 137 height 45
click at [900, 294] on input "True" at bounding box center [896, 288] width 14 height 13
radio input "true"
click at [900, 441] on label "True" at bounding box center [947, 446] width 137 height 45
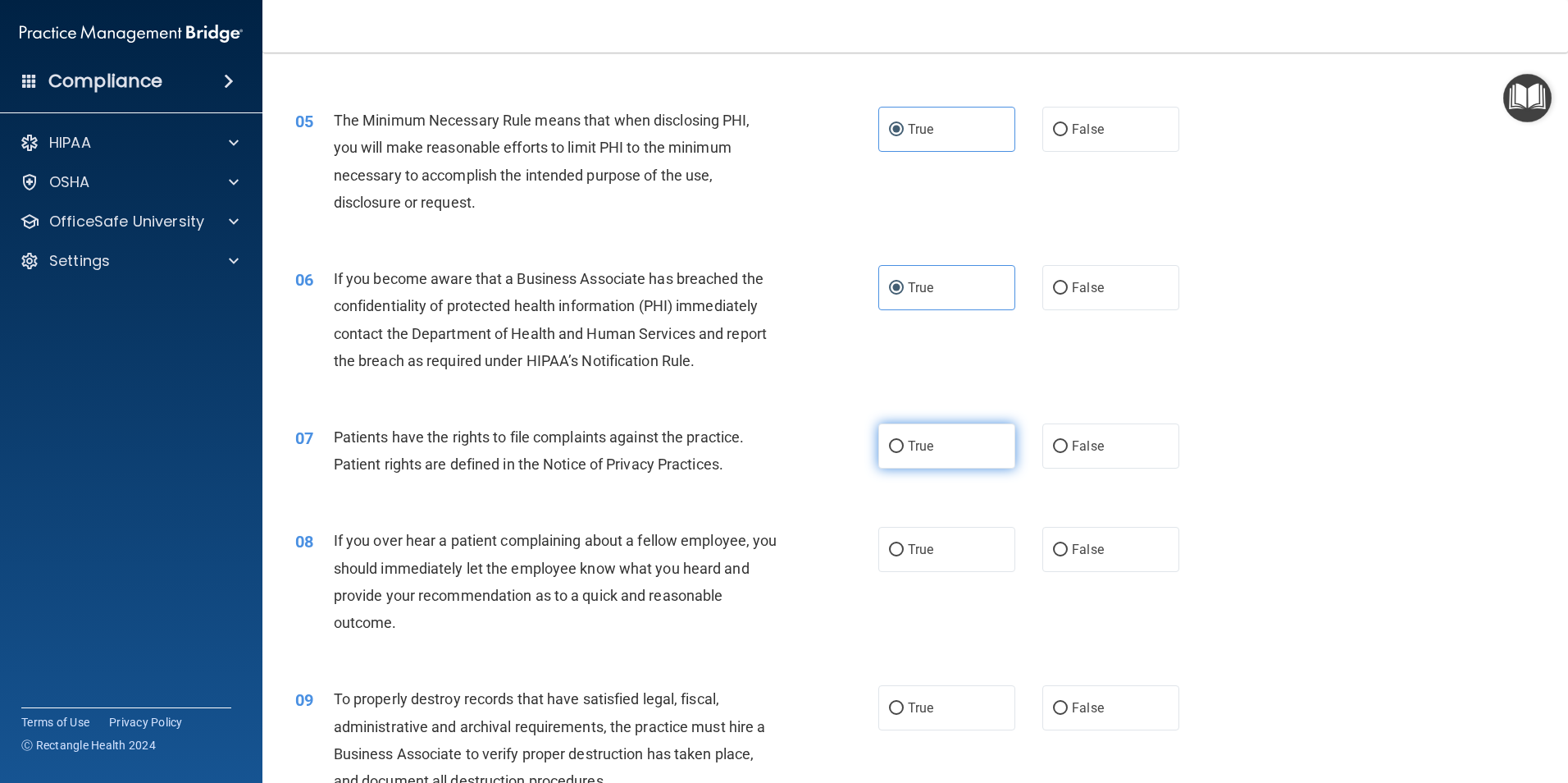
click at [900, 441] on input "True" at bounding box center [896, 447] width 14 height 13
radio input "true"
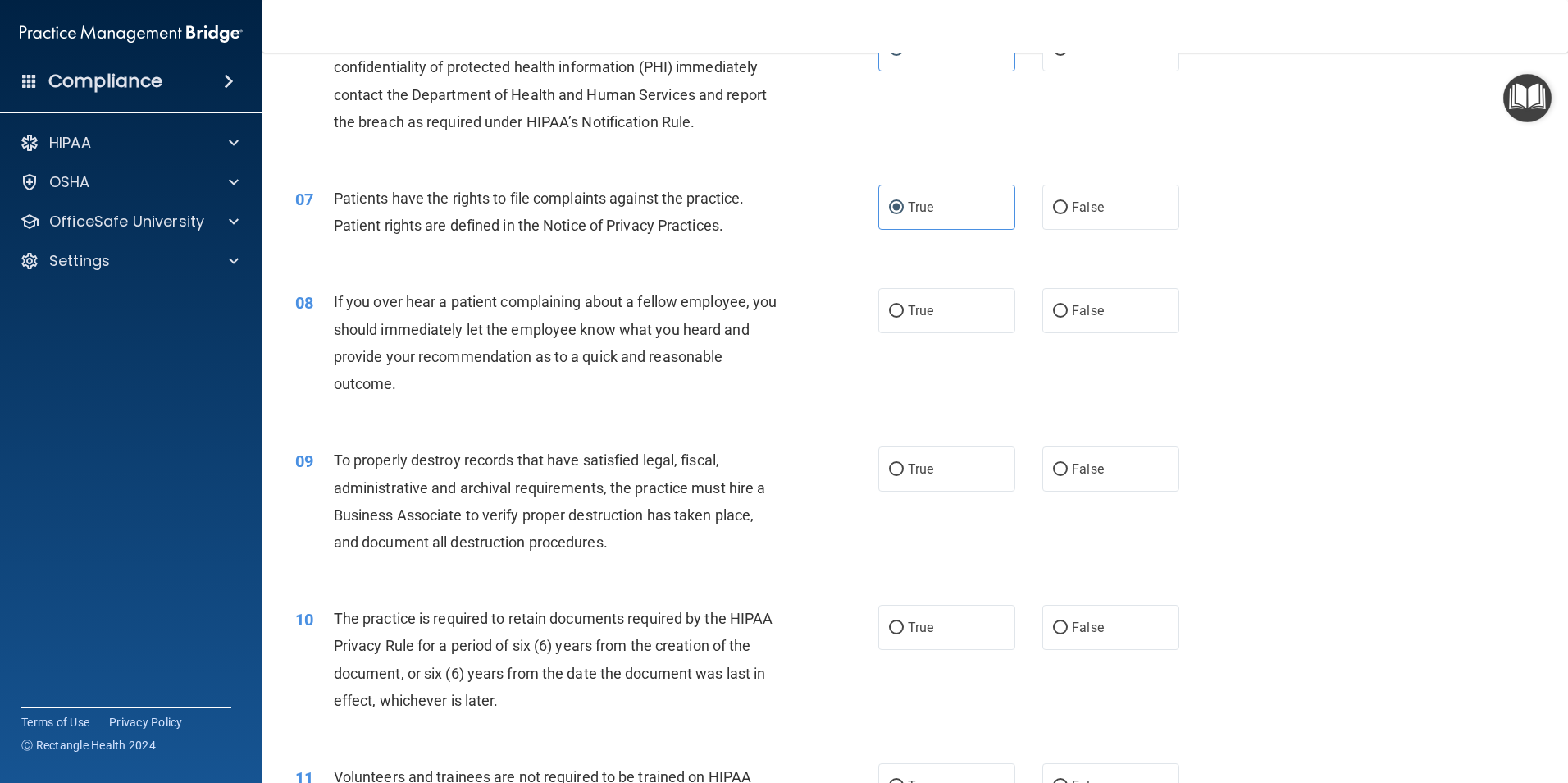
scroll to position [820, 0]
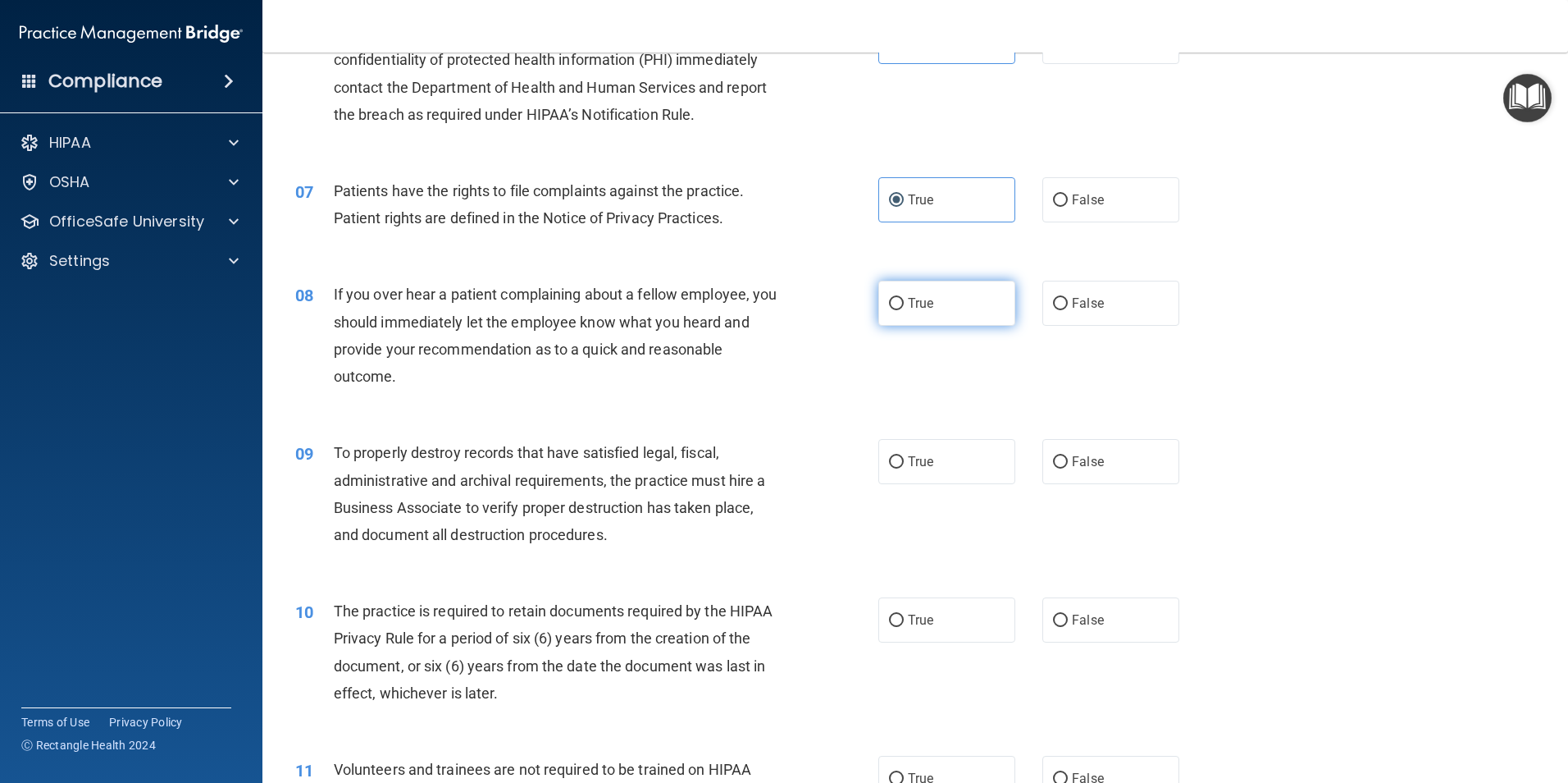
click at [885, 314] on label "True" at bounding box center [947, 303] width 137 height 45
click at [889, 310] on input "True" at bounding box center [896, 304] width 14 height 13
radio input "true"
click at [925, 459] on span "True" at bounding box center [921, 461] width 25 height 15
click at [904, 459] on input "True" at bounding box center [896, 462] width 14 height 13
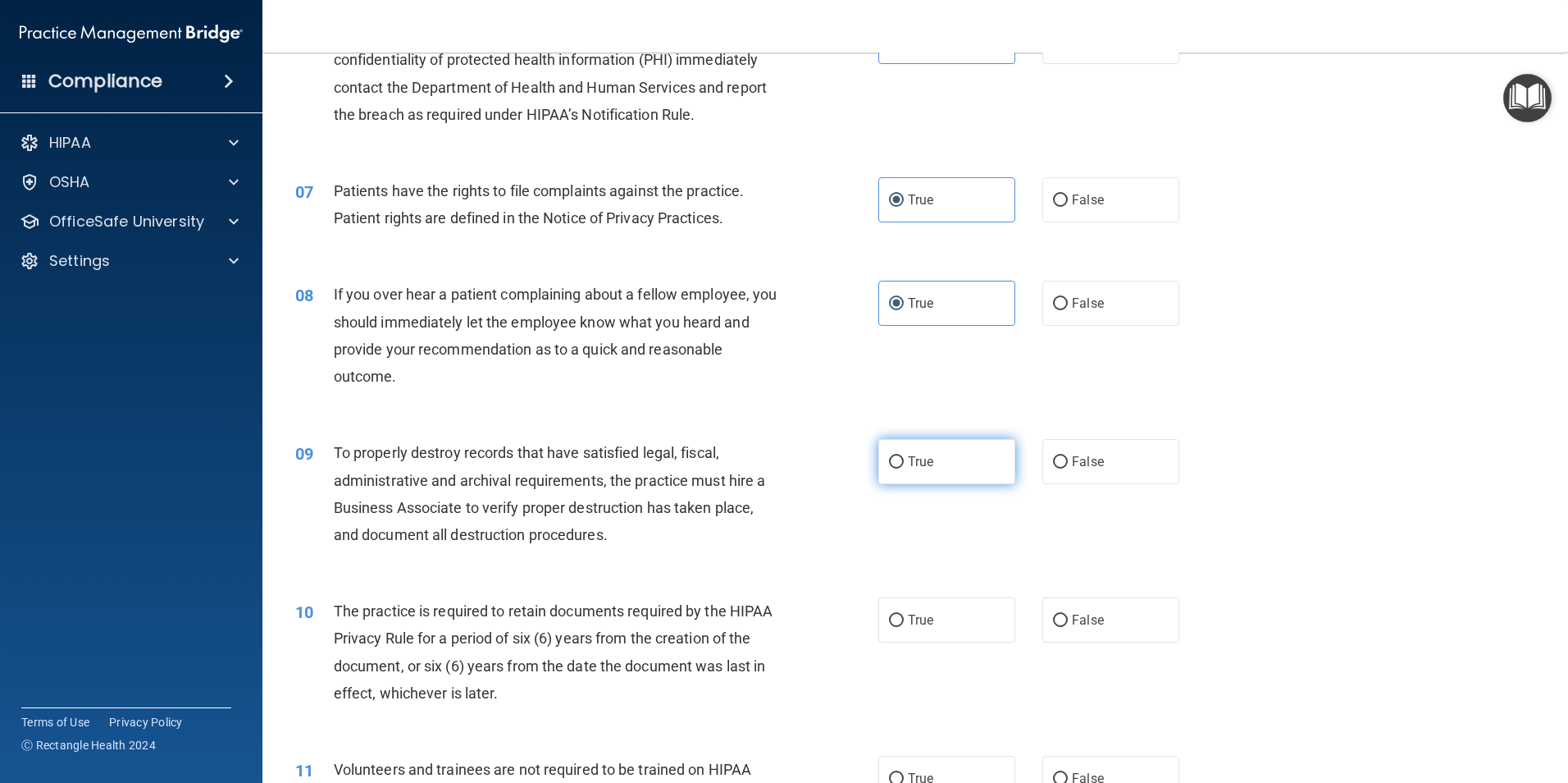
radio input "true"
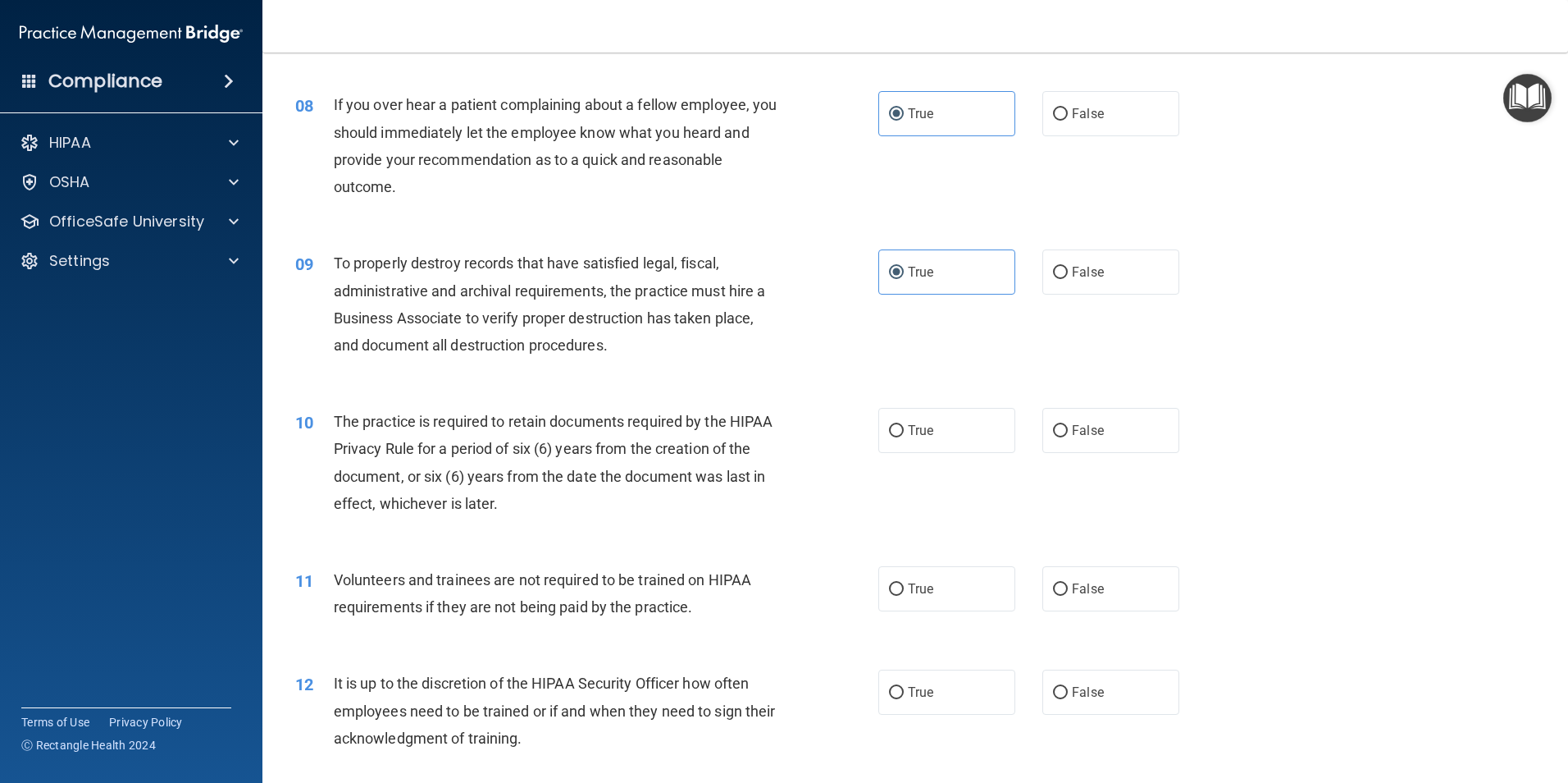
scroll to position [1067, 0]
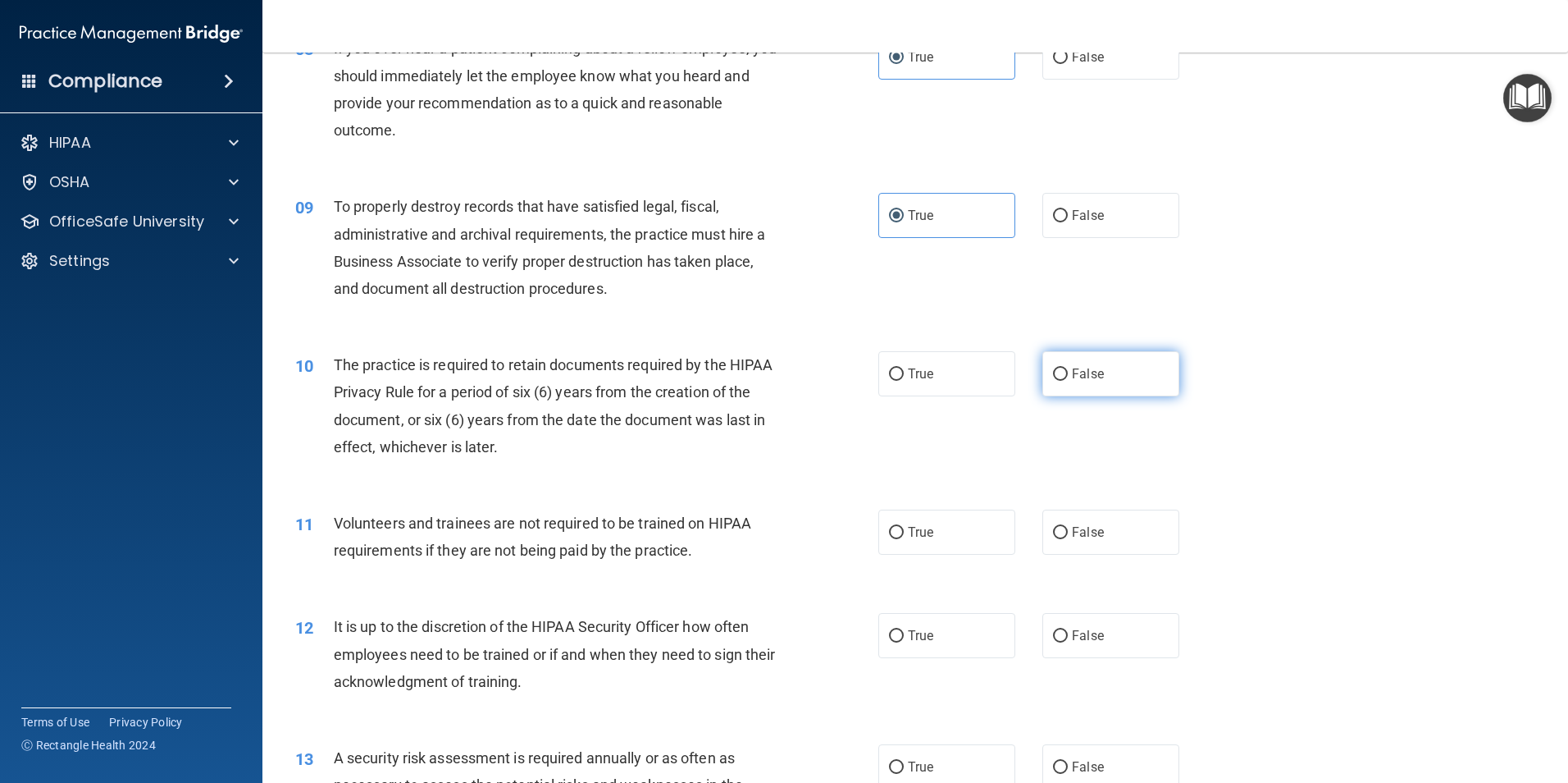
click at [1095, 381] on label "False" at bounding box center [1111, 373] width 137 height 45
click at [1068, 380] on input "False" at bounding box center [1060, 375] width 14 height 13
radio input "true"
click at [895, 385] on label "True" at bounding box center [947, 373] width 137 height 45
click at [895, 380] on input "True" at bounding box center [896, 375] width 14 height 13
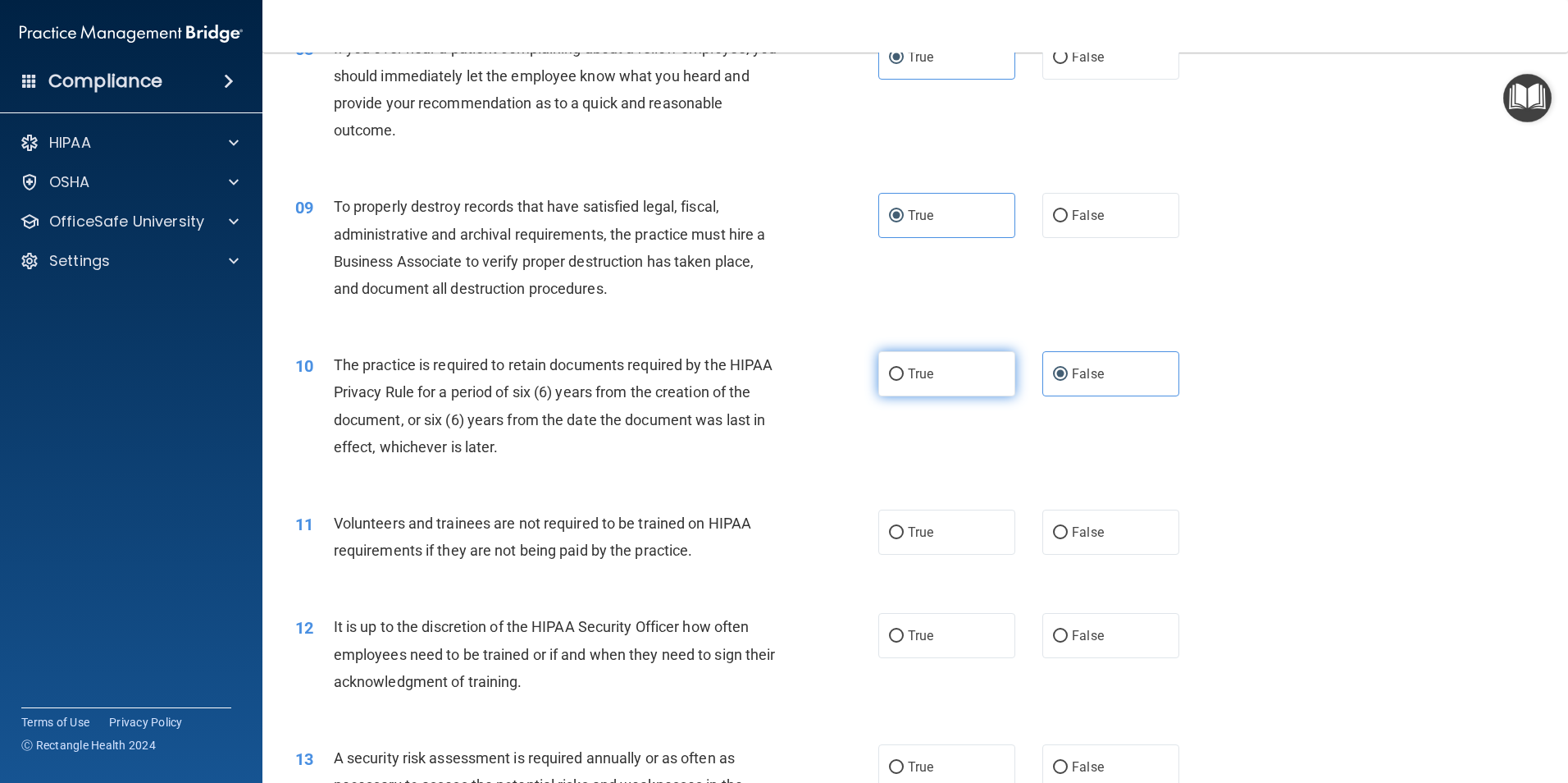
radio input "true"
radio input "false"
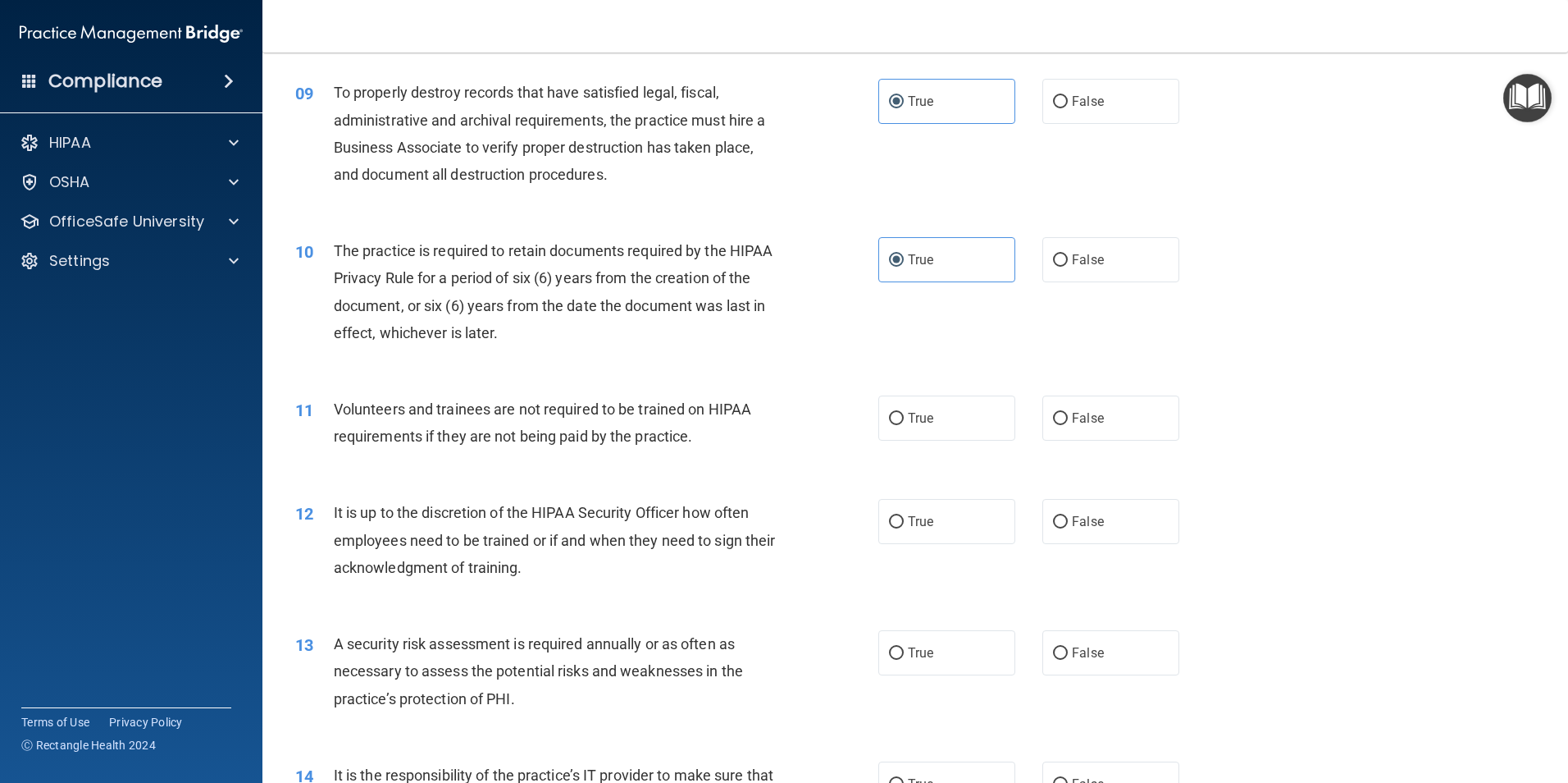
scroll to position [1230, 0]
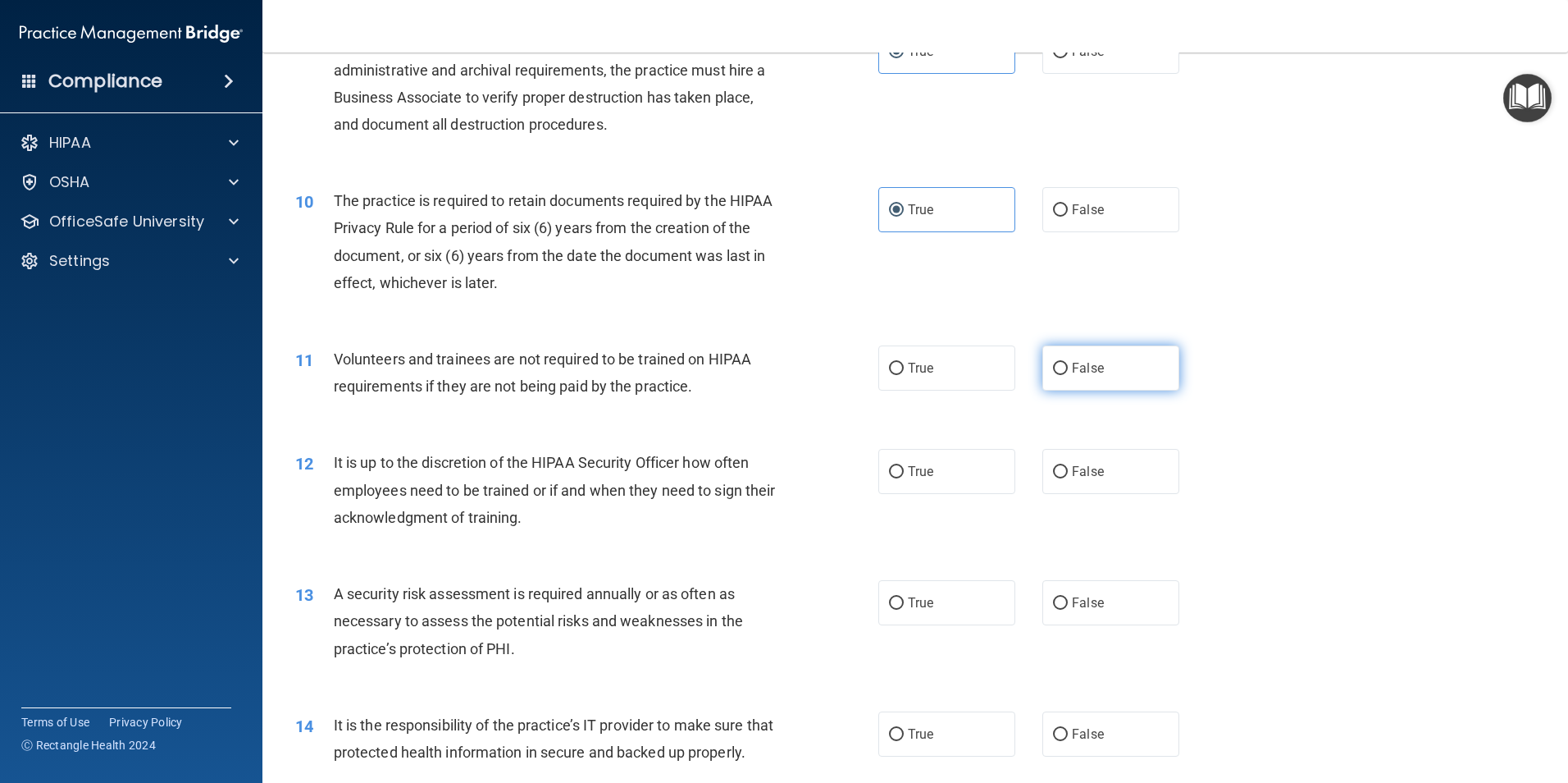
click at [1053, 369] on input "False" at bounding box center [1060, 369] width 14 height 13
radio input "true"
click at [1081, 481] on label "False" at bounding box center [1111, 471] width 137 height 45
click at [1068, 479] on input "False" at bounding box center [1060, 472] width 14 height 13
radio input "true"
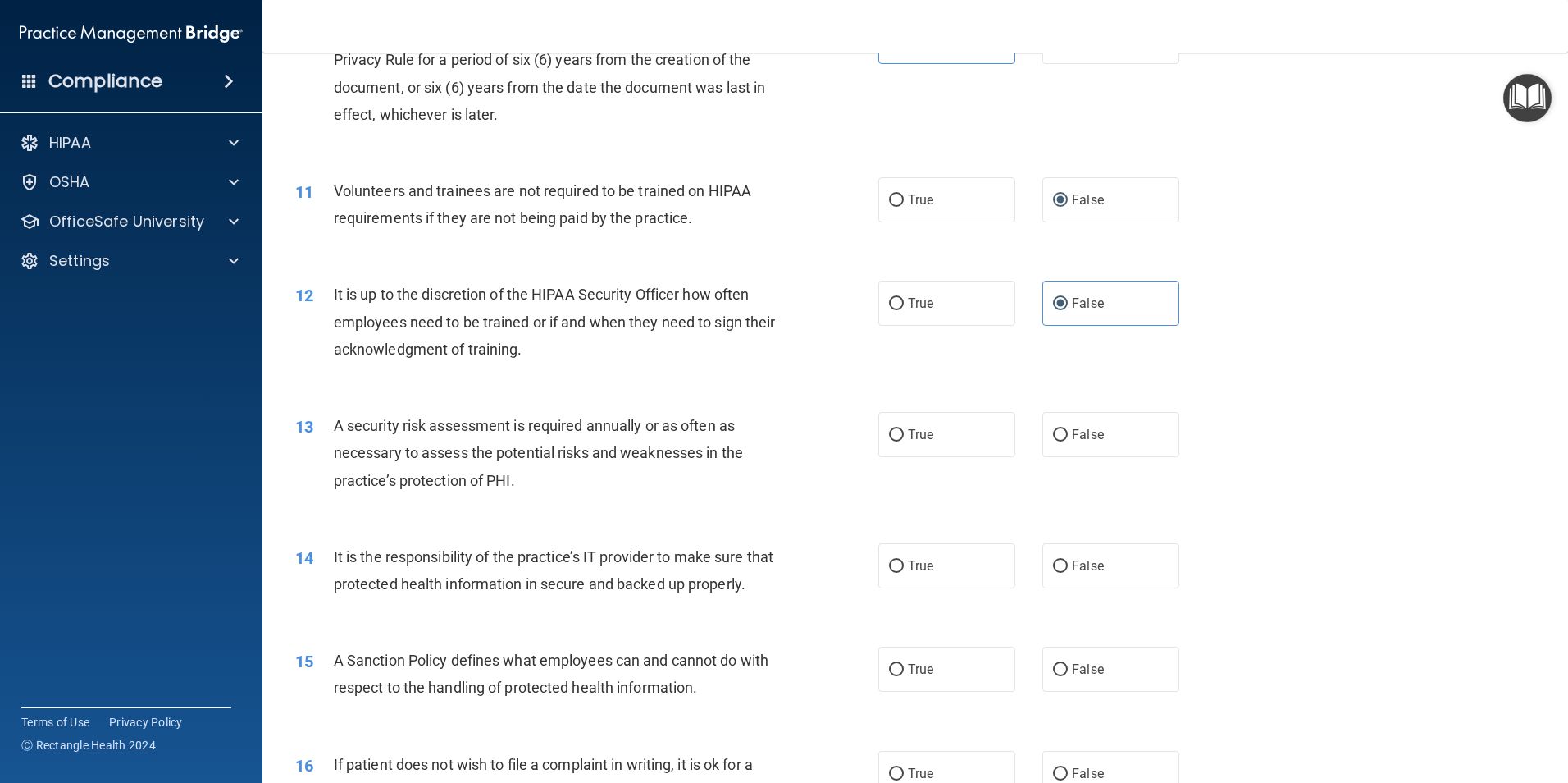
scroll to position [1477, 0]
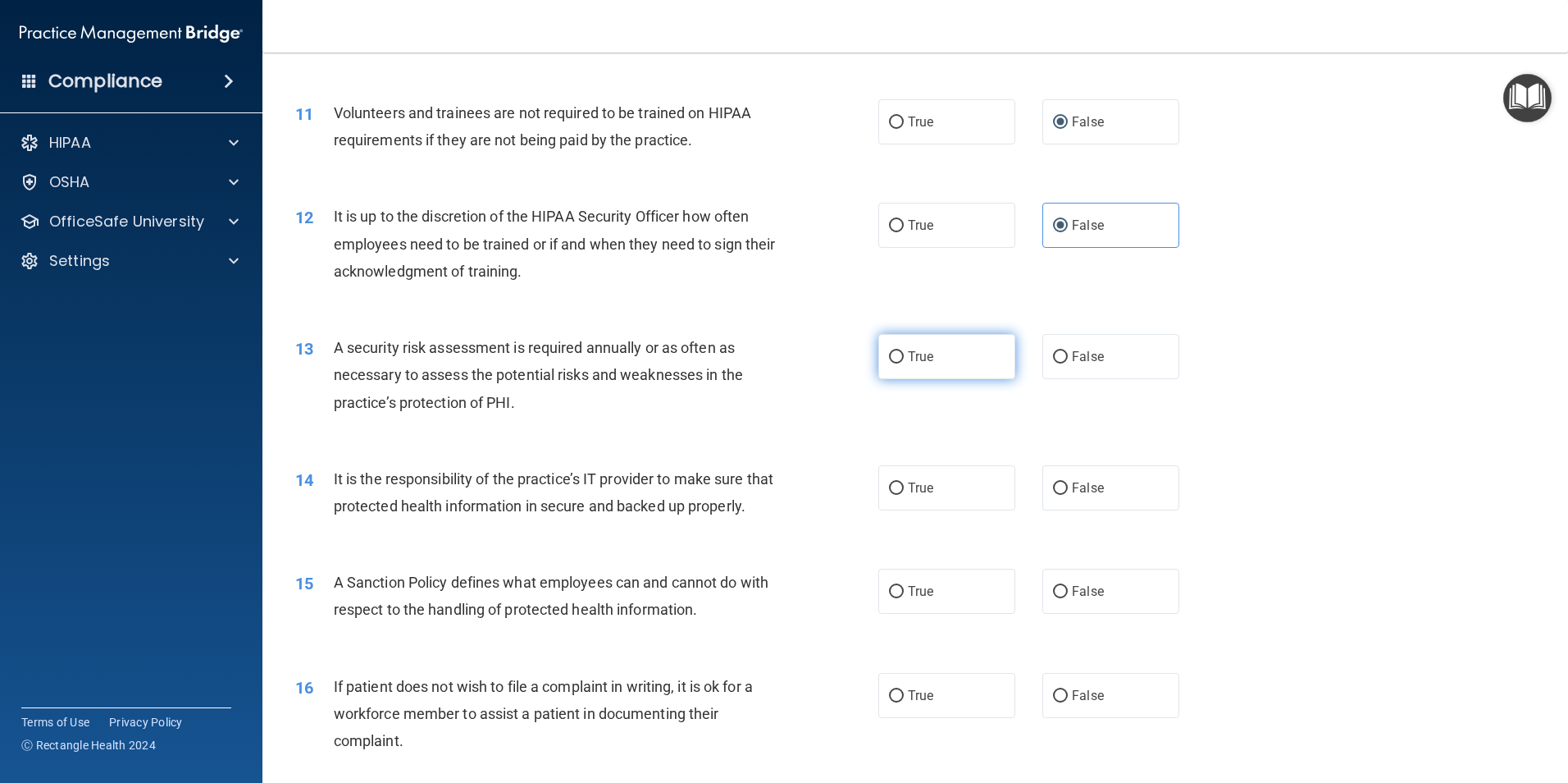
click at [908, 350] on span "True" at bounding box center [921, 357] width 25 height 15
click at [902, 351] on input "True" at bounding box center [896, 357] width 14 height 13
radio input "true"
click at [1061, 494] on label "False" at bounding box center [1111, 487] width 137 height 45
click at [1061, 494] on input "False" at bounding box center [1060, 488] width 14 height 13
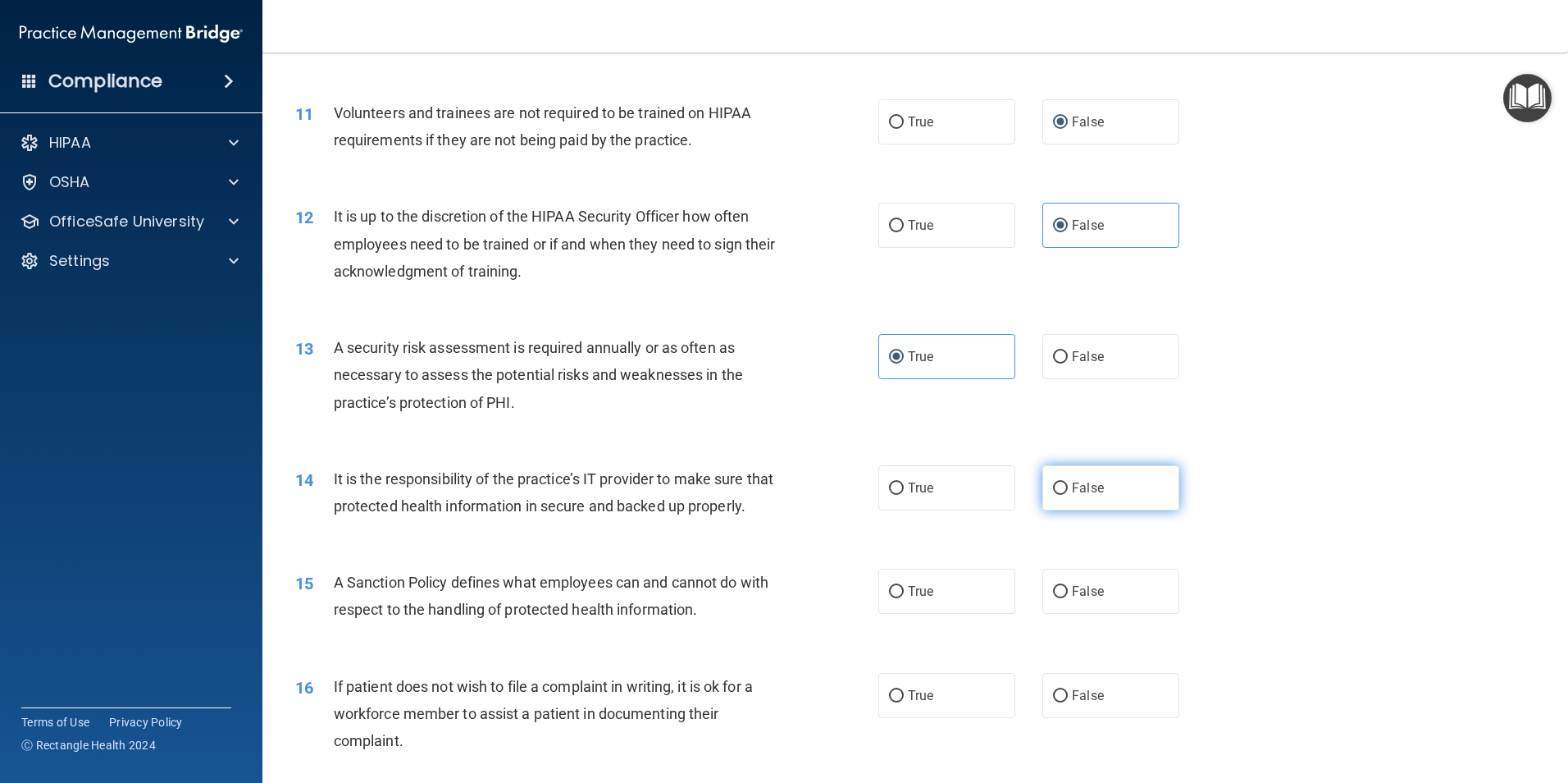
radio input "true"
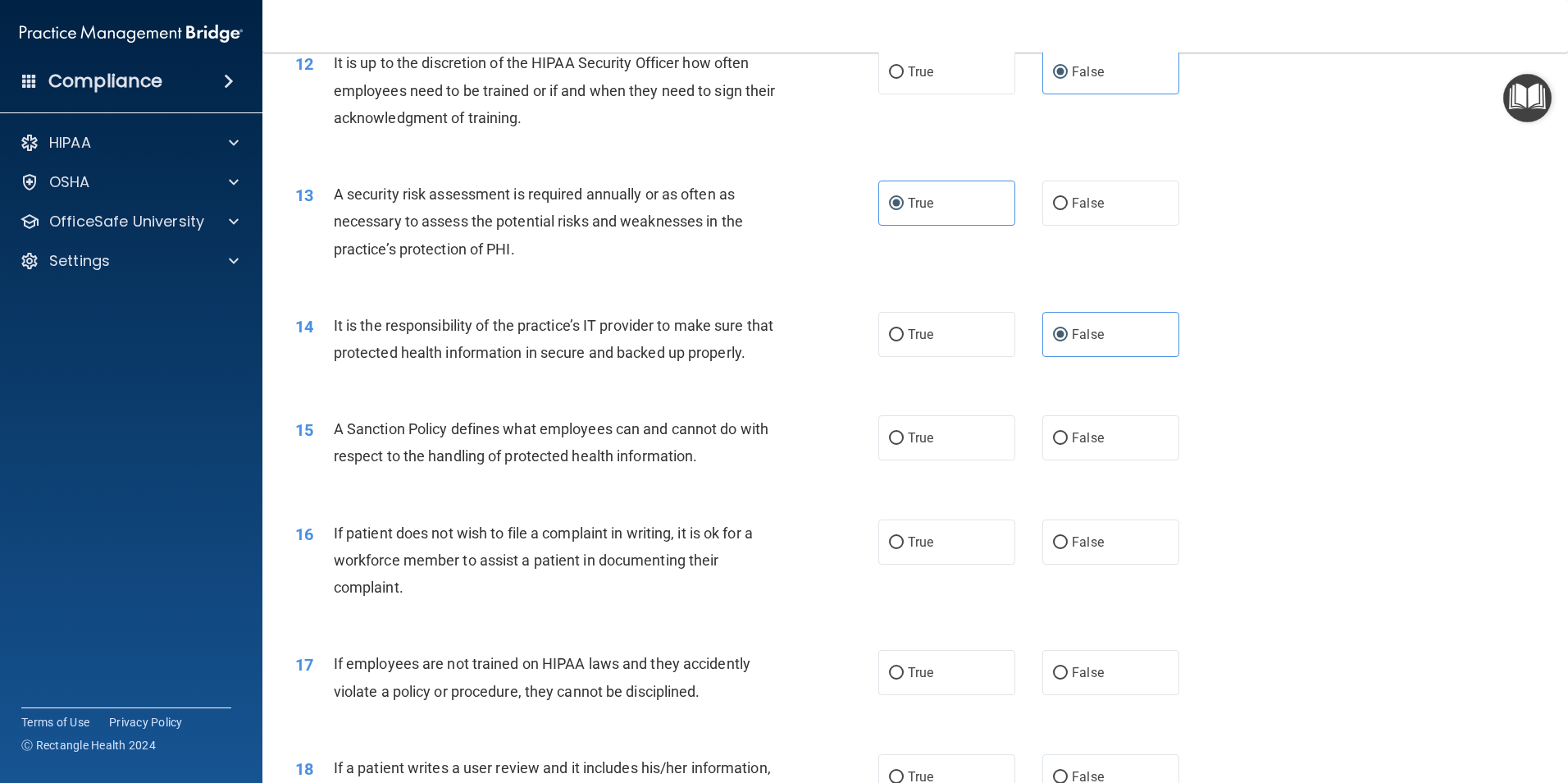
scroll to position [1641, 0]
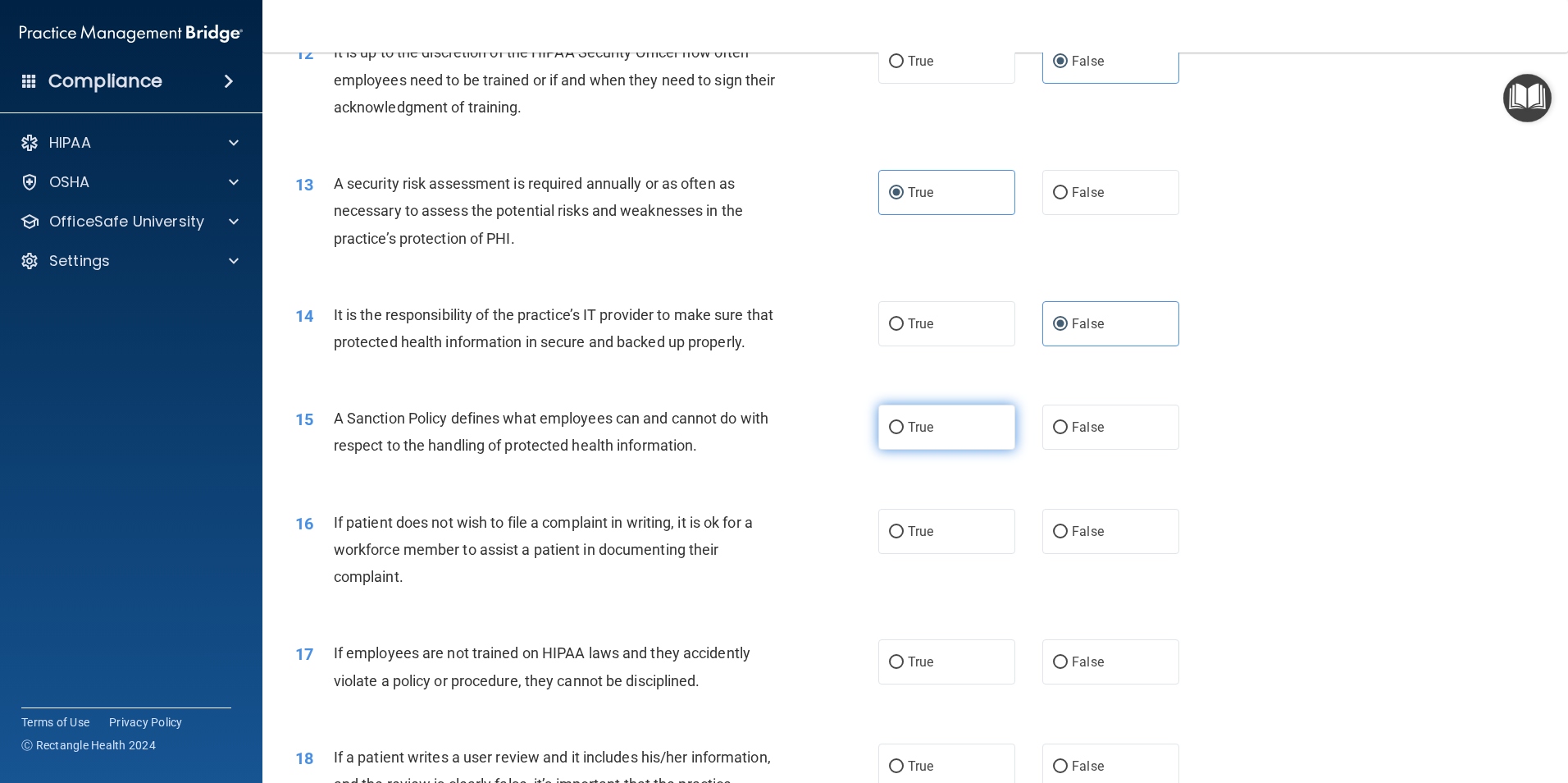
click at [931, 450] on label "True" at bounding box center [947, 426] width 137 height 45
click at [904, 434] on input "True" at bounding box center [896, 428] width 14 height 13
radio input "true"
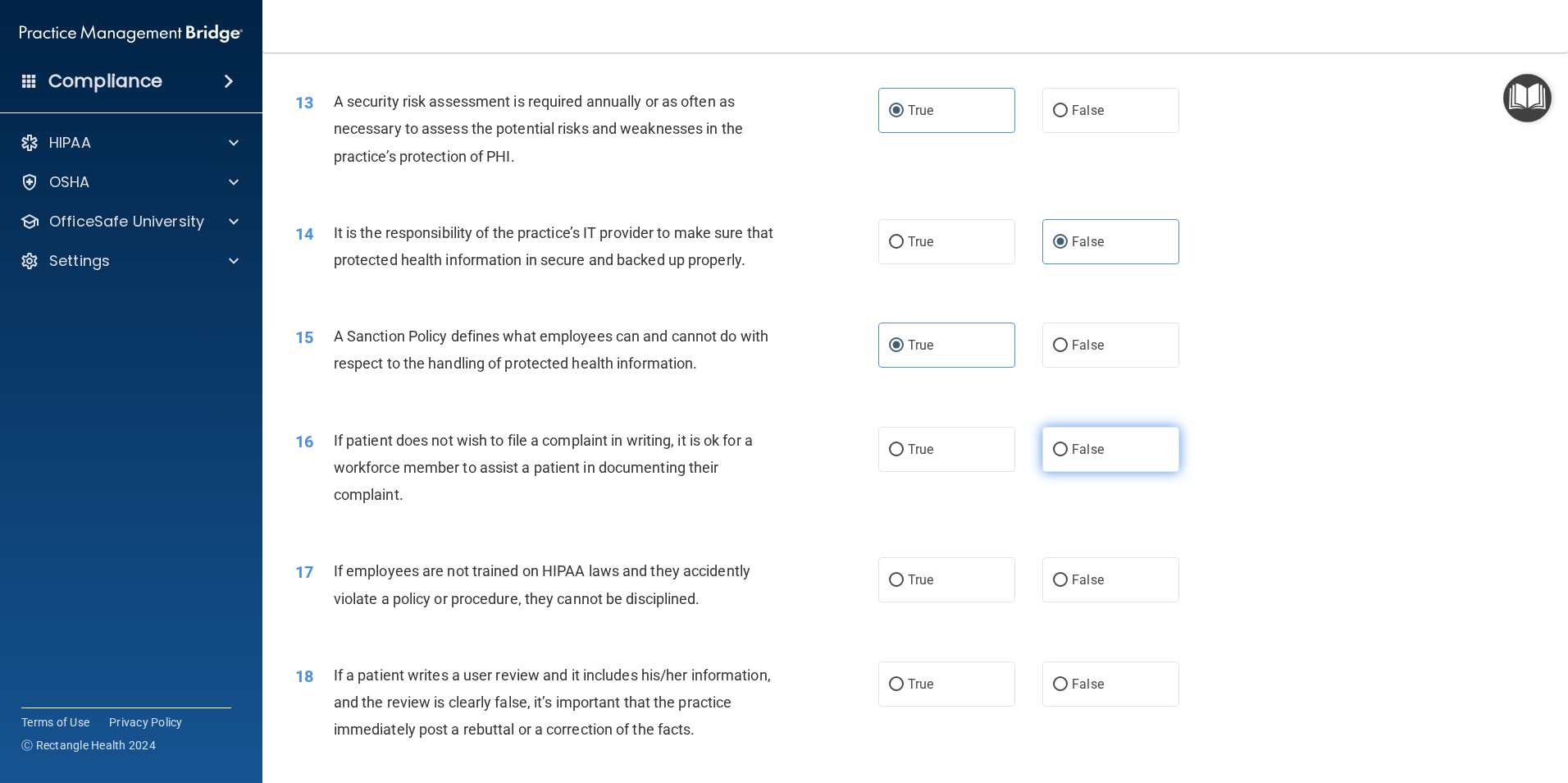
click at [1061, 472] on label "False" at bounding box center [1111, 449] width 137 height 45
click at [1061, 456] on input "False" at bounding box center [1060, 450] width 14 height 13
radio input "true"
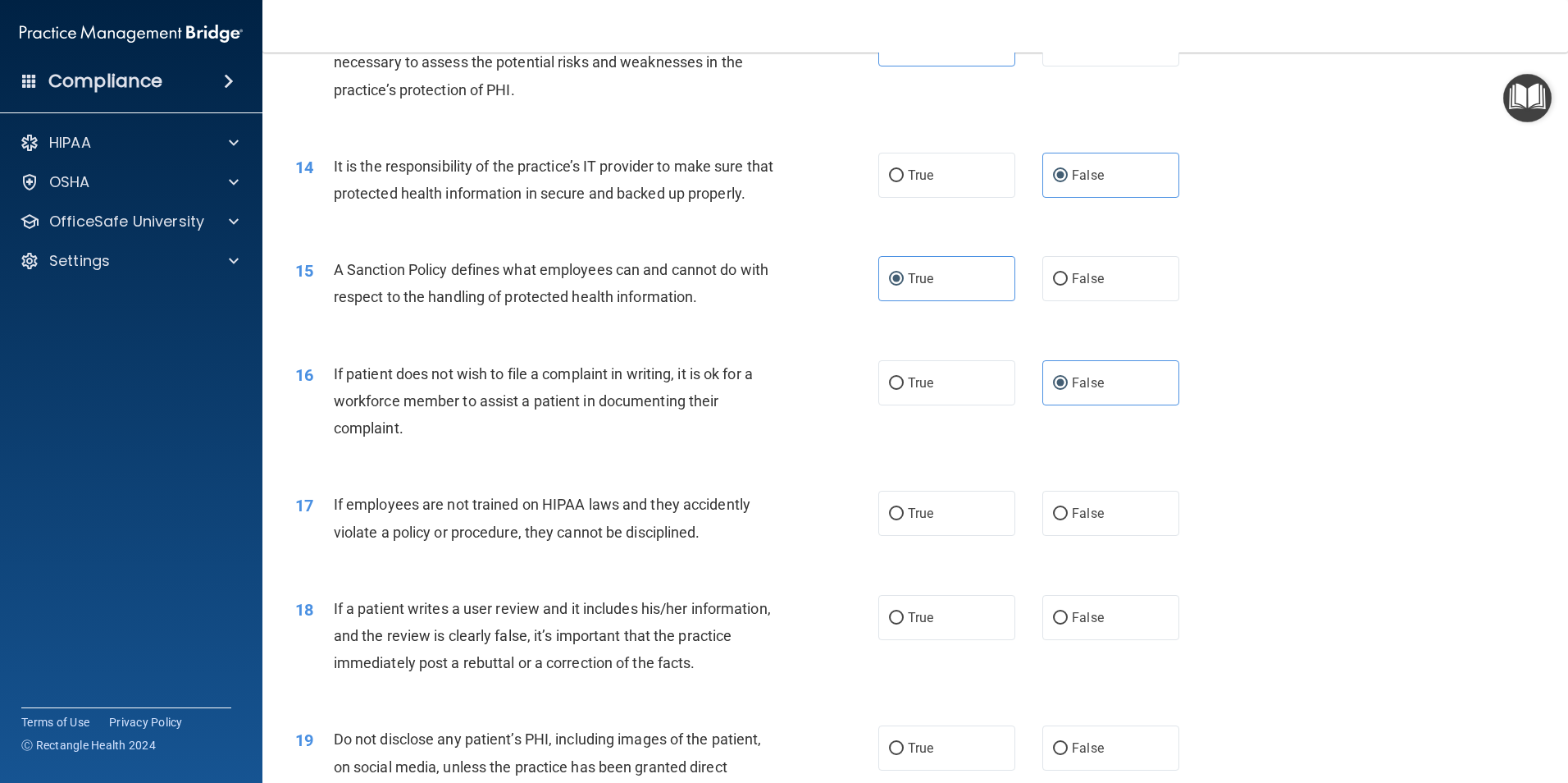
scroll to position [1969, 0]
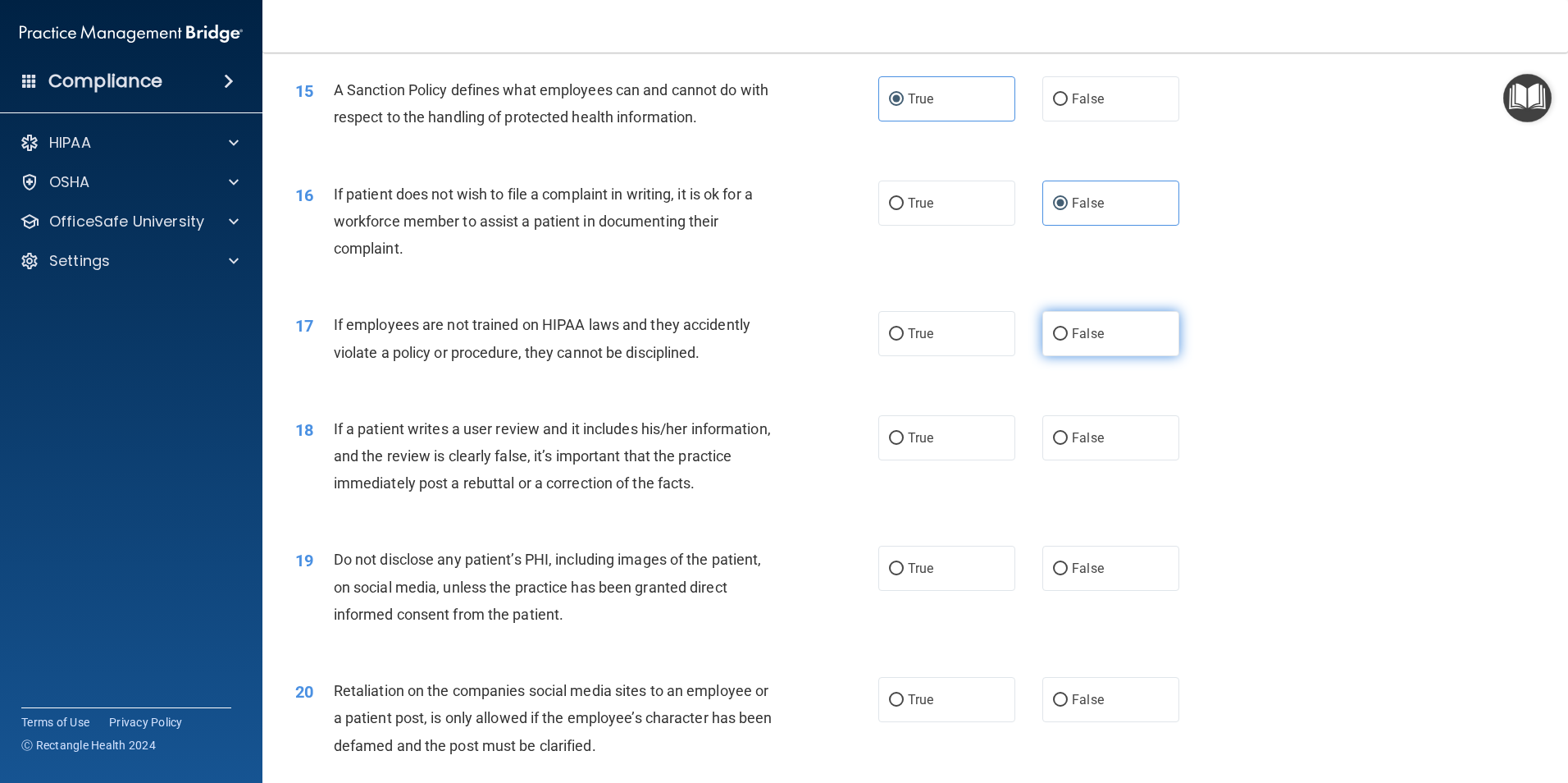
click at [1043, 356] on label "False" at bounding box center [1111, 333] width 137 height 45
click at [1053, 341] on input "False" at bounding box center [1060, 334] width 14 height 13
radio input "true"
click at [1049, 460] on label "False" at bounding box center [1111, 437] width 137 height 45
click at [1053, 445] on input "False" at bounding box center [1060, 438] width 14 height 13
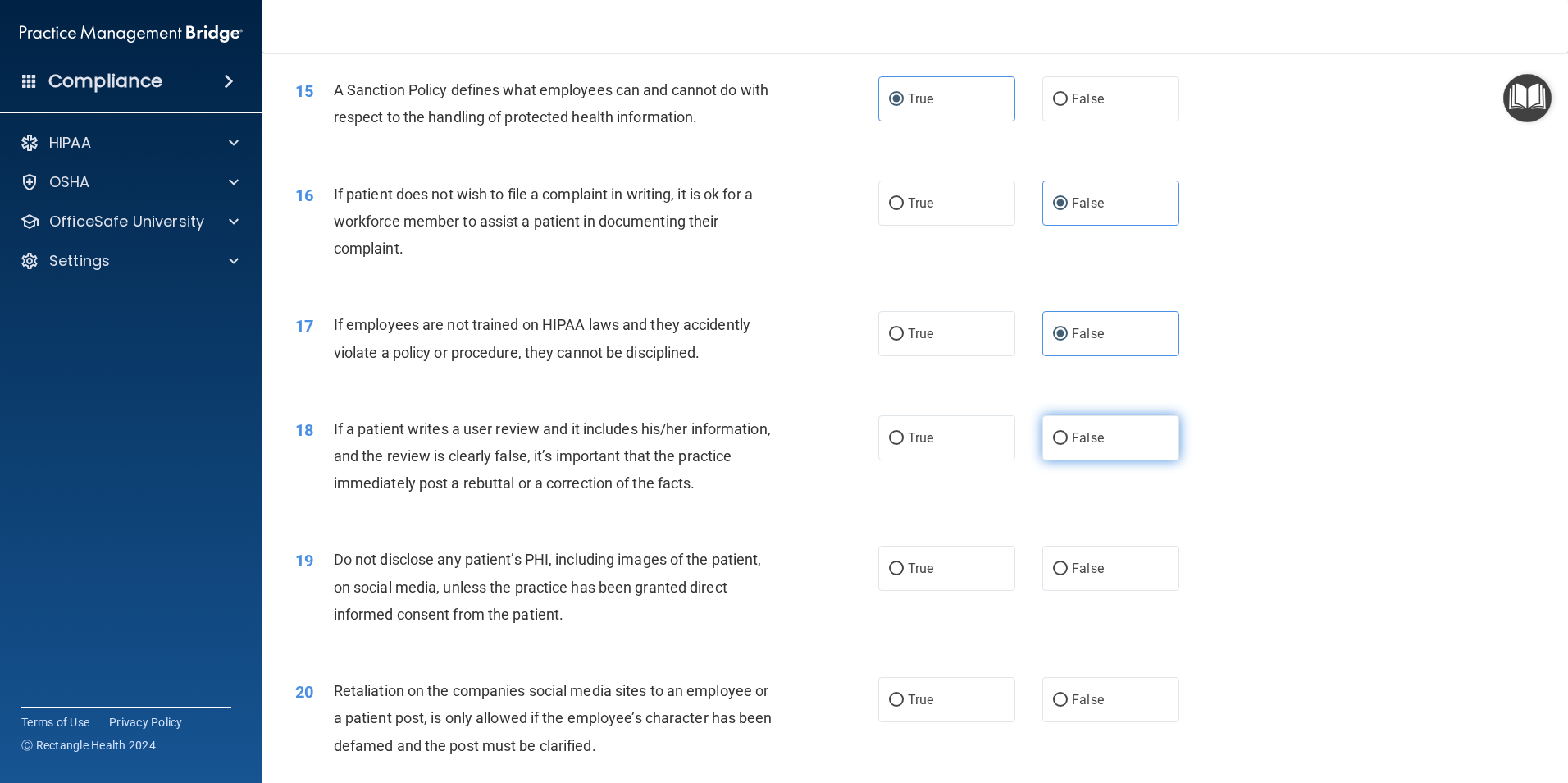
radio input "true"
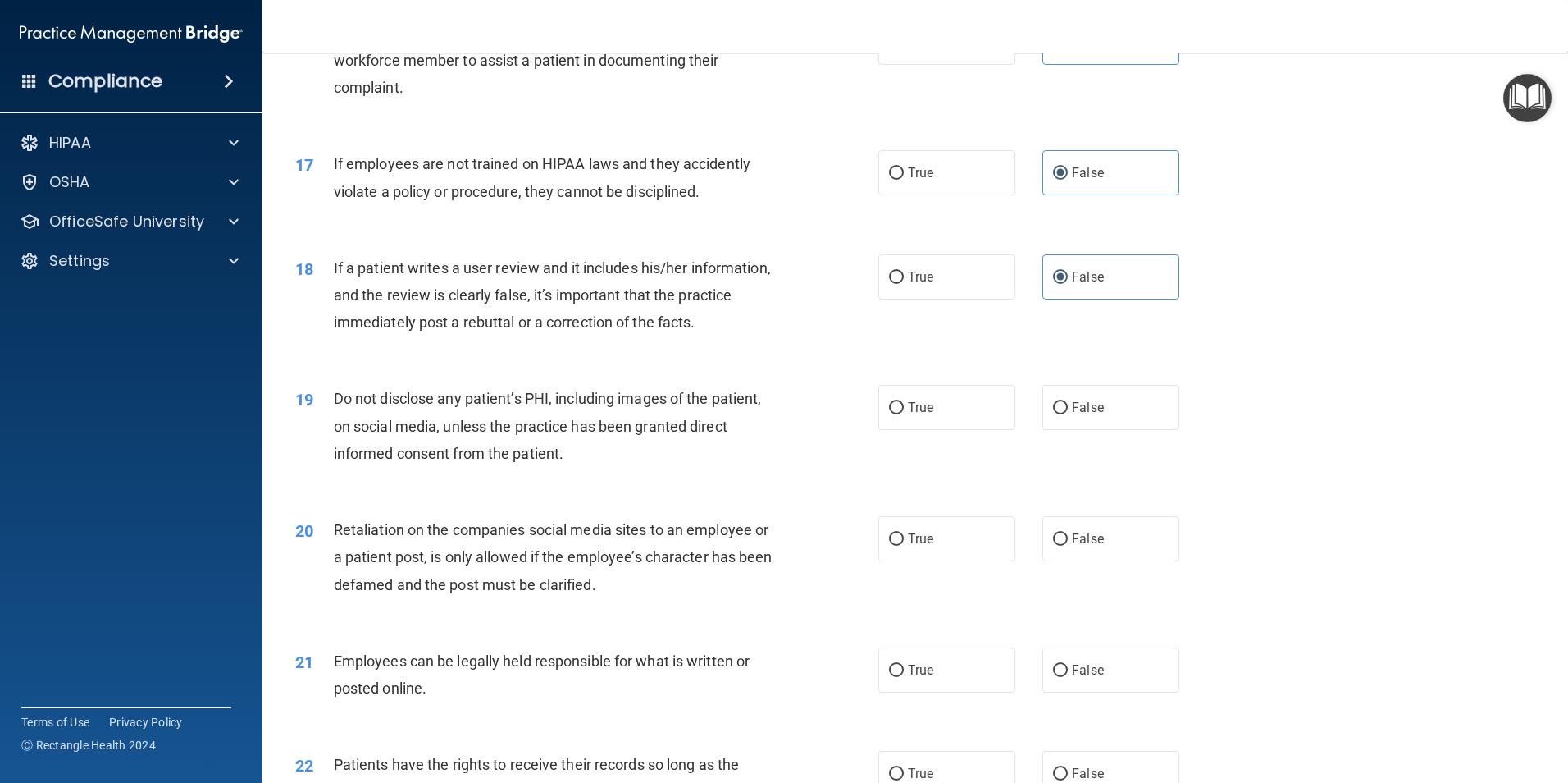
scroll to position [2134, 0]
click at [936, 427] on label "True" at bounding box center [947, 403] width 137 height 45
click at [904, 411] on input "True" at bounding box center [896, 405] width 14 height 13
radio input "true"
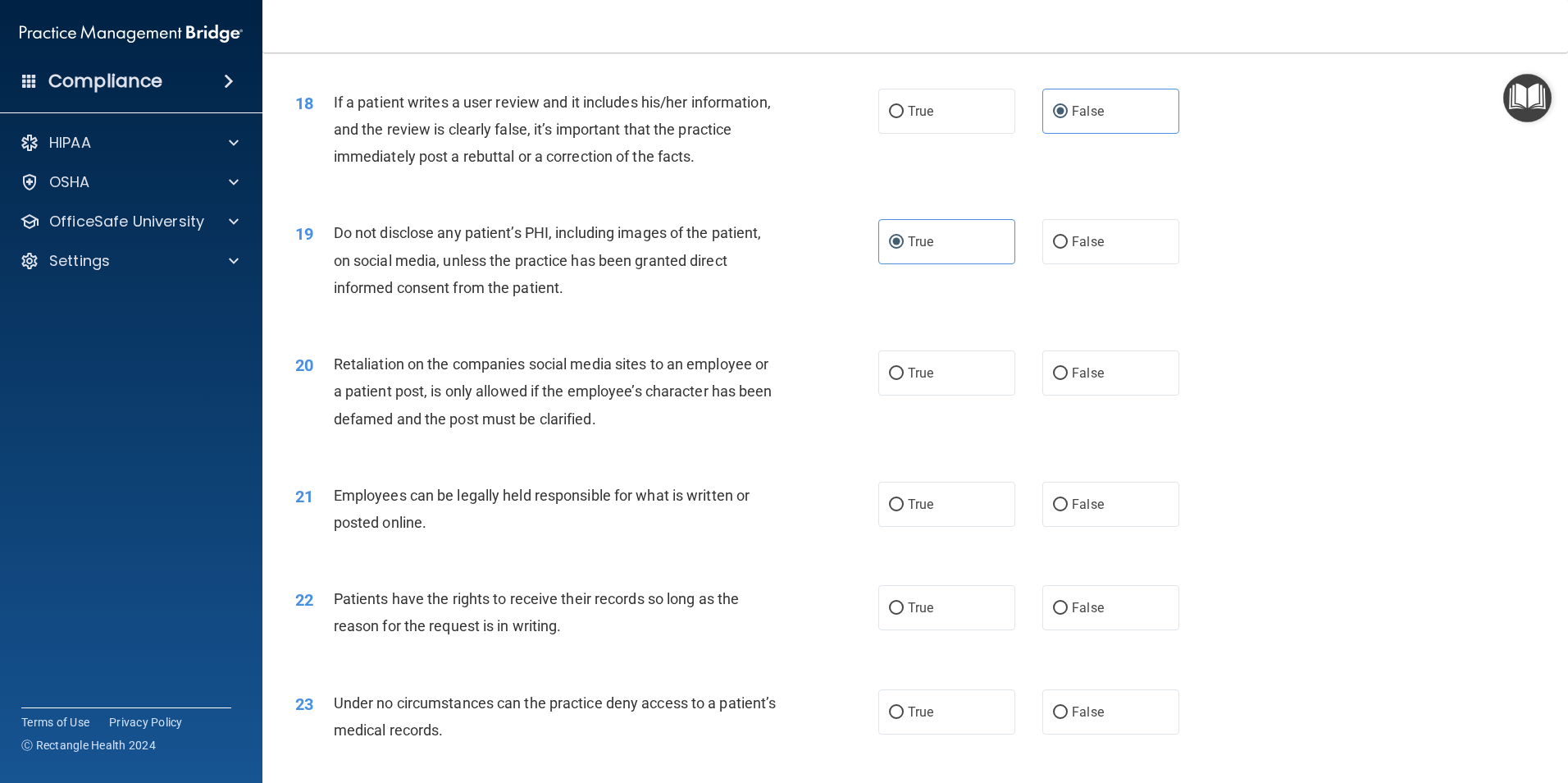
scroll to position [2297, 0]
click at [1053, 394] on label "False" at bounding box center [1111, 371] width 137 height 45
click at [1053, 378] on input "False" at bounding box center [1060, 372] width 14 height 13
radio input "true"
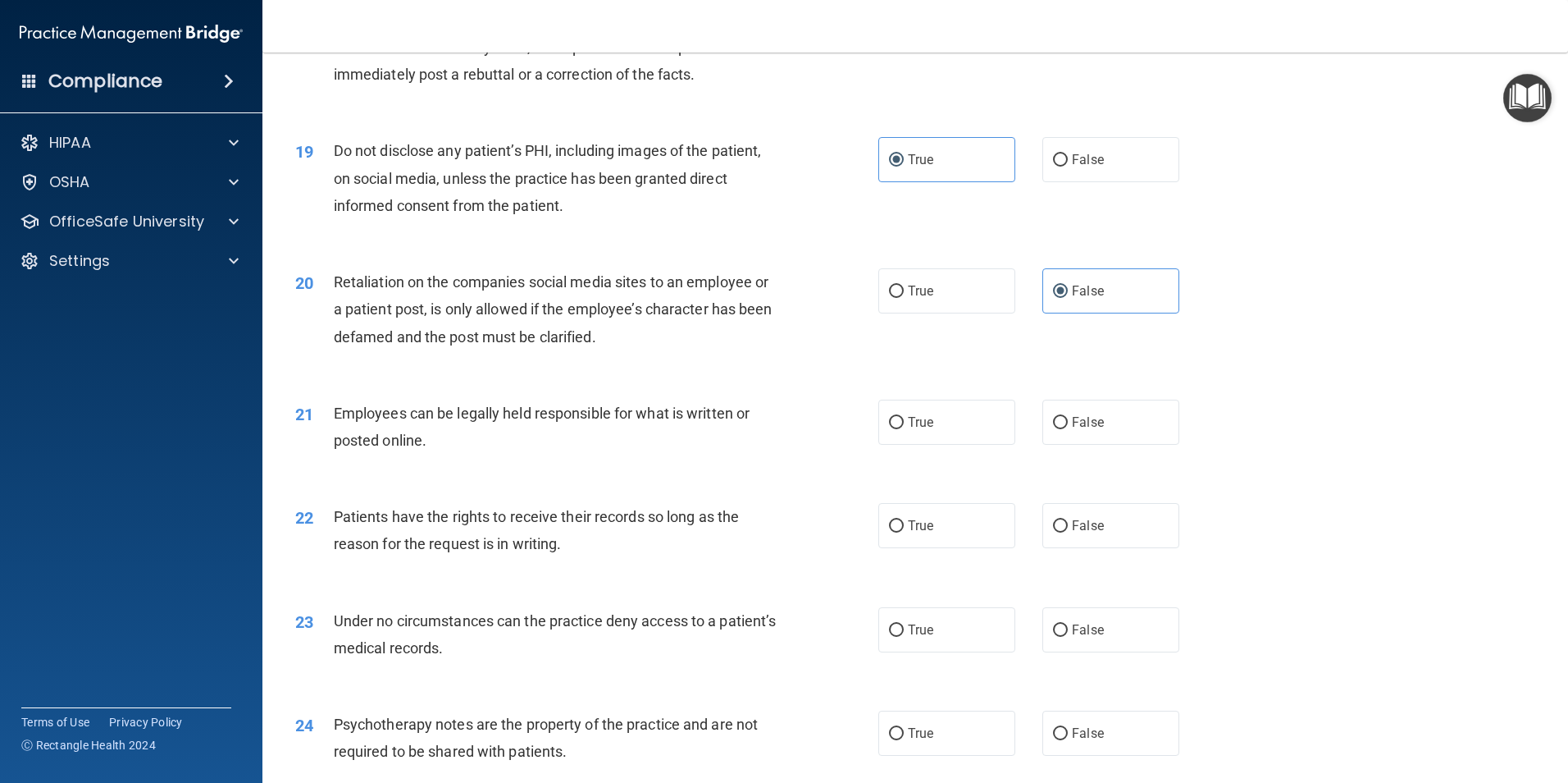
scroll to position [2462, 0]
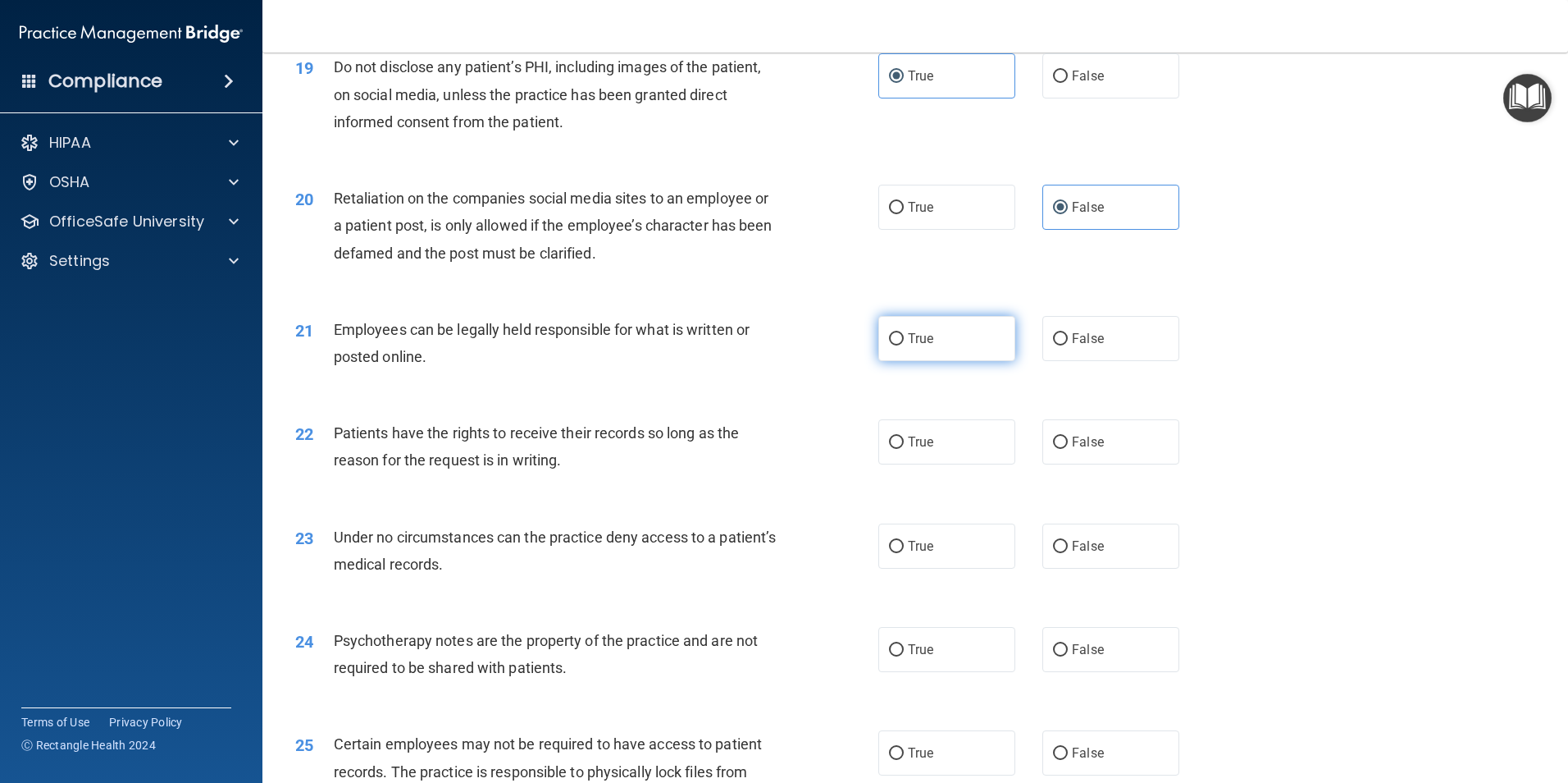
click at [917, 347] on span "True" at bounding box center [921, 338] width 25 height 15
click at [904, 346] on input "True" at bounding box center [896, 339] width 14 height 13
radio input "true"
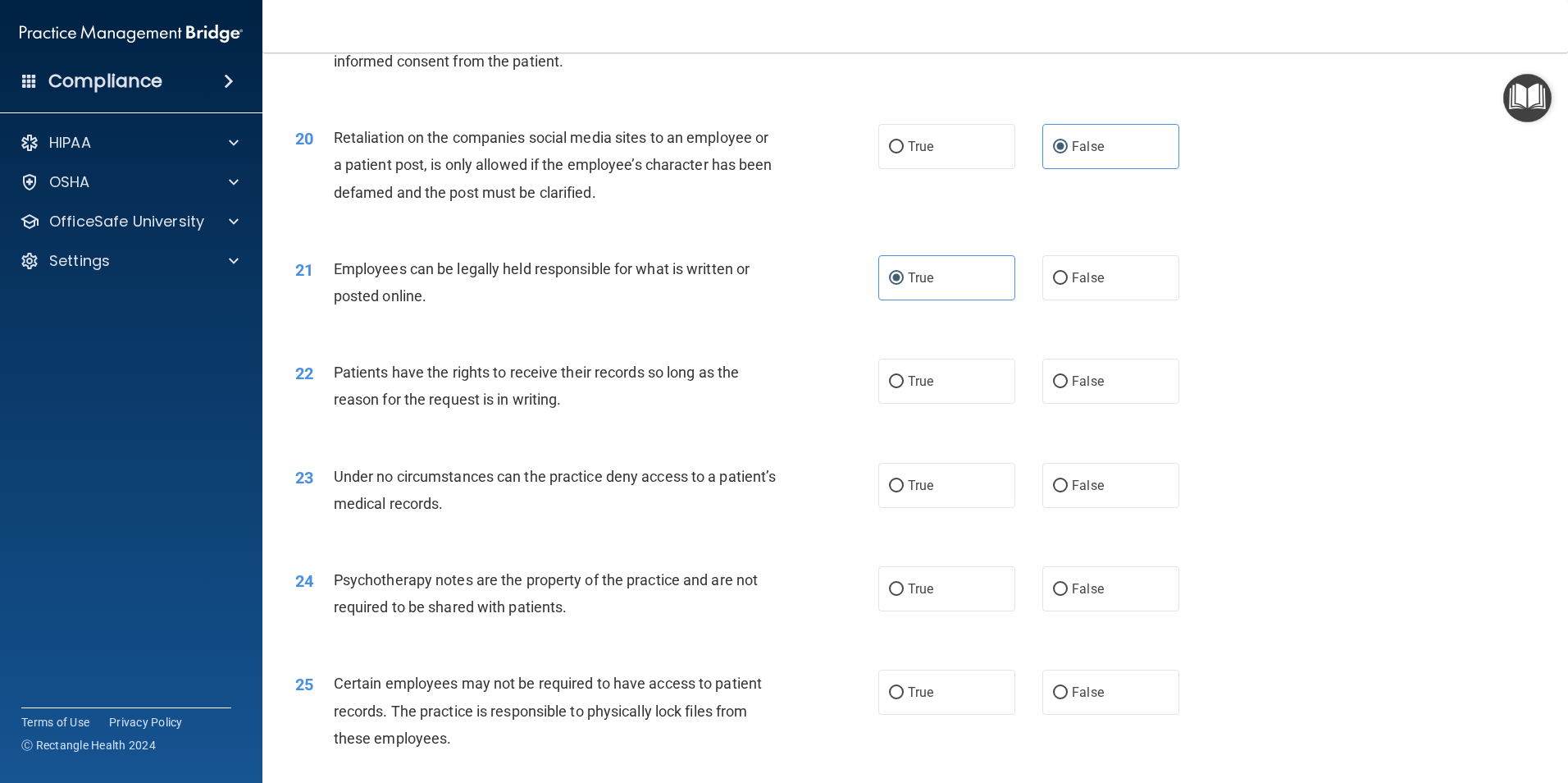
scroll to position [2626, 0]
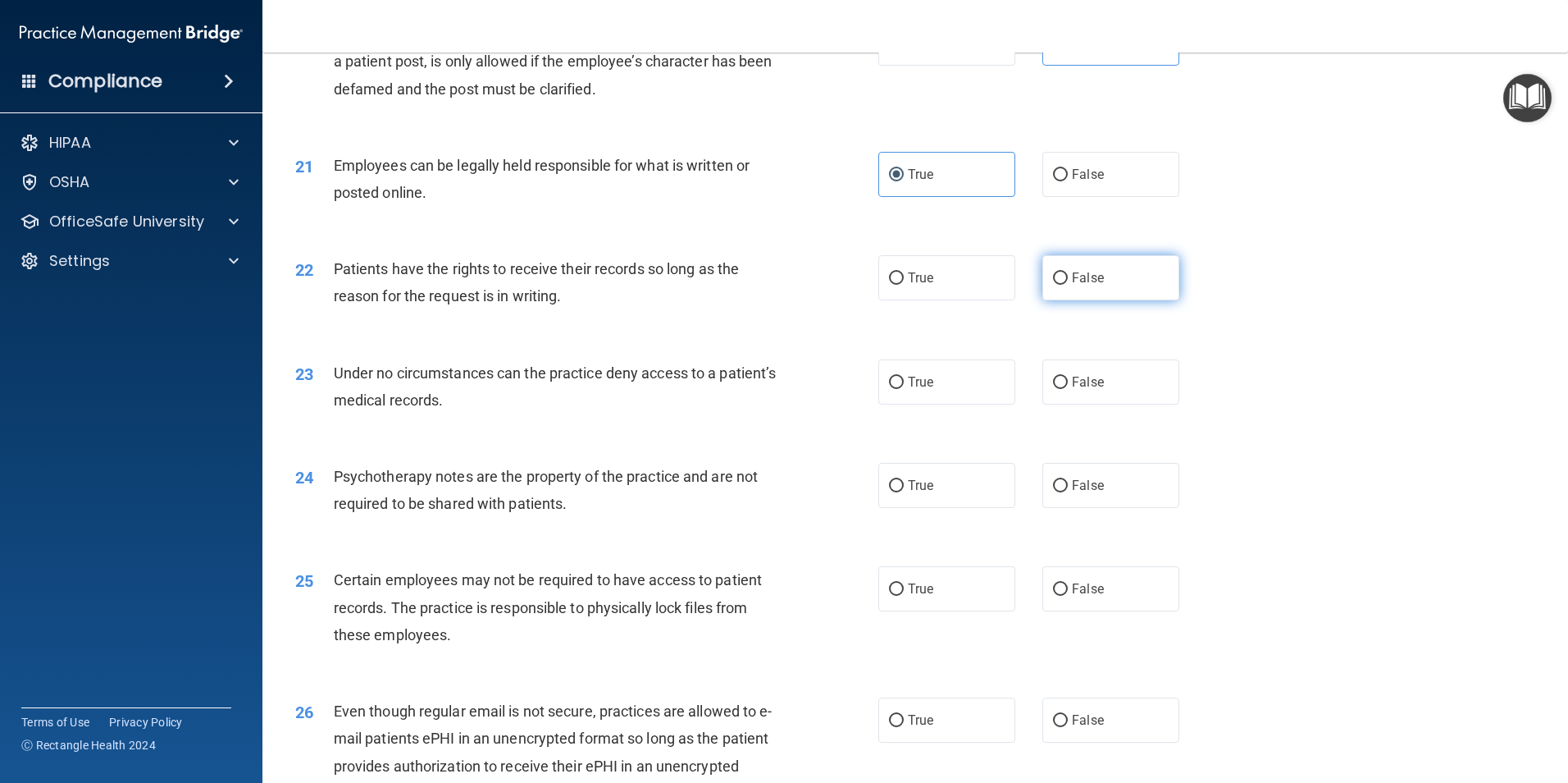
click at [1078, 300] on label "False" at bounding box center [1111, 277] width 137 height 45
click at [1068, 285] on input "False" at bounding box center [1060, 278] width 14 height 13
radio input "true"
click at [940, 404] on label "True" at bounding box center [947, 381] width 137 height 45
click at [904, 389] on input "True" at bounding box center [896, 382] width 14 height 13
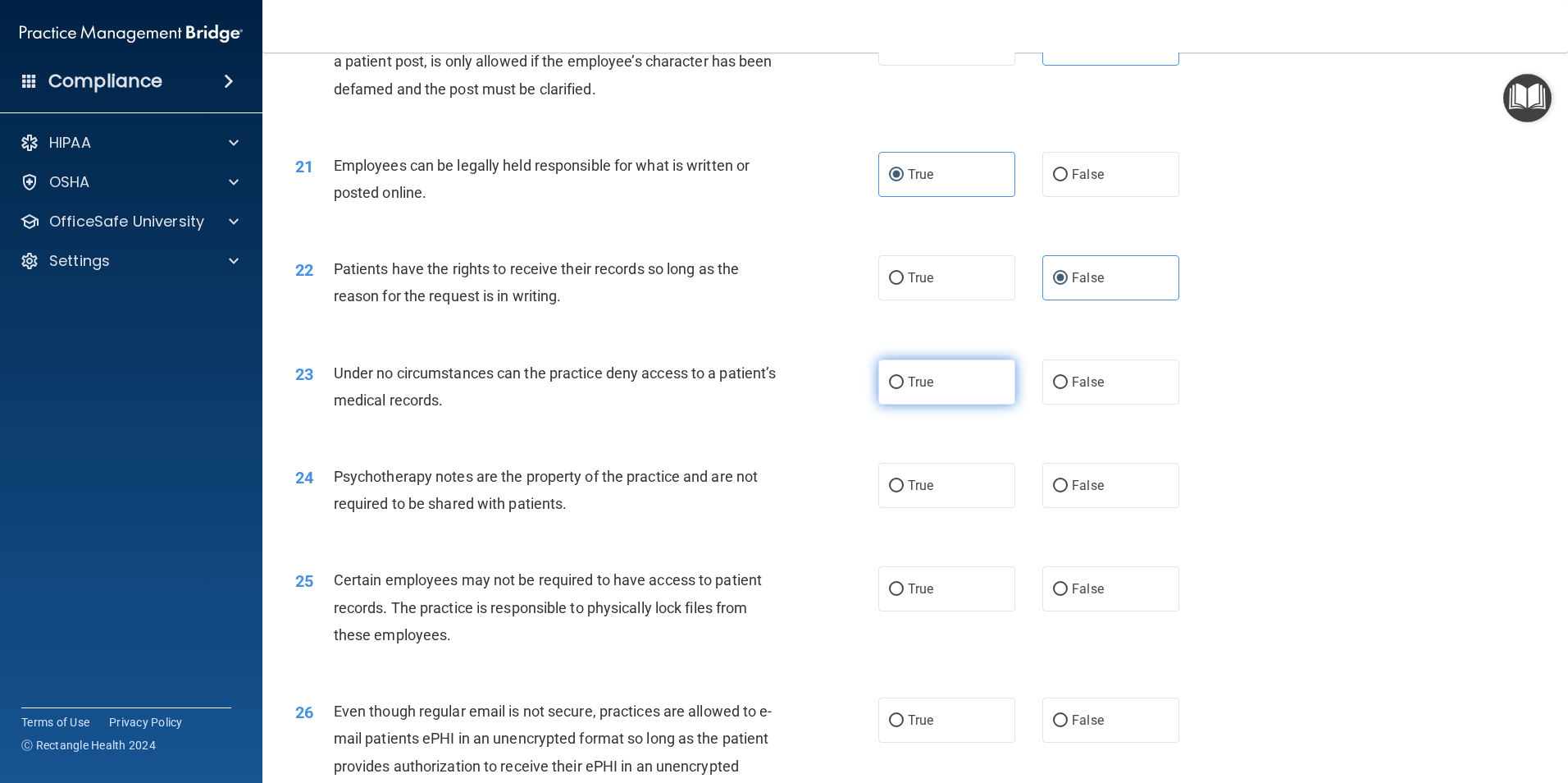
radio input "true"
click at [1072, 493] on span "False" at bounding box center [1089, 486] width 32 height 15
click at [1068, 492] on input "False" at bounding box center [1060, 486] width 14 height 13
radio input "true"
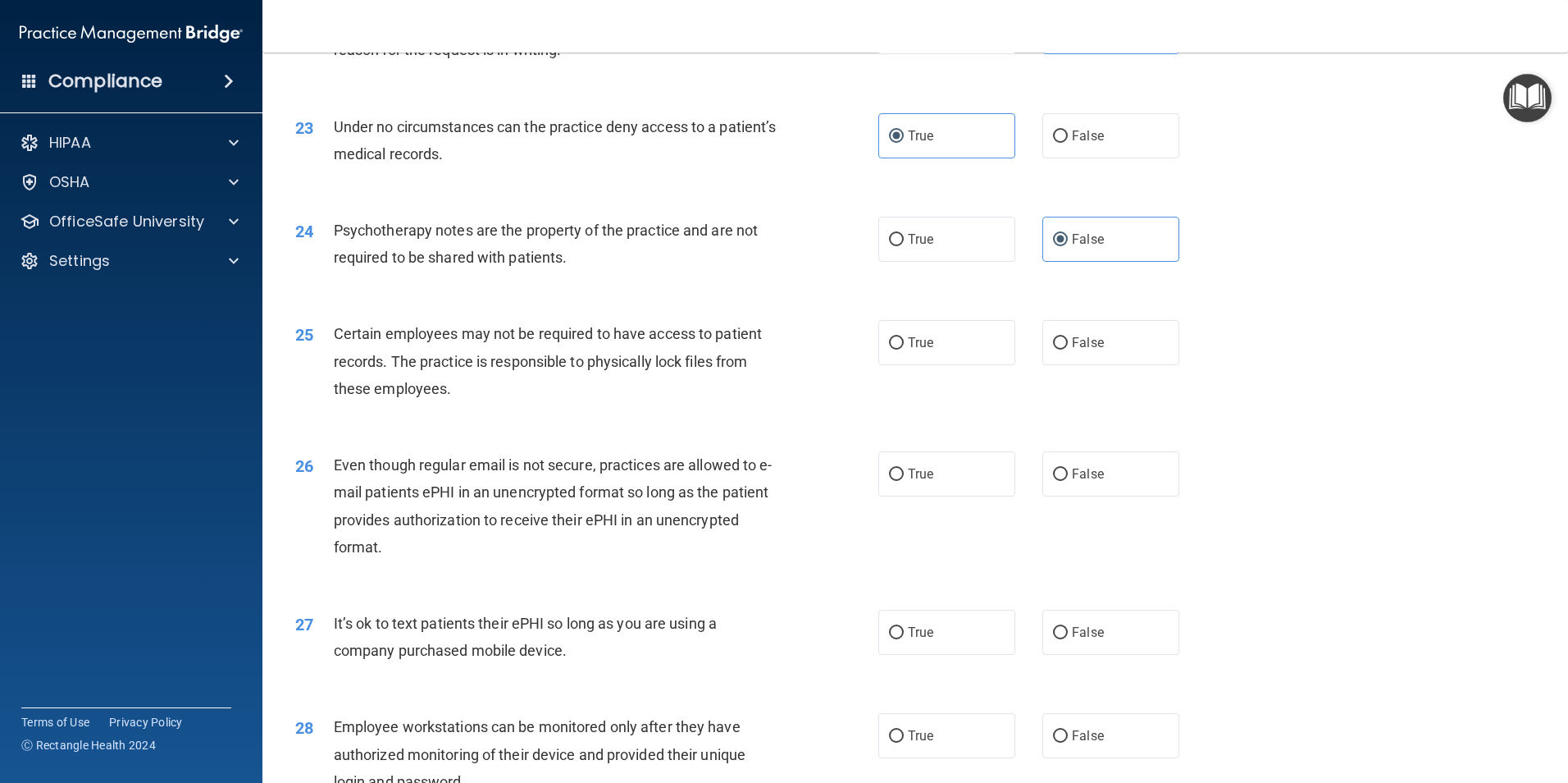
scroll to position [2954, 0]
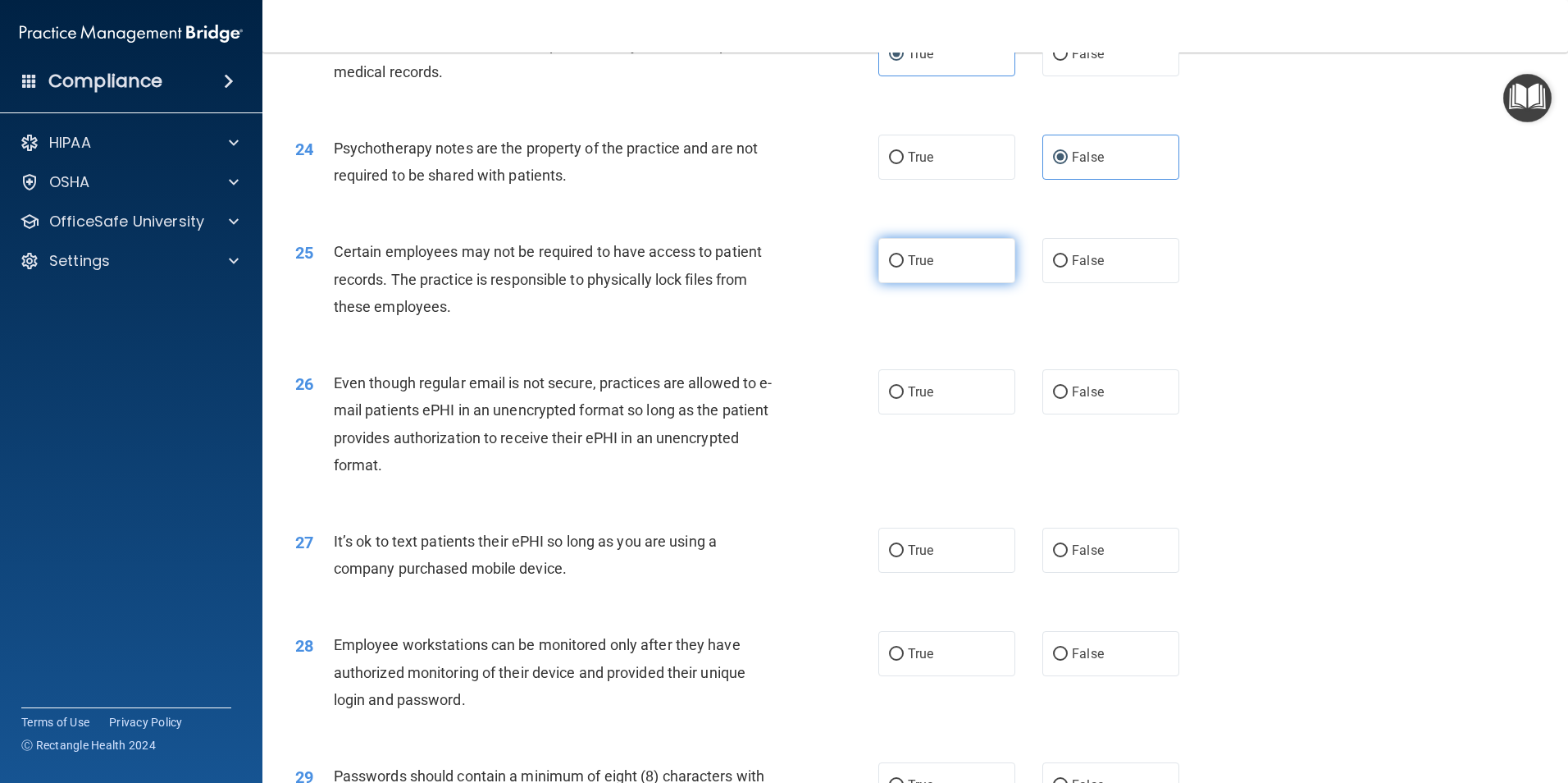
click at [949, 283] on label "True" at bounding box center [947, 260] width 137 height 45
click at [904, 268] on input "True" at bounding box center [896, 261] width 14 height 13
radio input "true"
click at [901, 413] on label "True" at bounding box center [947, 392] width 137 height 45
click at [901, 399] on input "True" at bounding box center [896, 392] width 14 height 13
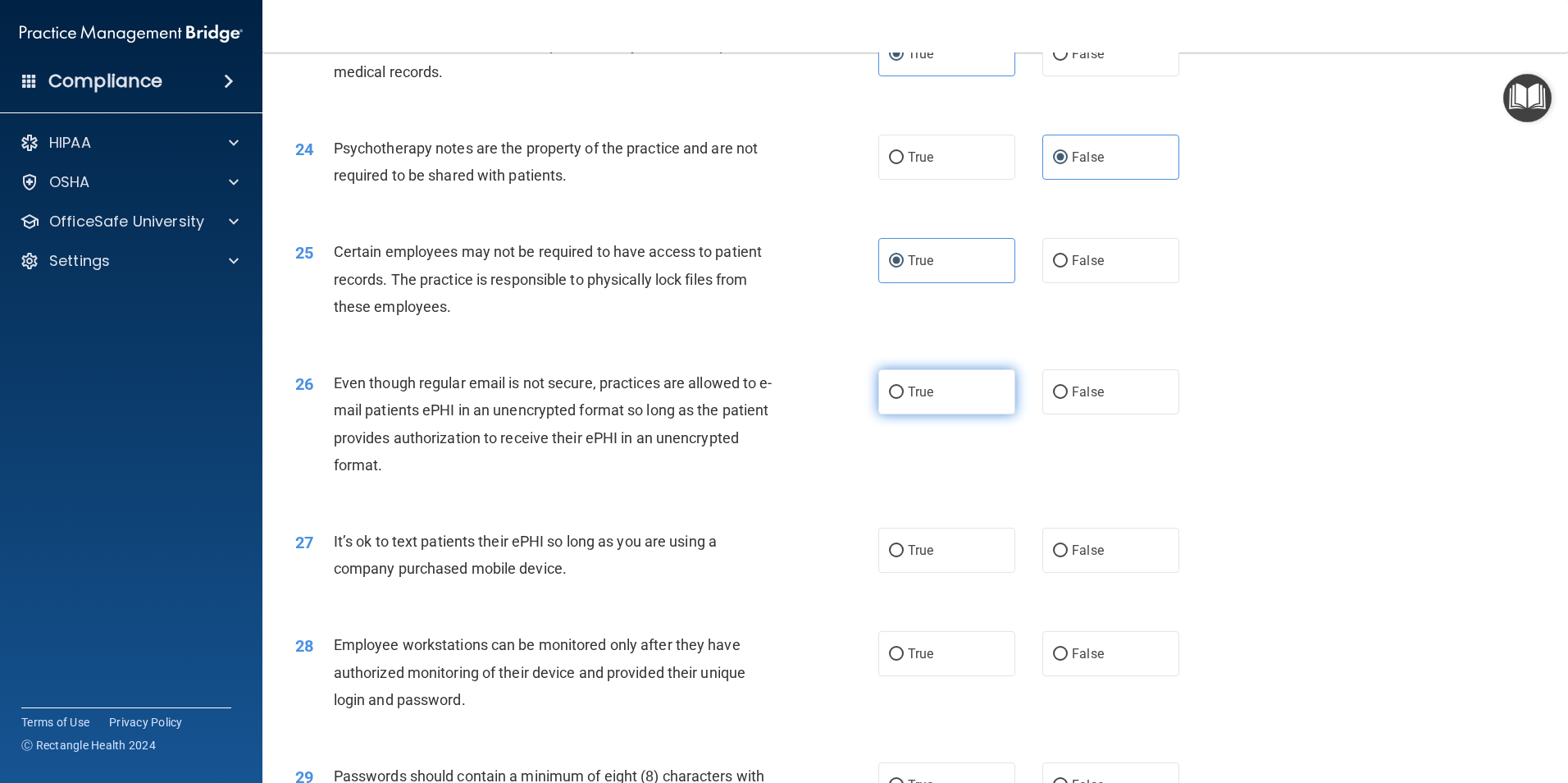
radio input "true"
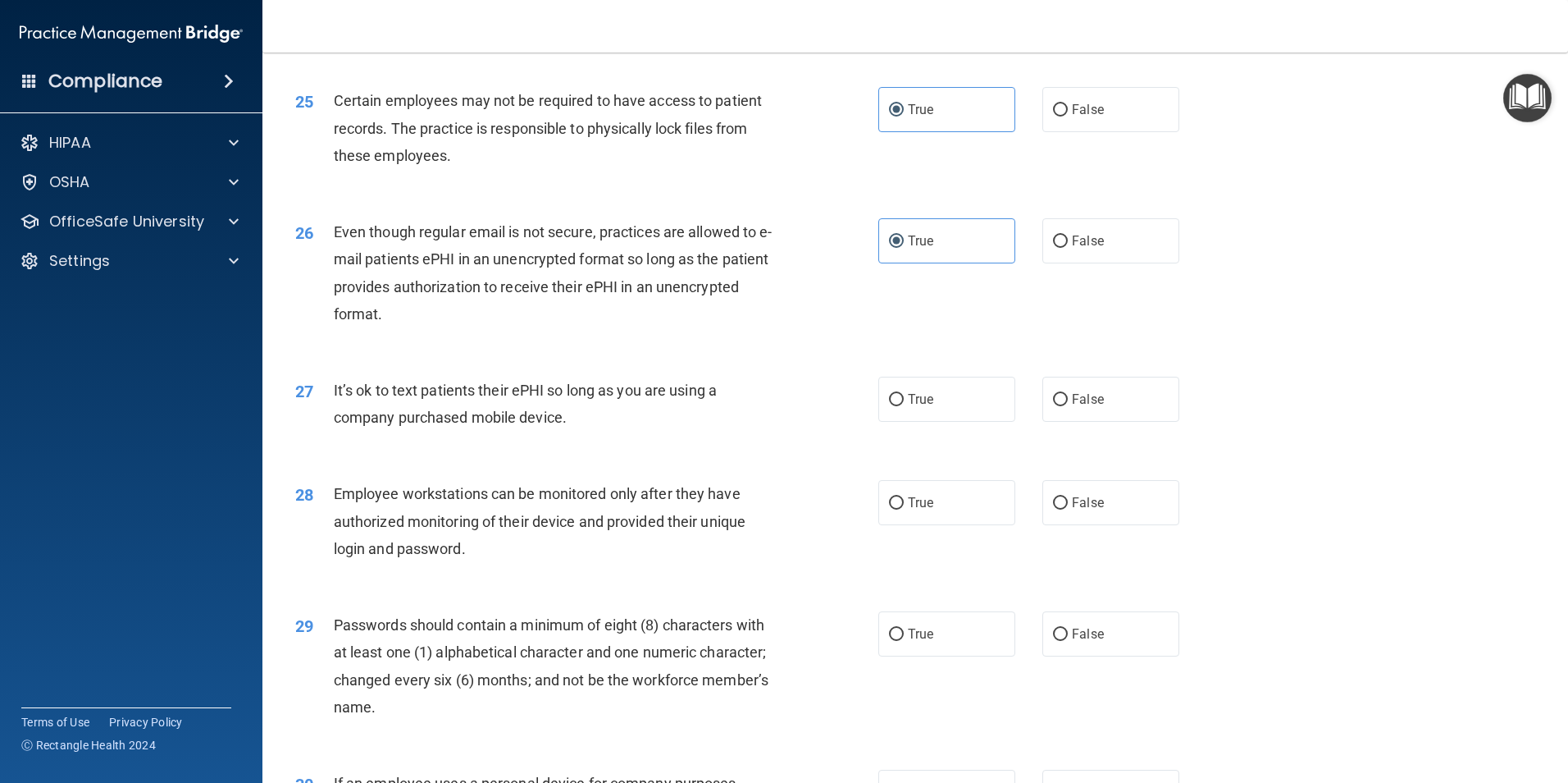
scroll to position [3118, 0]
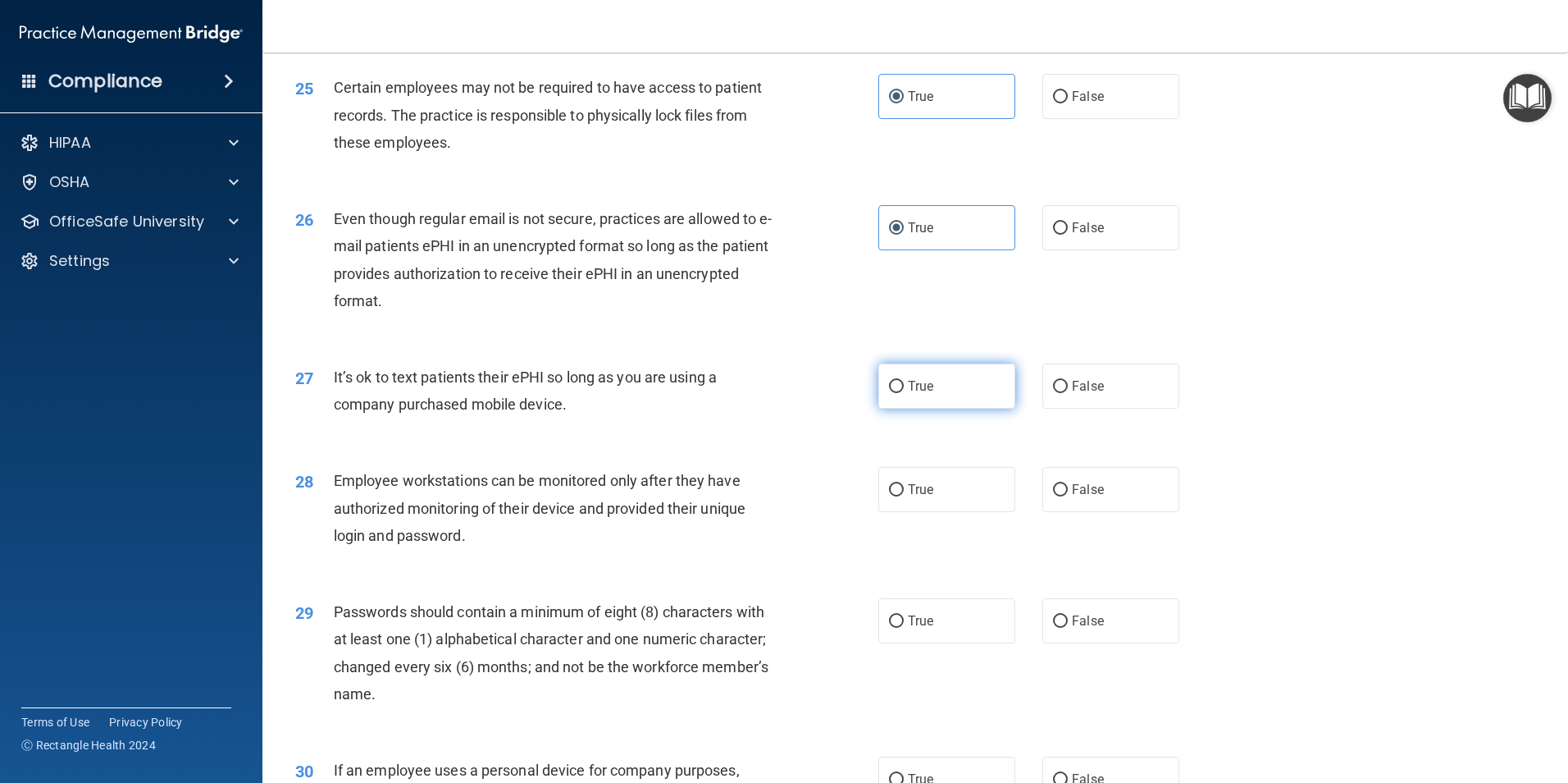
click at [896, 393] on input "True" at bounding box center [896, 386] width 14 height 13
radio input "true"
click at [914, 491] on div "28 Employee workstations can be monitored only after they have authorized monit…" at bounding box center [915, 512] width 1265 height 131
click at [927, 497] on span "True" at bounding box center [921, 489] width 25 height 15
click at [904, 497] on input "True" at bounding box center [896, 490] width 14 height 13
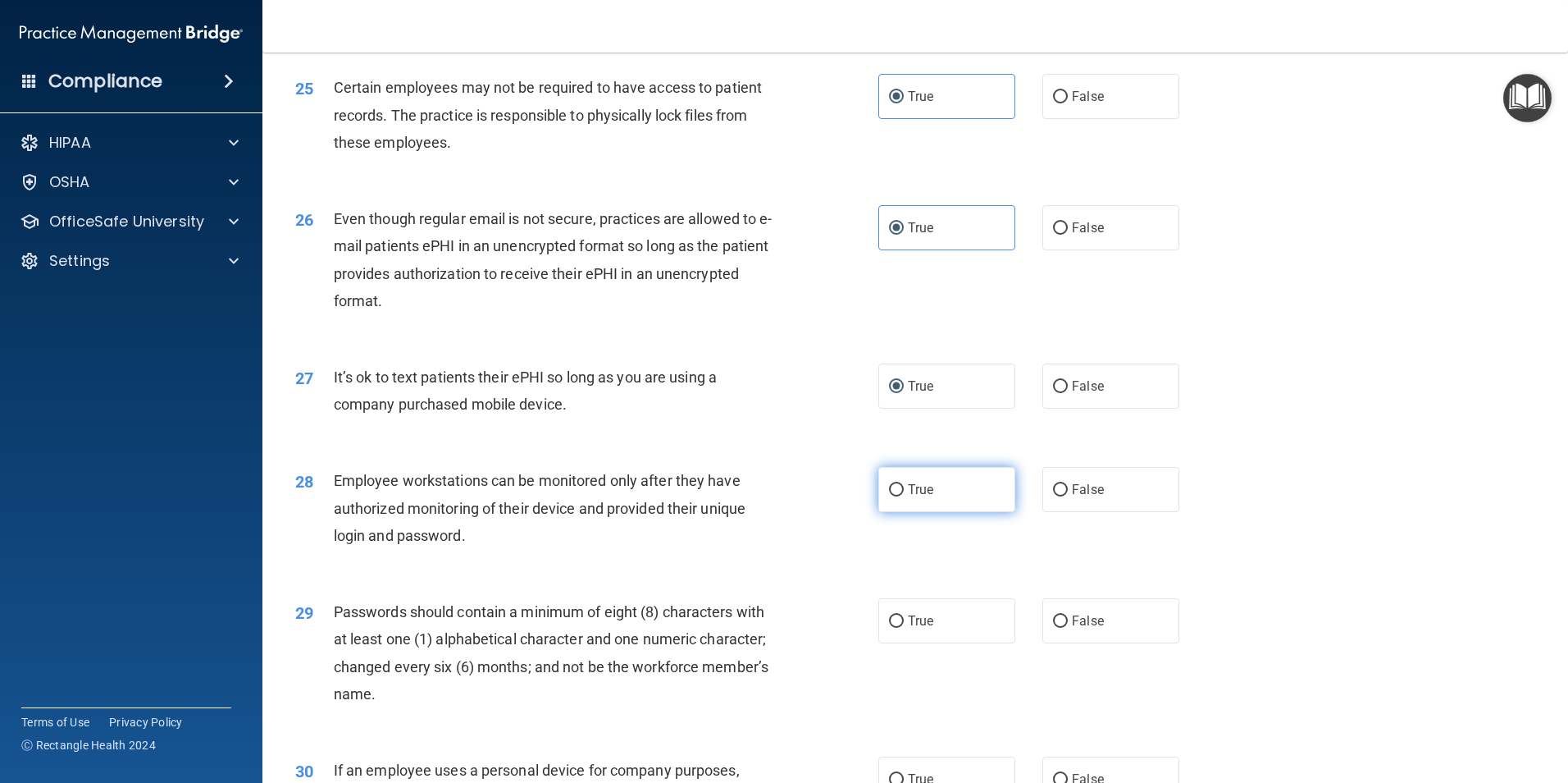
radio input "true"
click at [923, 629] on span "True" at bounding box center [921, 620] width 25 height 15
click at [904, 628] on input "True" at bounding box center [896, 621] width 14 height 13
radio input "true"
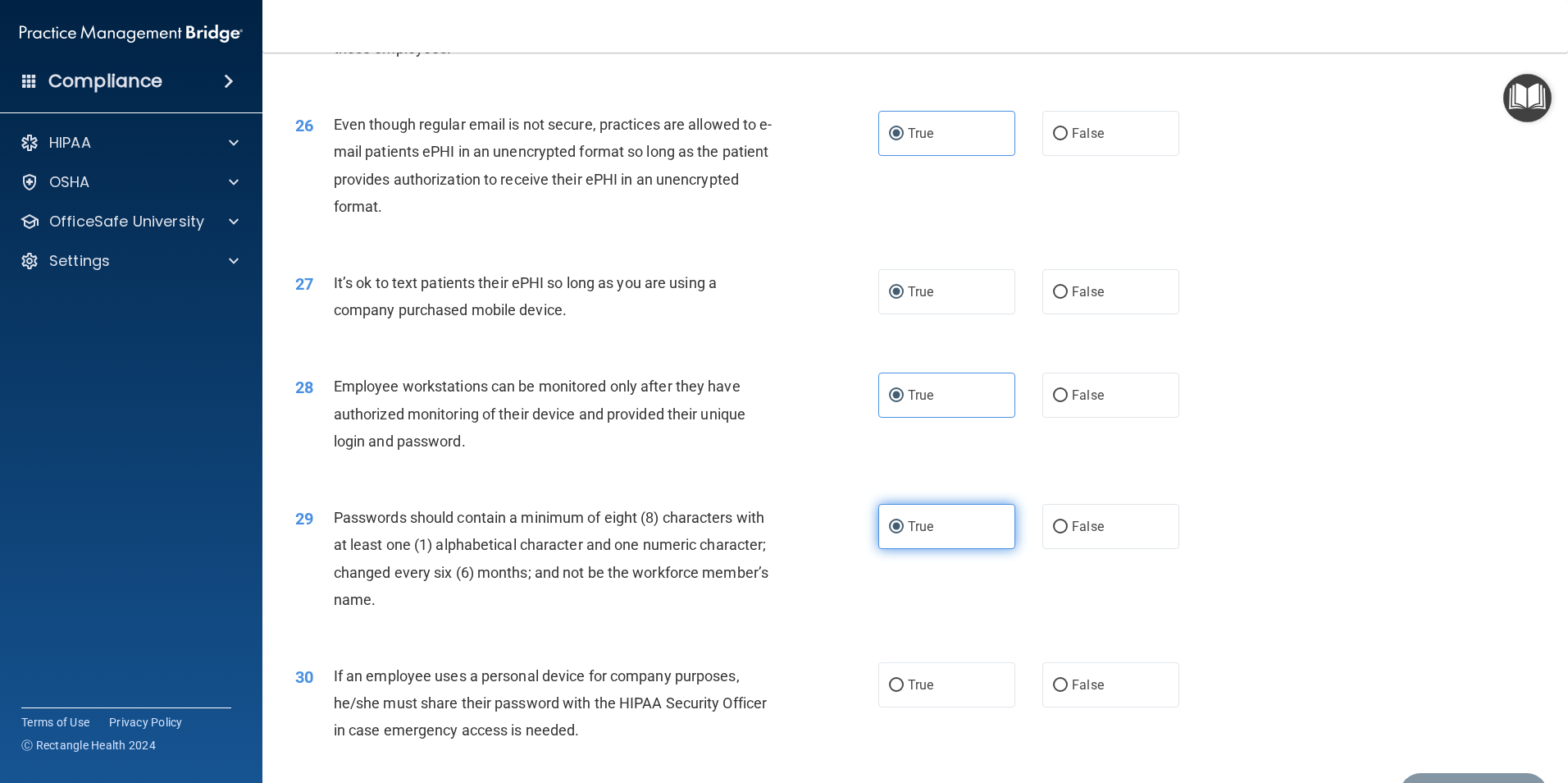
scroll to position [3336, 0]
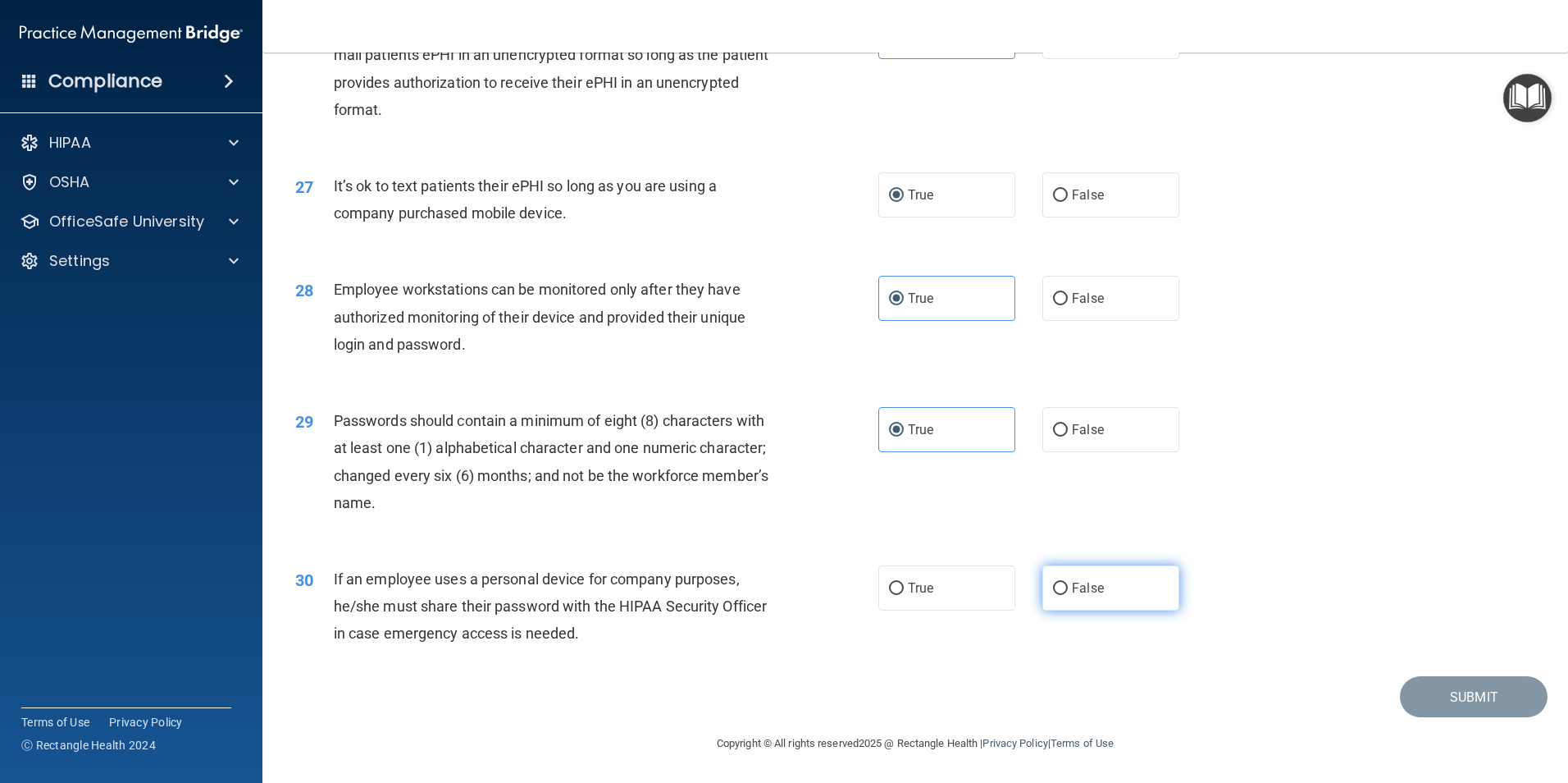
click at [1048, 600] on label "False" at bounding box center [1111, 587] width 137 height 45
click at [1053, 595] on input "False" at bounding box center [1060, 589] width 14 height 13
radio input "true"
click at [1460, 697] on button "Submit" at bounding box center [1474, 697] width 147 height 42
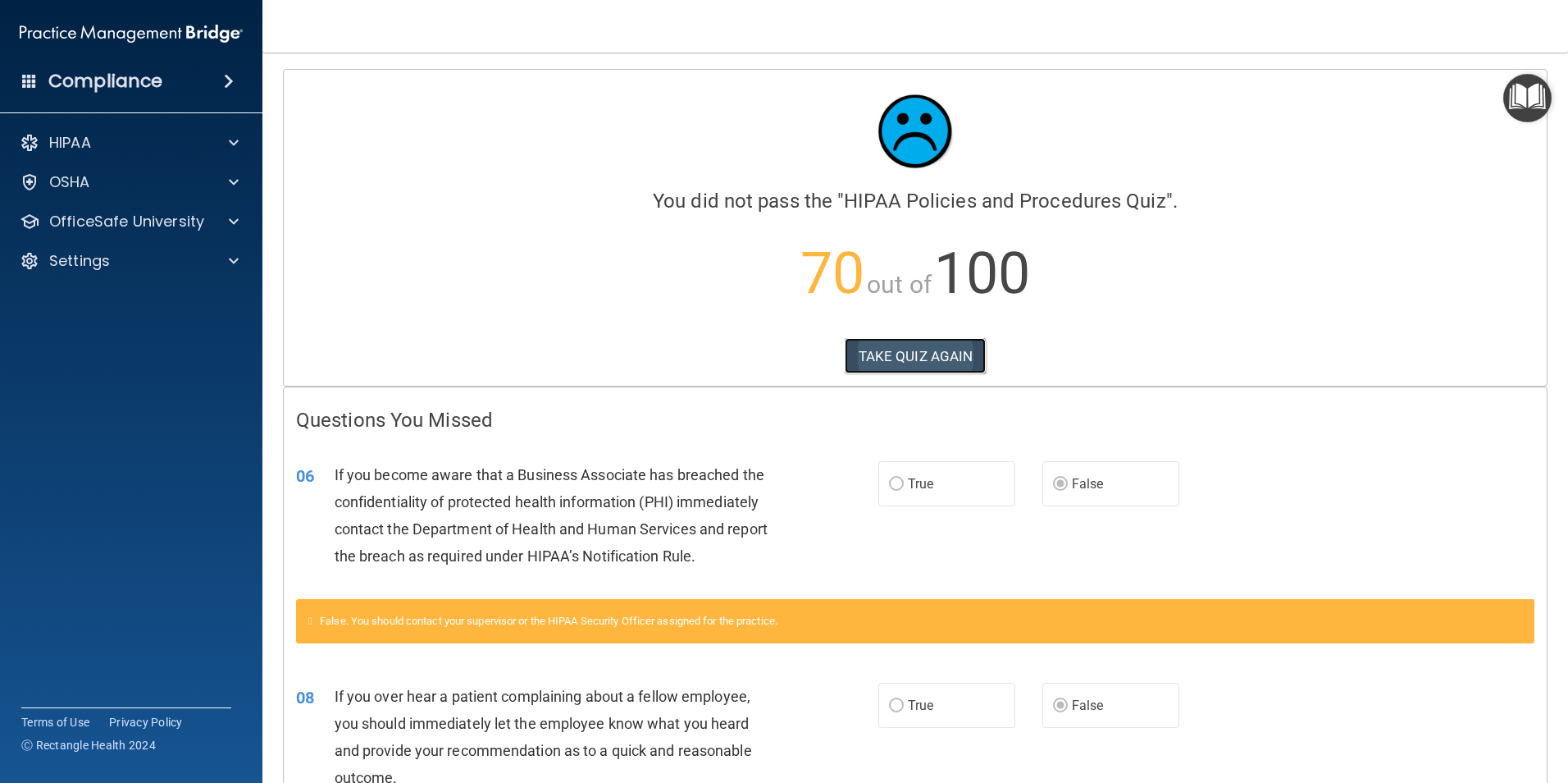
click at [928, 366] on button "TAKE QUIZ AGAIN" at bounding box center [916, 356] width 142 height 36
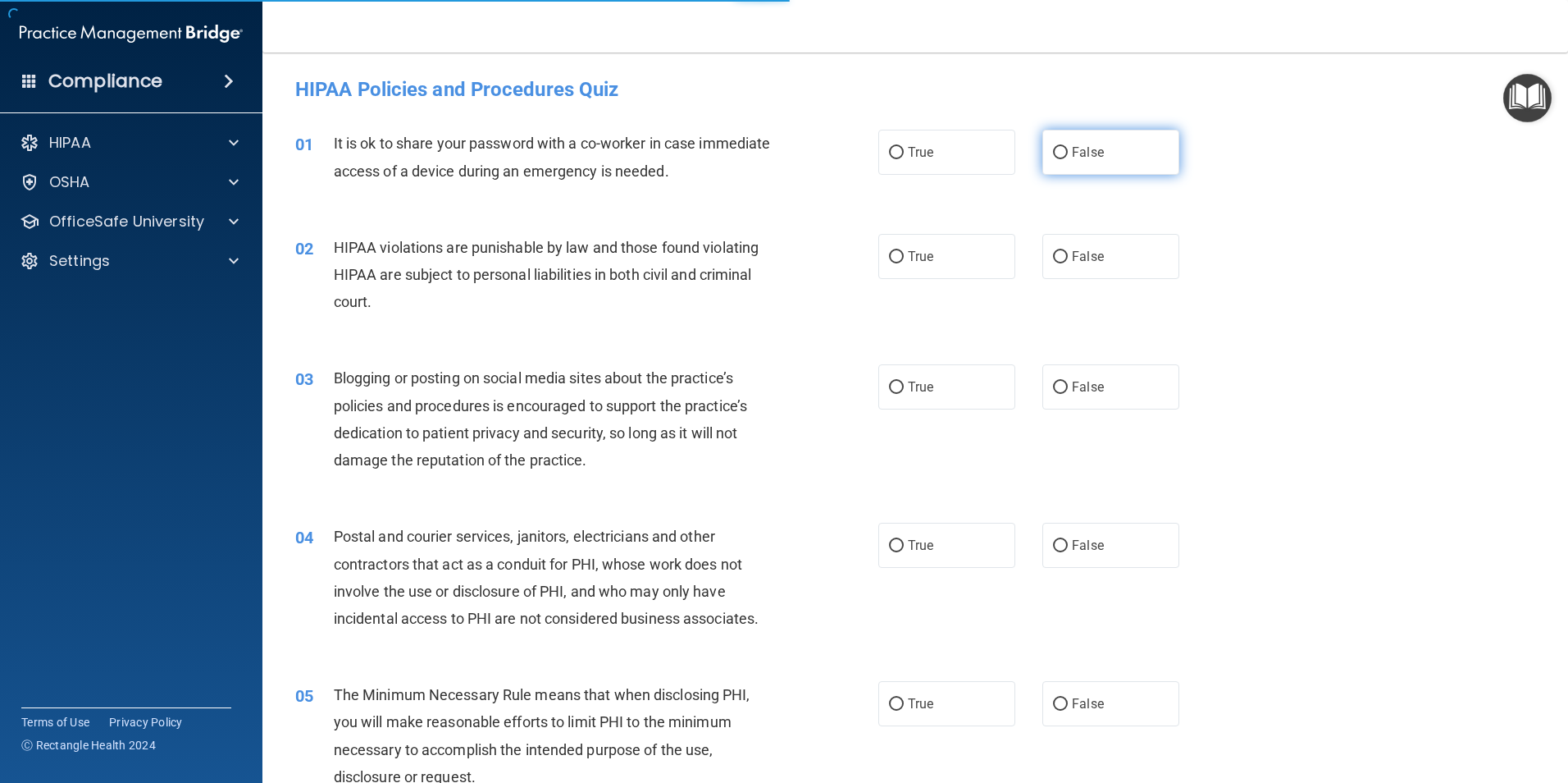
click at [1101, 156] on label "False" at bounding box center [1111, 152] width 137 height 45
click at [1068, 156] on input "False" at bounding box center [1060, 153] width 14 height 13
radio input "true"
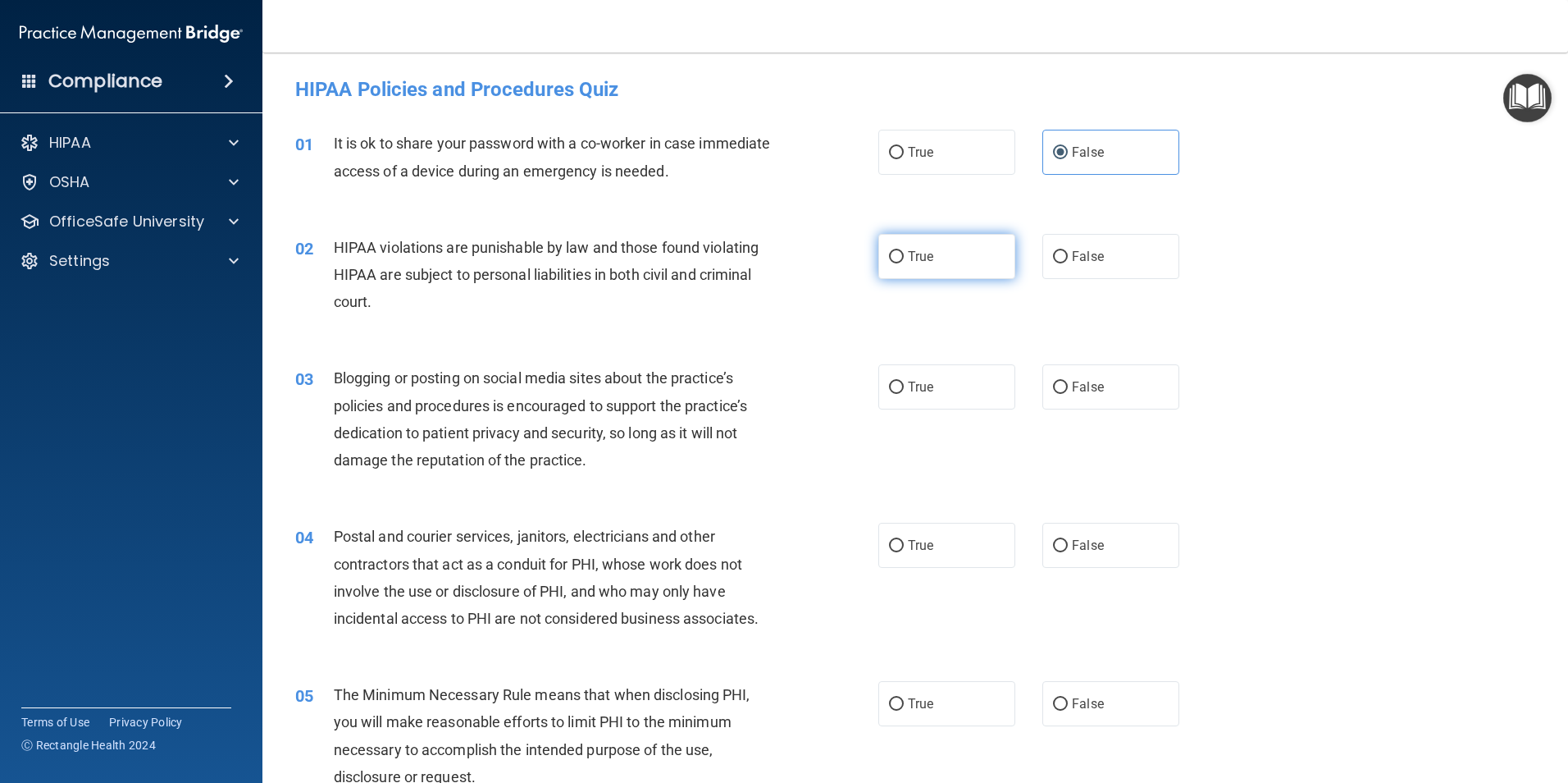
click at [958, 259] on label "True" at bounding box center [947, 256] width 137 height 45
click at [904, 259] on input "True" at bounding box center [896, 257] width 14 height 13
radio input "true"
click at [1104, 400] on label "False" at bounding box center [1111, 386] width 137 height 45
click at [1068, 394] on input "False" at bounding box center [1060, 387] width 14 height 13
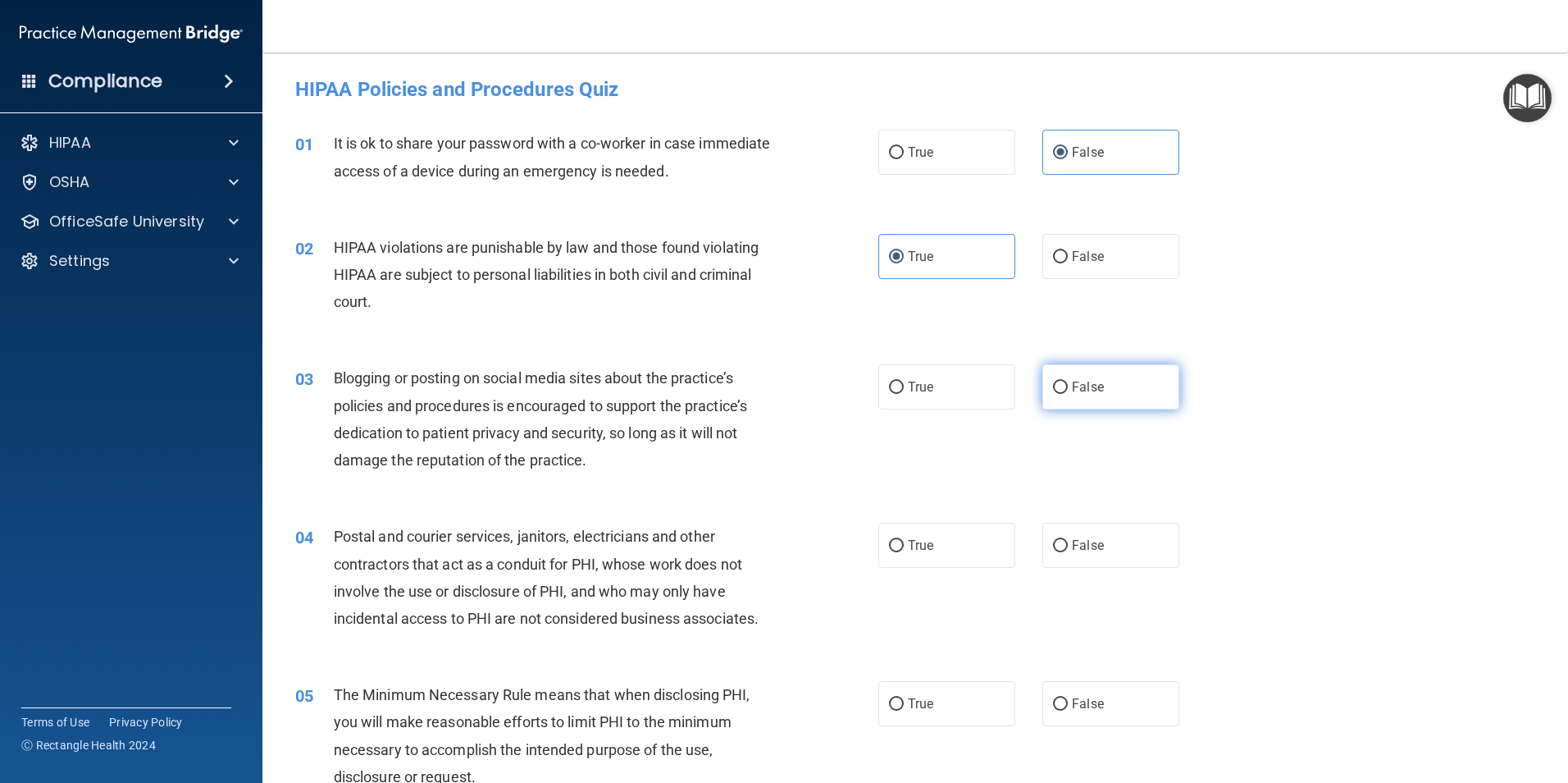
radio input "true"
click at [965, 545] on label "True" at bounding box center [947, 545] width 137 height 45
click at [904, 545] on input "True" at bounding box center [896, 546] width 14 height 13
radio input "true"
click at [961, 714] on label "True" at bounding box center [947, 703] width 137 height 45
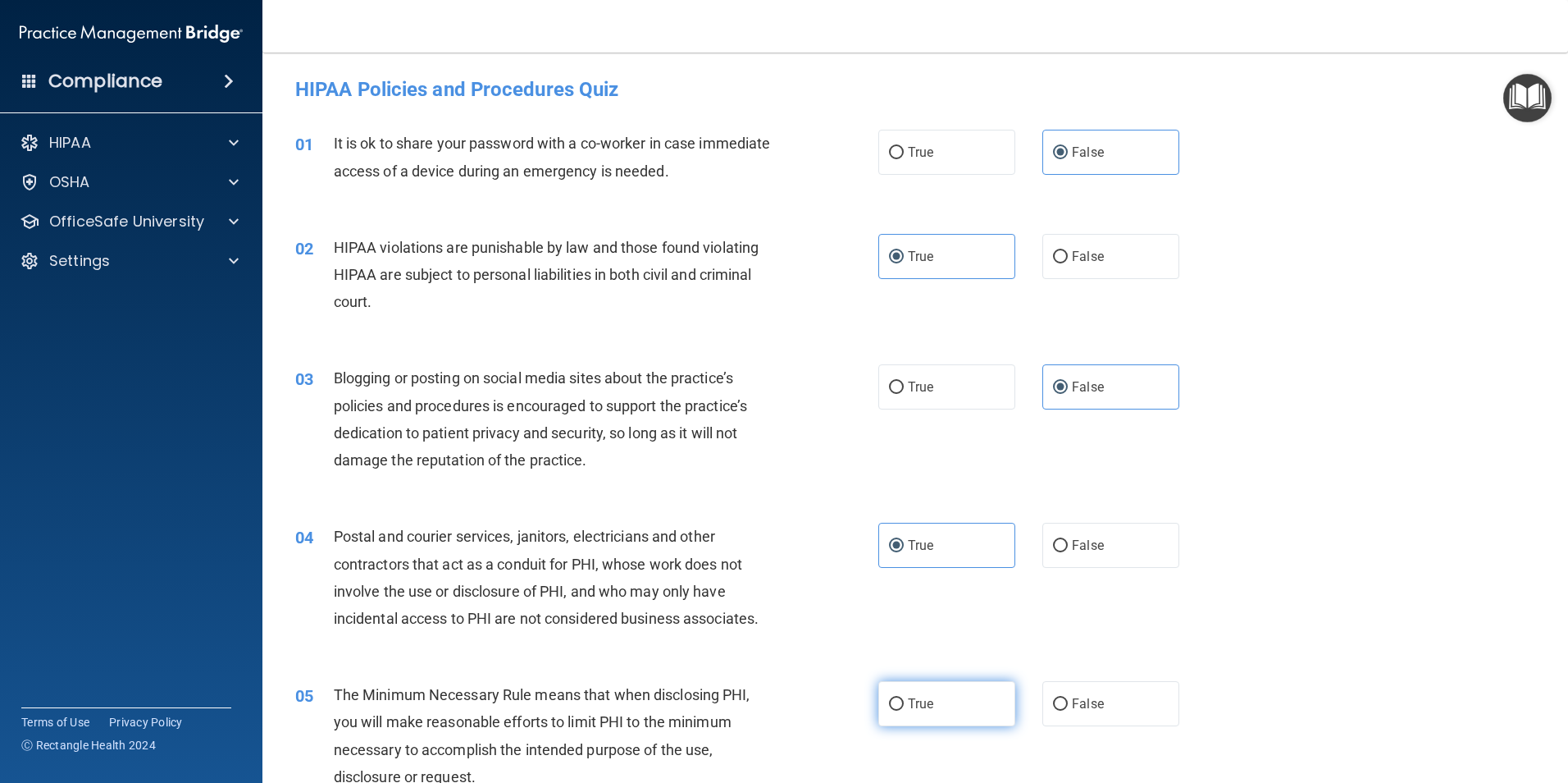
click at [904, 711] on input "True" at bounding box center [896, 704] width 14 height 13
radio input "true"
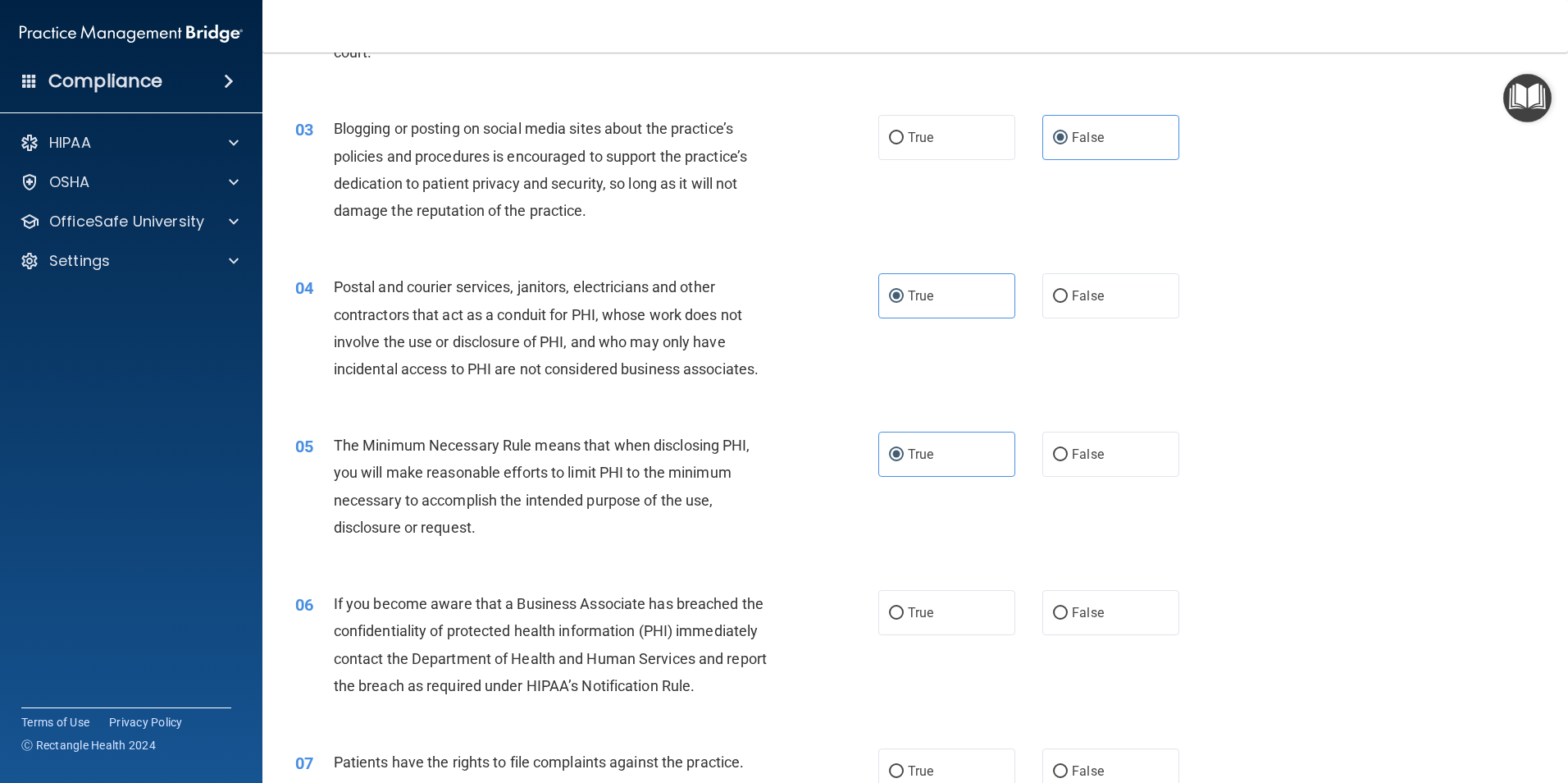
scroll to position [328, 0]
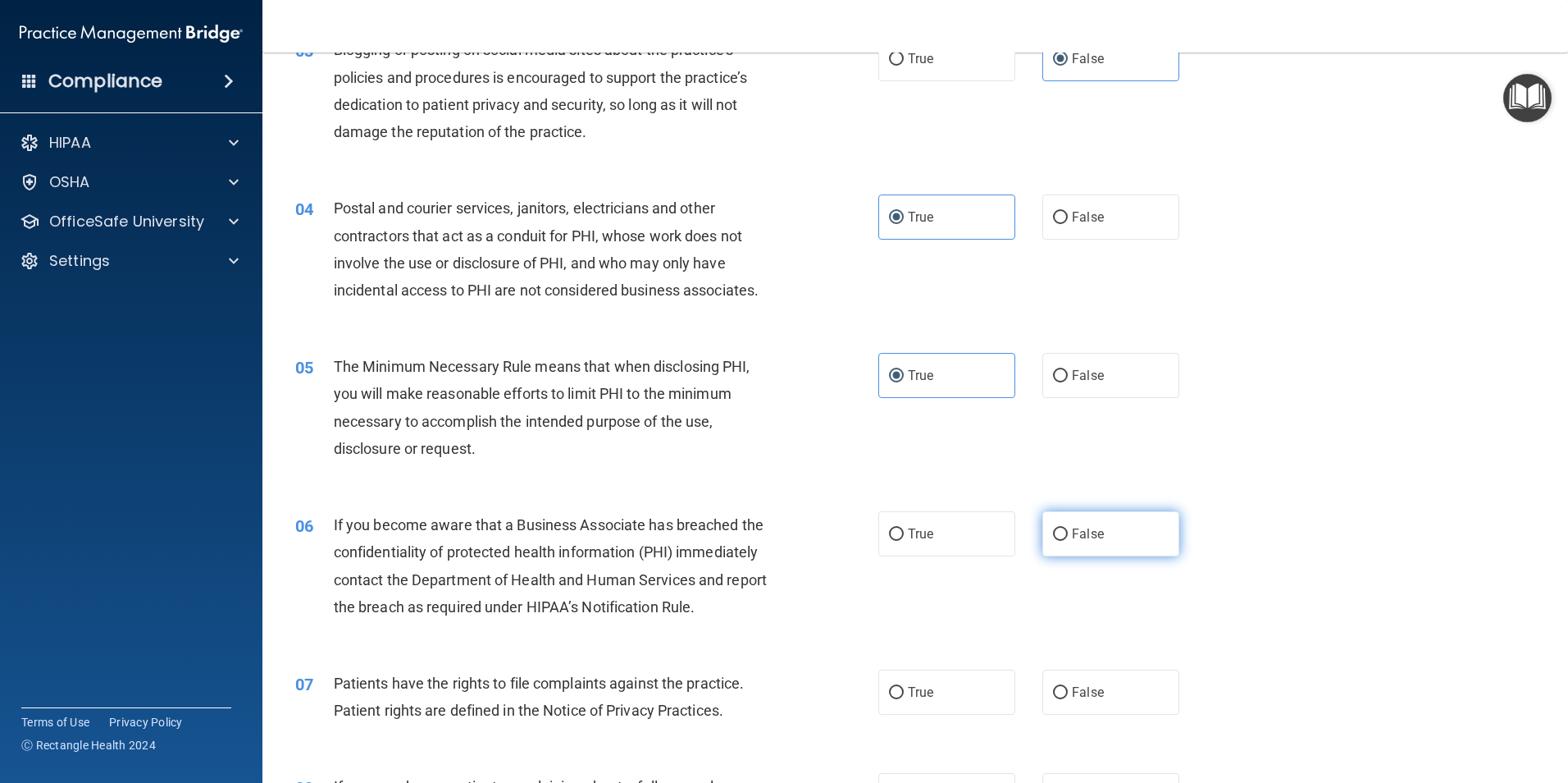
click at [1073, 528] on span "False" at bounding box center [1089, 534] width 32 height 15
click at [1068, 529] on input "False" at bounding box center [1060, 535] width 14 height 13
radio input "true"
click at [973, 691] on label "True" at bounding box center [947, 691] width 137 height 45
click at [904, 691] on input "True" at bounding box center [896, 692] width 14 height 13
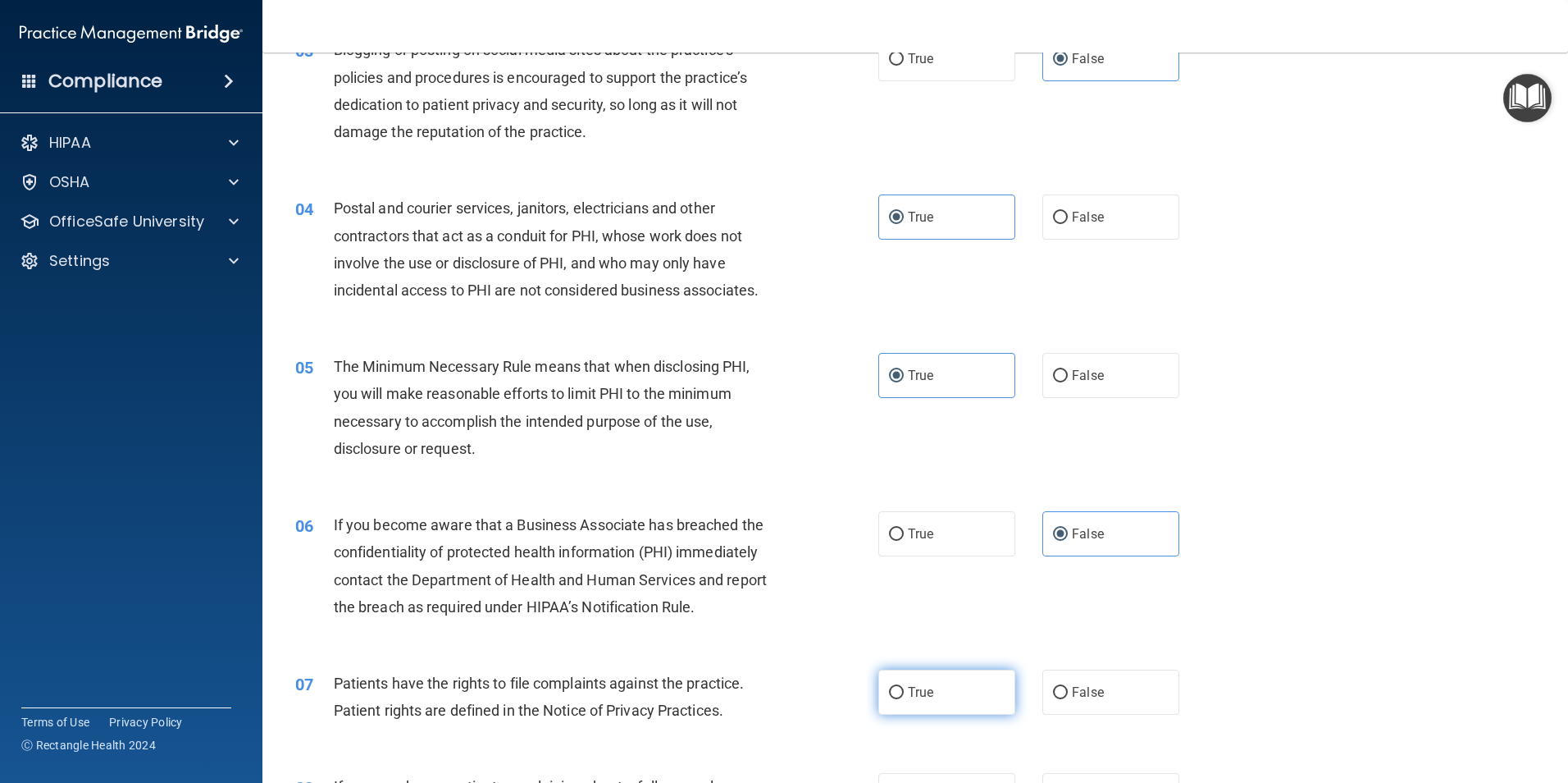
radio input "true"
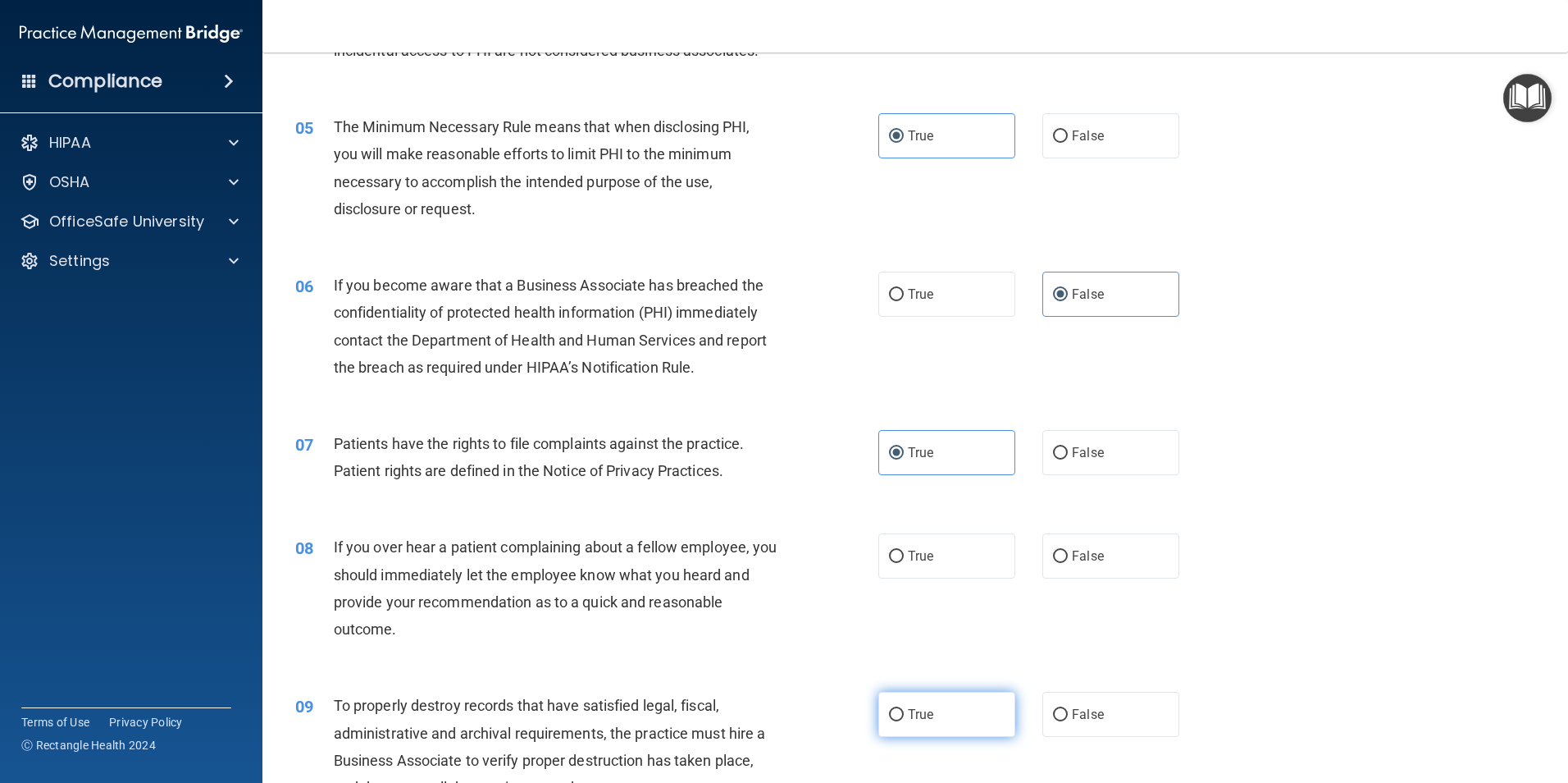
scroll to position [575, 0]
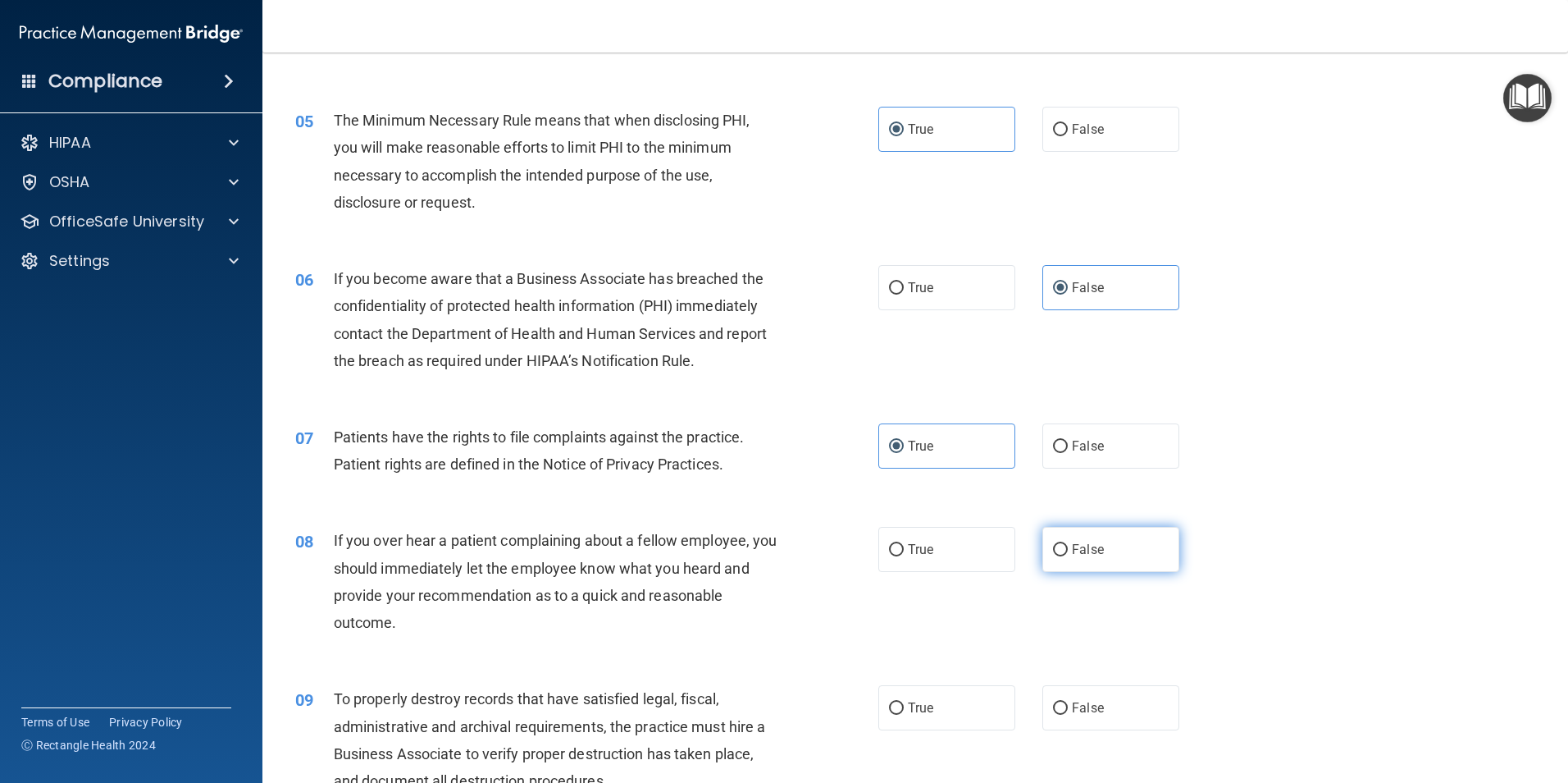
click at [1085, 548] on span "False" at bounding box center [1089, 549] width 32 height 15
click at [1068, 548] on input "False" at bounding box center [1060, 550] width 14 height 13
radio input "true"
click at [1113, 714] on label "False" at bounding box center [1111, 708] width 137 height 45
click at [1068, 714] on input "False" at bounding box center [1060, 708] width 14 height 13
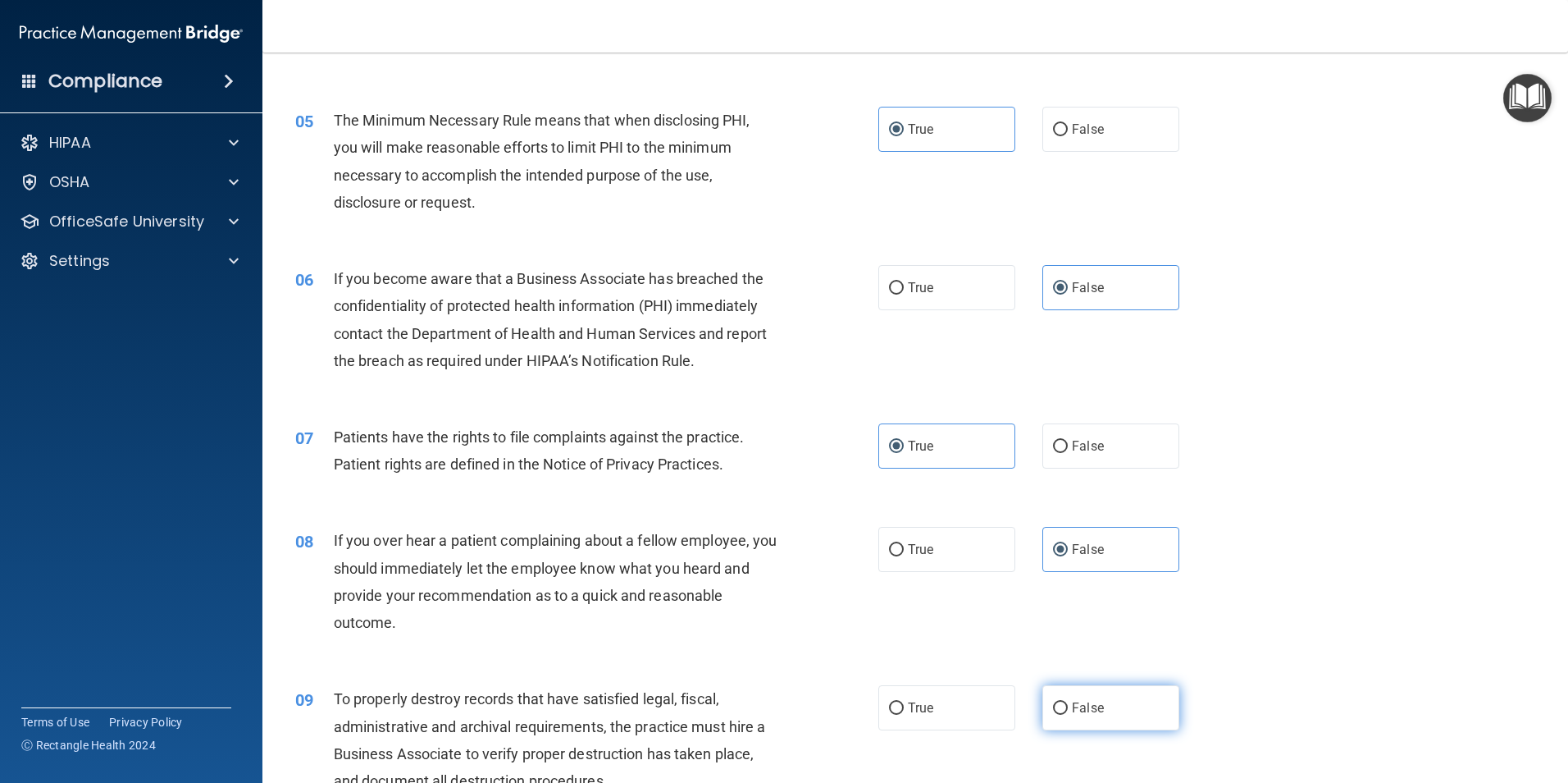
radio input "true"
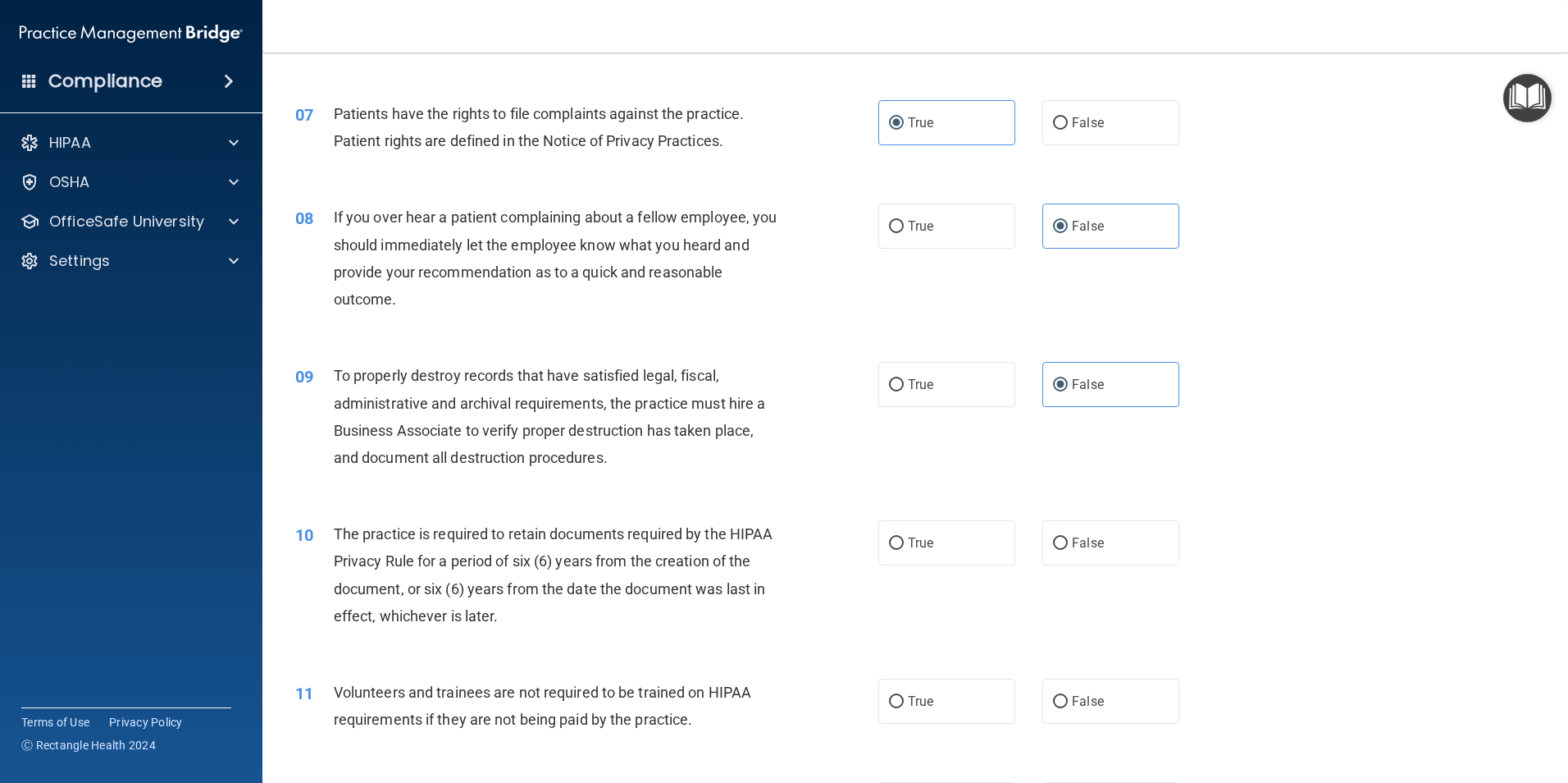
scroll to position [902, 0]
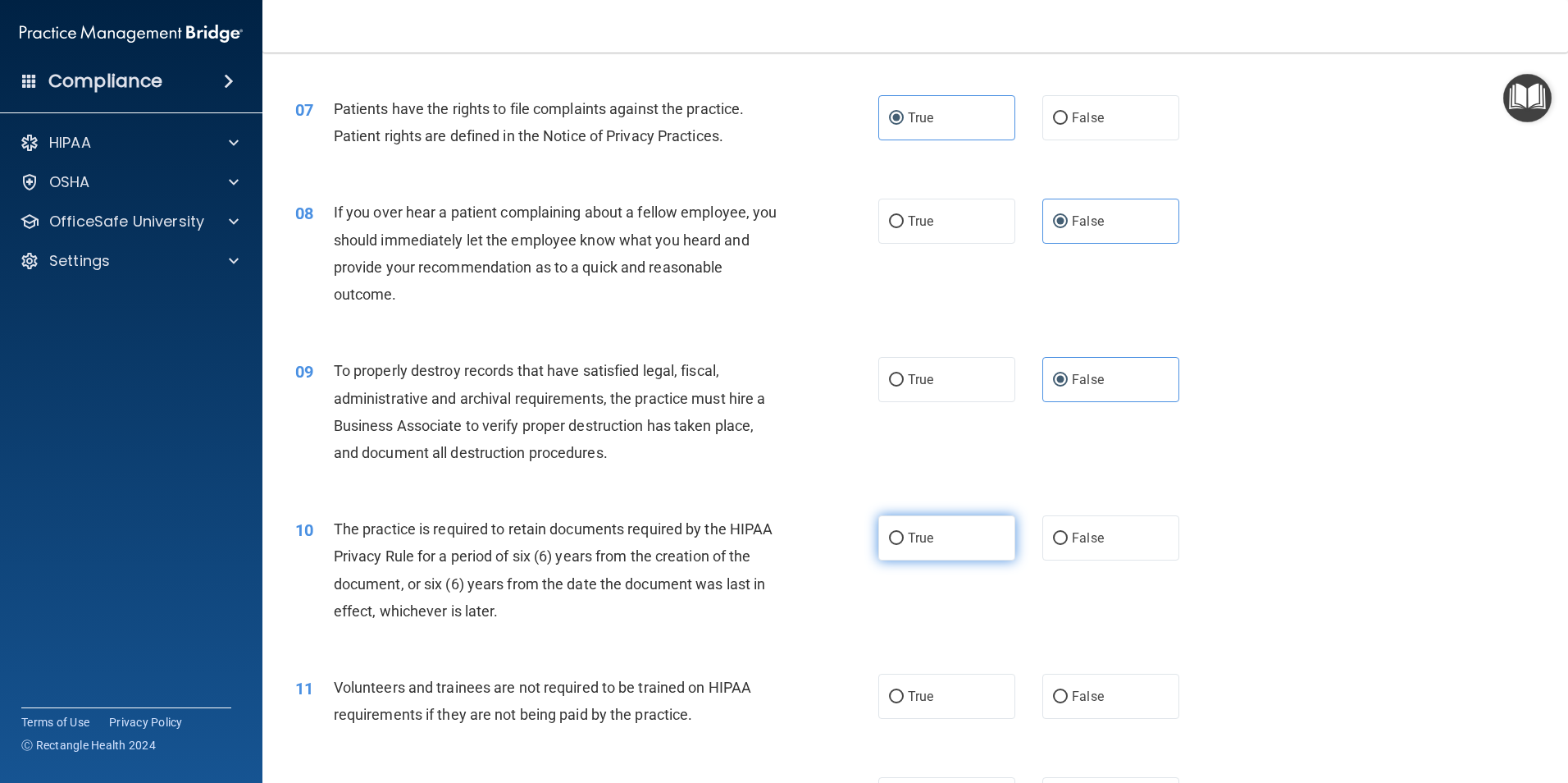
click at [947, 536] on label "True" at bounding box center [947, 537] width 137 height 45
click at [904, 536] on input "True" at bounding box center [896, 538] width 14 height 13
radio input "true"
click at [1093, 701] on span "False" at bounding box center [1089, 696] width 32 height 15
click at [1068, 701] on input "False" at bounding box center [1060, 697] width 14 height 13
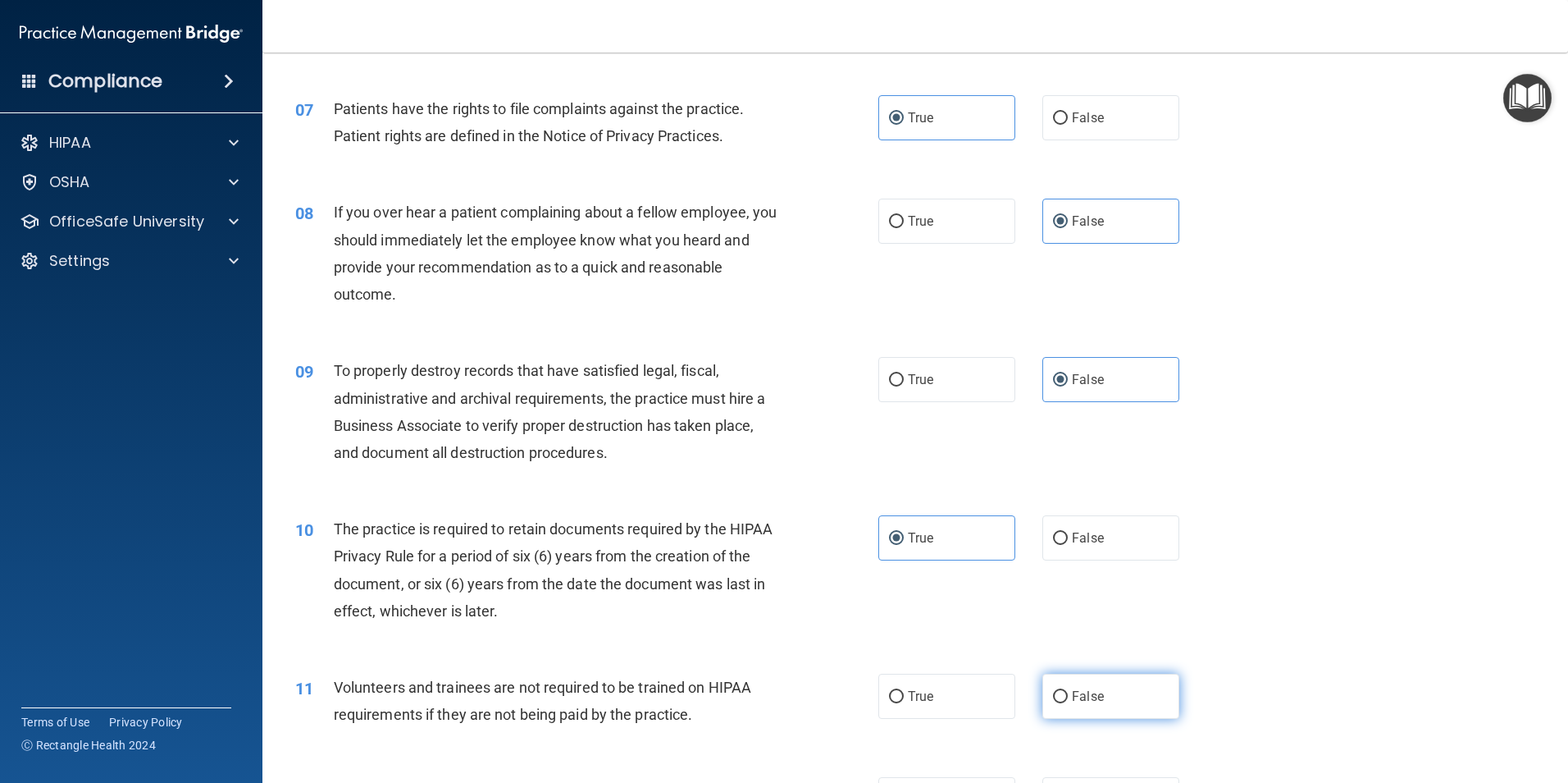
radio input "true"
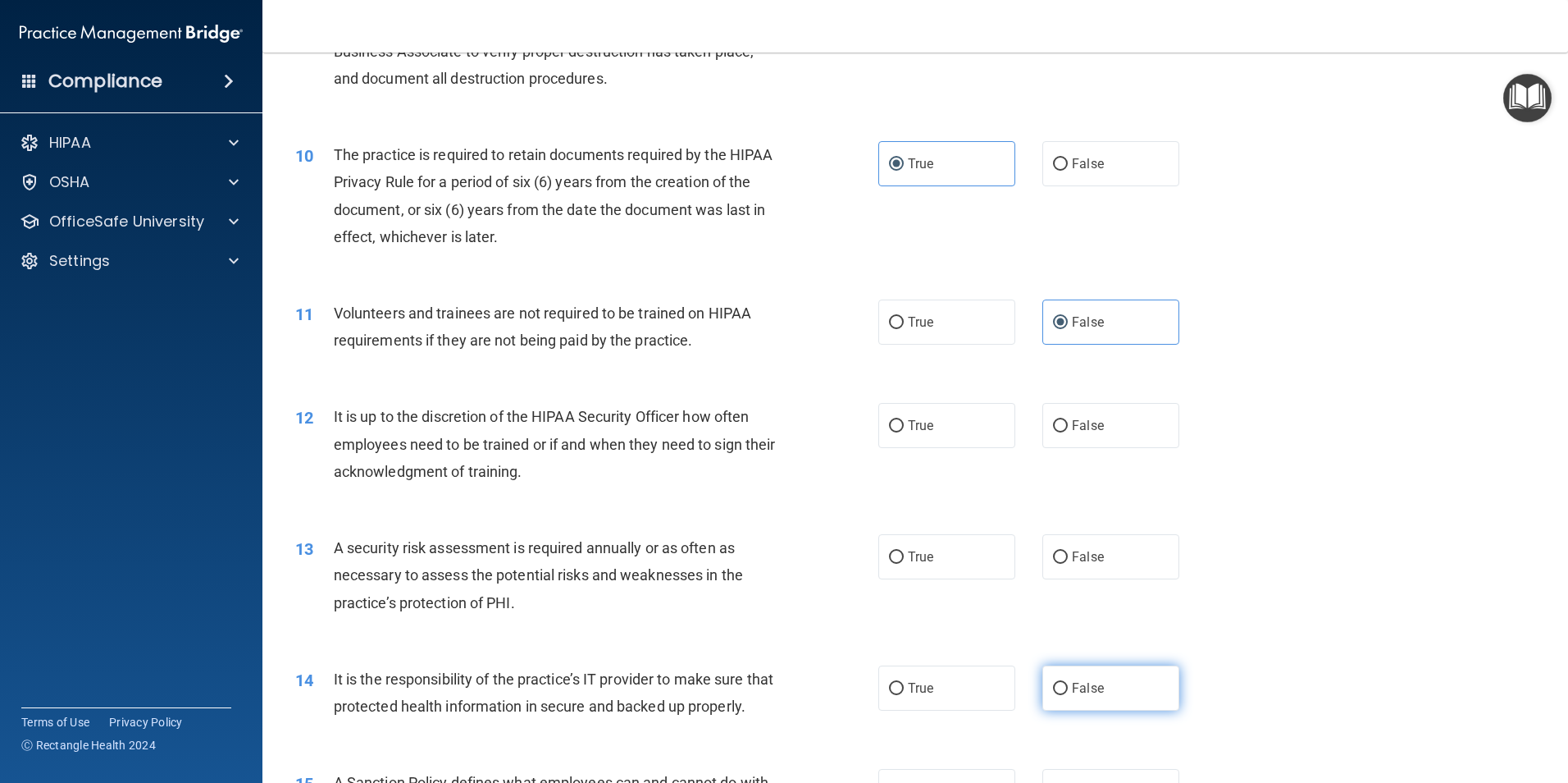
scroll to position [1313, 0]
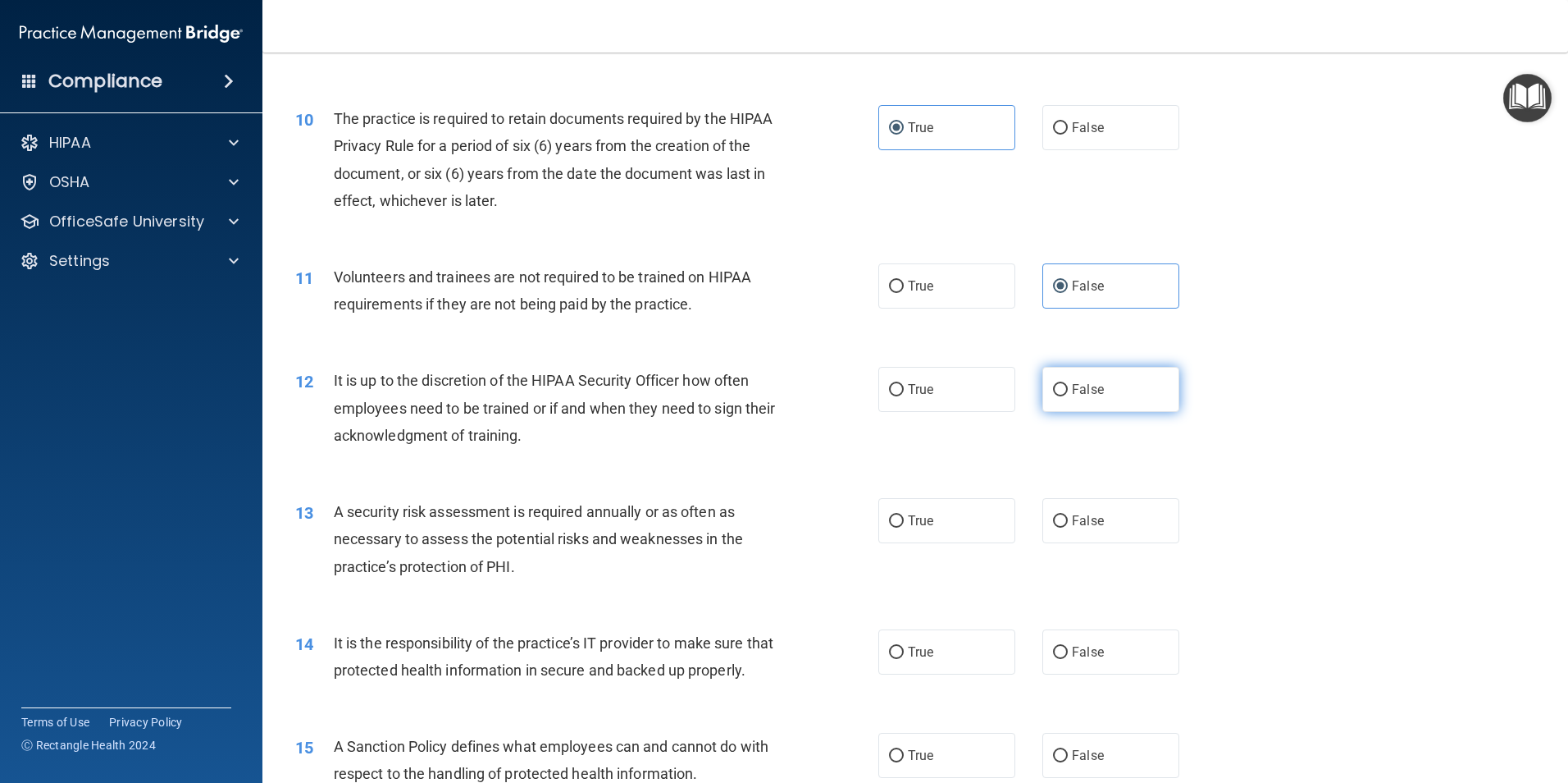
click at [1078, 394] on span "False" at bounding box center [1089, 389] width 32 height 15
click at [1068, 394] on input "False" at bounding box center [1060, 390] width 14 height 13
radio input "true"
click at [958, 515] on label "True" at bounding box center [947, 520] width 137 height 45
click at [904, 515] on input "True" at bounding box center [896, 521] width 14 height 13
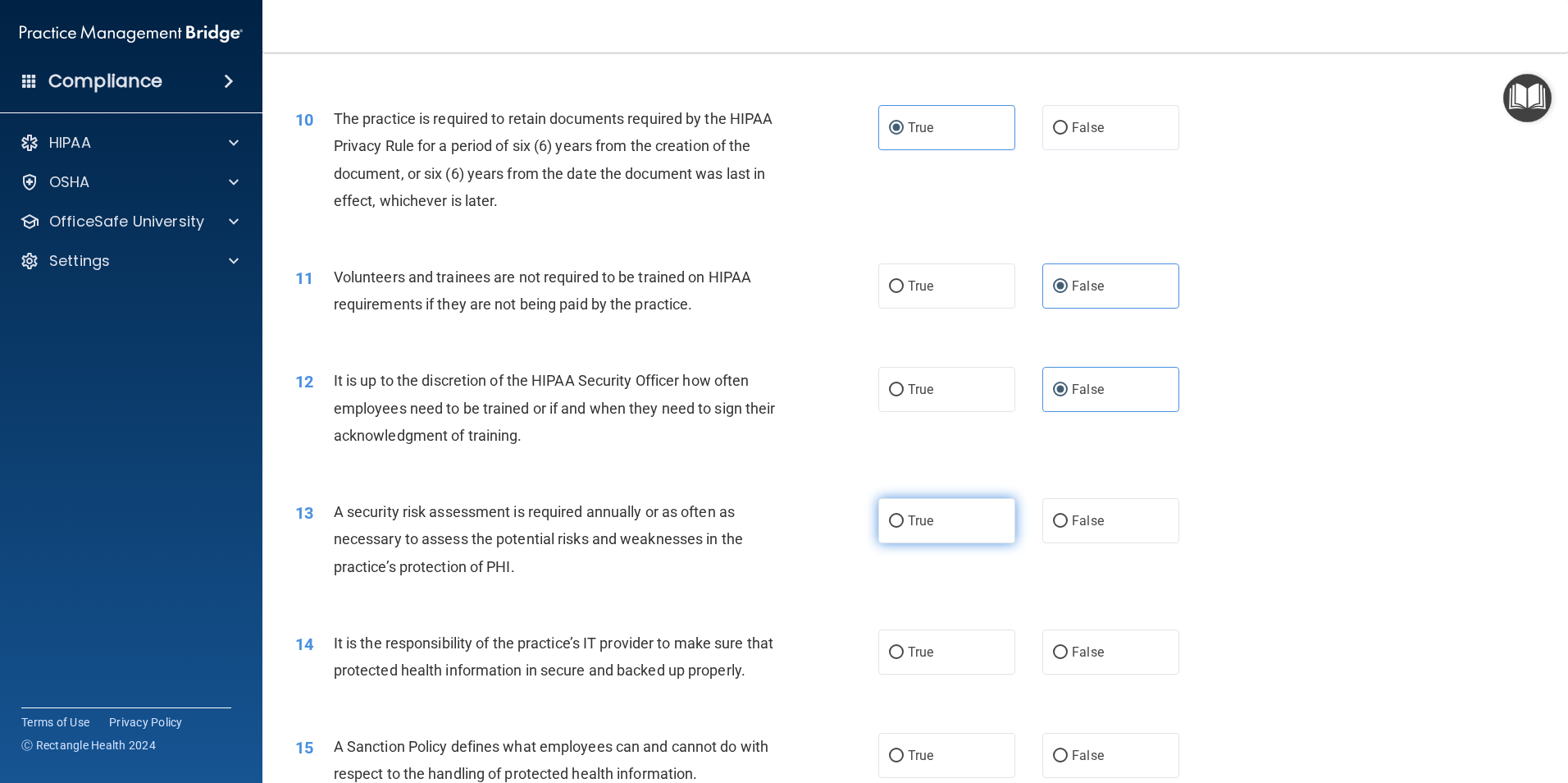
radio input "true"
click at [1098, 649] on label "False" at bounding box center [1111, 652] width 137 height 45
click at [1068, 649] on input "False" at bounding box center [1060, 652] width 14 height 13
radio input "true"
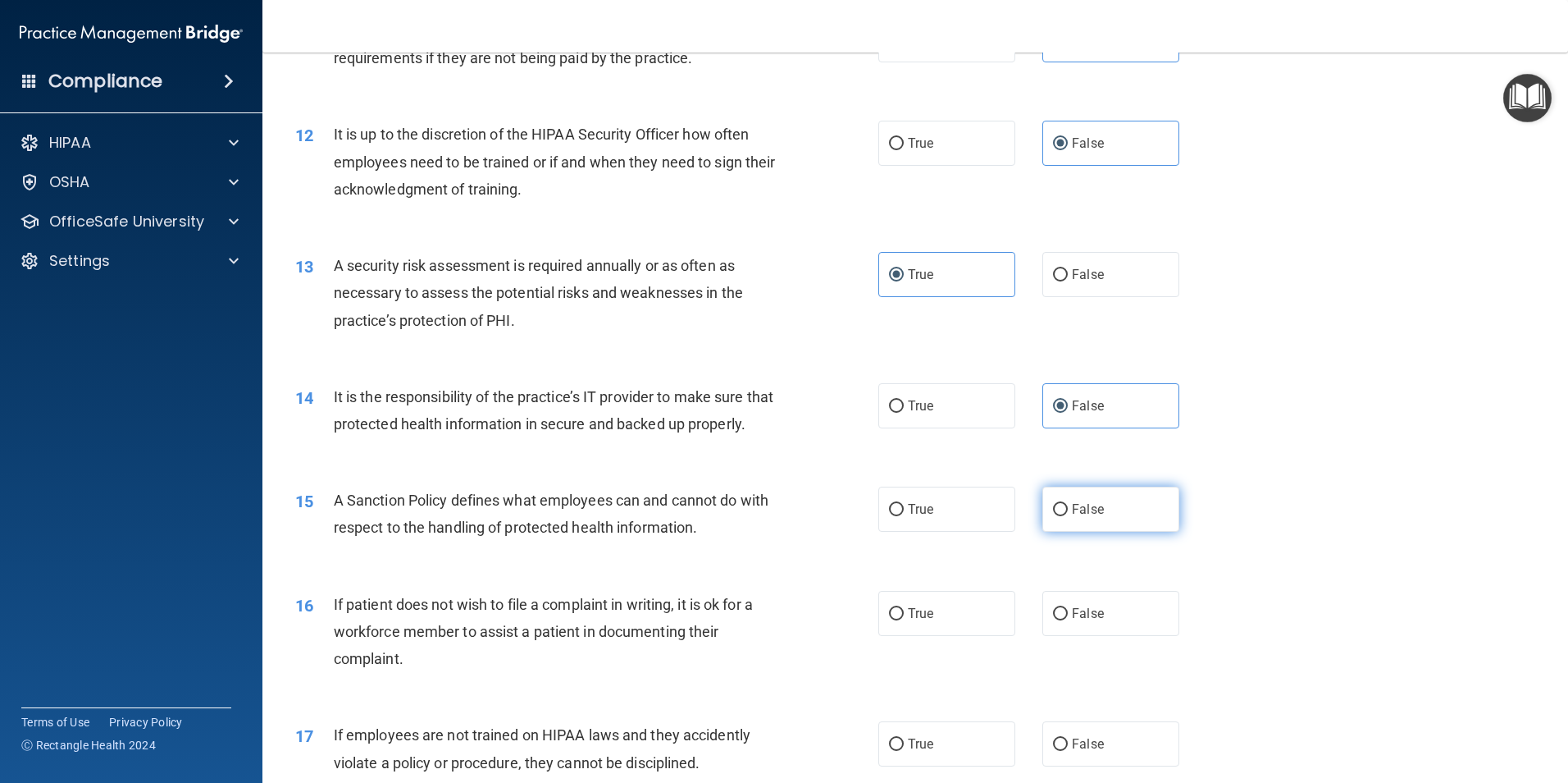
click at [1074, 517] on span "False" at bounding box center [1089, 509] width 32 height 15
click at [1068, 516] on input "False" at bounding box center [1060, 510] width 14 height 13
radio input "true"
click at [960, 636] on label "True" at bounding box center [947, 613] width 137 height 45
click at [904, 620] on input "True" at bounding box center [896, 614] width 14 height 13
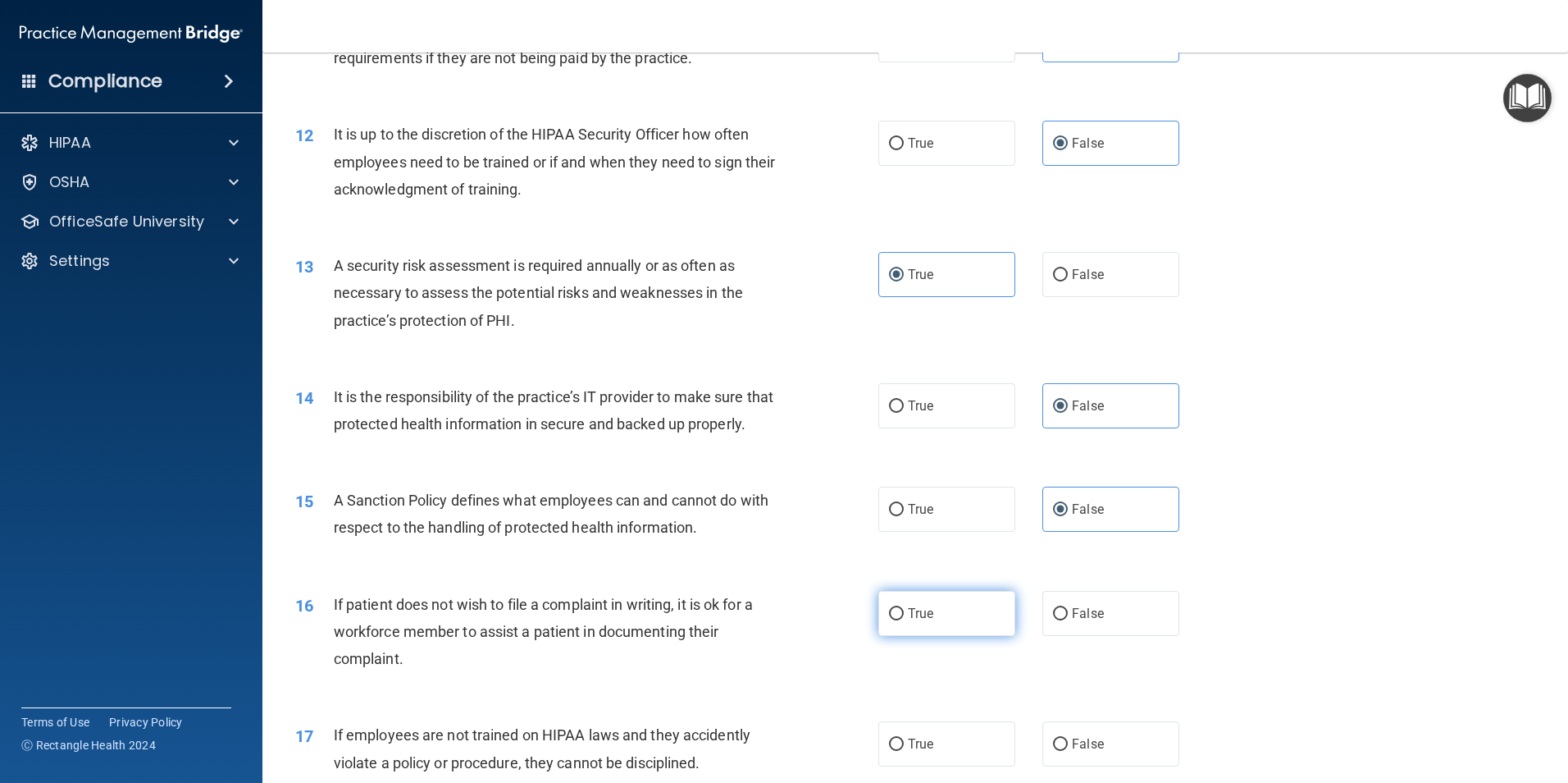
radio input "true"
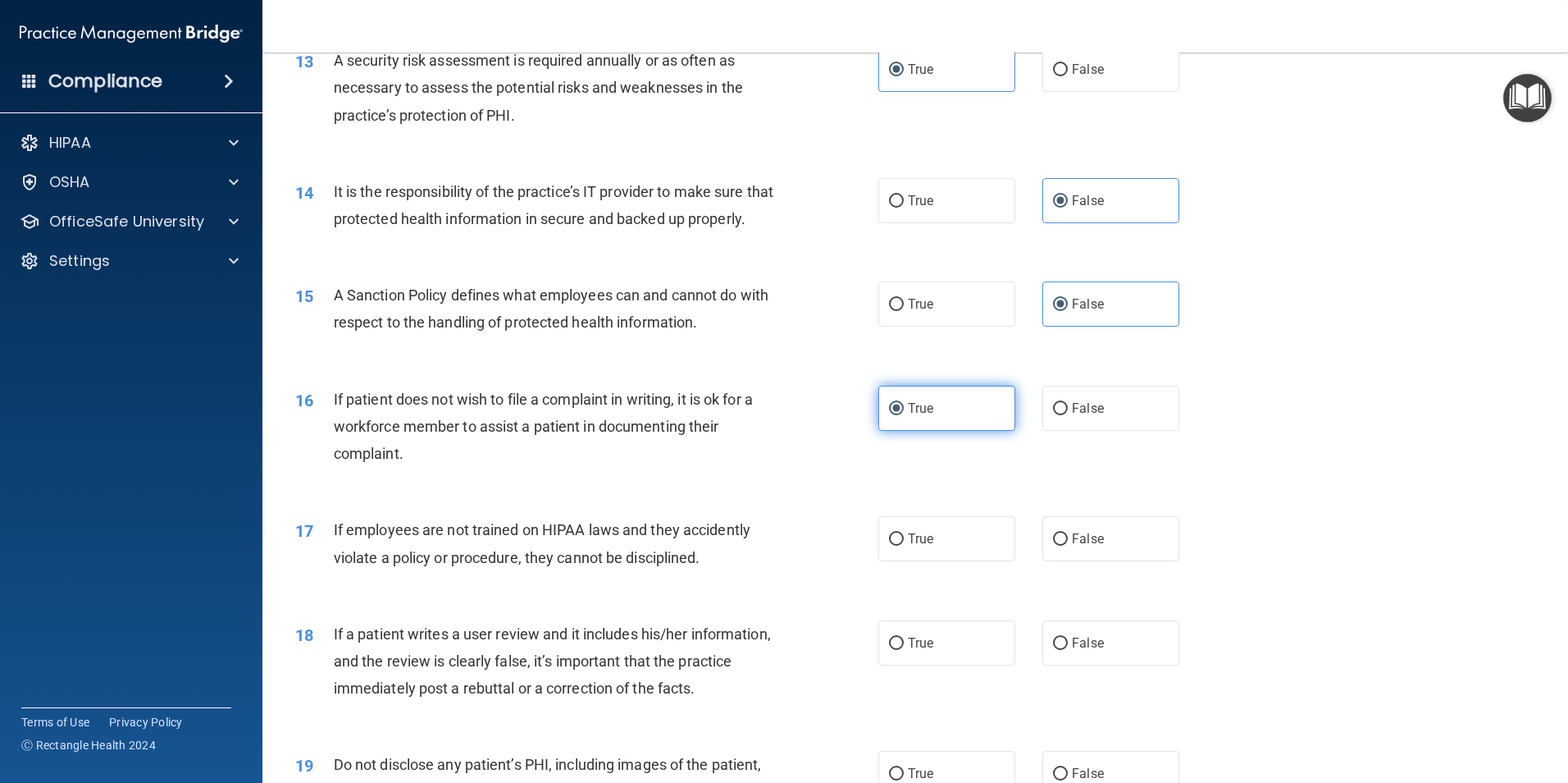
scroll to position [1887, 0]
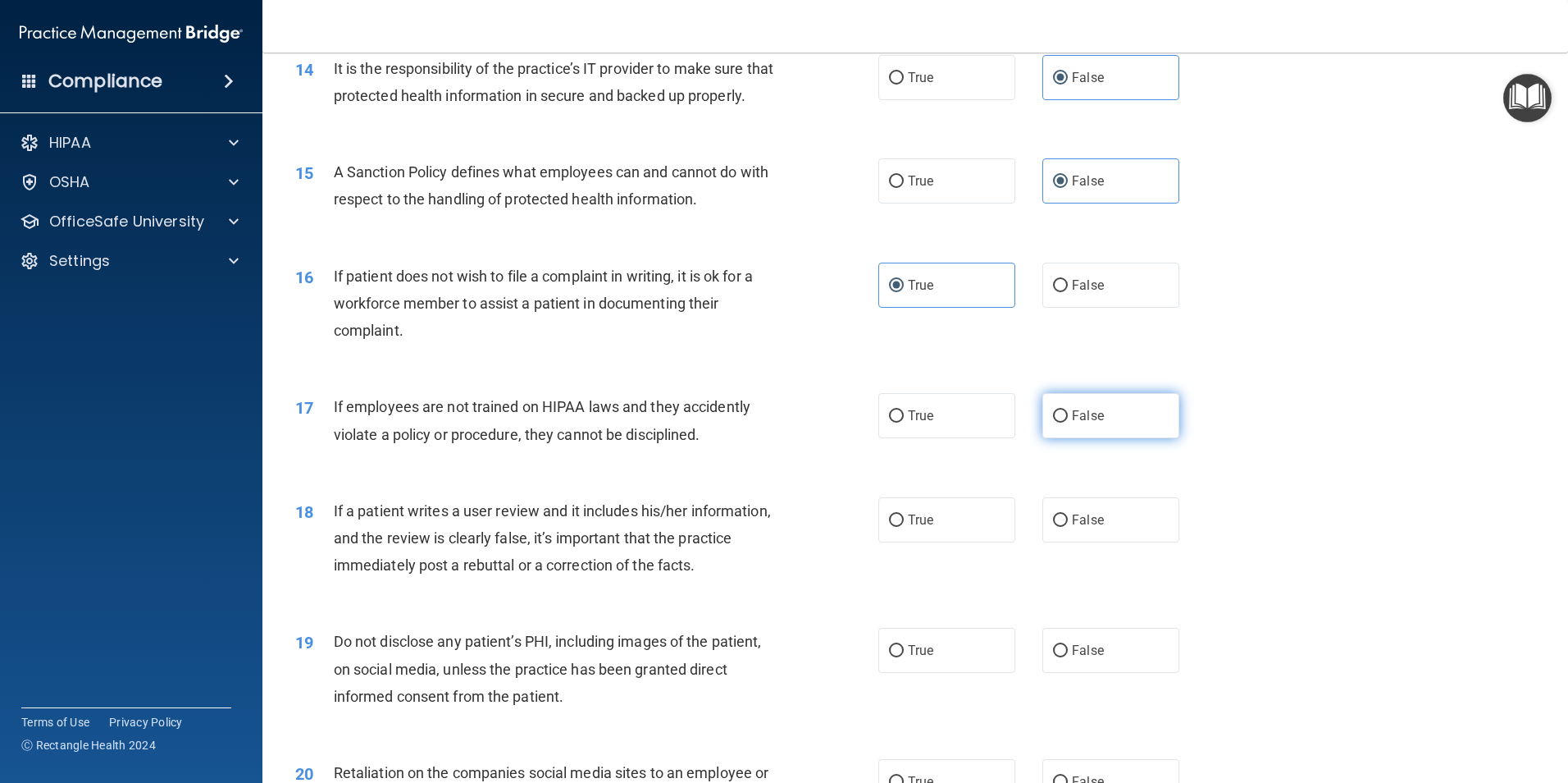
click at [1086, 424] on span "False" at bounding box center [1089, 415] width 32 height 15
click at [1068, 423] on input "False" at bounding box center [1060, 416] width 14 height 13
radio input "true"
click at [1084, 528] on span "False" at bounding box center [1089, 519] width 32 height 15
click at [1068, 527] on input "False" at bounding box center [1060, 520] width 14 height 13
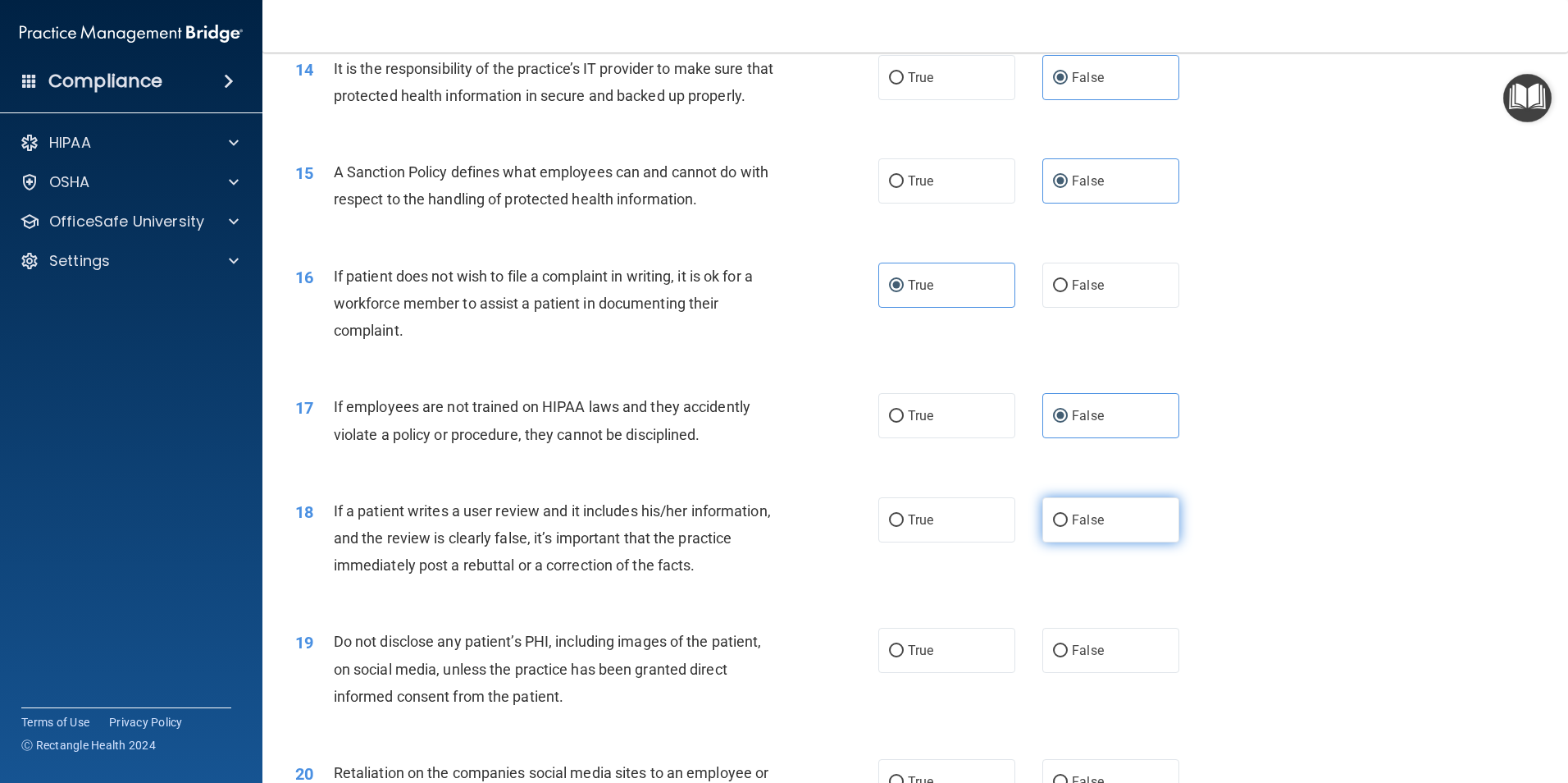
radio input "true"
click at [909, 673] on label "True" at bounding box center [947, 650] width 137 height 45
click at [904, 658] on input "True" at bounding box center [896, 651] width 14 height 13
radio input "true"
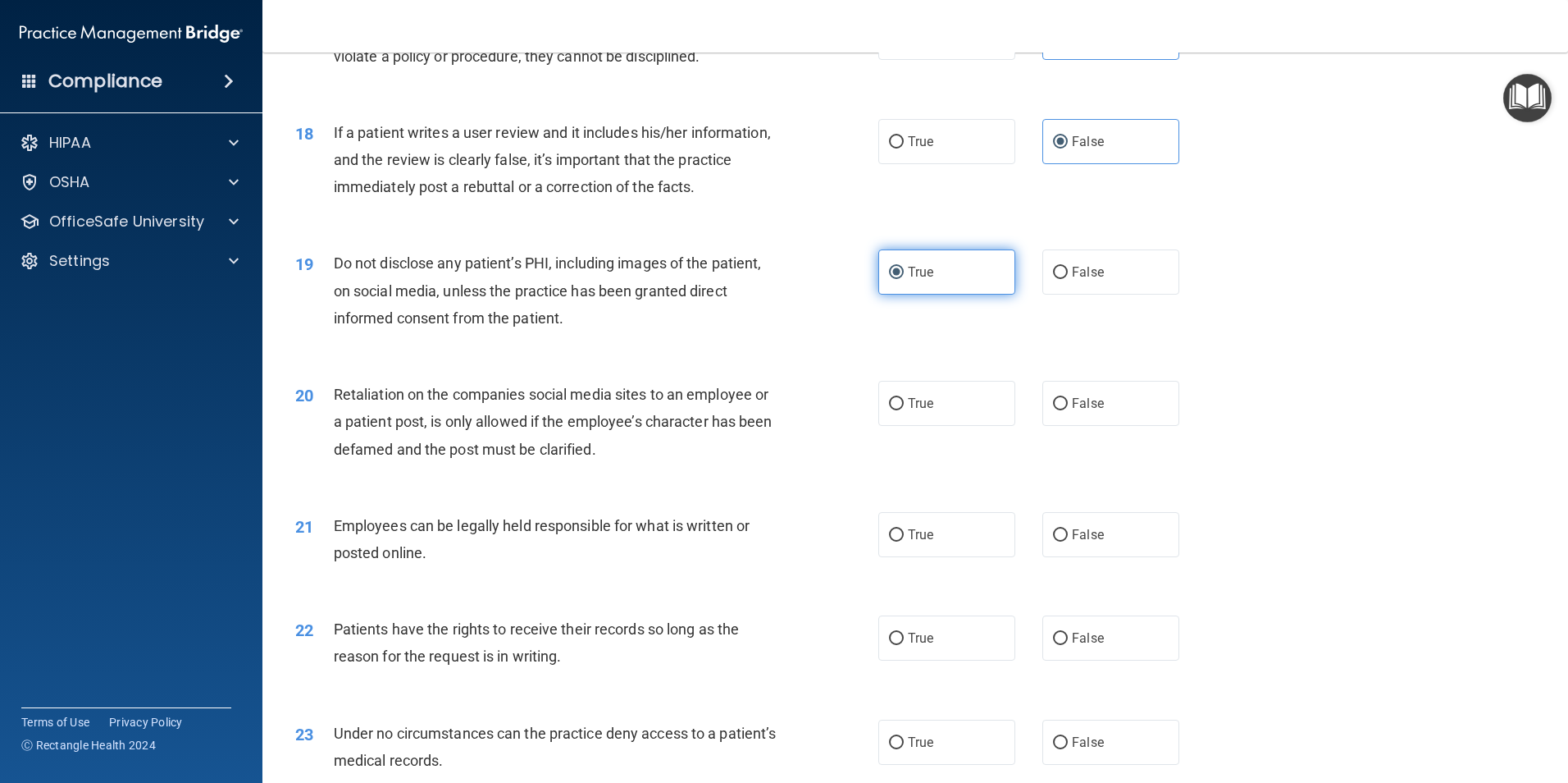
scroll to position [2297, 0]
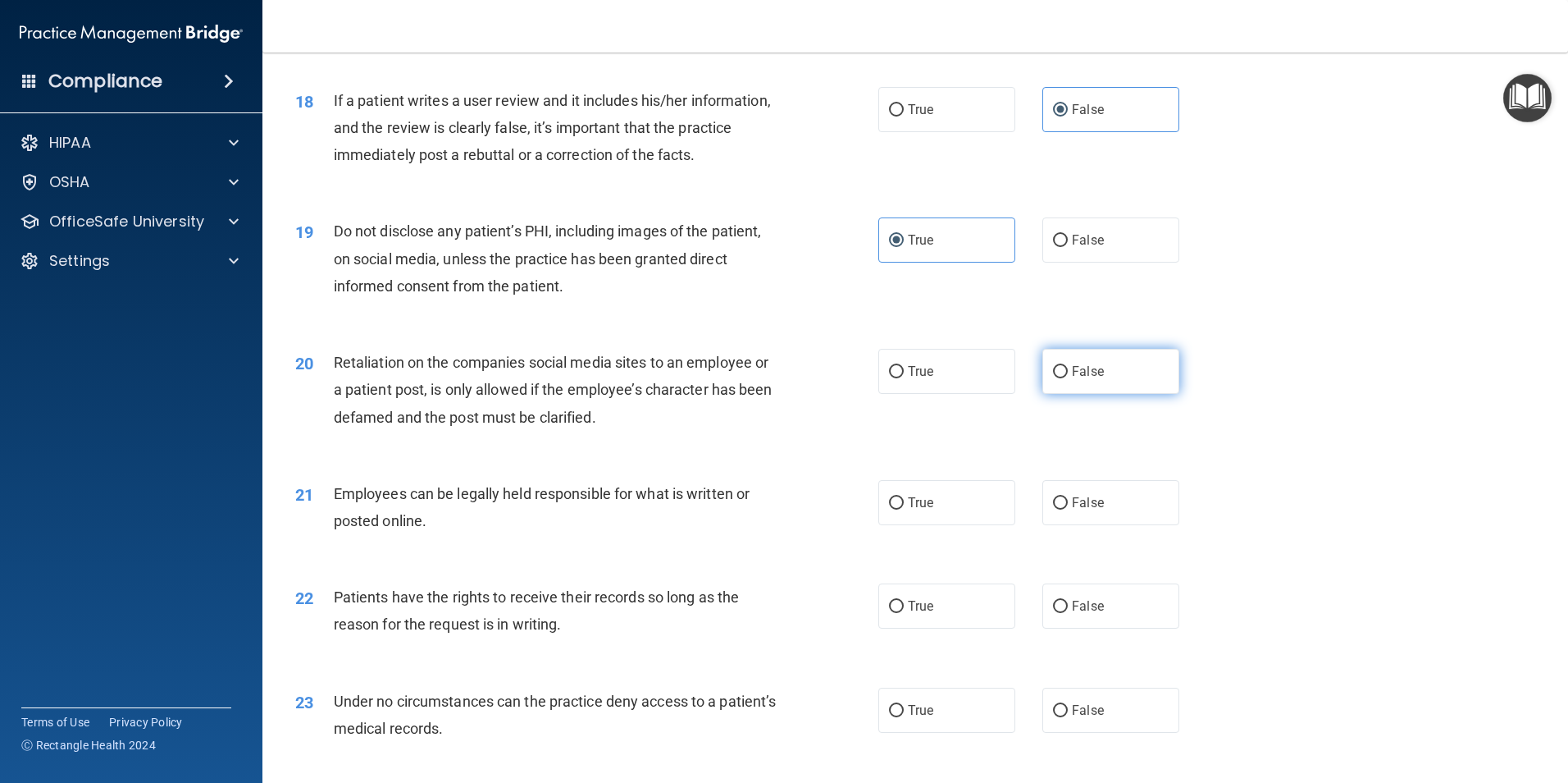
click at [1126, 394] on label "False" at bounding box center [1111, 371] width 137 height 45
click at [1068, 378] on input "False" at bounding box center [1060, 372] width 14 height 13
radio input "true"
click at [953, 525] on label "True" at bounding box center [947, 502] width 137 height 45
click at [904, 509] on input "True" at bounding box center [896, 503] width 14 height 13
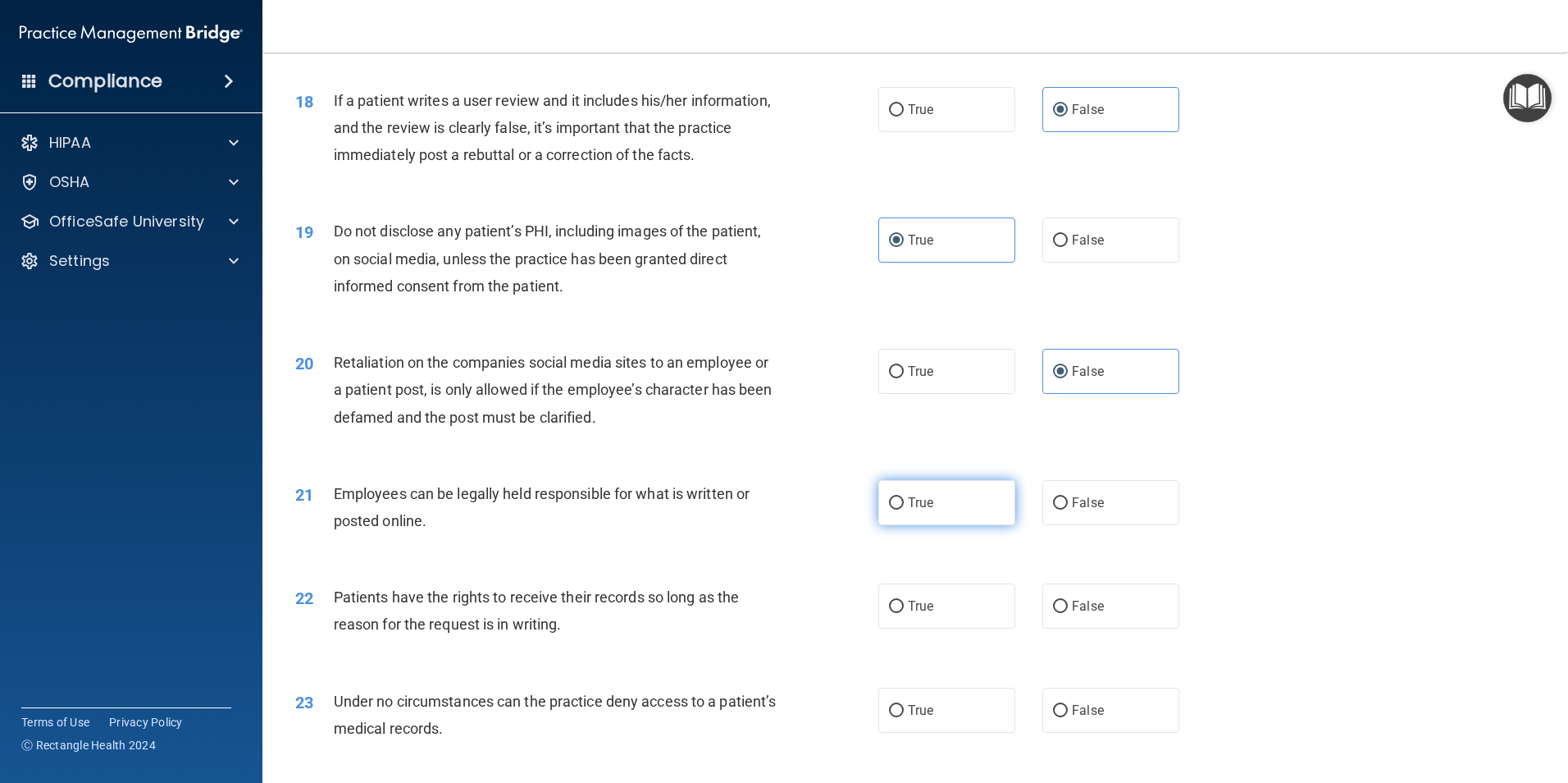
radio input "true"
click at [1081, 614] on span "False" at bounding box center [1089, 606] width 32 height 15
click at [1068, 613] on input "False" at bounding box center [1060, 607] width 14 height 13
radio input "true"
click at [1100, 733] on label "False" at bounding box center [1111, 709] width 137 height 45
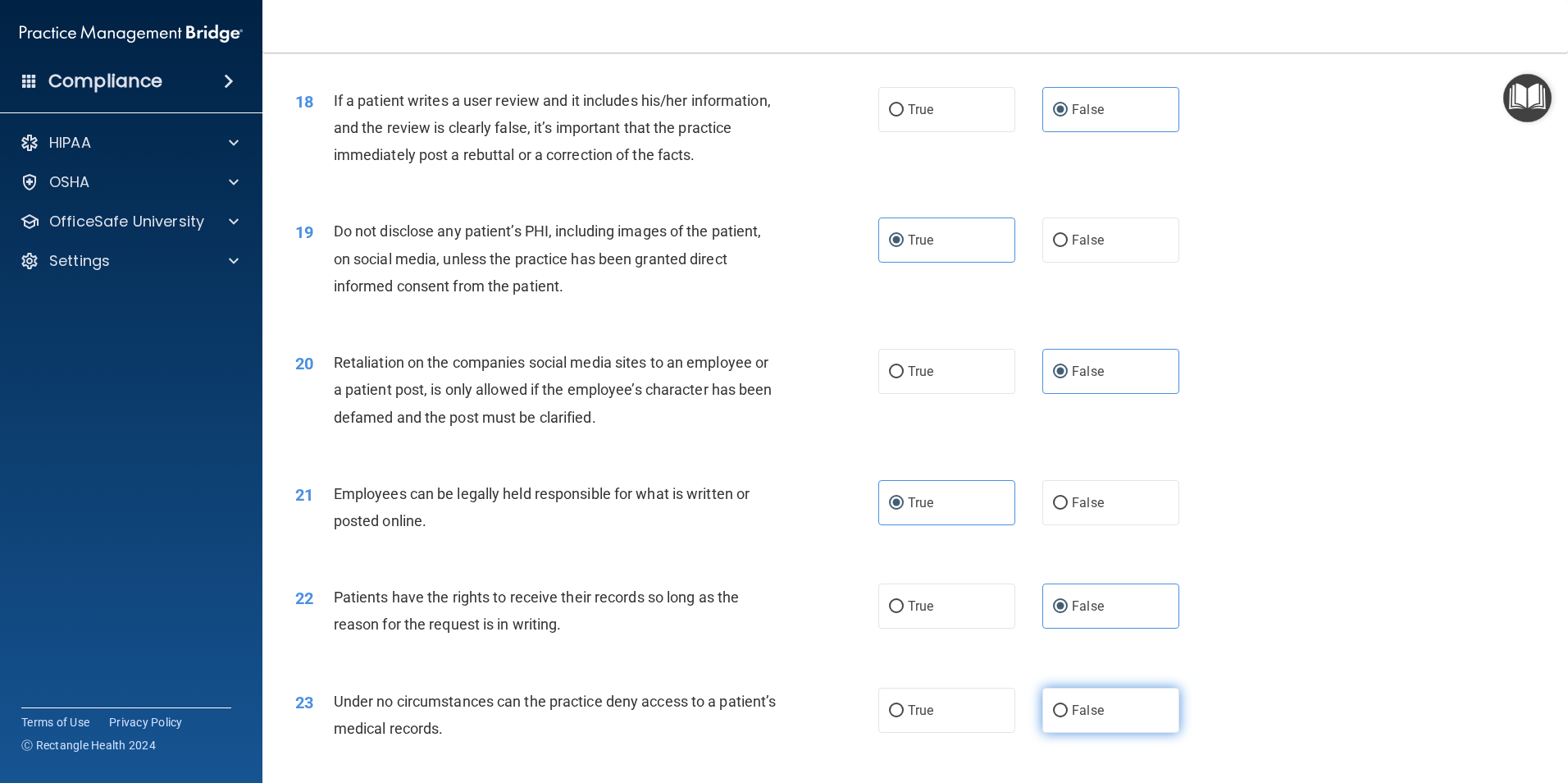
click at [1068, 717] on input "False" at bounding box center [1060, 711] width 14 height 13
radio input "true"
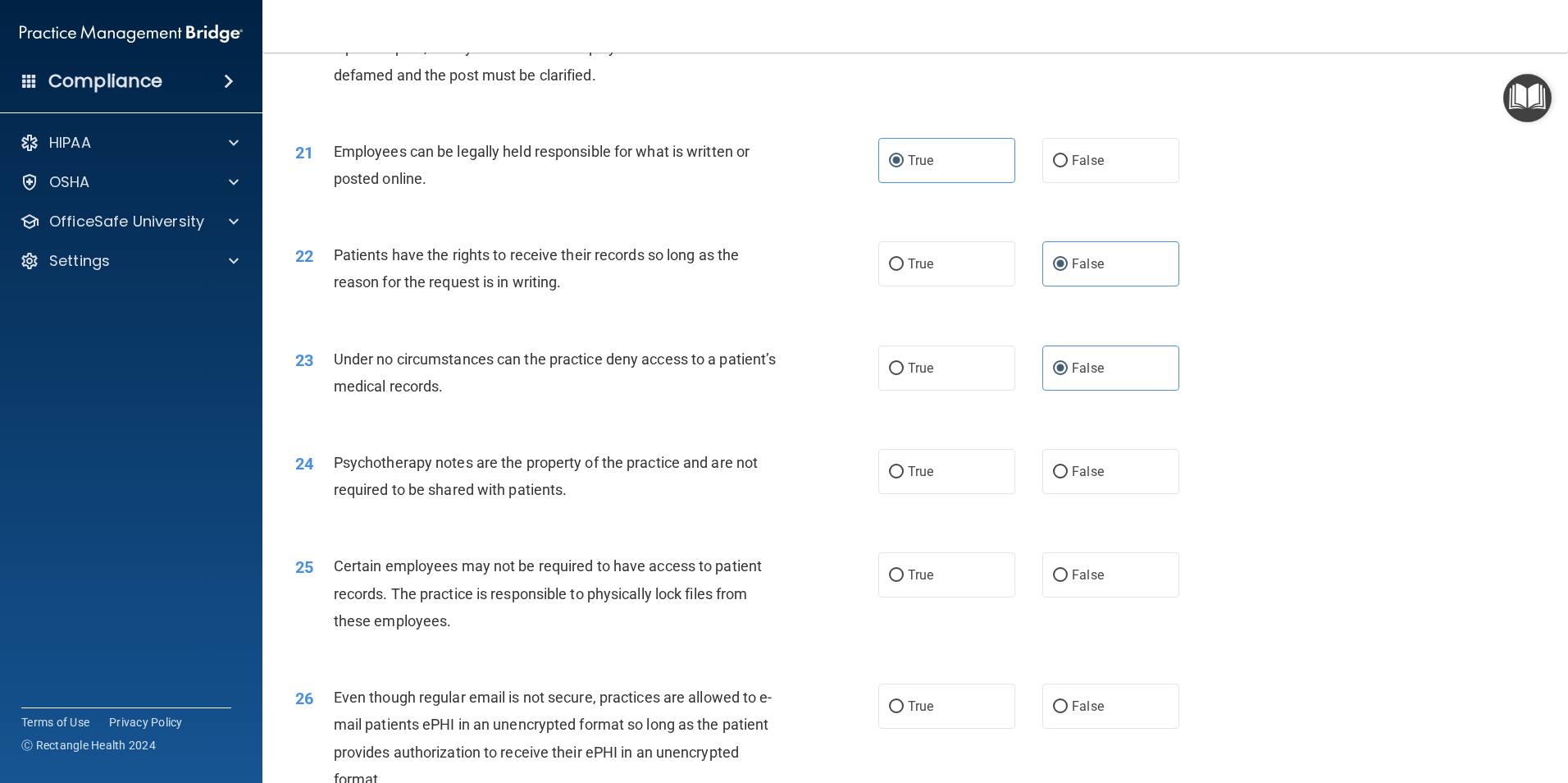
scroll to position [2790, 0]
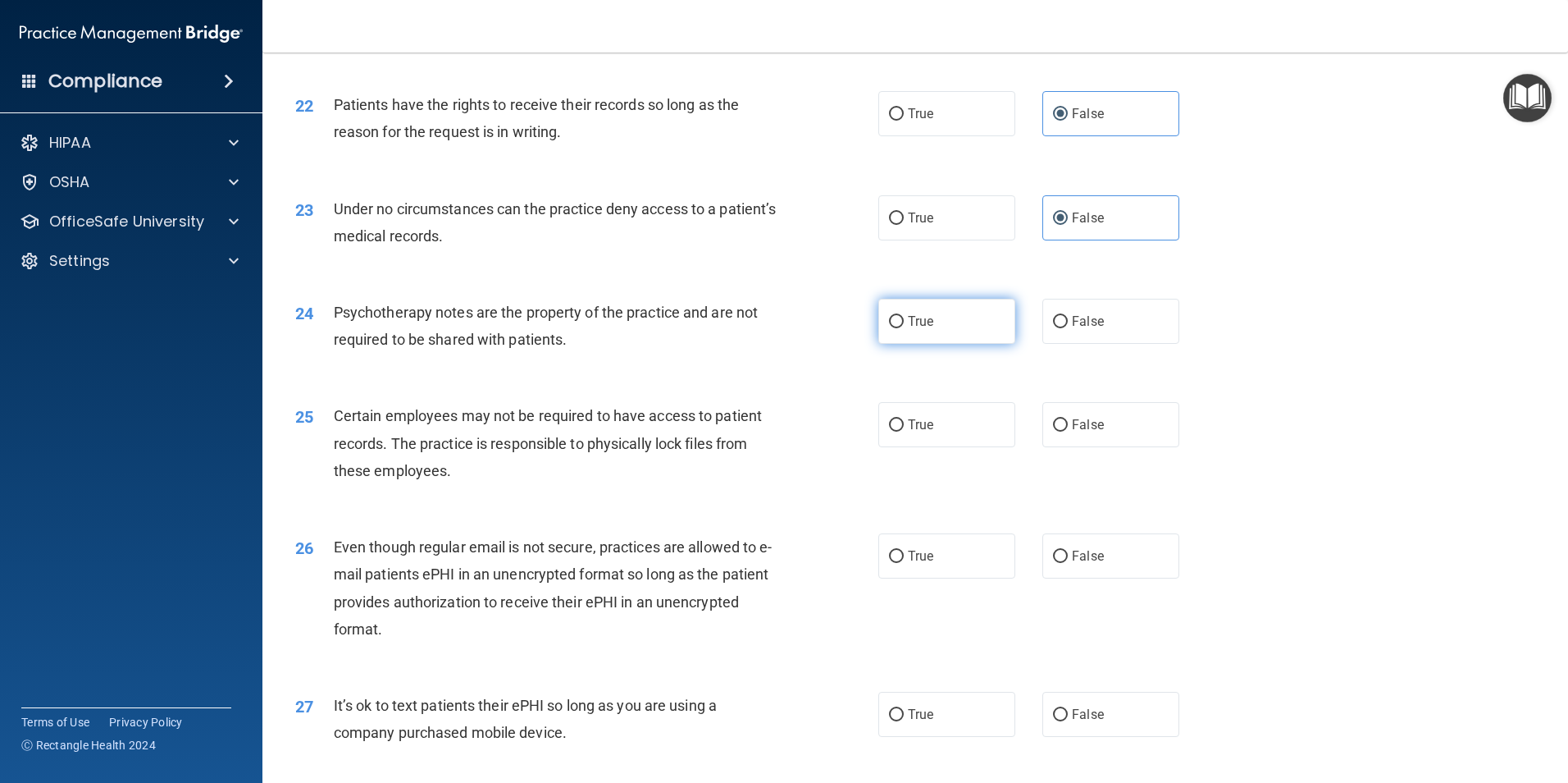
click at [984, 344] on label "True" at bounding box center [947, 320] width 137 height 45
click at [904, 328] on input "True" at bounding box center [896, 322] width 14 height 13
radio input "true"
click at [934, 447] on label "True" at bounding box center [947, 424] width 137 height 45
click at [904, 431] on input "True" at bounding box center [896, 425] width 14 height 13
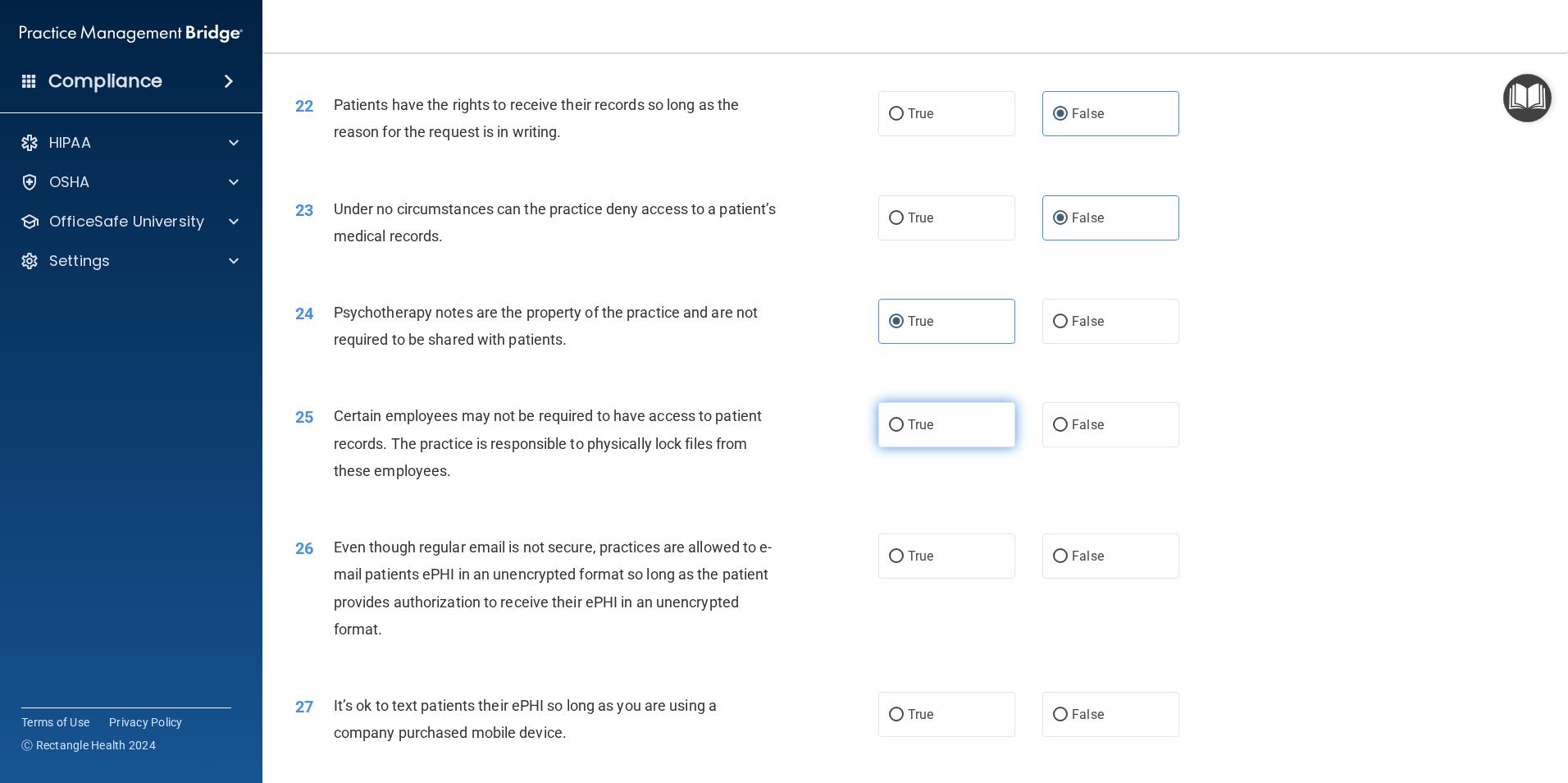
radio input "true"
click at [966, 579] on label "True" at bounding box center [947, 555] width 137 height 45
click at [904, 563] on input "True" at bounding box center [896, 557] width 14 height 13
radio input "true"
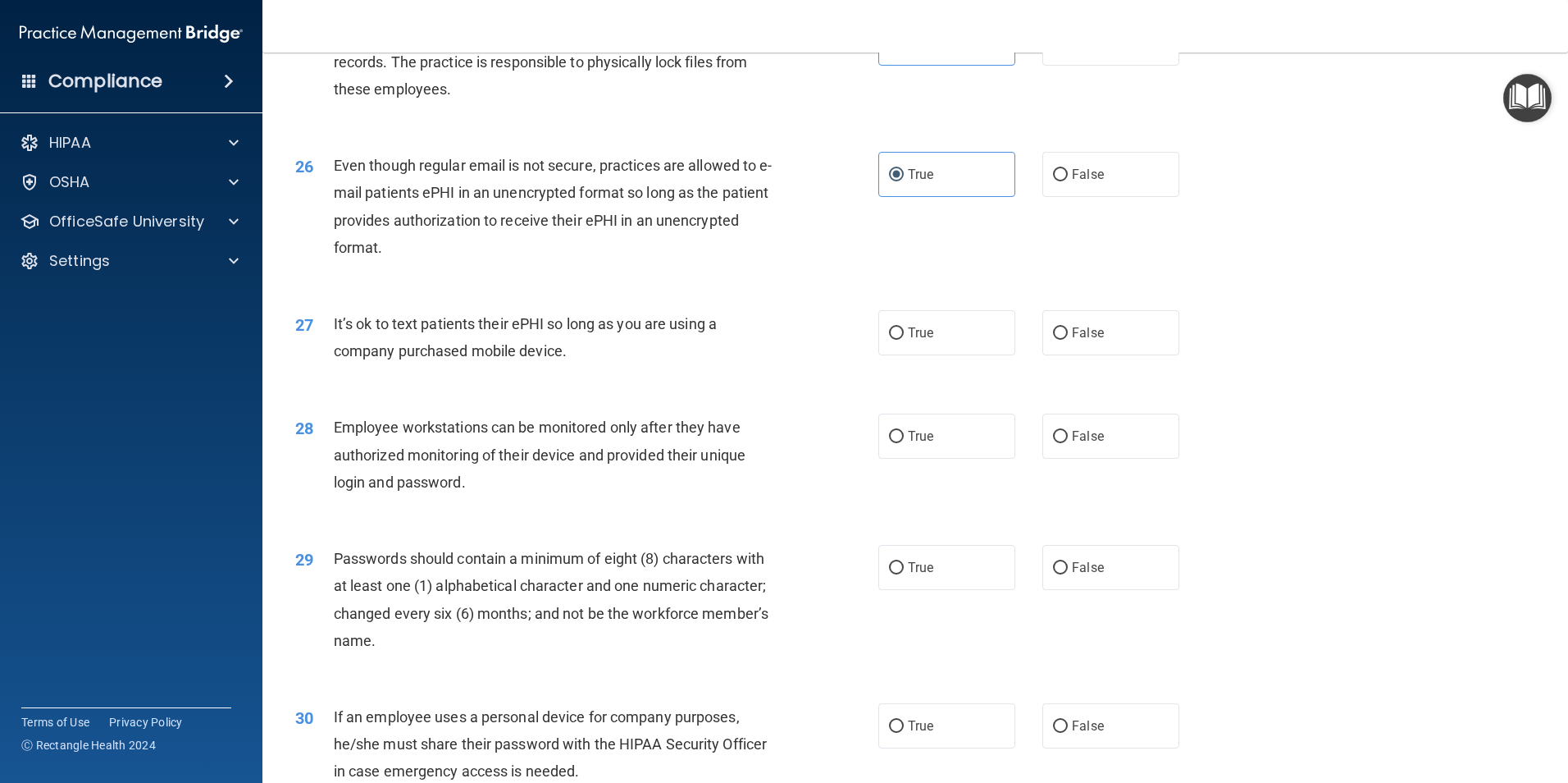
scroll to position [3200, 0]
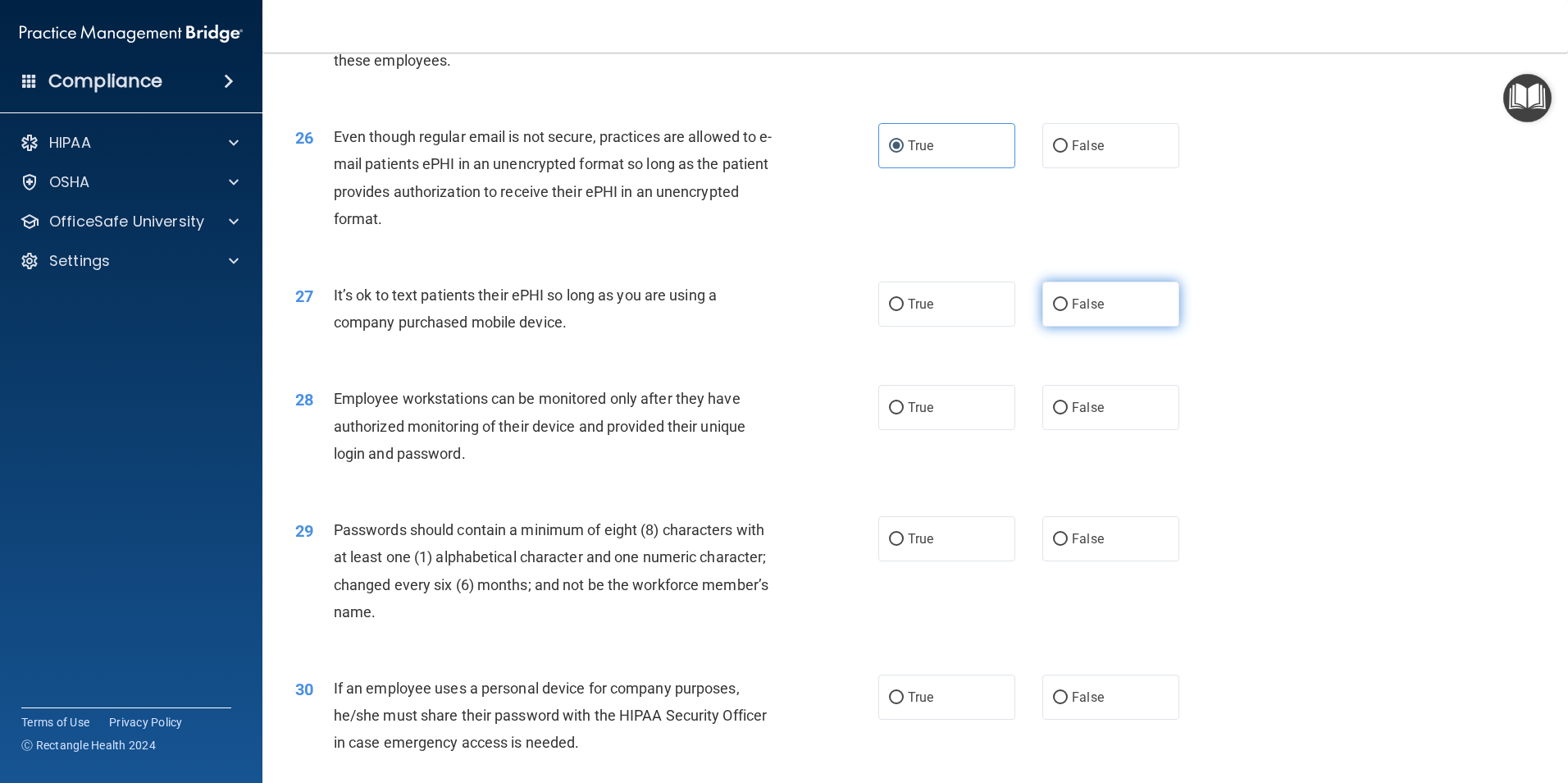
click at [1054, 326] on label "False" at bounding box center [1111, 303] width 137 height 45
click at [1054, 311] on input "False" at bounding box center [1060, 304] width 14 height 13
radio input "true"
click at [1093, 430] on label "False" at bounding box center [1111, 407] width 137 height 45
click at [1068, 414] on input "False" at bounding box center [1060, 408] width 14 height 13
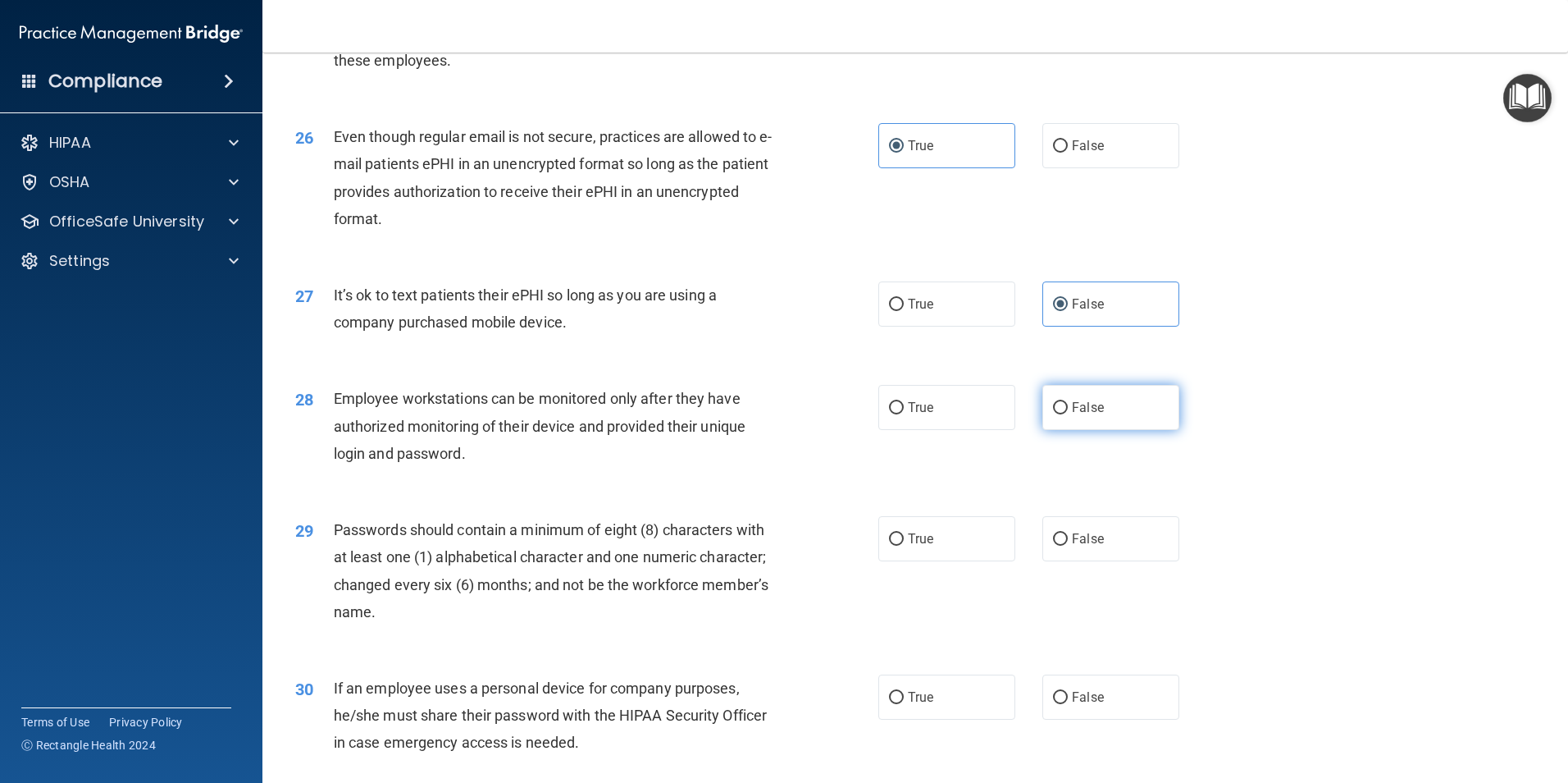
radio input "true"
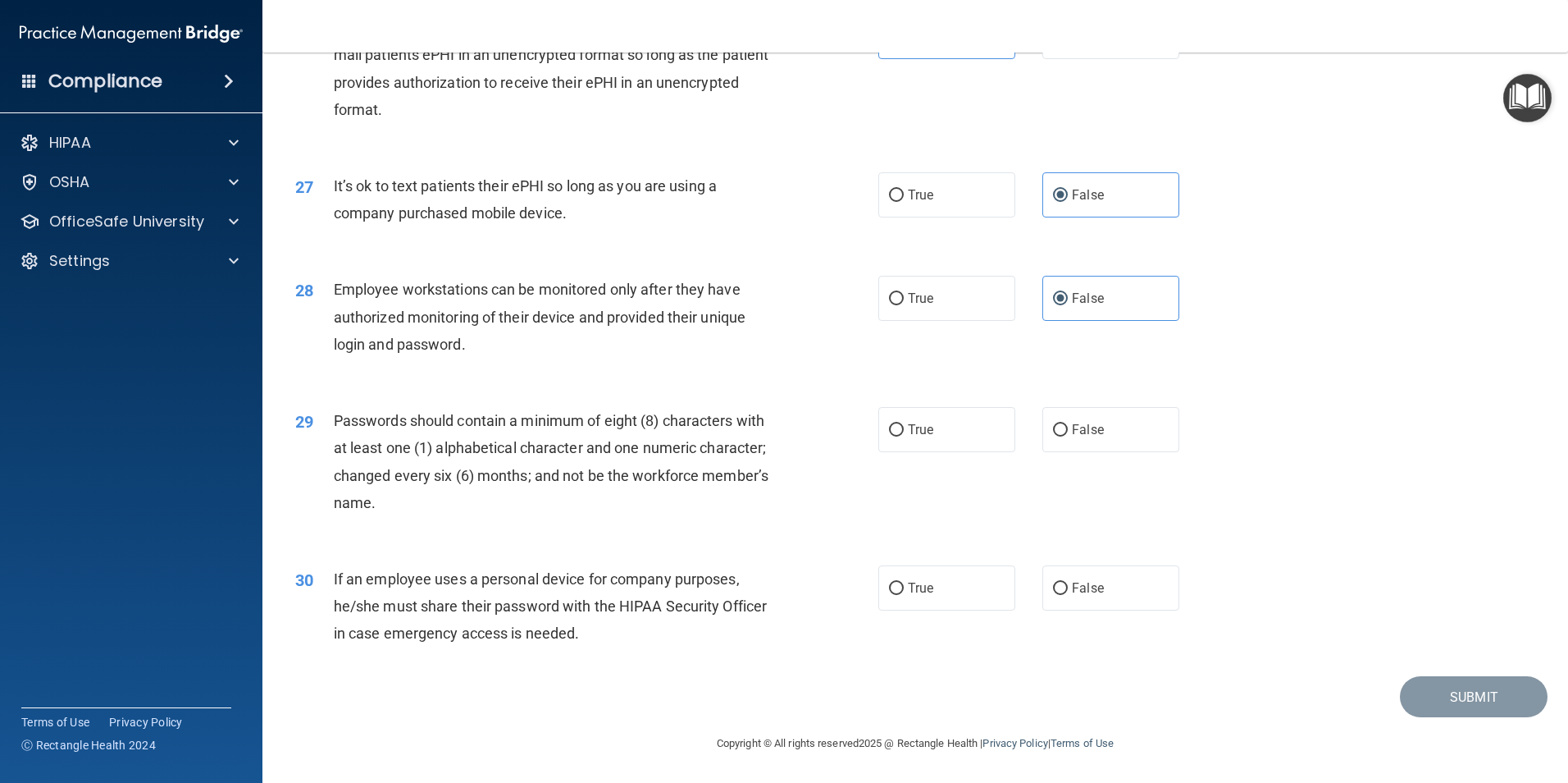
scroll to position [3336, 0]
click at [983, 430] on label "True" at bounding box center [947, 429] width 137 height 45
click at [904, 430] on input "True" at bounding box center [896, 430] width 14 height 13
radio input "true"
click at [1098, 587] on label "False" at bounding box center [1111, 587] width 137 height 45
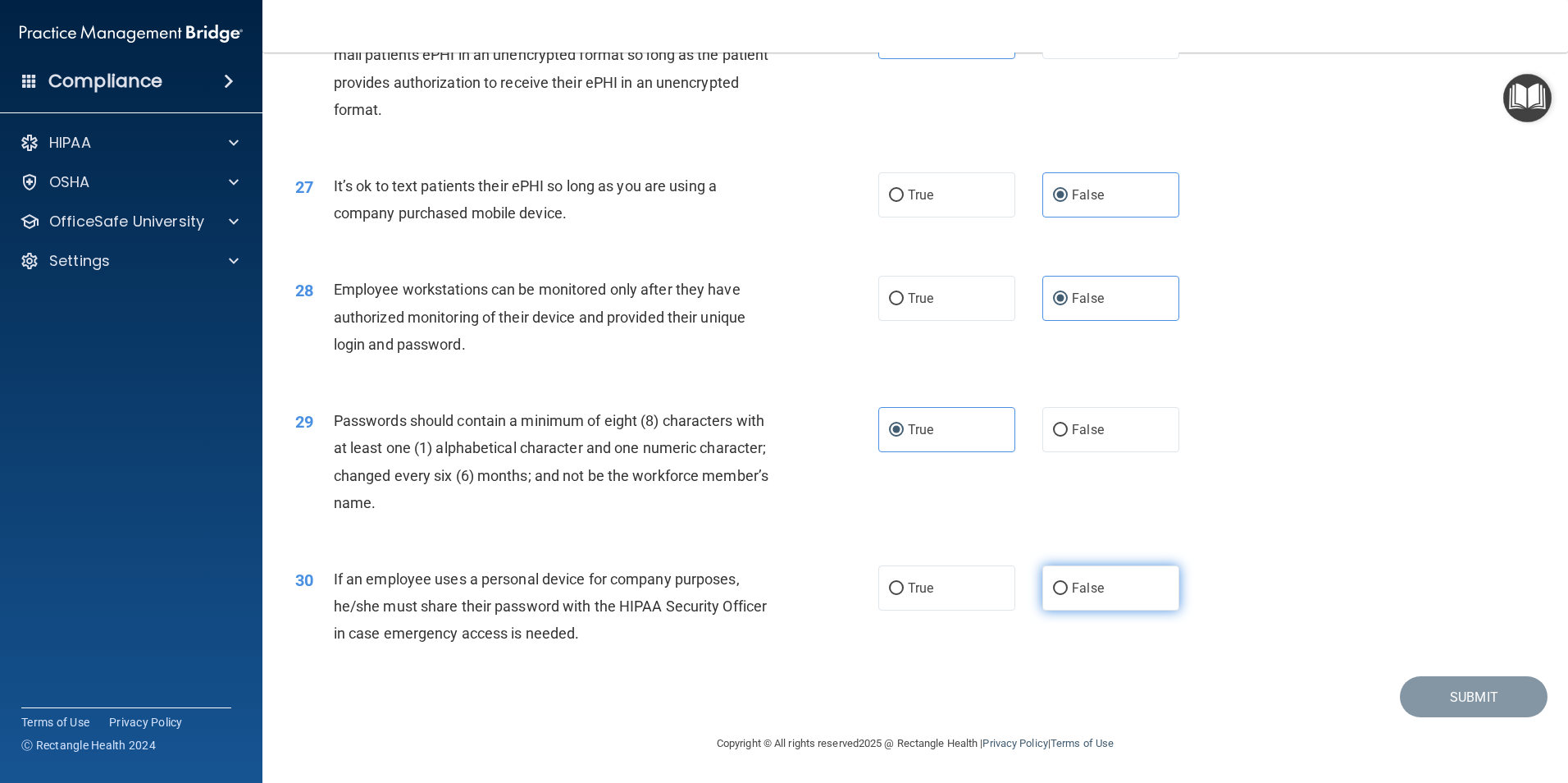
click at [1068, 587] on input "False" at bounding box center [1060, 589] width 14 height 13
radio input "true"
click at [1423, 693] on button "Submit" at bounding box center [1474, 697] width 147 height 42
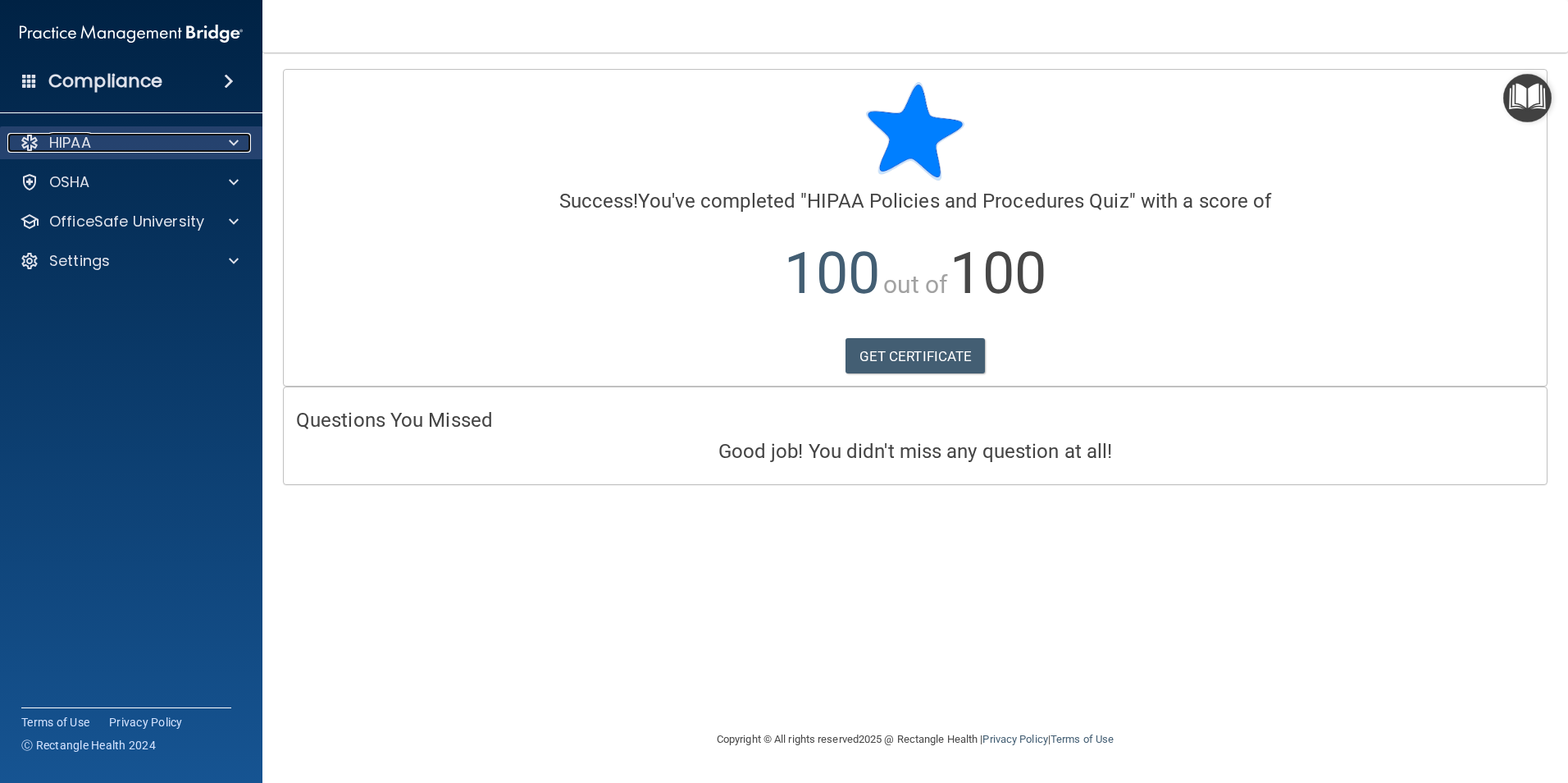
click at [91, 139] on p "HIPAA" at bounding box center [69, 142] width 42 height 19
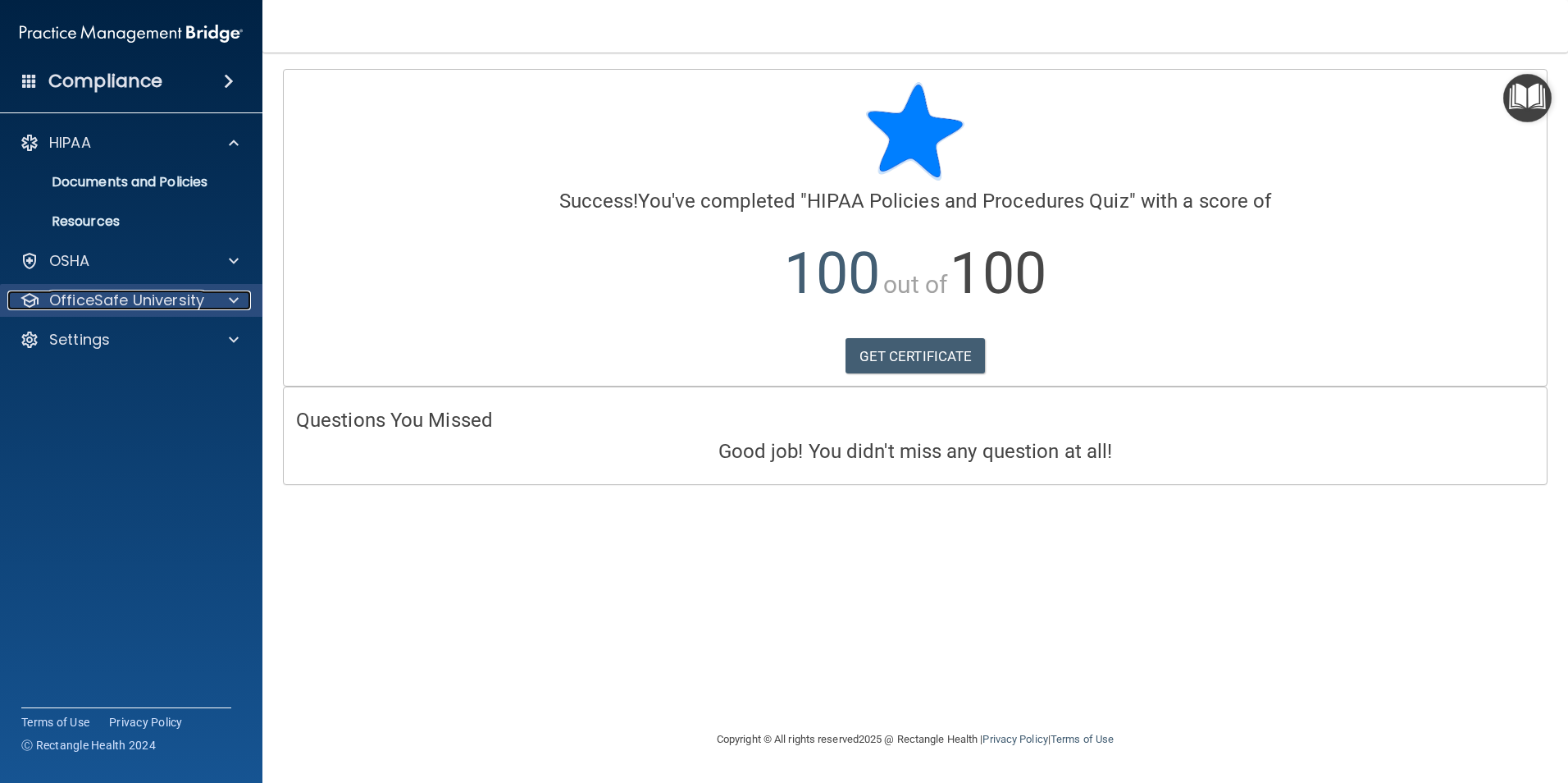
click at [91, 295] on p "OfficeSafe University" at bounding box center [126, 300] width 155 height 19
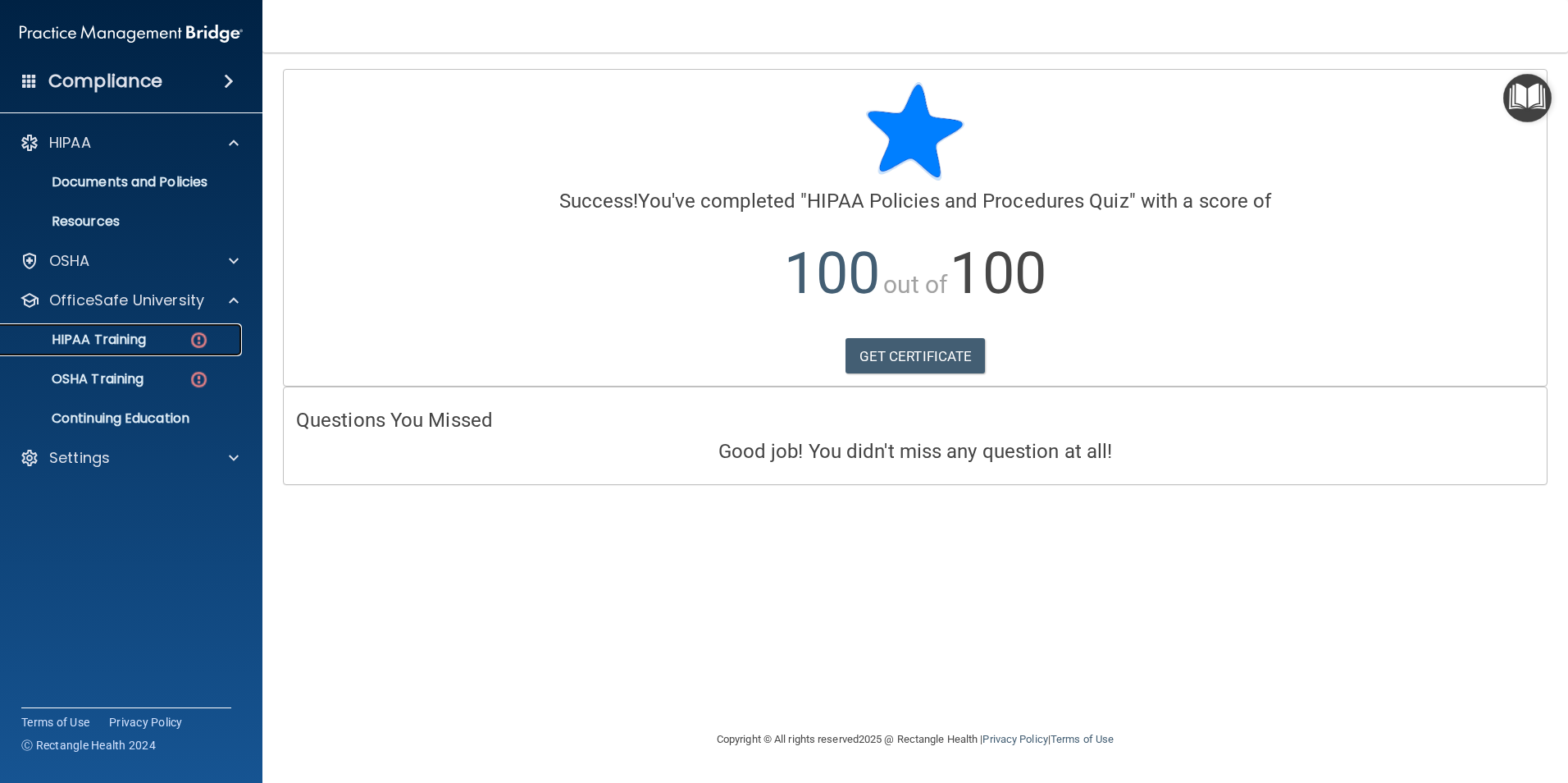
click at [107, 345] on p "HIPAA Training" at bounding box center [79, 339] width 136 height 16
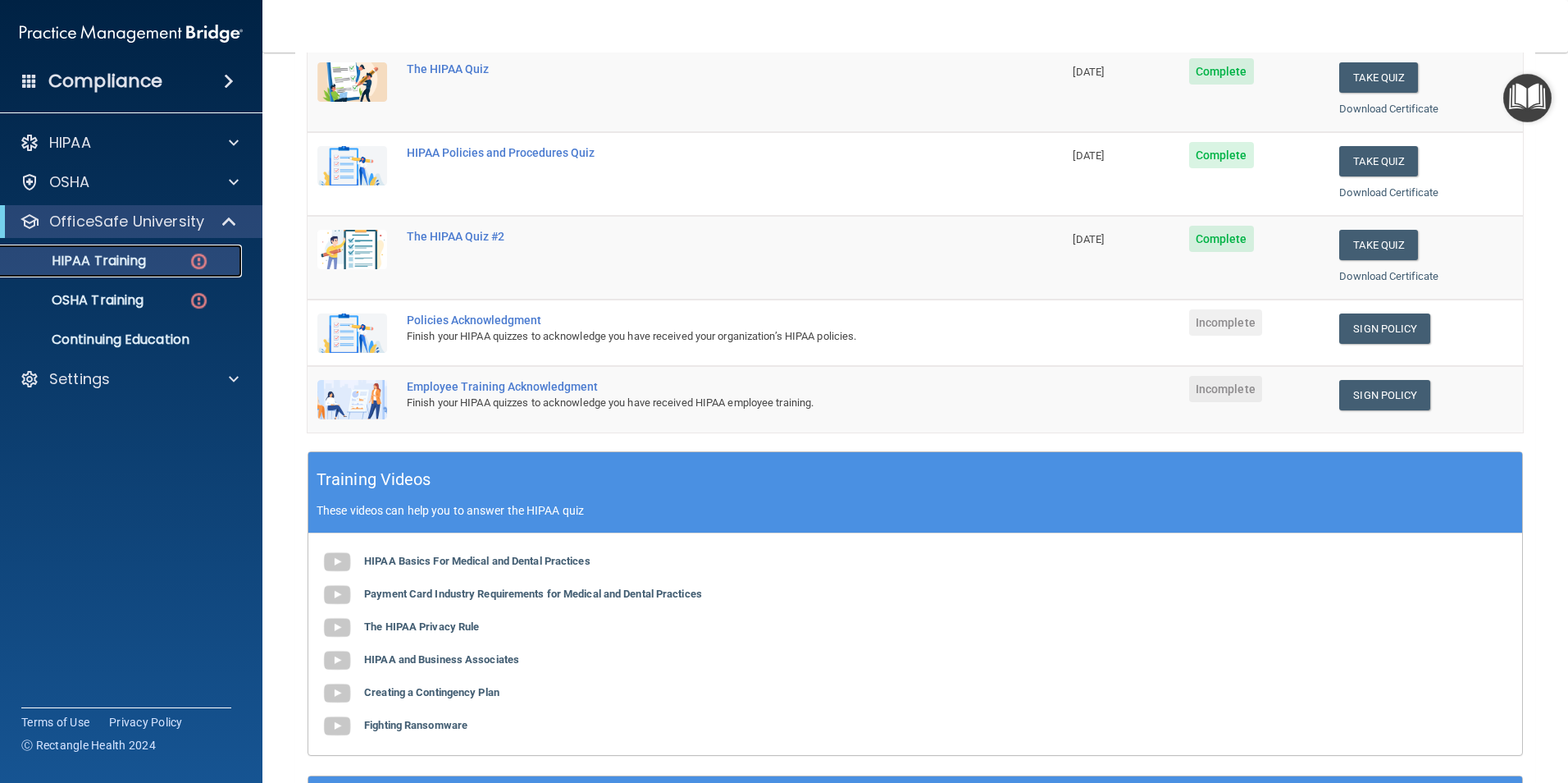
scroll to position [328, 0]
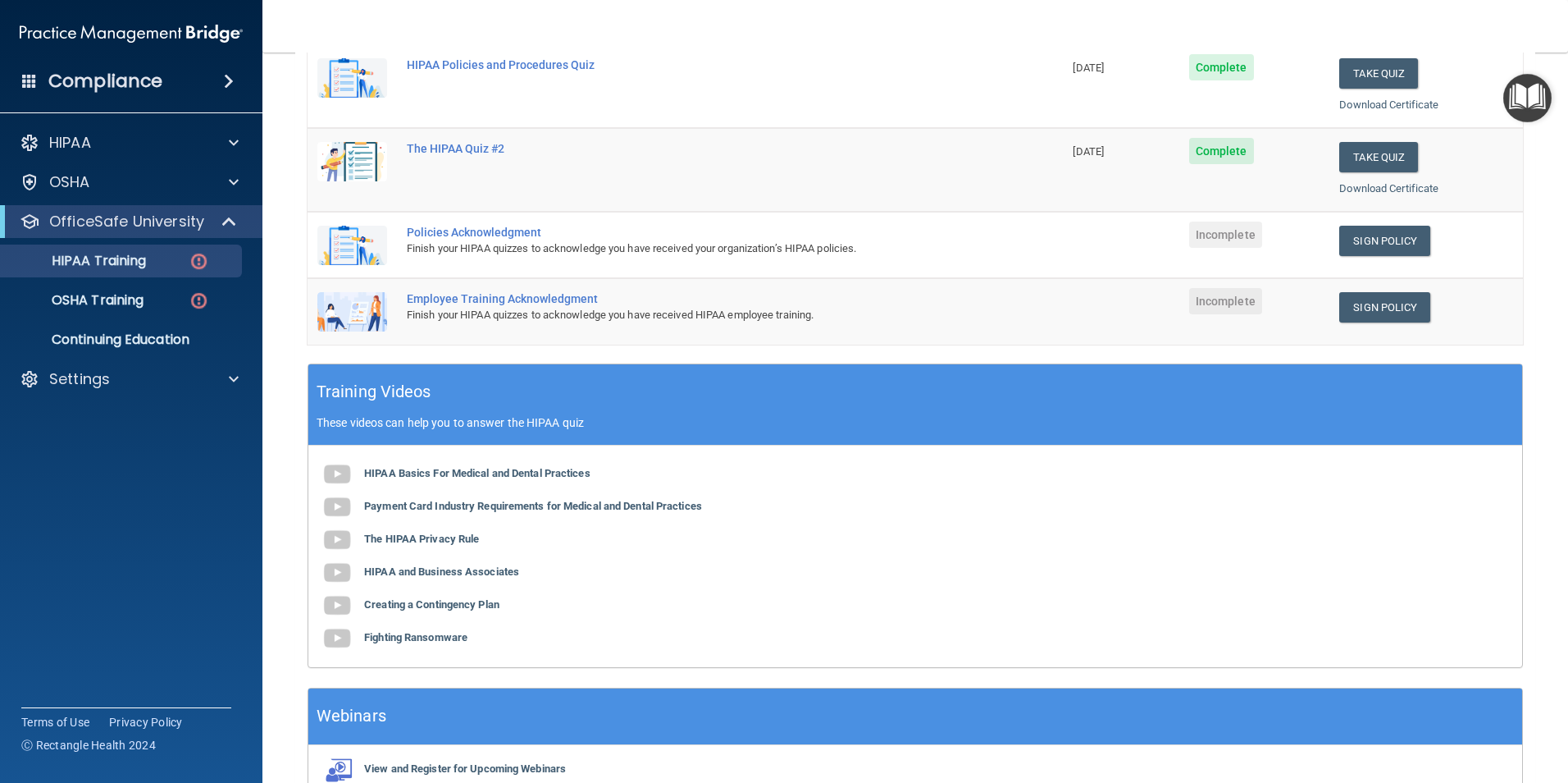
click at [596, 251] on div "Finish your HIPAA quizzes to acknowledge you have received your organization’s …" at bounding box center [694, 248] width 574 height 19
click at [479, 237] on div "Policies Acknowledgment" at bounding box center [694, 231] width 574 height 13
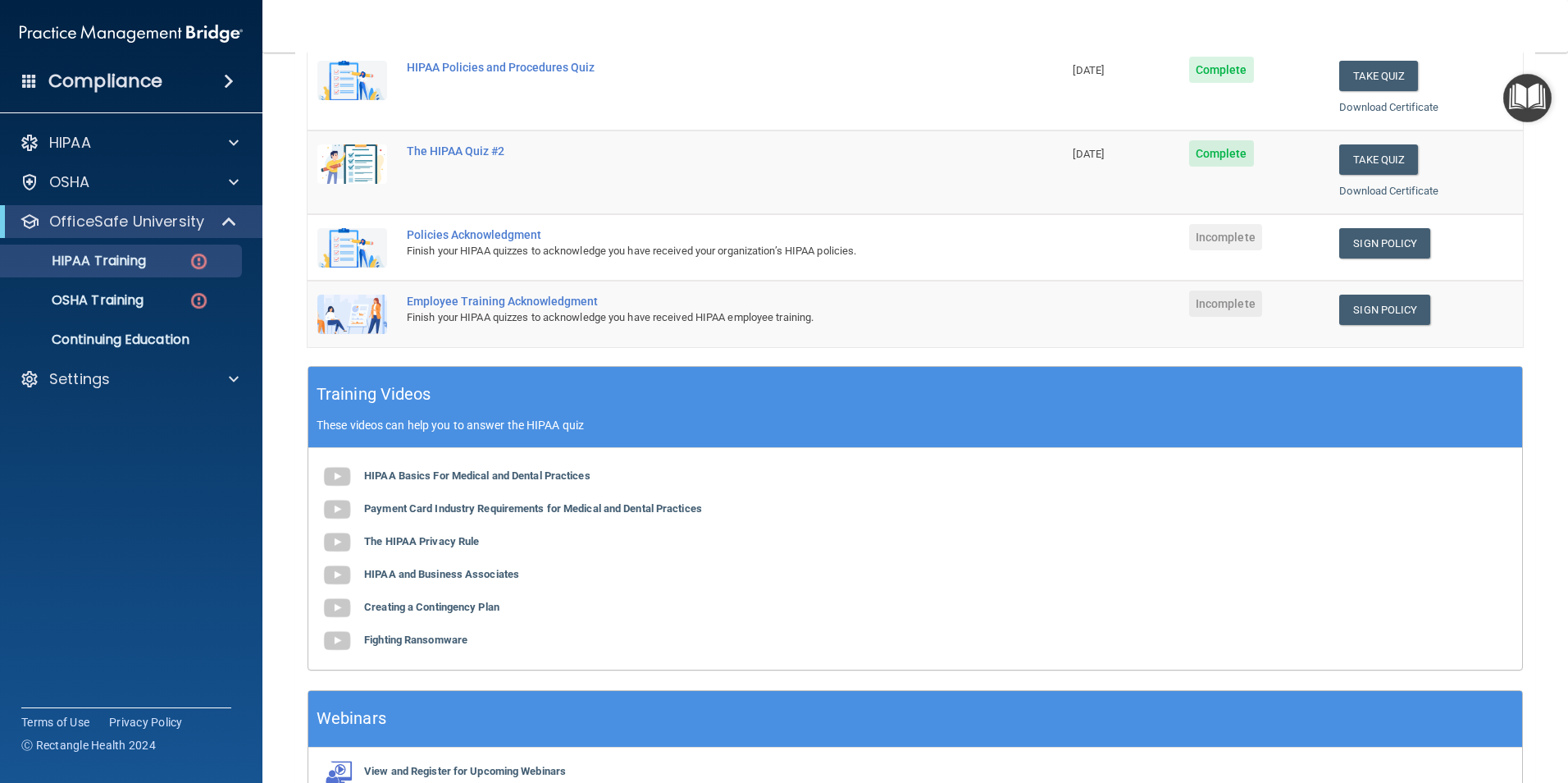
scroll to position [91, 0]
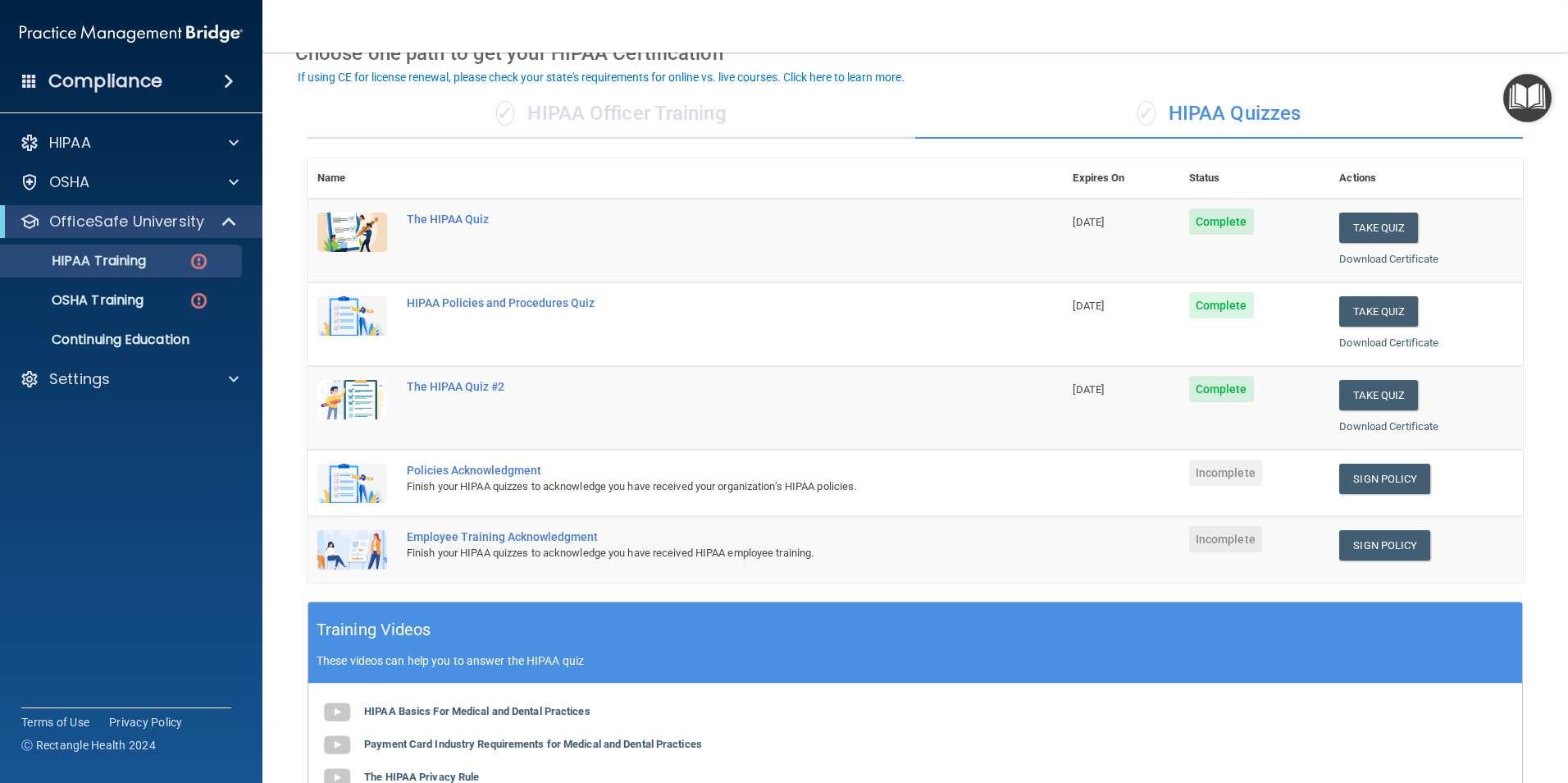
click at [367, 475] on img at bounding box center [352, 483] width 69 height 39
click at [474, 479] on div "Finish your HIPAA quizzes to acknowledge you have received your organization’s …" at bounding box center [694, 486] width 574 height 19
click at [276, 577] on main "Back Choose one path to get your HIPAA Certification ✓ HIPAA Officer Training ✓…" at bounding box center [916, 418] width 1306 height 730
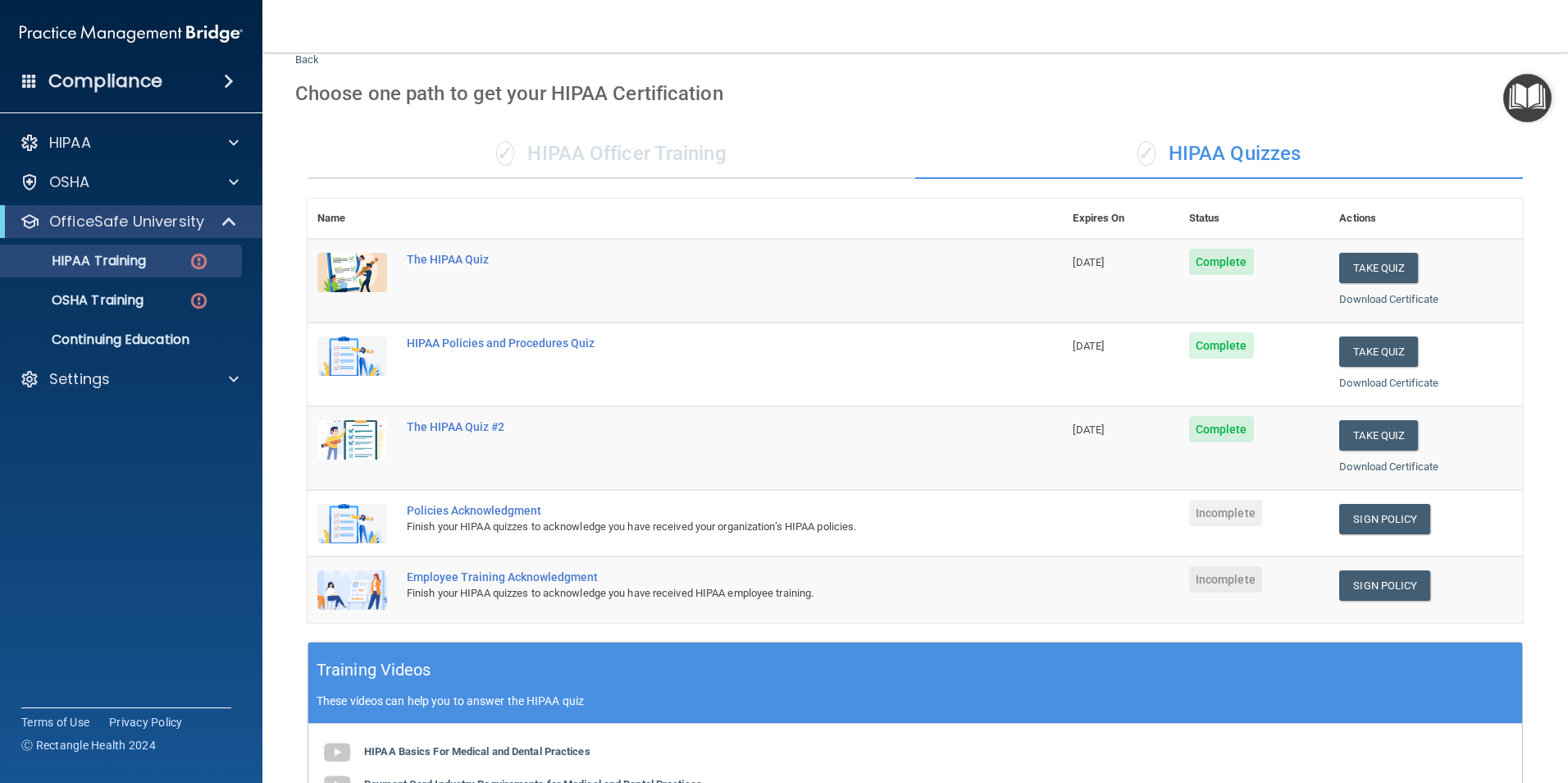
scroll to position [0, 0]
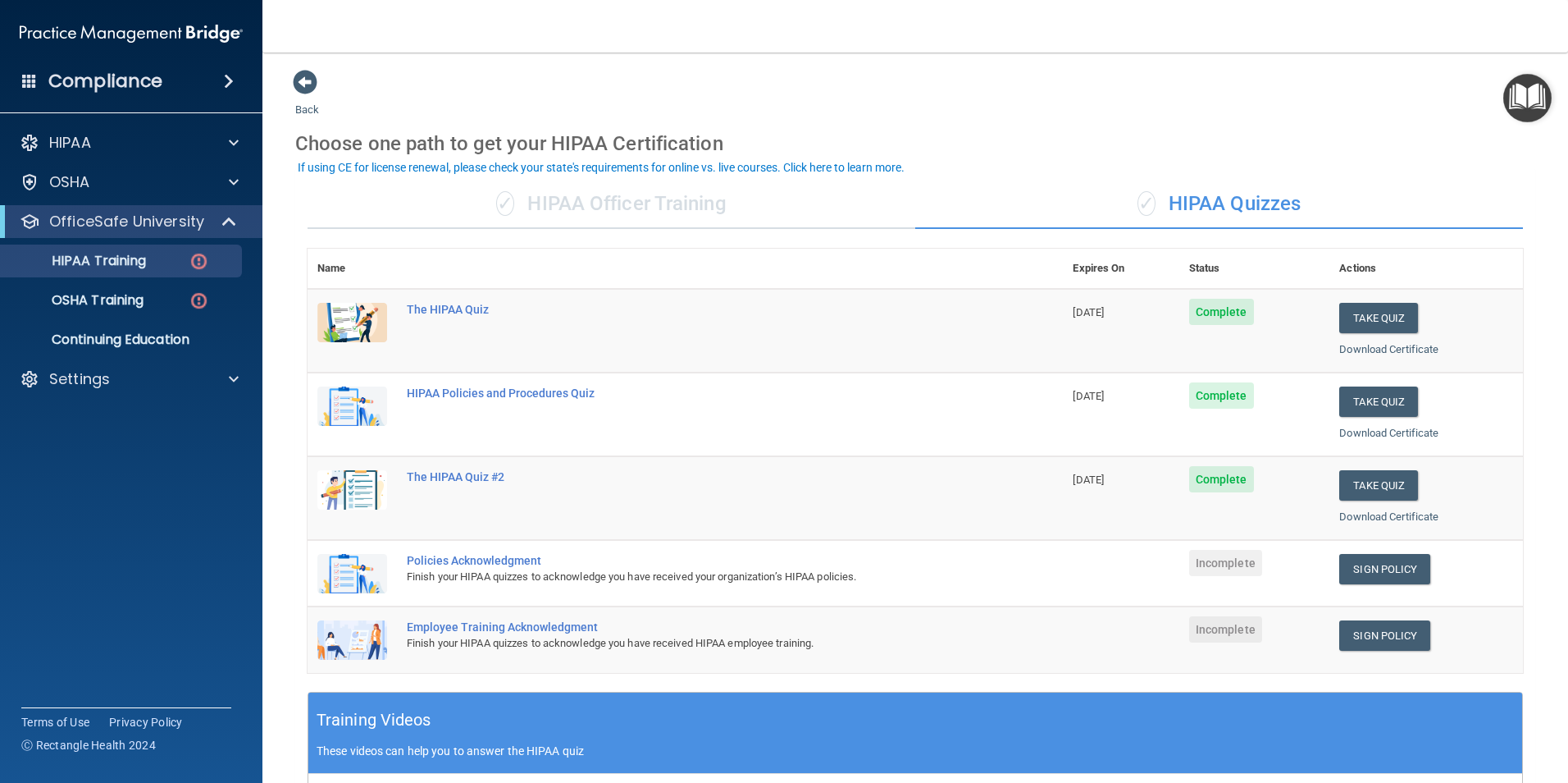
click at [436, 572] on div "Finish your HIPAA quizzes to acknowledge you have received your organization’s …" at bounding box center [694, 576] width 574 height 19
click at [437, 572] on div "Finish your HIPAA quizzes to acknowledge you have received your organization’s …" at bounding box center [694, 576] width 574 height 19
click at [688, 547] on td "Policies Acknowledgment Finish your HIPAA quizzes to acknowledge you have recei…" at bounding box center [730, 573] width 666 height 66
click at [529, 567] on div "Finish your HIPAA quizzes to acknowledge you have received your organization’s …" at bounding box center [694, 576] width 574 height 19
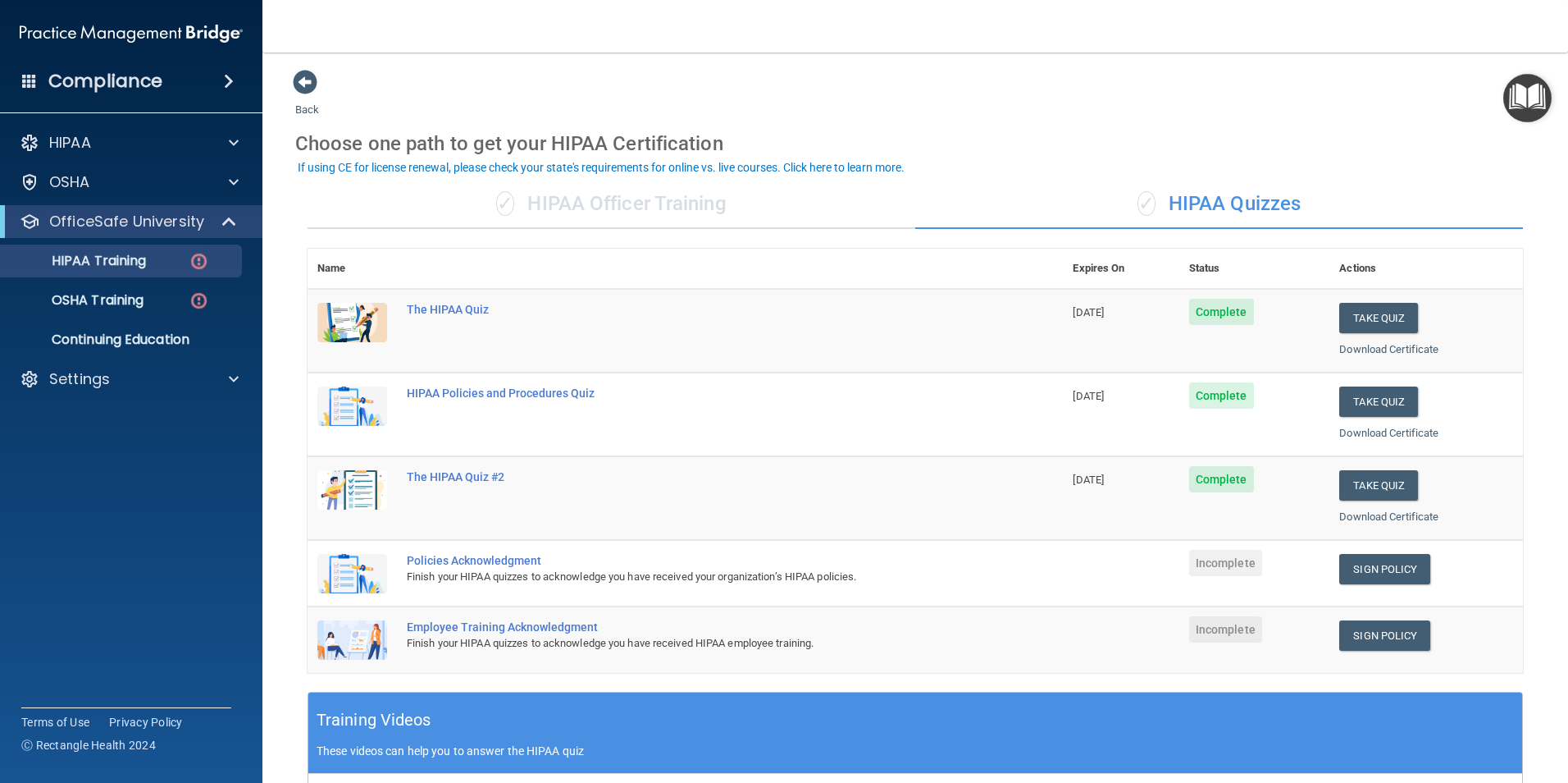
drag, startPoint x: 529, startPoint y: 567, endPoint x: 686, endPoint y: 554, distance: 157.5
click at [686, 554] on div "Policies Acknowledgment" at bounding box center [694, 560] width 574 height 13
click at [460, 469] on td "The HIPAA Quiz #2" at bounding box center [730, 497] width 666 height 84
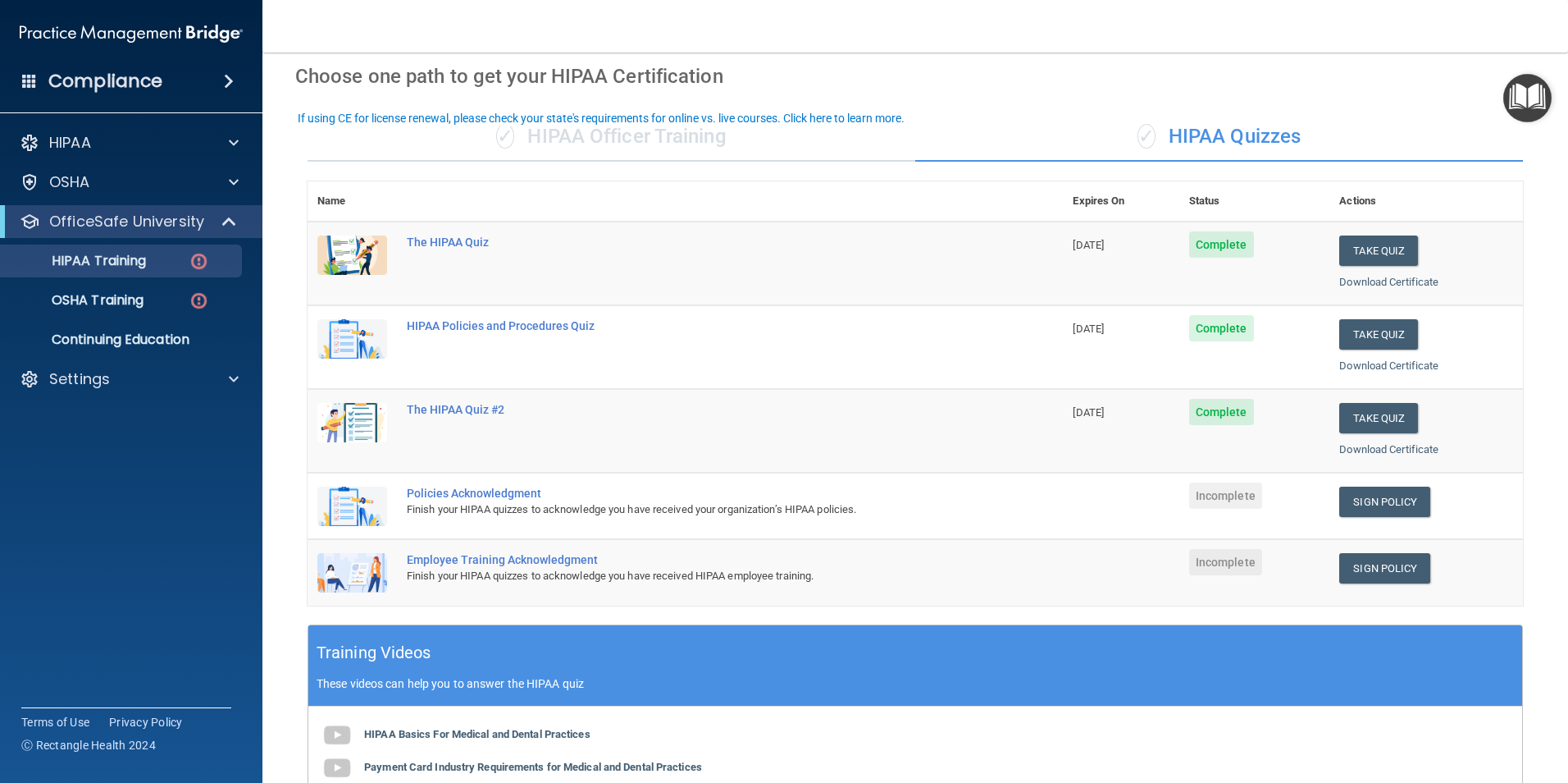
scroll to position [246, 0]
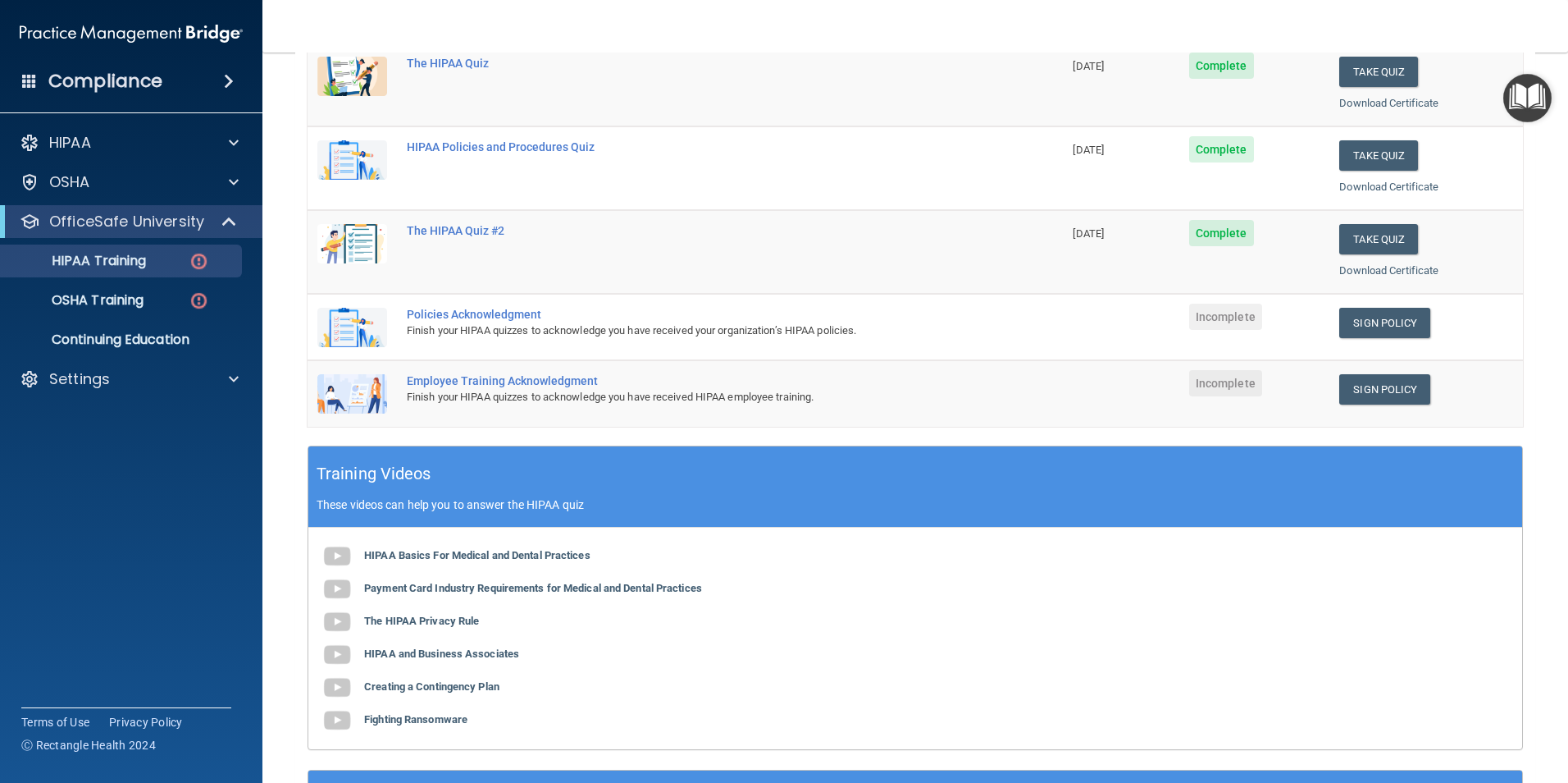
click at [479, 324] on div "Finish your HIPAA quizzes to acknowledge you have received your organization’s …" at bounding box center [694, 330] width 574 height 19
drag, startPoint x: 479, startPoint y: 324, endPoint x: 613, endPoint y: 307, distance: 135.1
click at [613, 308] on div "Policies Acknowledgment" at bounding box center [694, 314] width 574 height 13
click at [534, 304] on td "Policies Acknowledgment Finish your HIPAA quizzes to acknowledge you have recei…" at bounding box center [730, 327] width 666 height 66
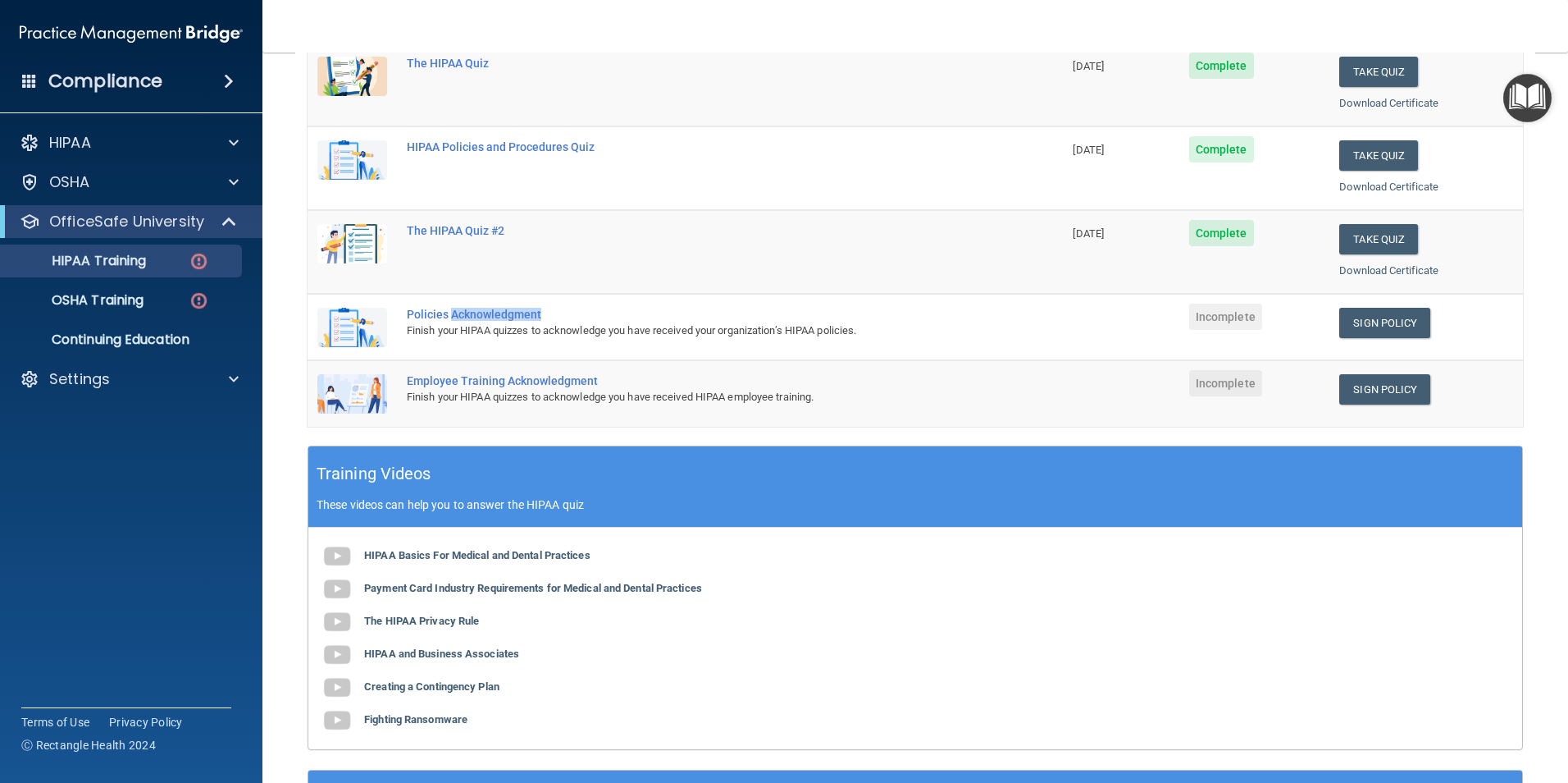
click at [535, 304] on td "Policies Acknowledgment Finish your HIPAA quizzes to acknowledge you have recei…" at bounding box center [730, 327] width 666 height 66
click at [760, 304] on td "Policies Acknowledgment Finish your HIPAA quizzes to acknowledge you have recei…" at bounding box center [730, 327] width 666 height 66
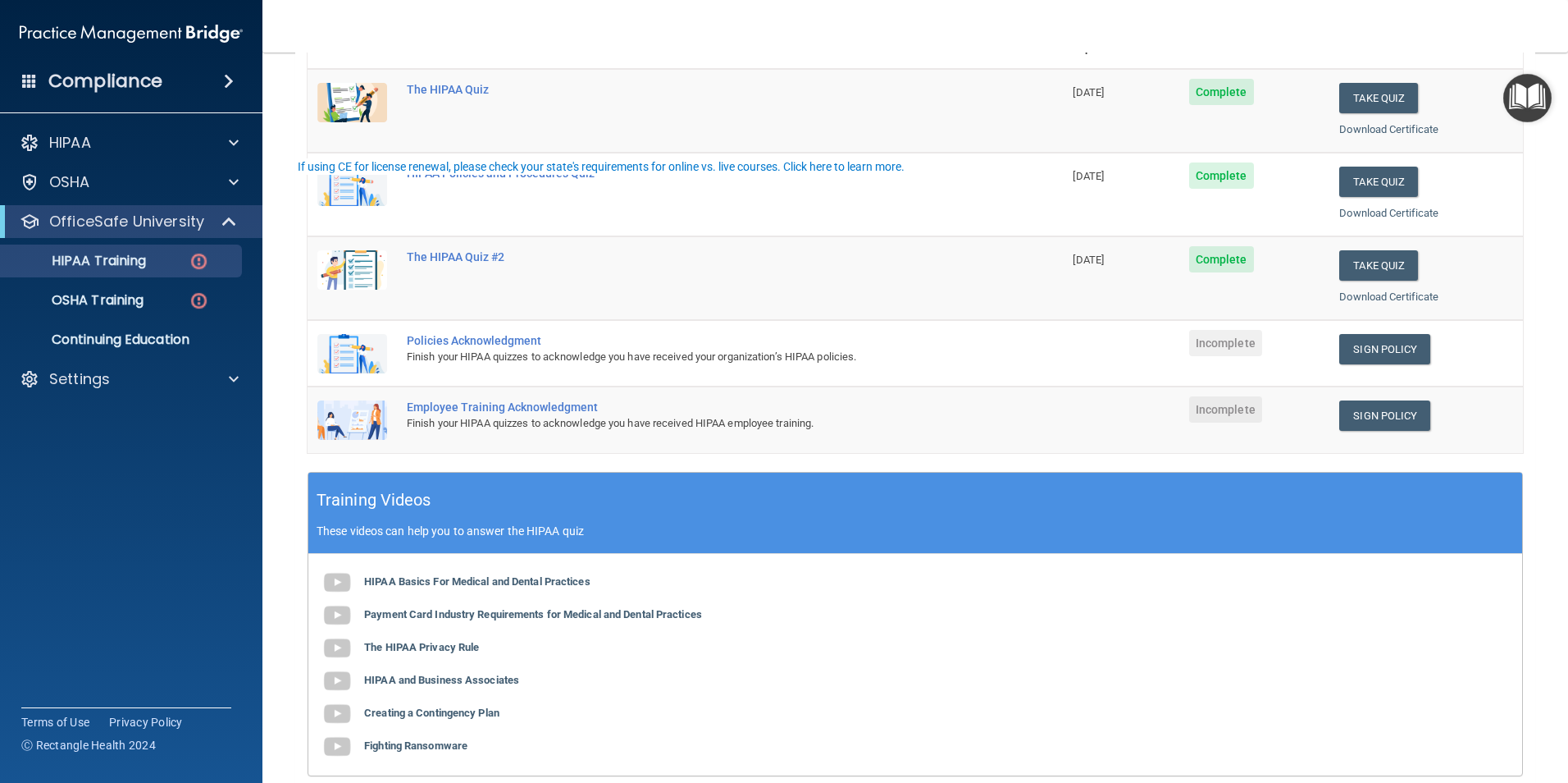
scroll to position [0, 0]
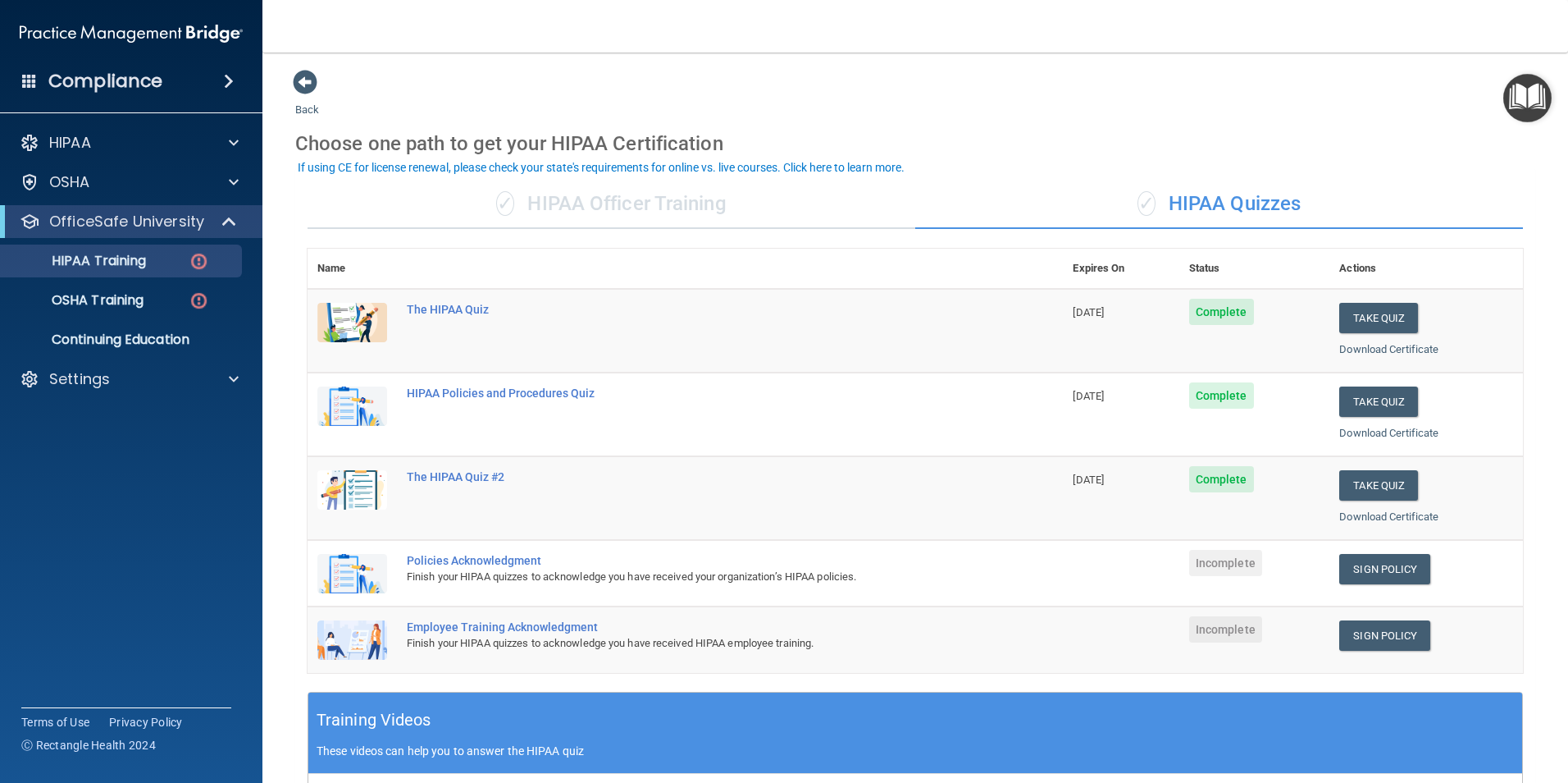
click at [520, 580] on div "Finish your HIPAA quizzes to acknowledge you have received your organization’s …" at bounding box center [694, 576] width 574 height 19
click at [1380, 568] on link "Sign Policy" at bounding box center [1384, 569] width 91 height 31
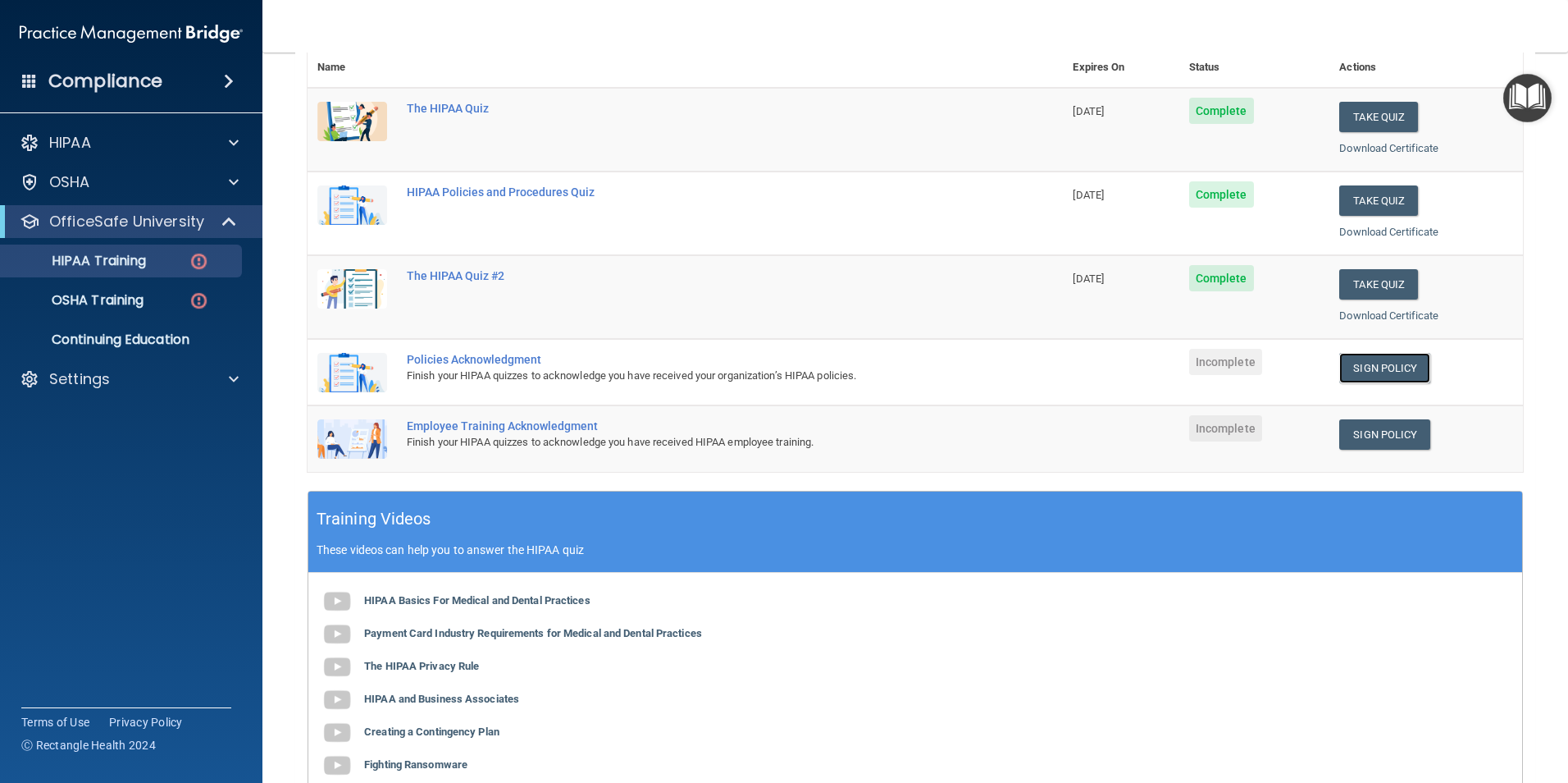
scroll to position [246, 0]
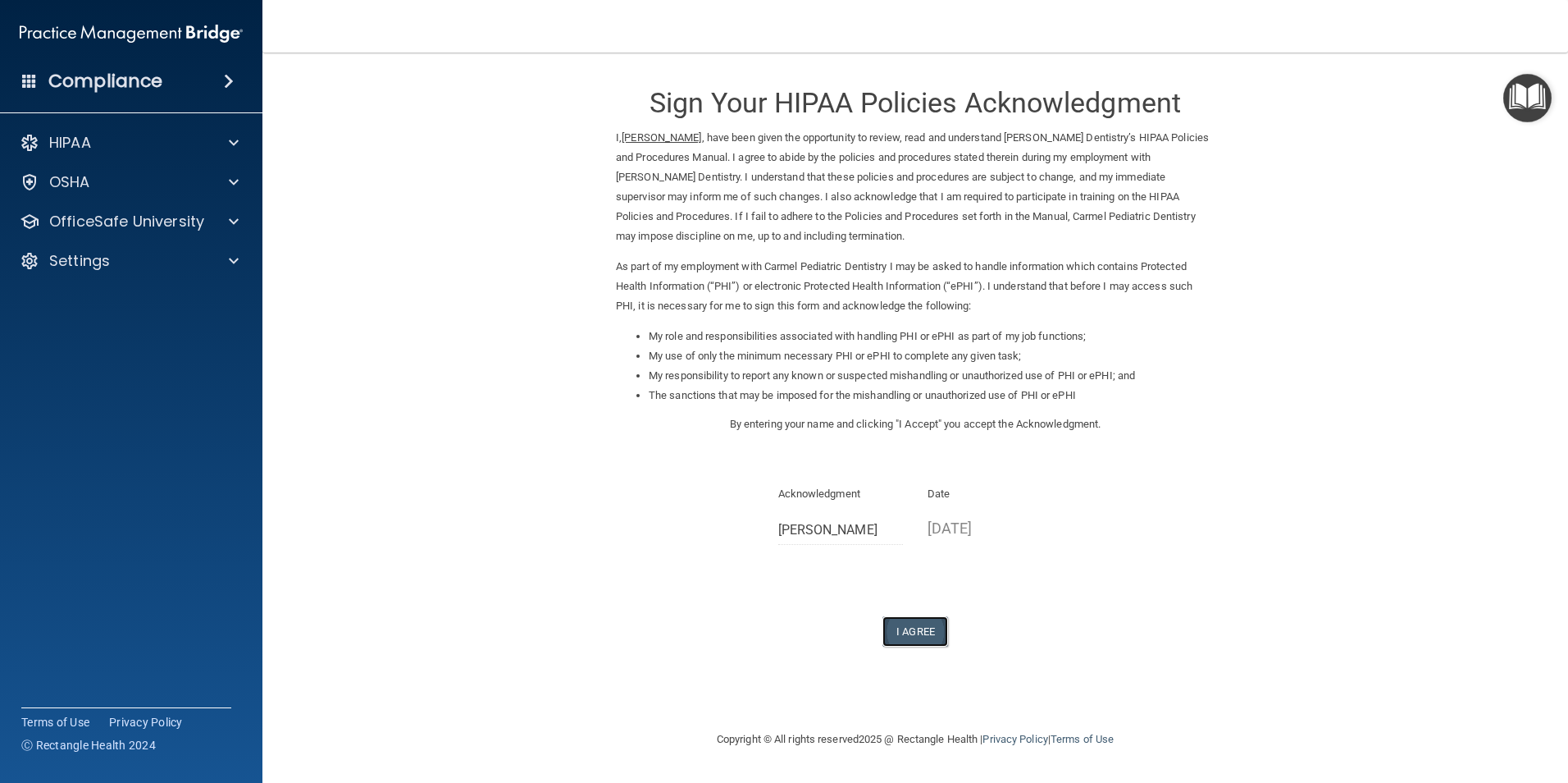
click at [917, 624] on button "I Agree" at bounding box center [915, 631] width 65 height 31
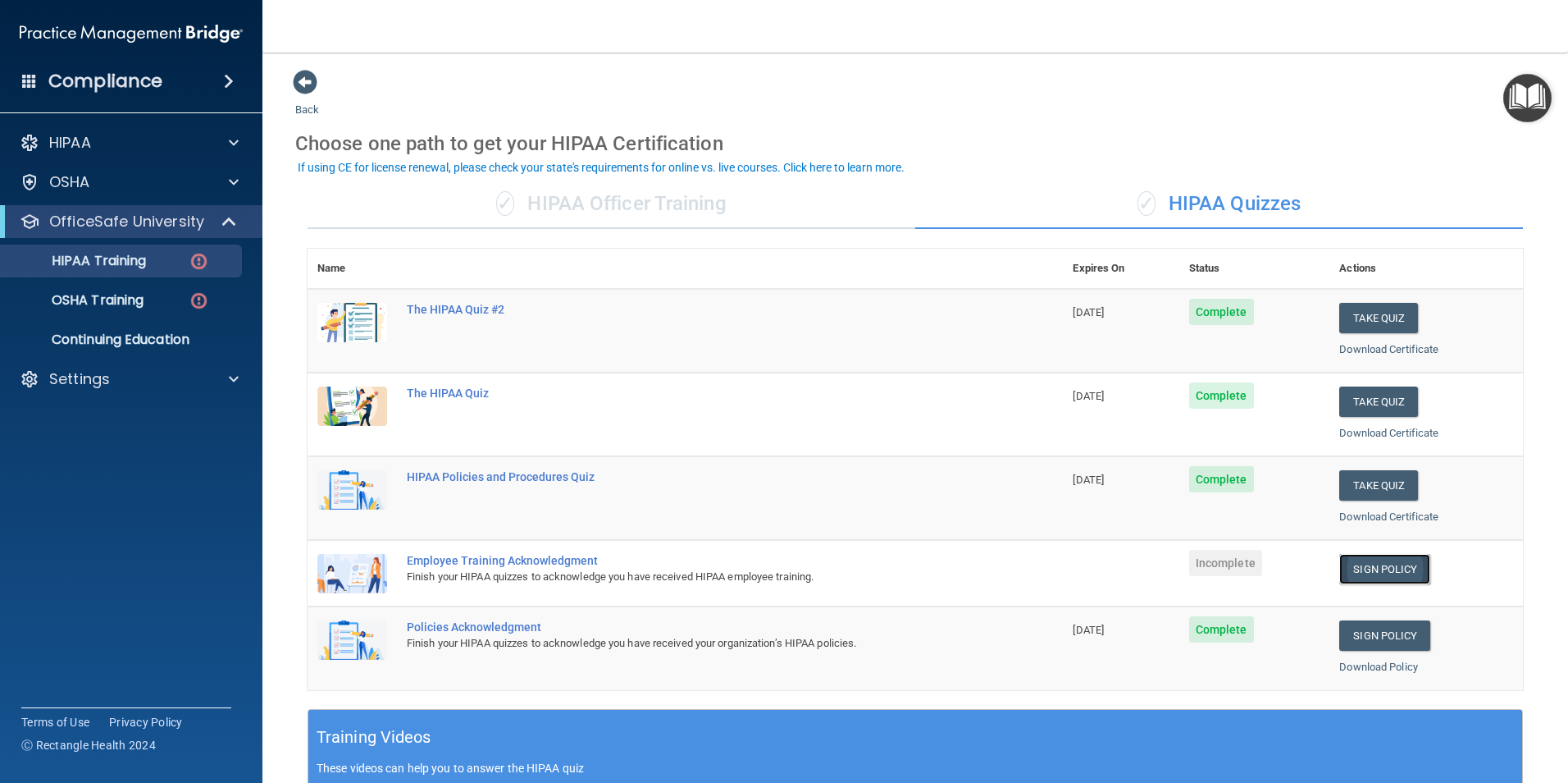
click at [1374, 565] on link "Sign Policy" at bounding box center [1384, 569] width 91 height 31
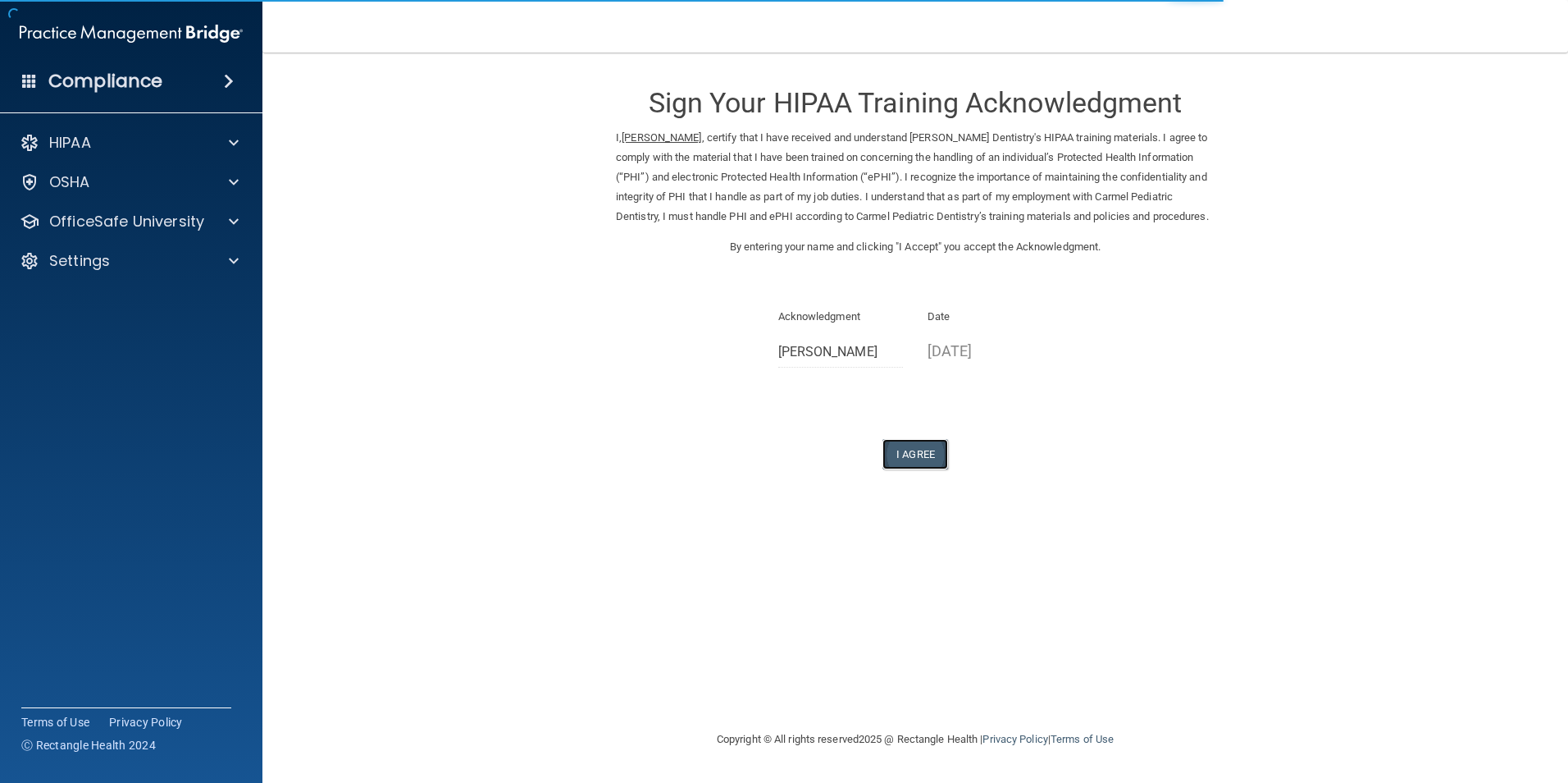
click at [927, 469] on button "I Agree" at bounding box center [915, 454] width 65 height 31
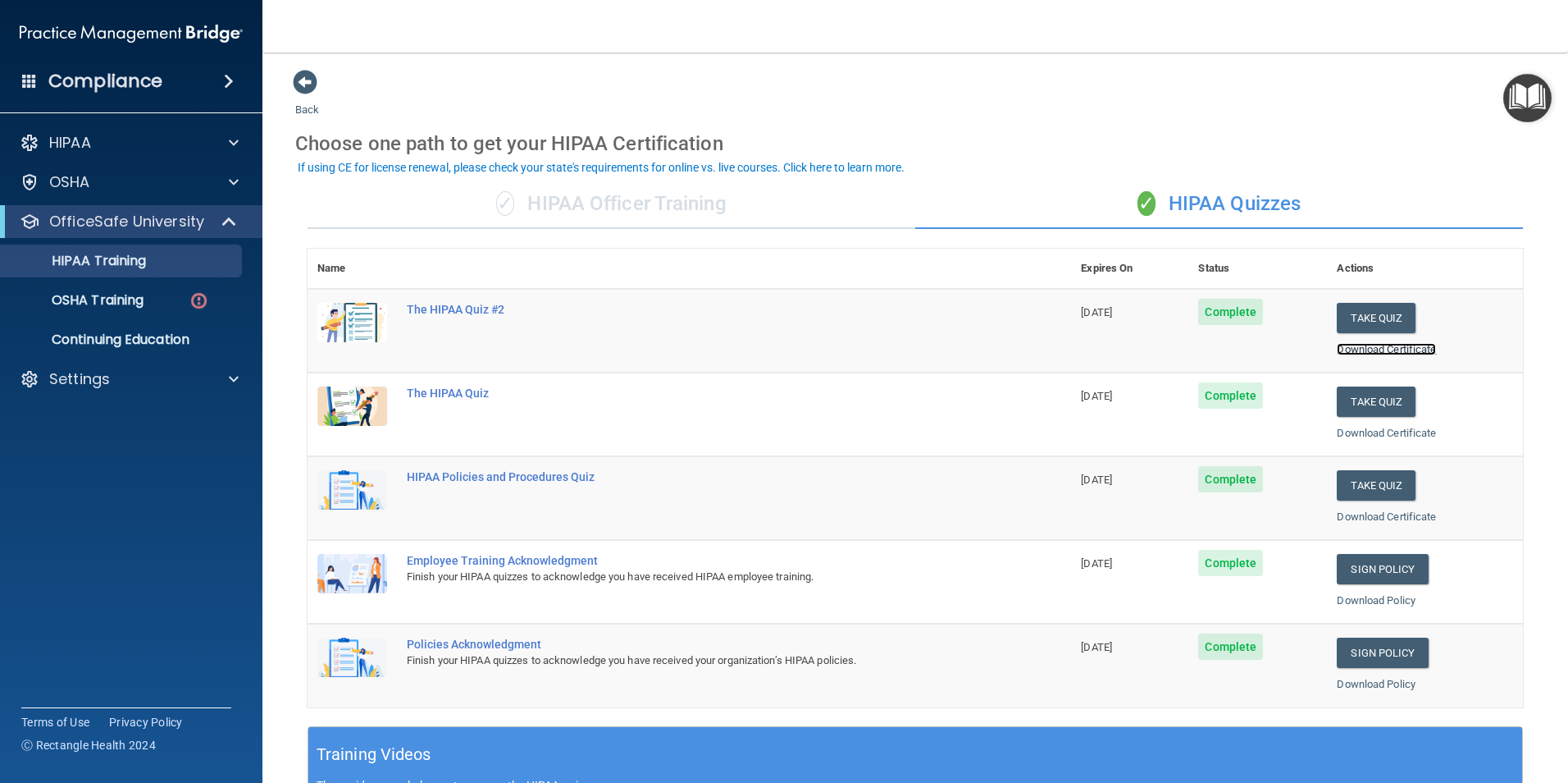
click at [1387, 350] on link "Download Certificate" at bounding box center [1386, 349] width 99 height 13
click at [1382, 429] on link "Download Certificate" at bounding box center [1386, 433] width 99 height 13
click at [1385, 514] on link "Download Certificate" at bounding box center [1386, 516] width 99 height 13
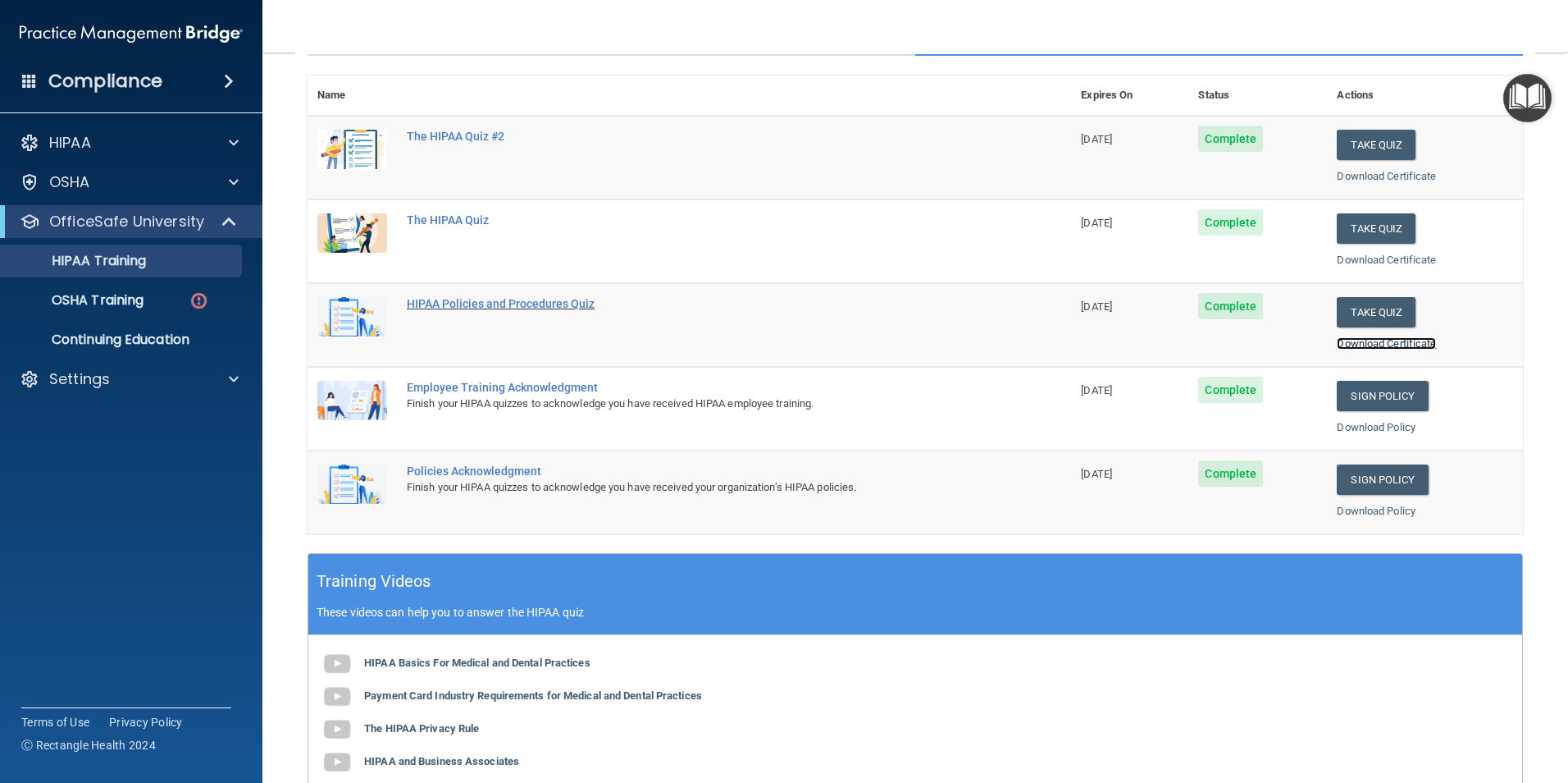
scroll to position [42, 0]
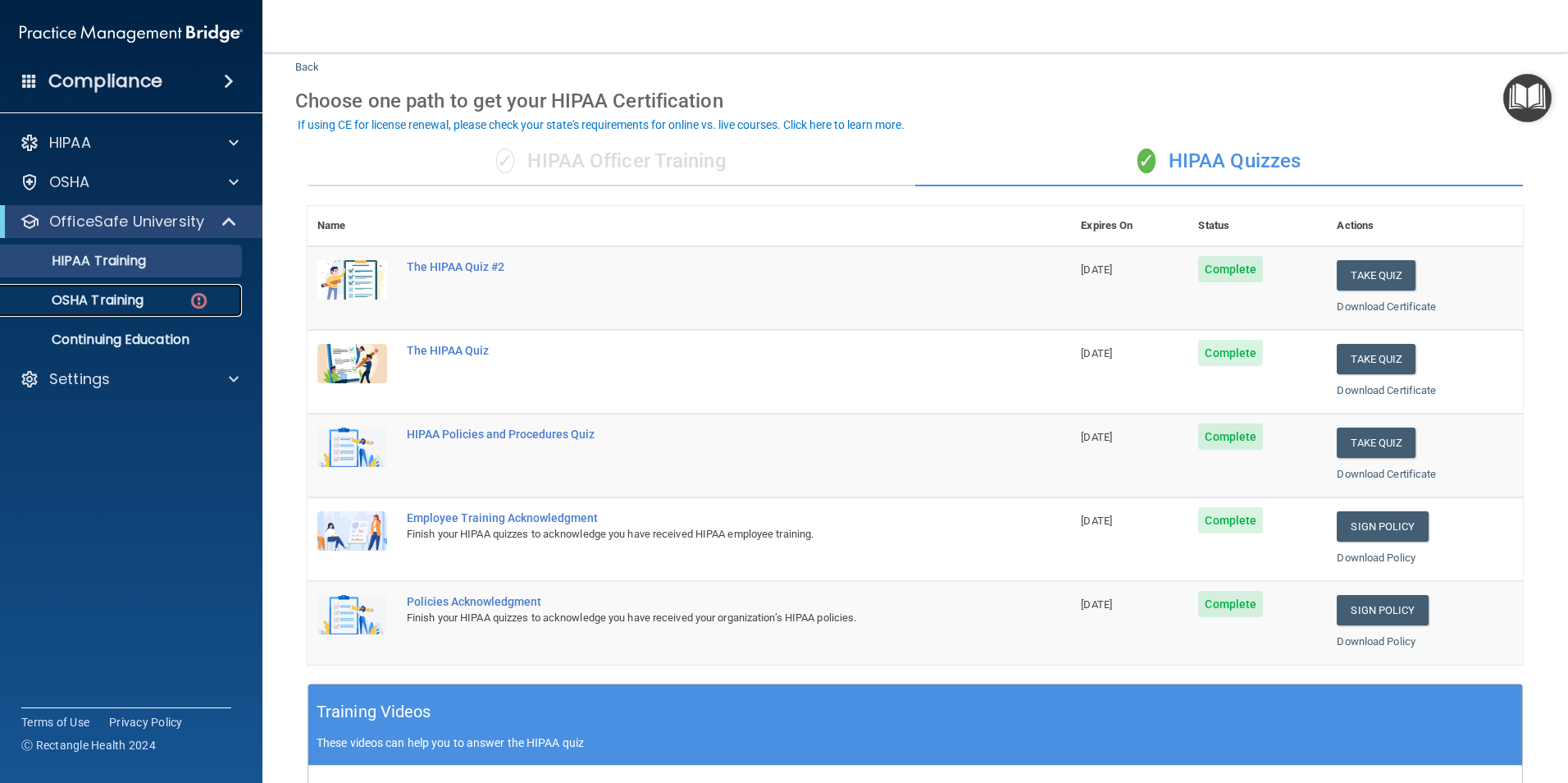
click at [123, 303] on p "OSHA Training" at bounding box center [77, 300] width 133 height 16
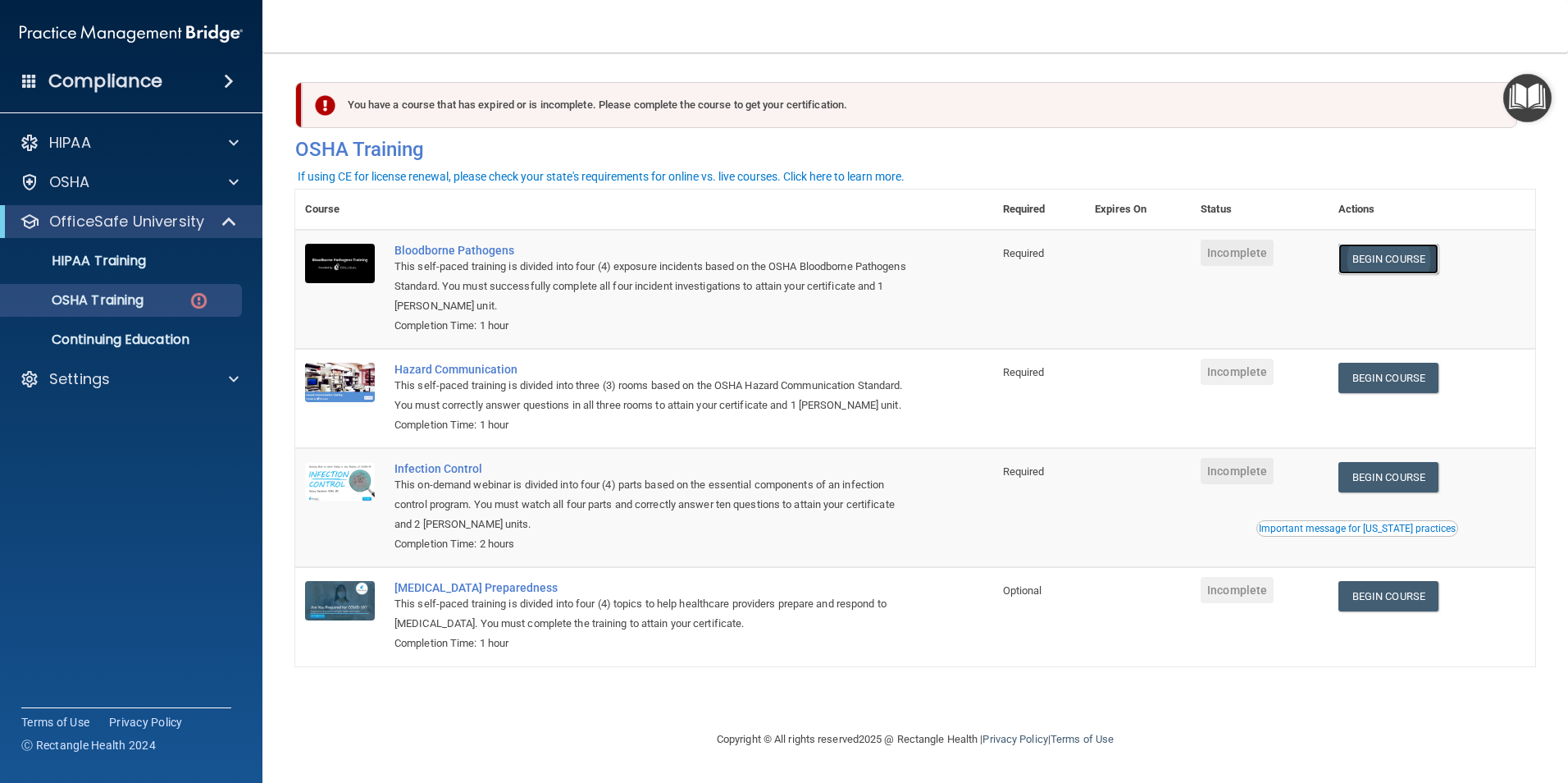
click at [1383, 253] on link "Begin Course" at bounding box center [1388, 259] width 100 height 31
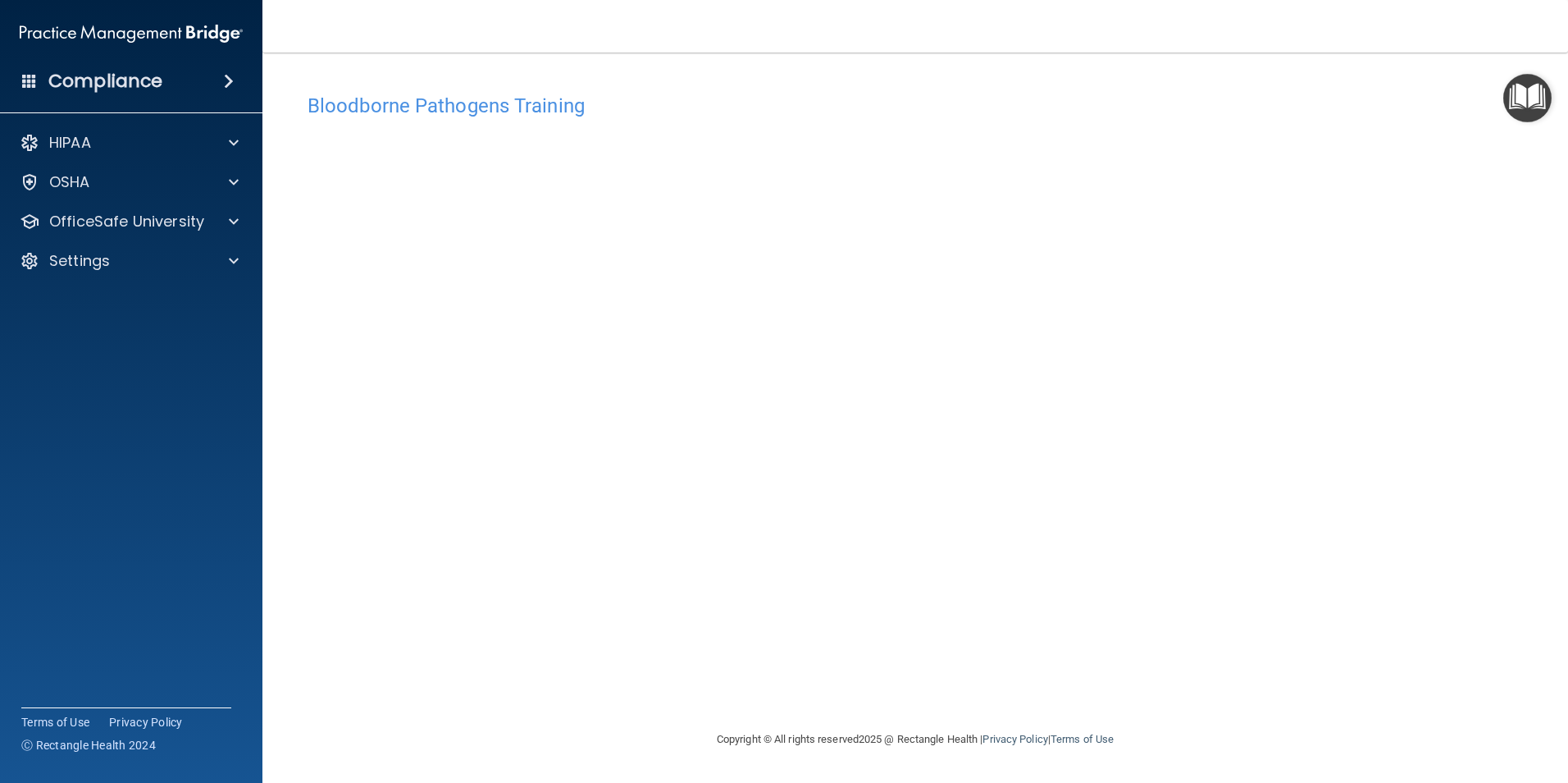
click at [1182, 643] on div "Bloodborne Pathogens Training This course doesn’t expire until . Are you sure y…" at bounding box center [916, 408] width 1240 height 644
click at [595, 660] on div "Bloodborne Pathogens Training This course doesn’t expire until . Are you sure y…" at bounding box center [916, 408] width 1240 height 644
click at [1192, 641] on div "Bloodborne Pathogens Training This course doesn’t expire until . Are you sure y…" at bounding box center [916, 408] width 1240 height 644
click at [1111, 638] on div "Bloodborne Pathogens Training This course doesn’t expire until . Are you sure y…" at bounding box center [916, 408] width 1240 height 644
click at [959, 84] on div "Bloodborne Pathogens Training This course doesn’t expire until . Are you sure y…" at bounding box center [916, 391] width 1240 height 644
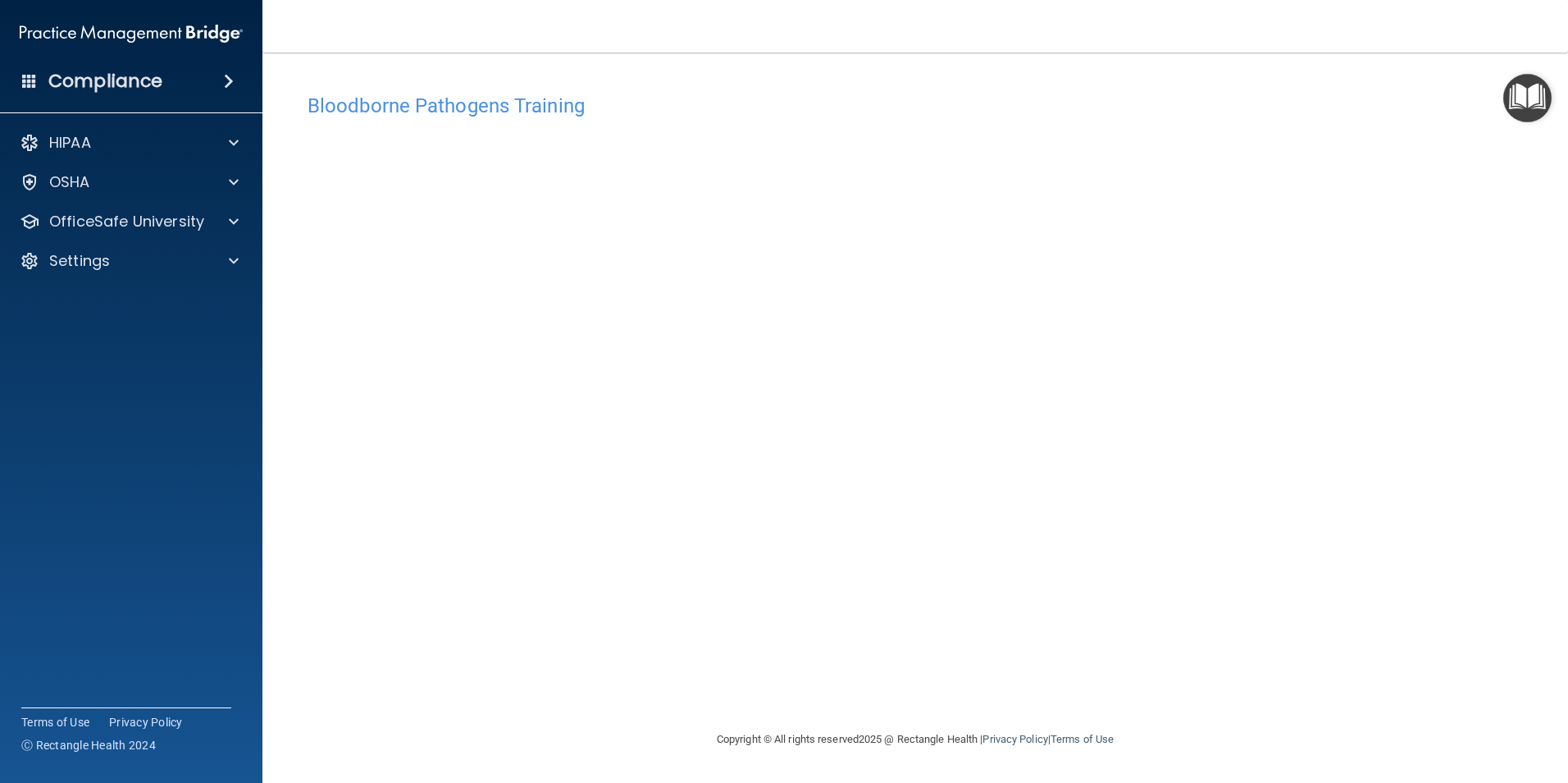
click at [1052, 639] on div "Bloodborne Pathogens Training This course doesn’t expire until . Are you sure y…" at bounding box center [916, 408] width 1240 height 644
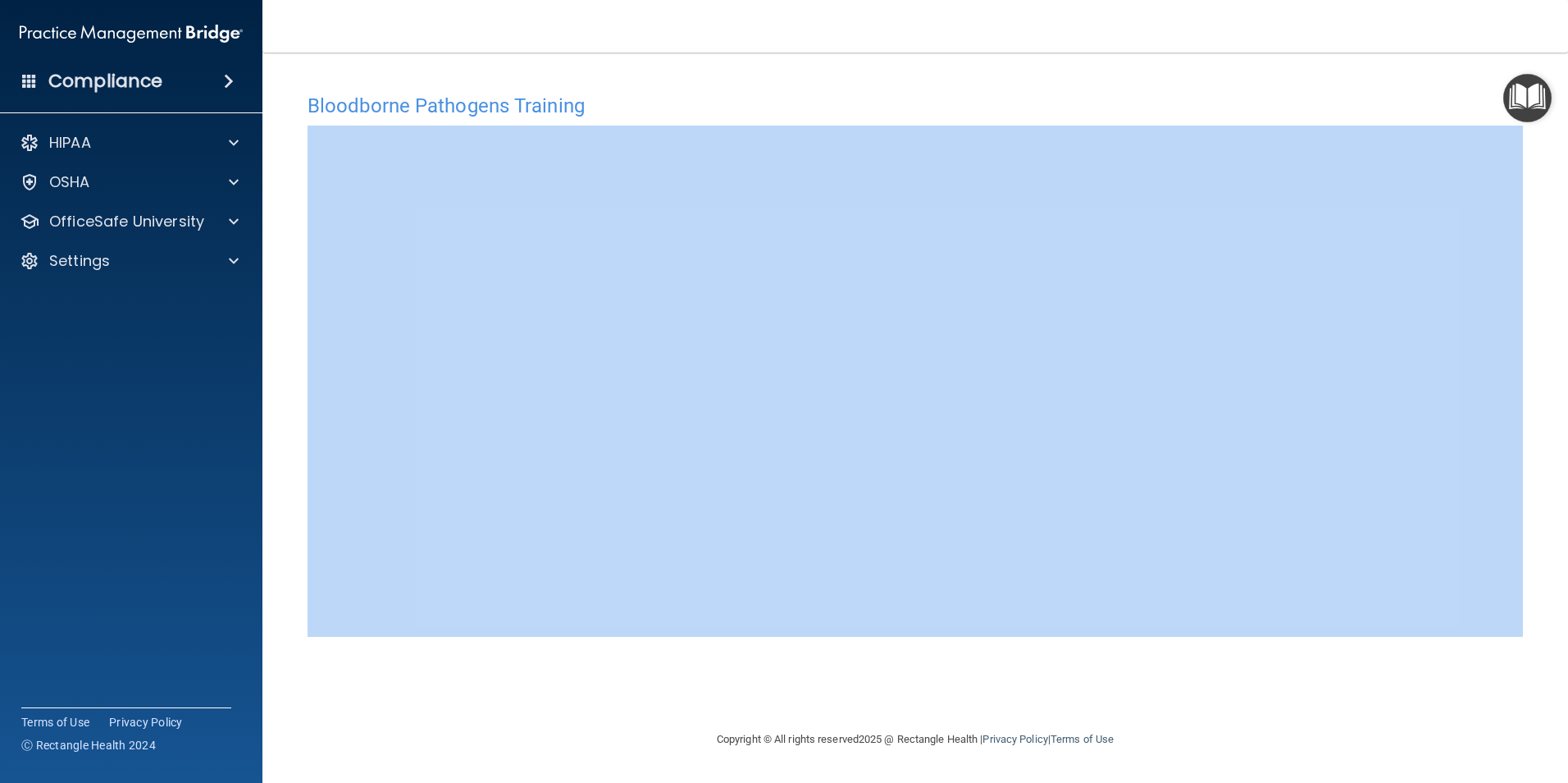
click at [1052, 639] on div "Bloodborne Pathogens Training This course doesn’t expire until . Are you sure y…" at bounding box center [916, 408] width 1240 height 644
drag, startPoint x: 1052, startPoint y: 639, endPoint x: 1044, endPoint y: 695, distance: 56.6
click at [1044, 695] on div "Bloodborne Pathogens Training This course doesn’t expire until . Are you sure y…" at bounding box center [916, 408] width 1240 height 644
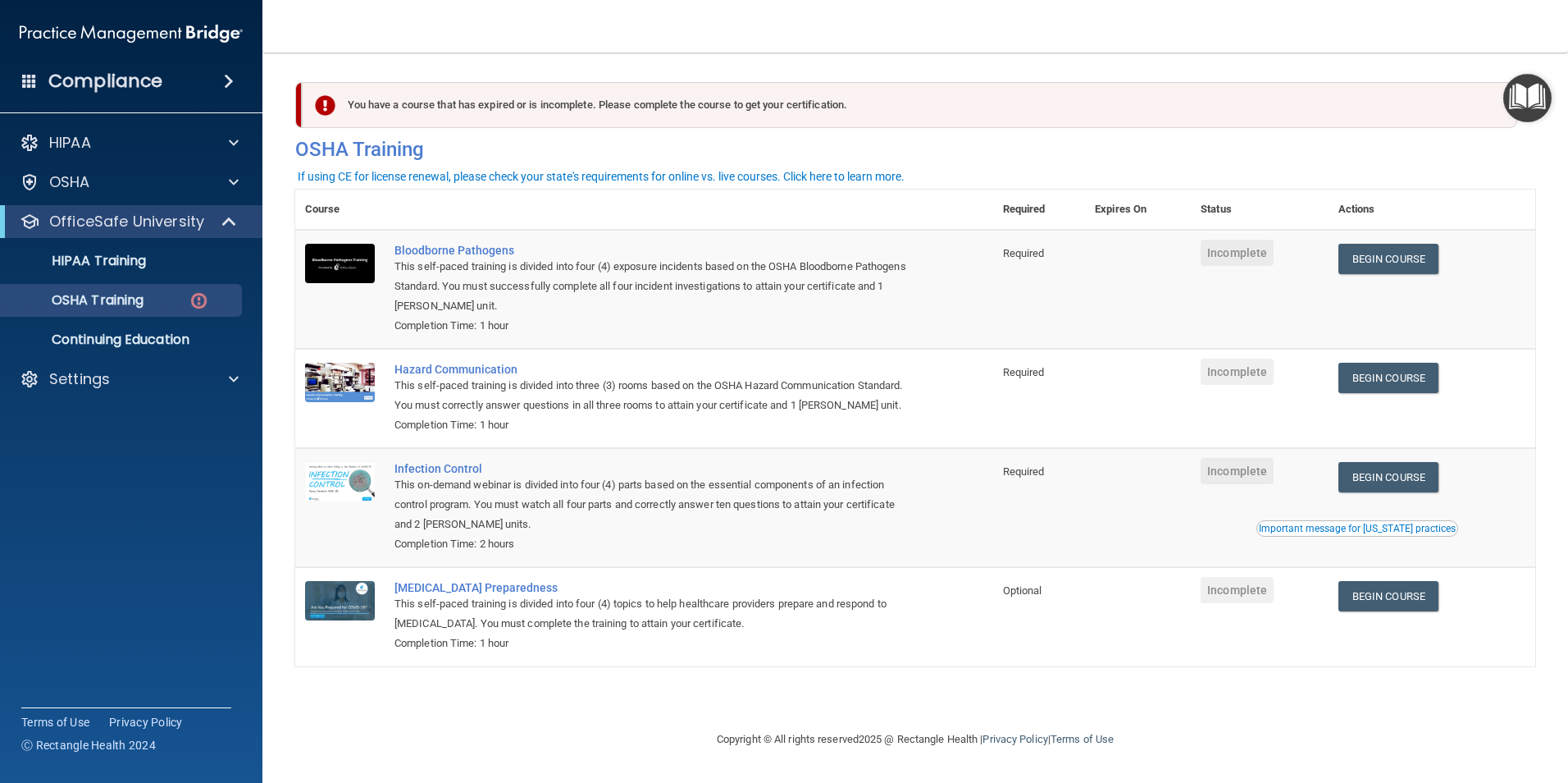
click at [1240, 254] on span "Incomplete" at bounding box center [1238, 253] width 73 height 26
click at [494, 253] on div "Bloodborne Pathogens" at bounding box center [653, 250] width 517 height 13
